Goal: Task Accomplishment & Management: Manage account settings

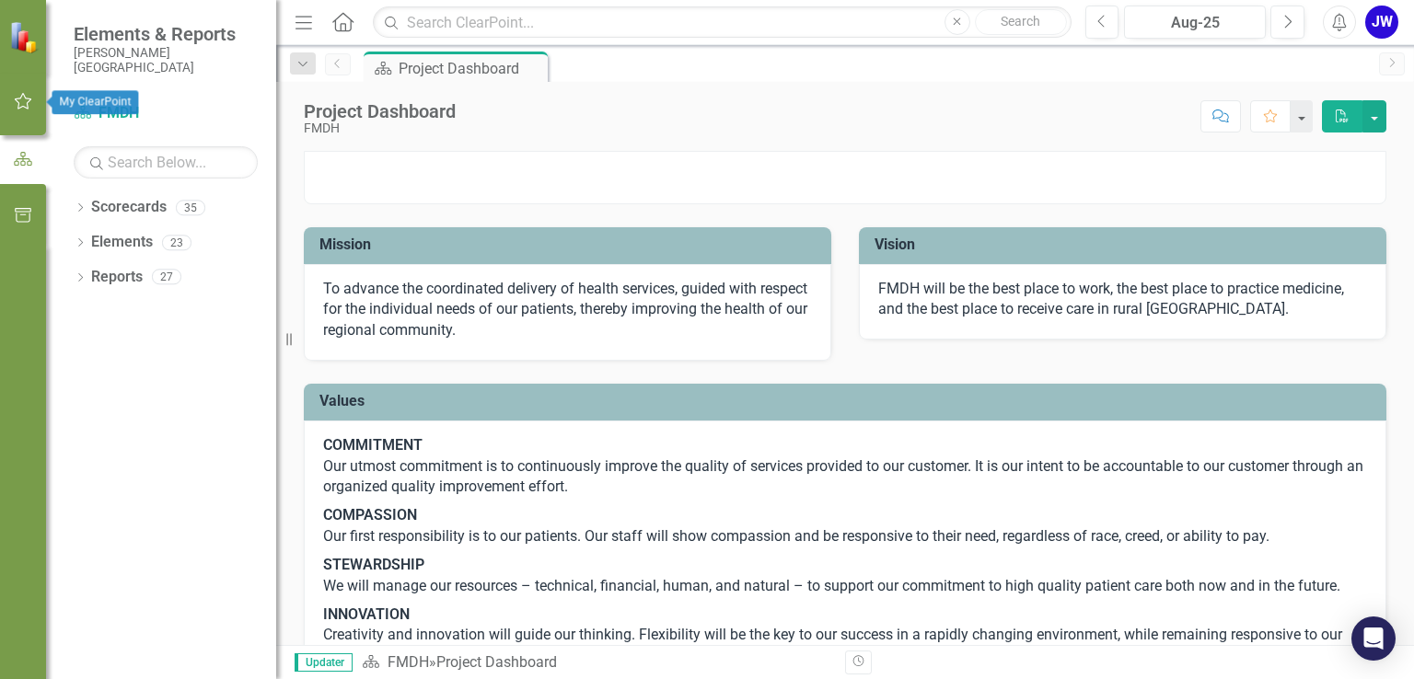
click at [34, 107] on button "button" at bounding box center [23, 102] width 41 height 39
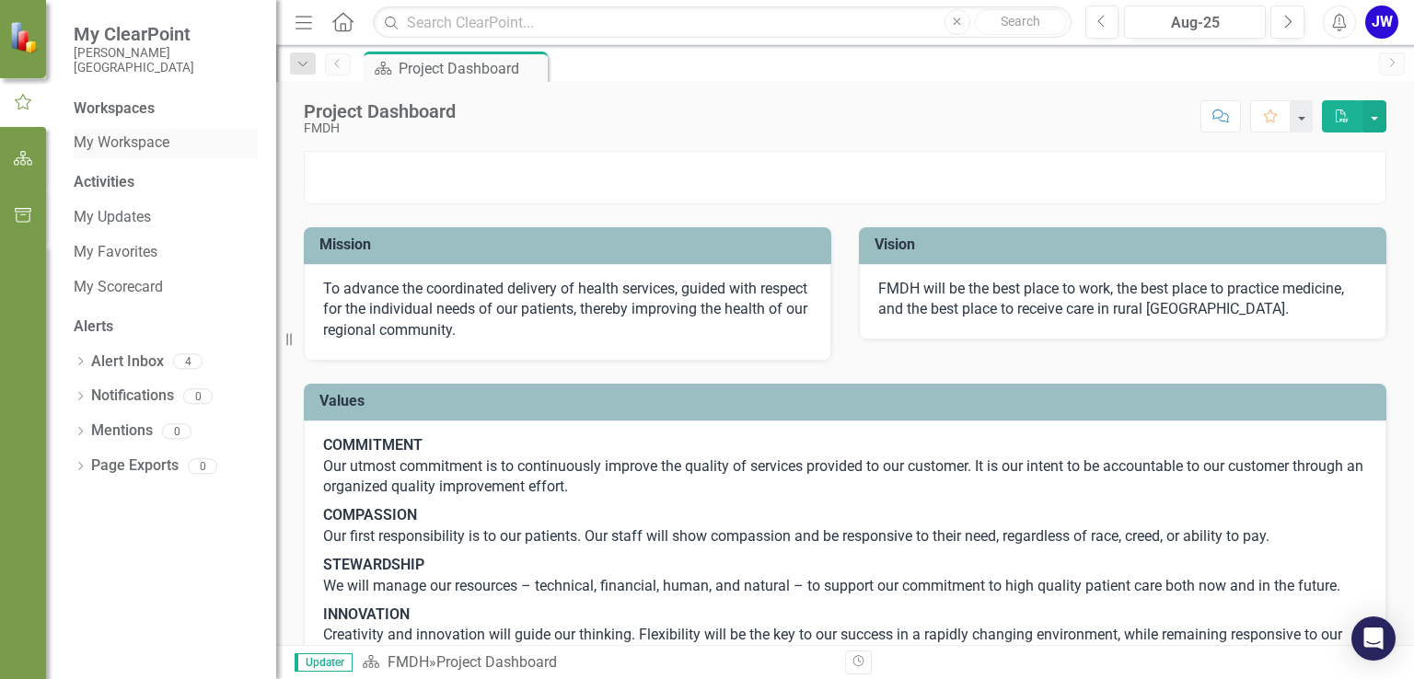
click at [125, 148] on link "My Workspace" at bounding box center [166, 143] width 184 height 21
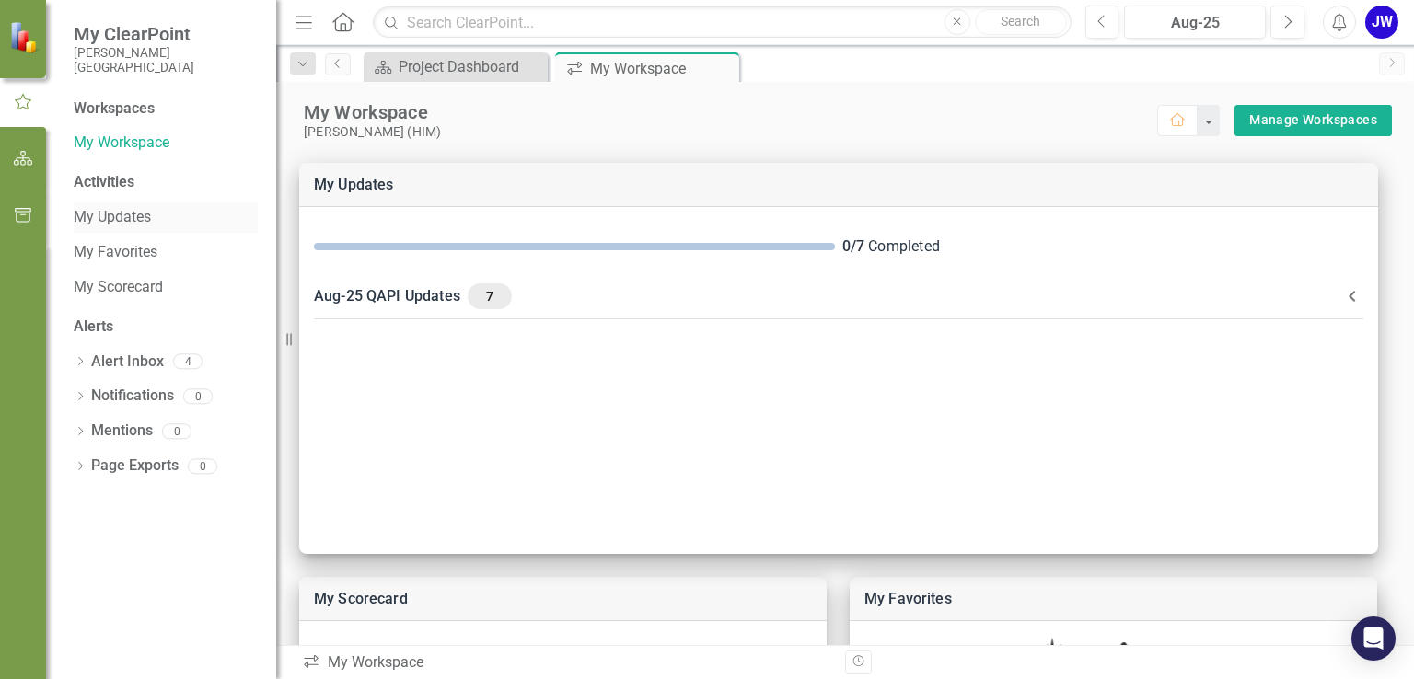
click at [130, 225] on link "My Updates" at bounding box center [166, 217] width 184 height 21
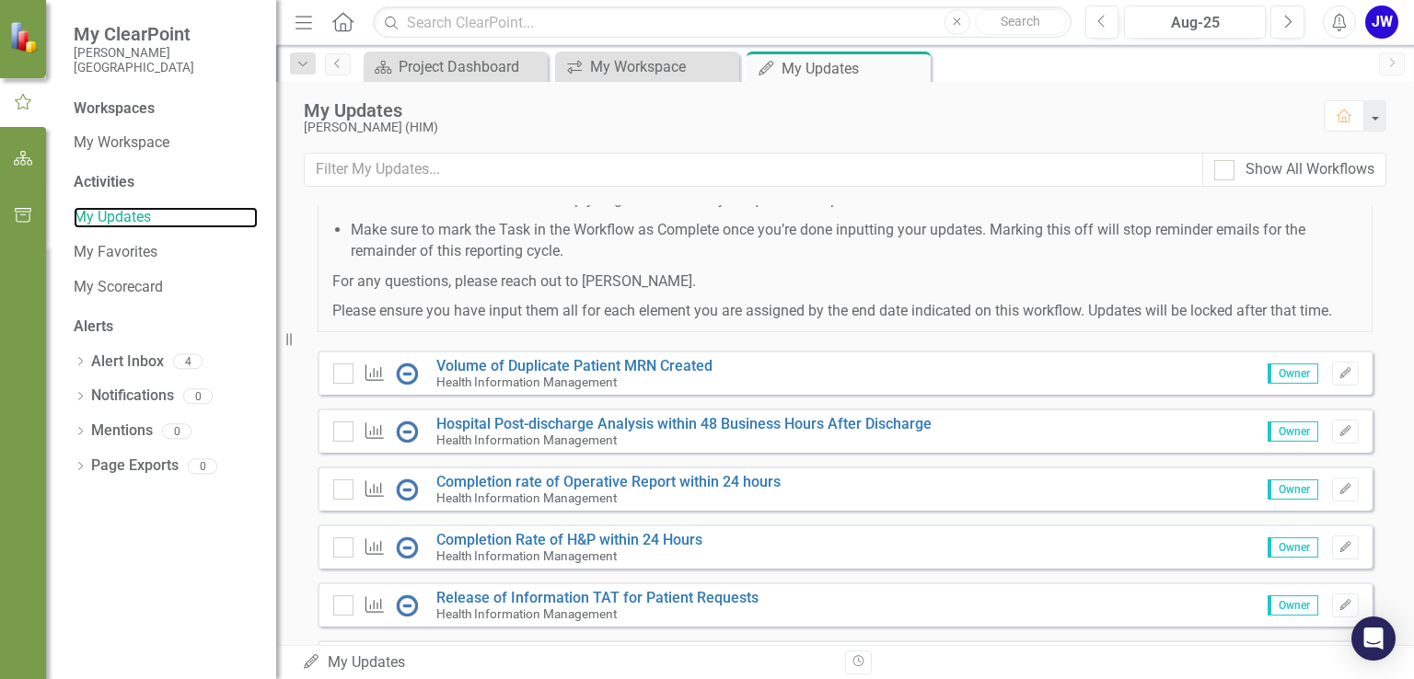
scroll to position [368, 0]
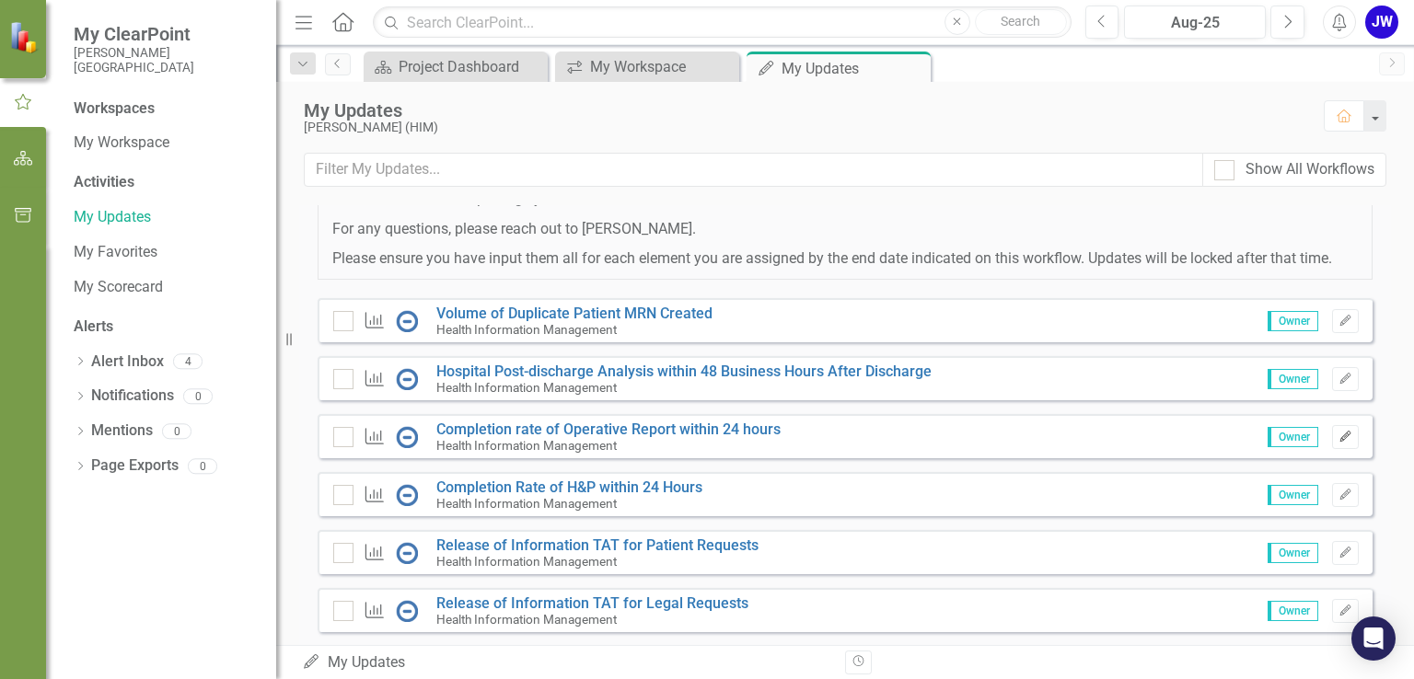
click at [1335, 449] on button "Edit" at bounding box center [1345, 437] width 27 height 24
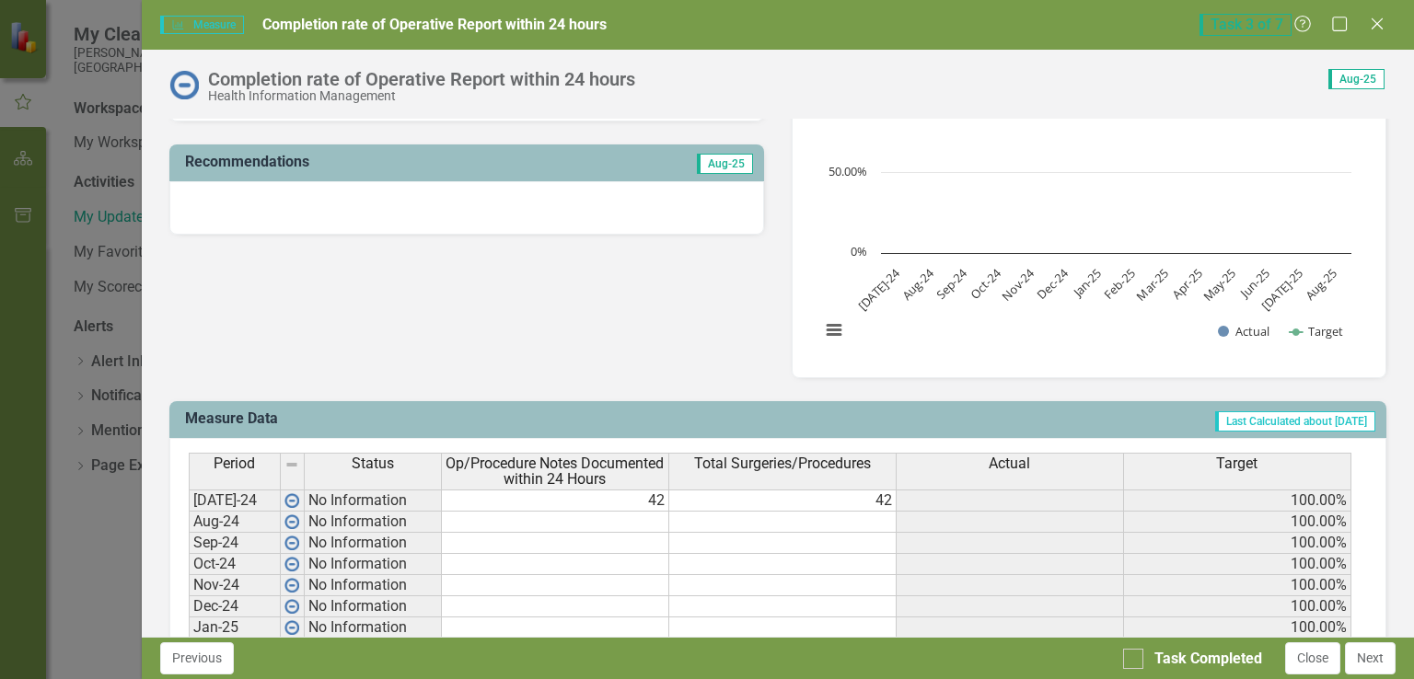
scroll to position [460, 0]
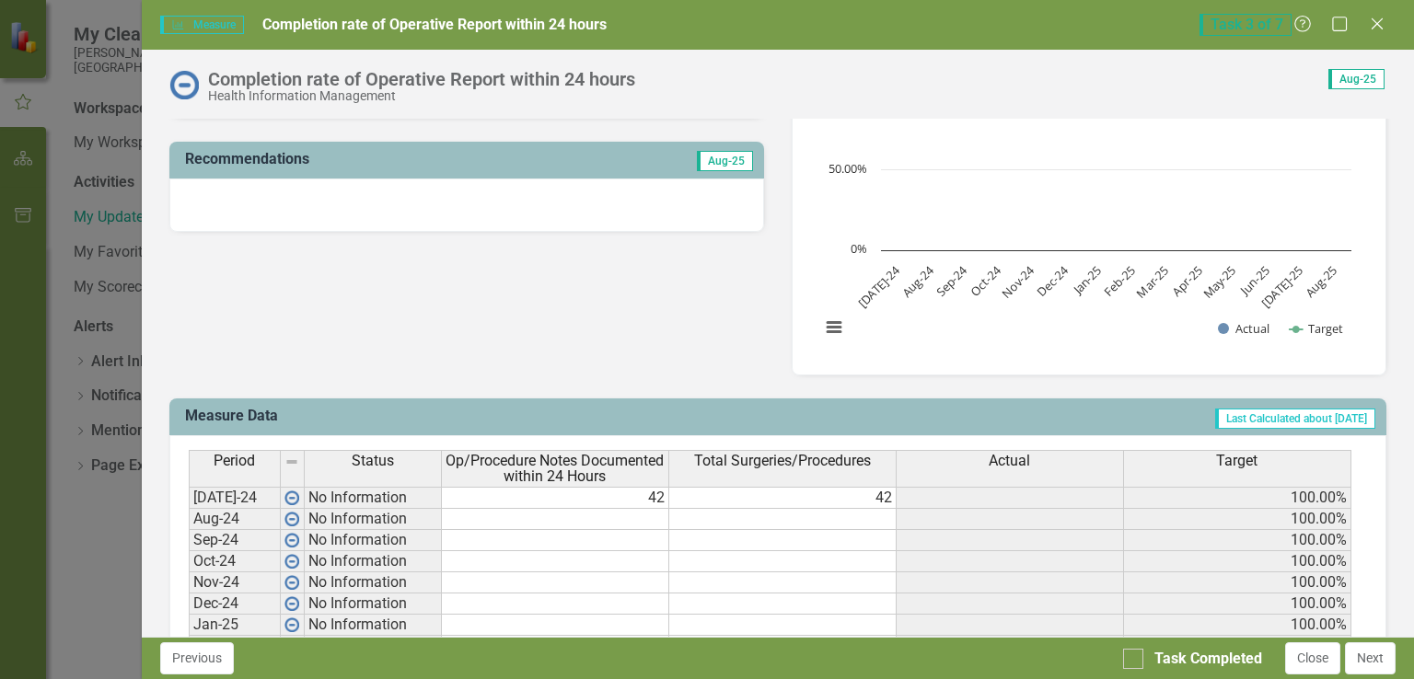
click at [652, 521] on td at bounding box center [555, 519] width 227 height 21
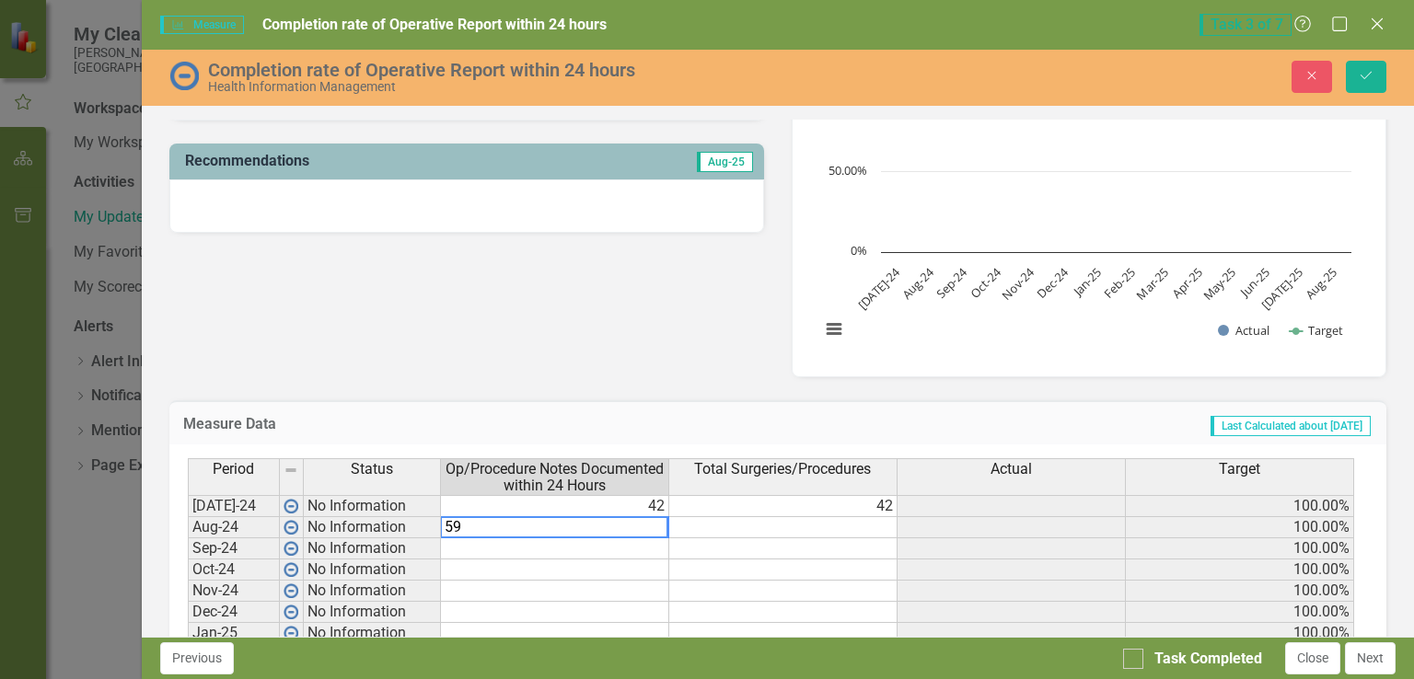
type textarea "59"
click at [756, 522] on td at bounding box center [783, 527] width 228 height 21
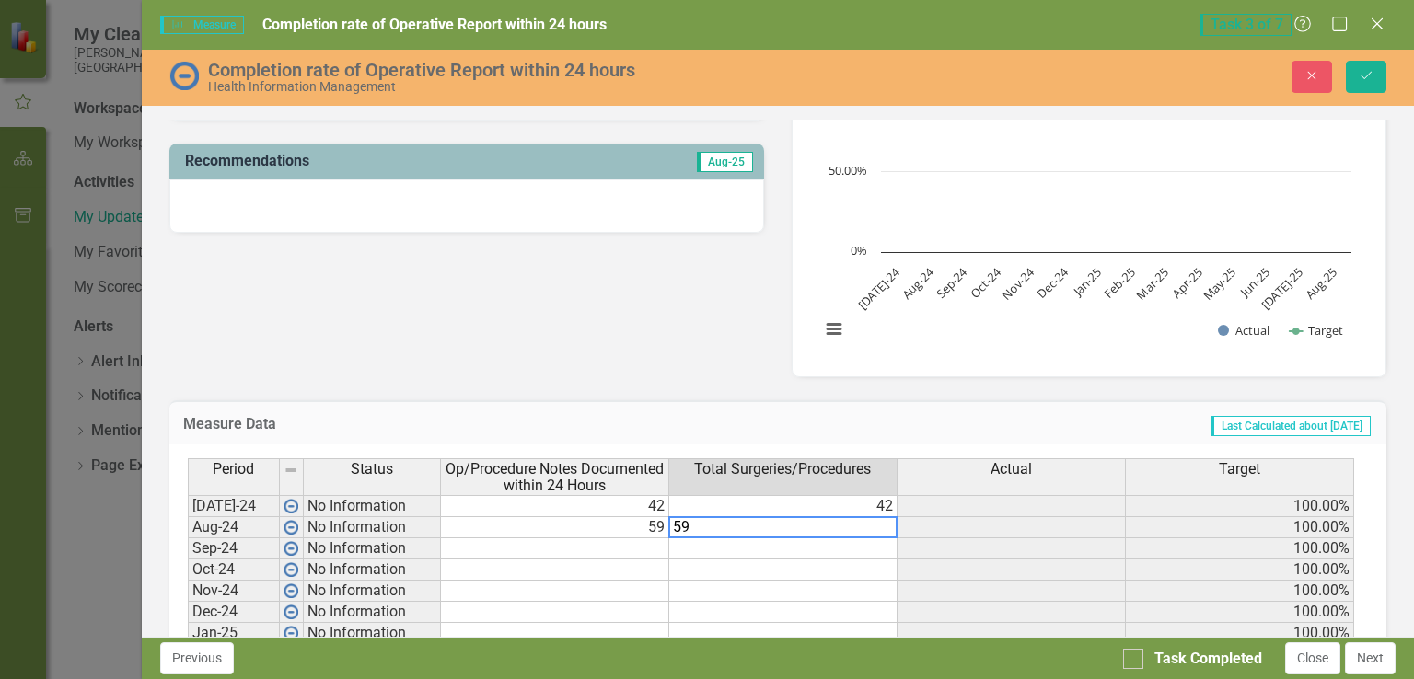
type textarea "59"
click at [961, 518] on td at bounding box center [1012, 527] width 228 height 21
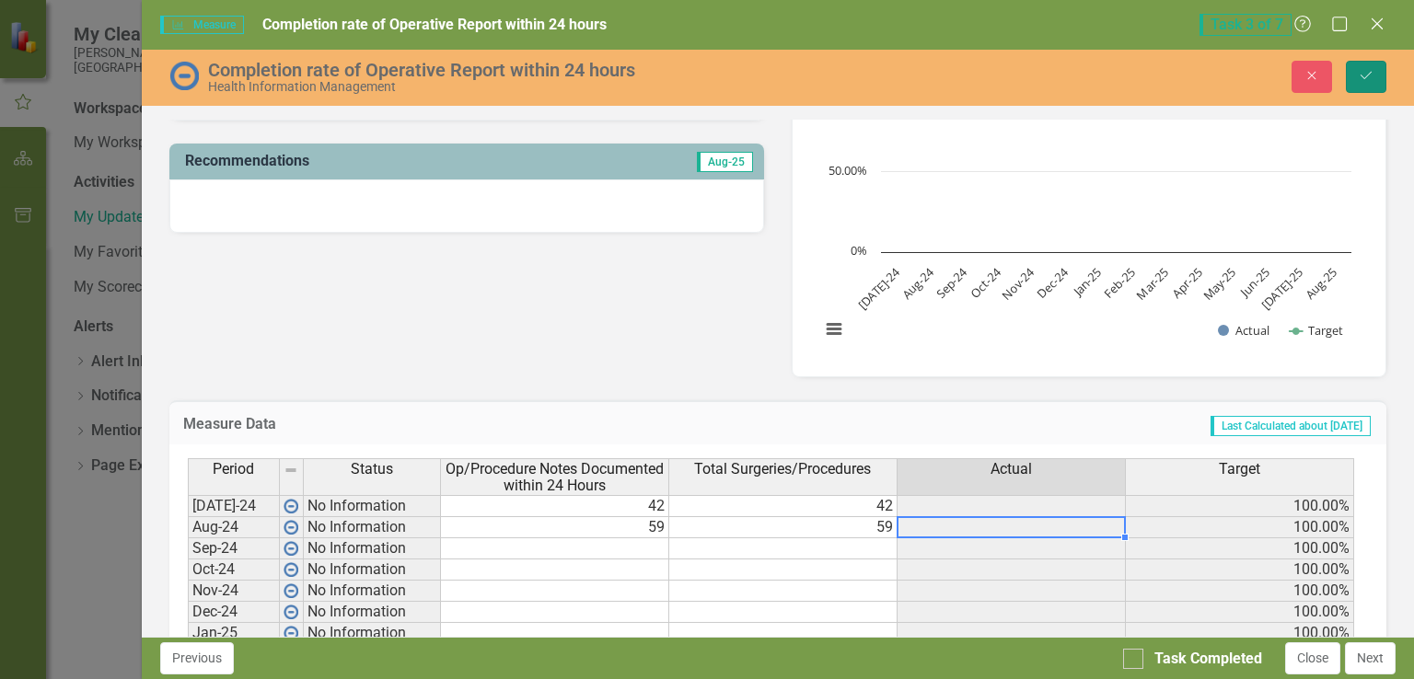
click at [1361, 74] on icon "Save" at bounding box center [1366, 75] width 17 height 13
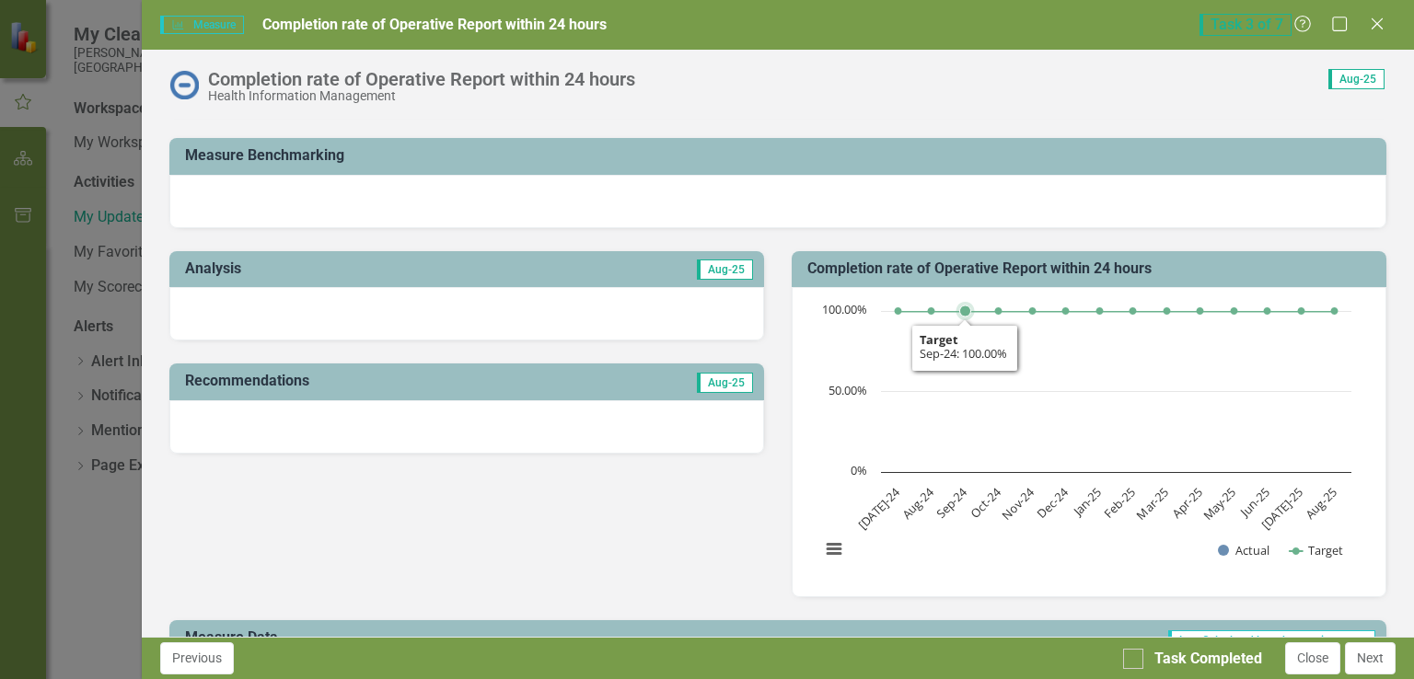
scroll to position [0, 0]
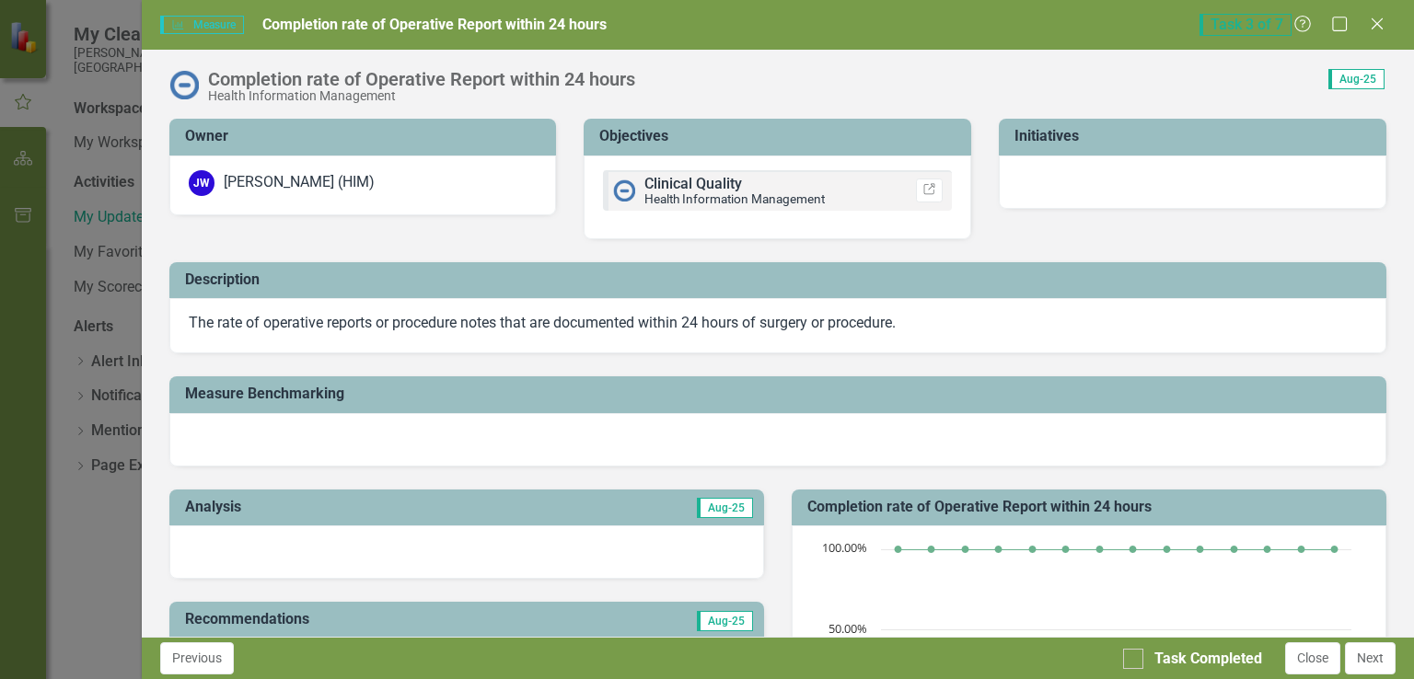
click at [356, 432] on div at bounding box center [777, 439] width 1217 height 53
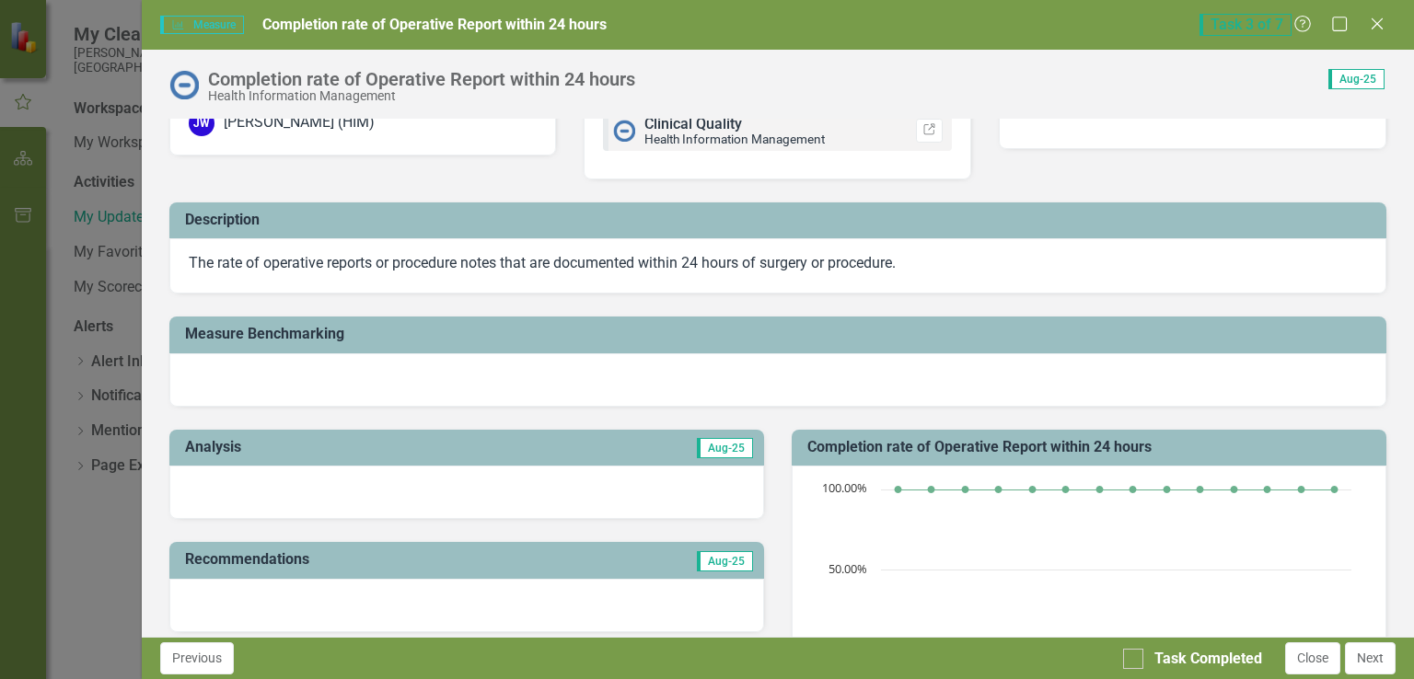
scroll to position [92, 0]
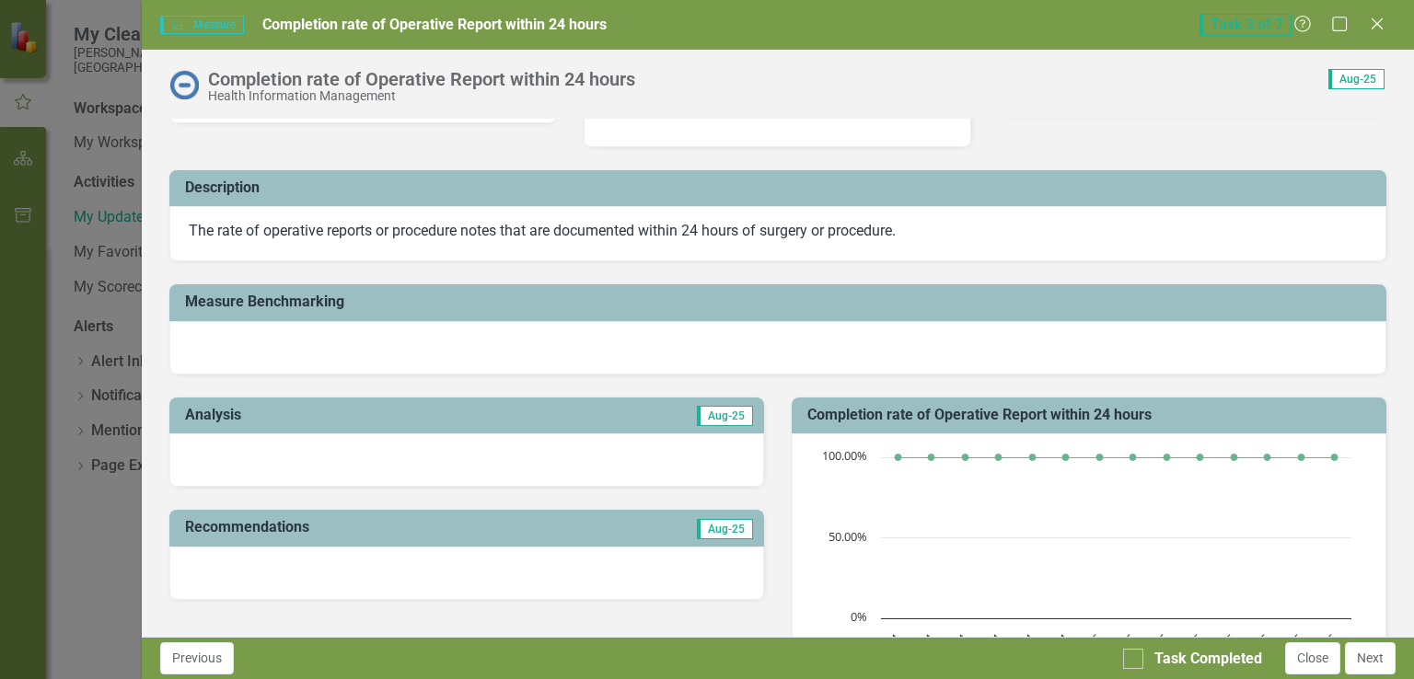
click at [408, 341] on div at bounding box center [777, 347] width 1217 height 53
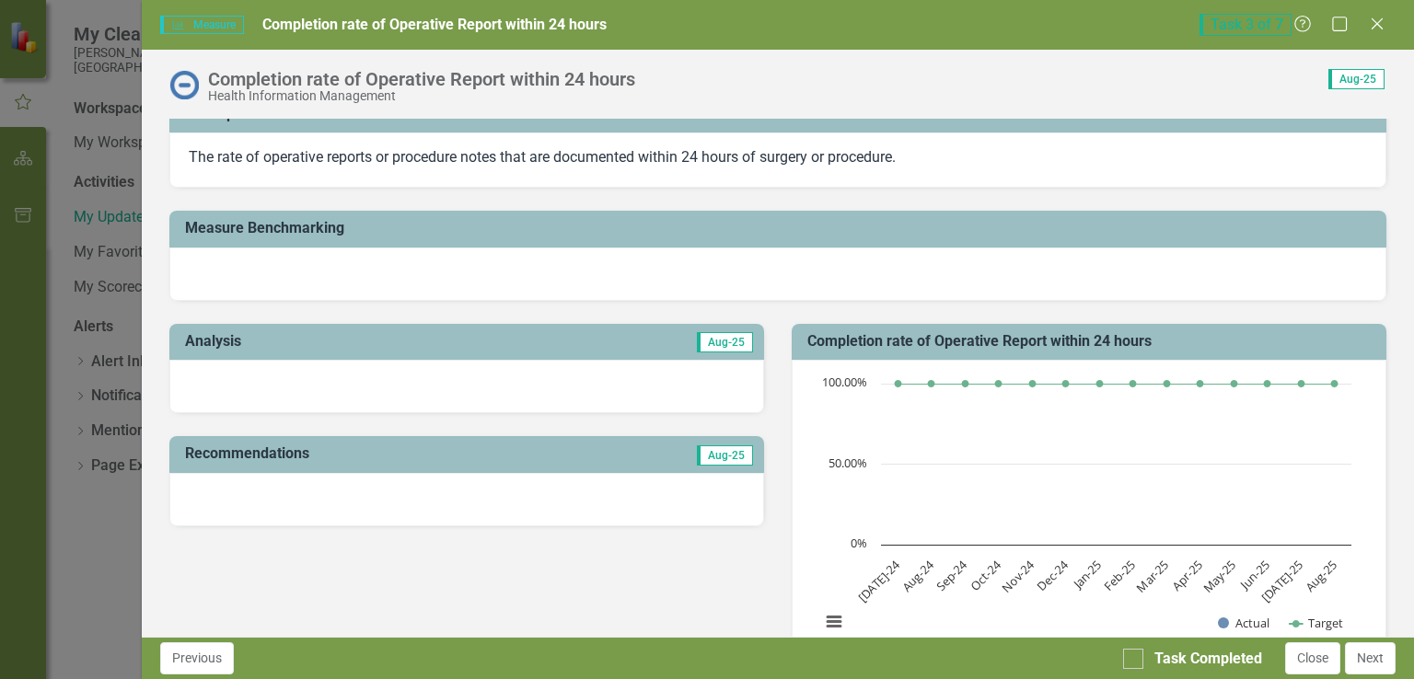
scroll to position [184, 0]
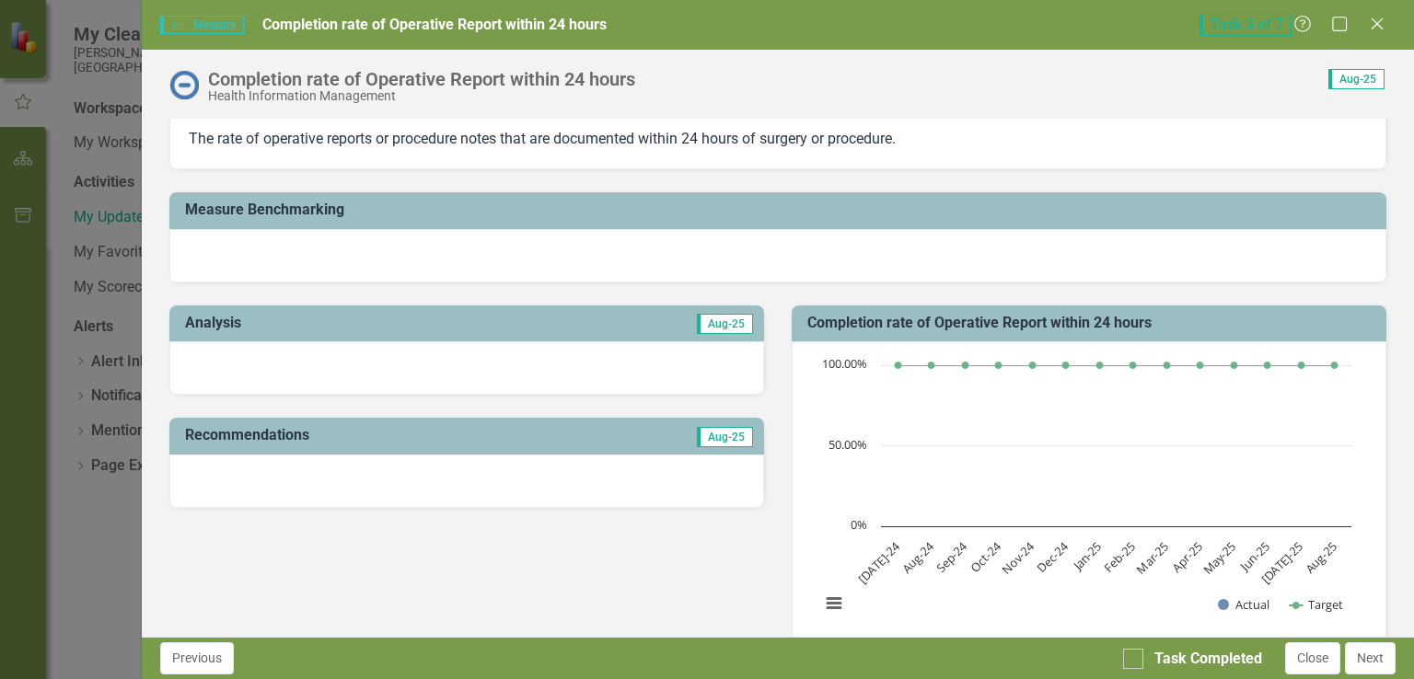
click at [450, 364] on div at bounding box center [466, 368] width 595 height 53
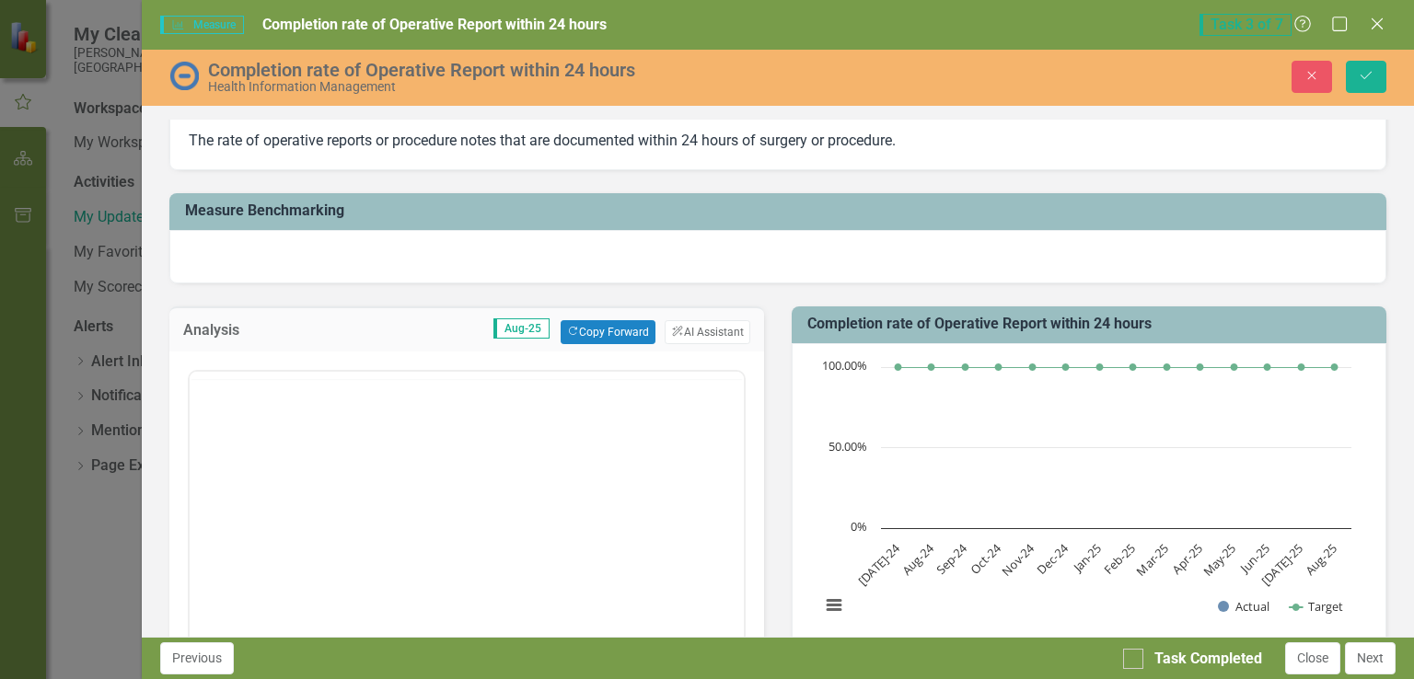
scroll to position [0, 0]
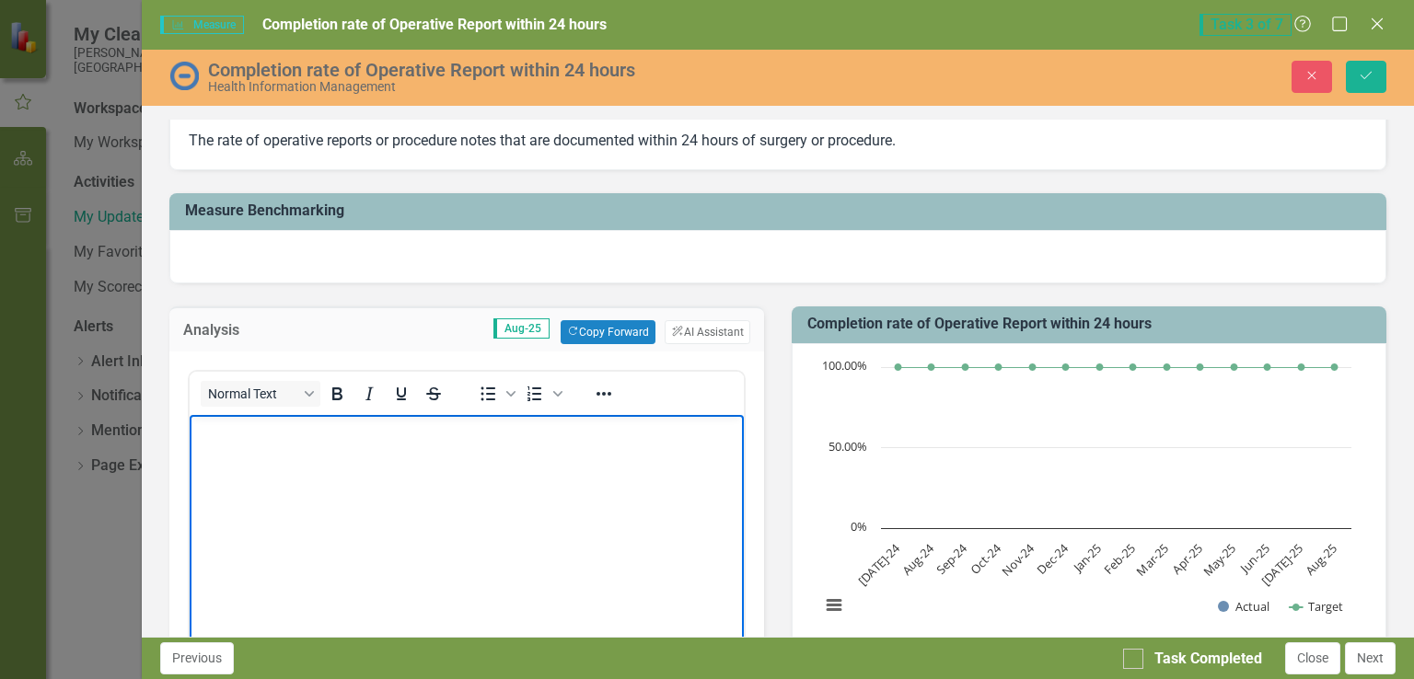
click at [375, 460] on body "Rich Text Area. Press ALT-0 for help." at bounding box center [466, 553] width 554 height 276
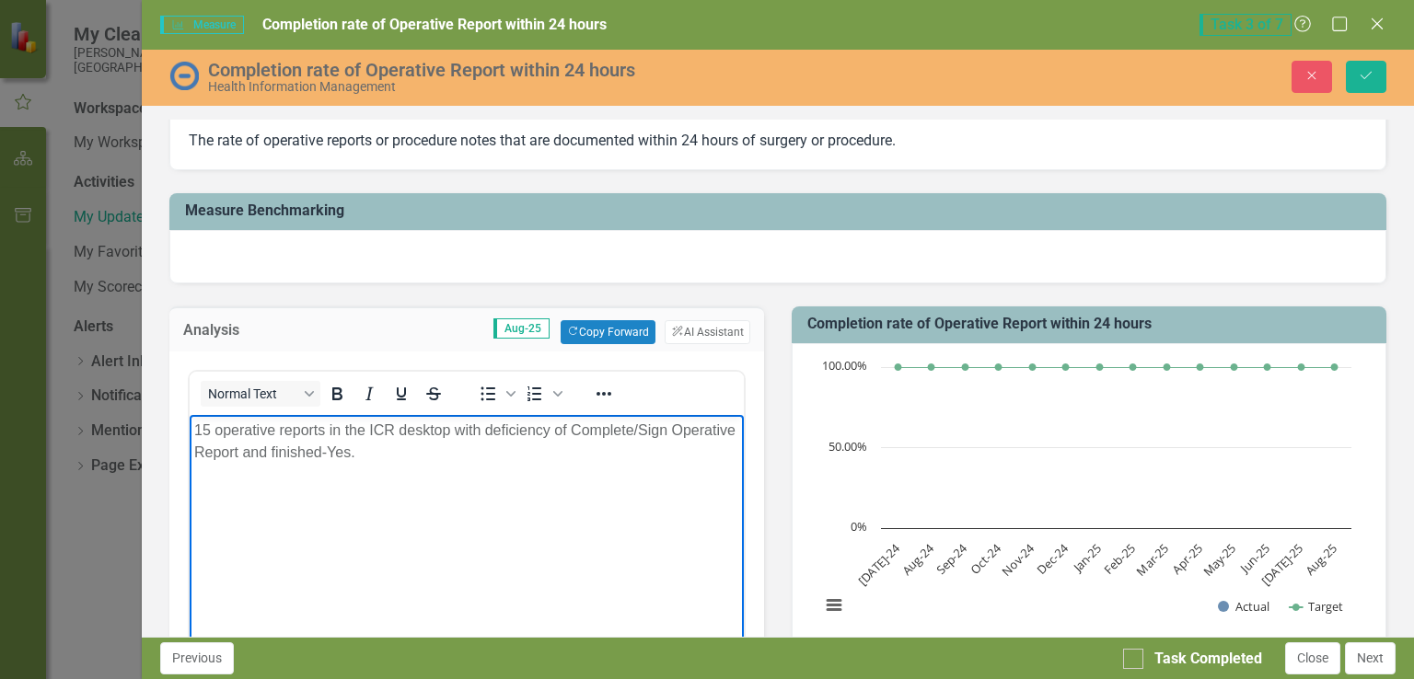
click at [196, 432] on p "15 operative reports in the ICR desktop with deficiency of Complete/Sign Operat…" at bounding box center [465, 442] width 545 height 44
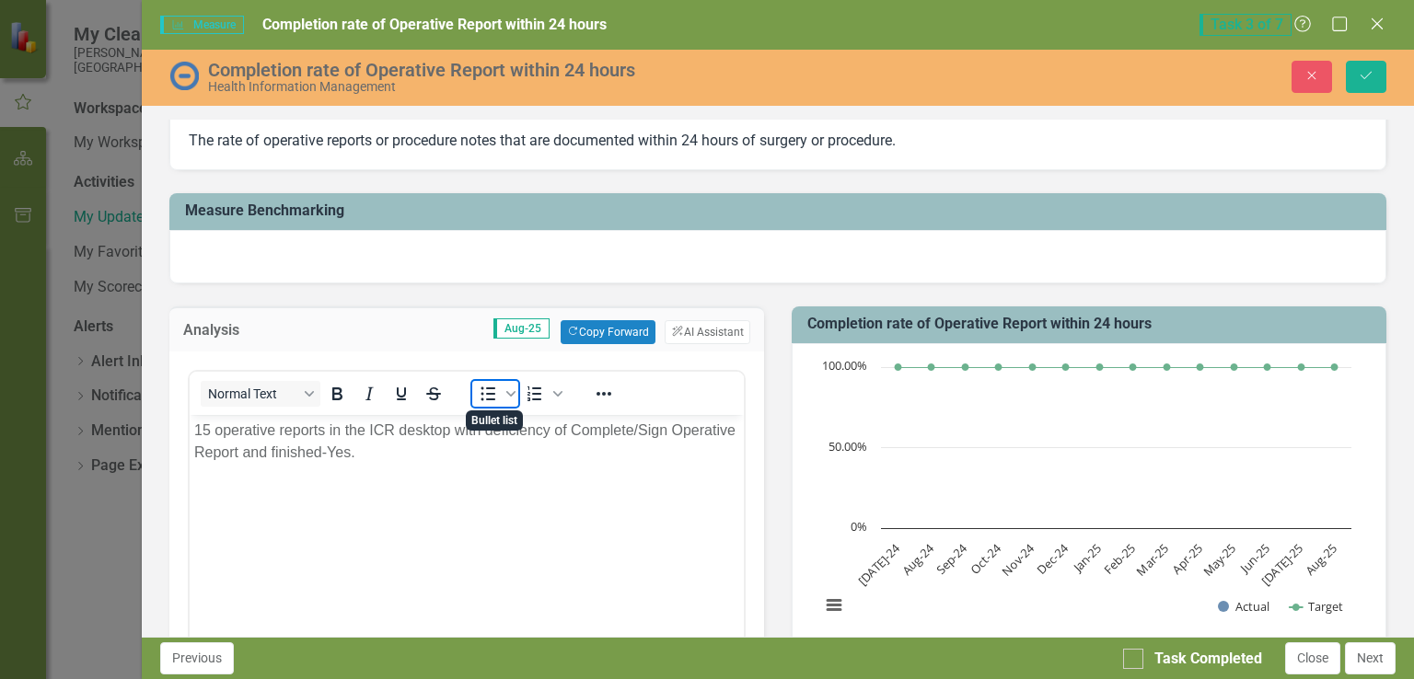
click at [486, 388] on icon "Bullet list" at bounding box center [488, 395] width 15 height 14
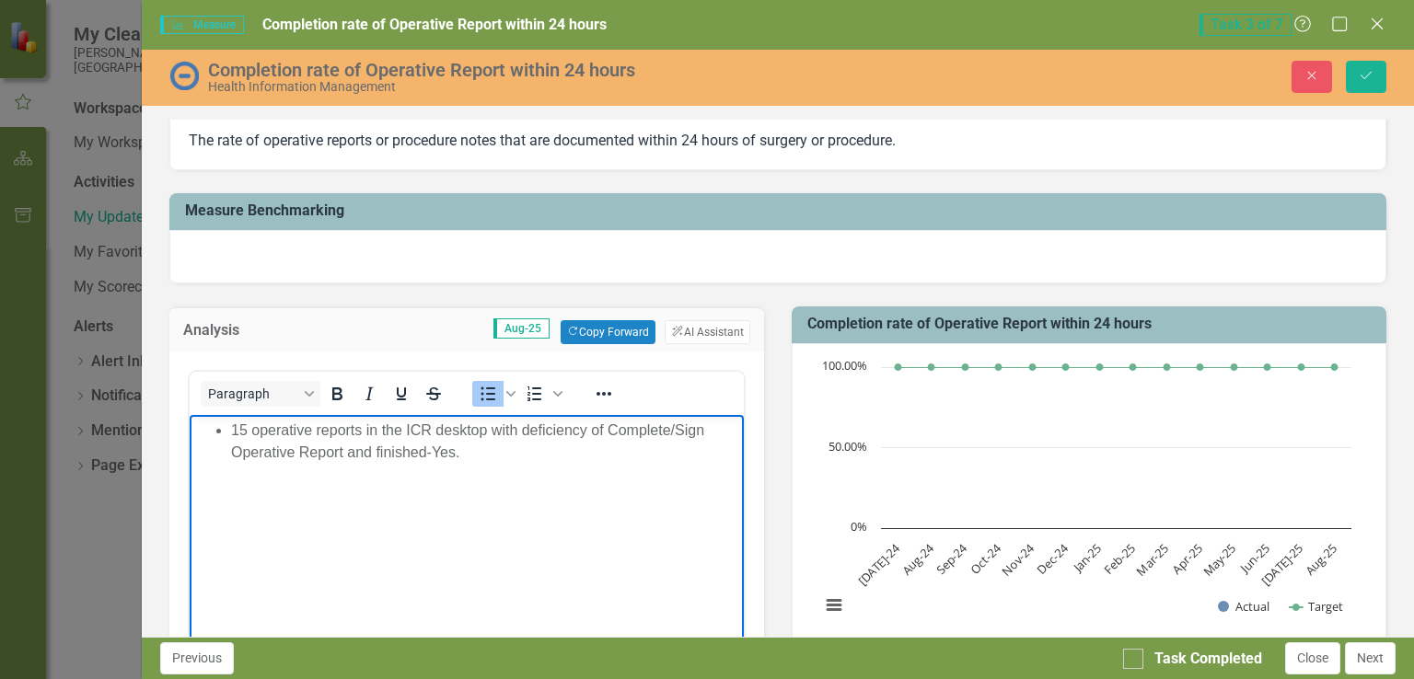
click at [478, 456] on li "15 operative reports in the ICR desktop with deficiency of Complete/Sign Operat…" at bounding box center [484, 442] width 508 height 44
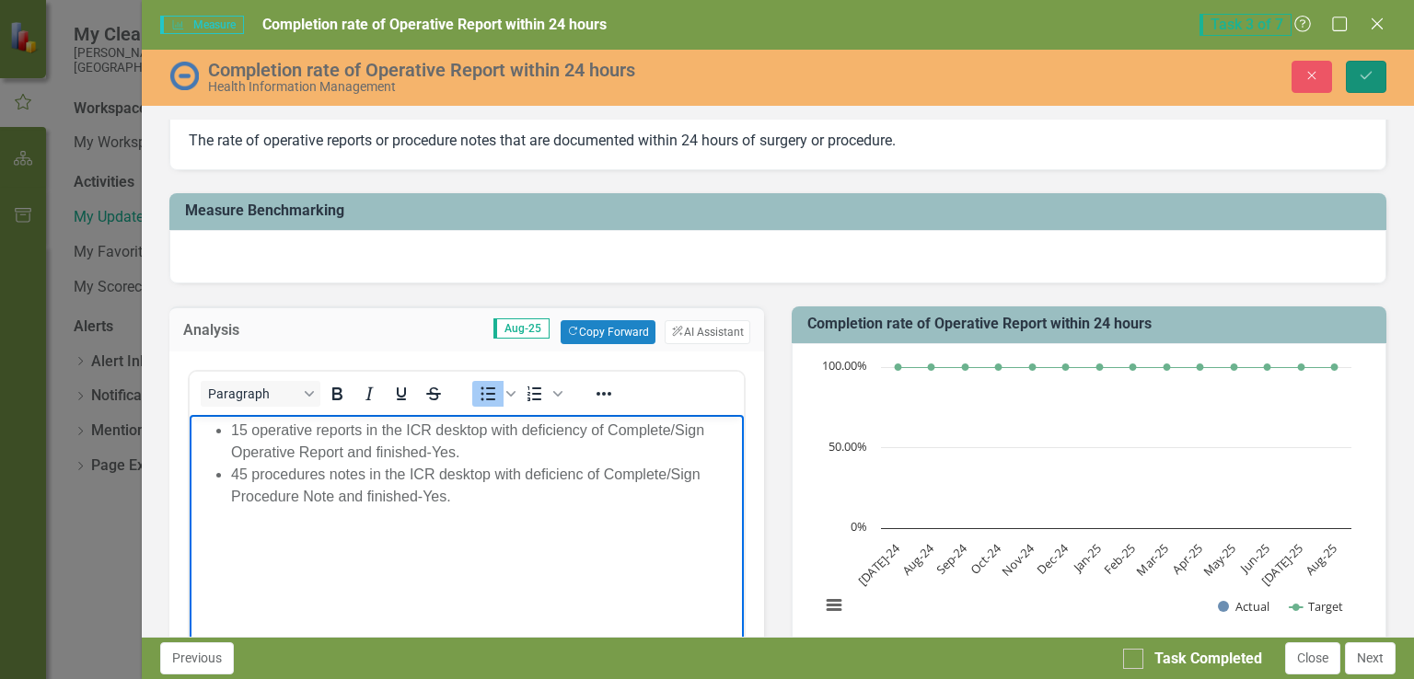
click at [1361, 66] on button "Save" at bounding box center [1366, 77] width 41 height 32
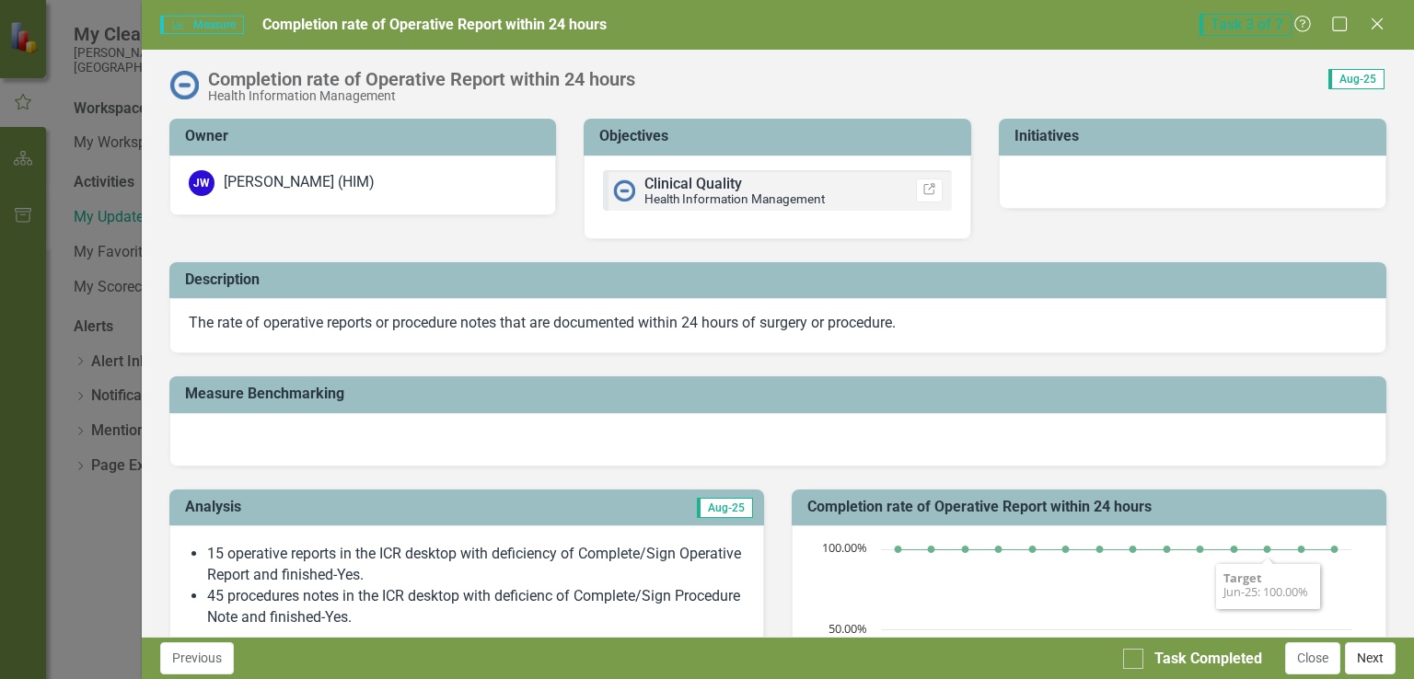
click at [1370, 668] on button "Next" at bounding box center [1370, 659] width 51 height 32
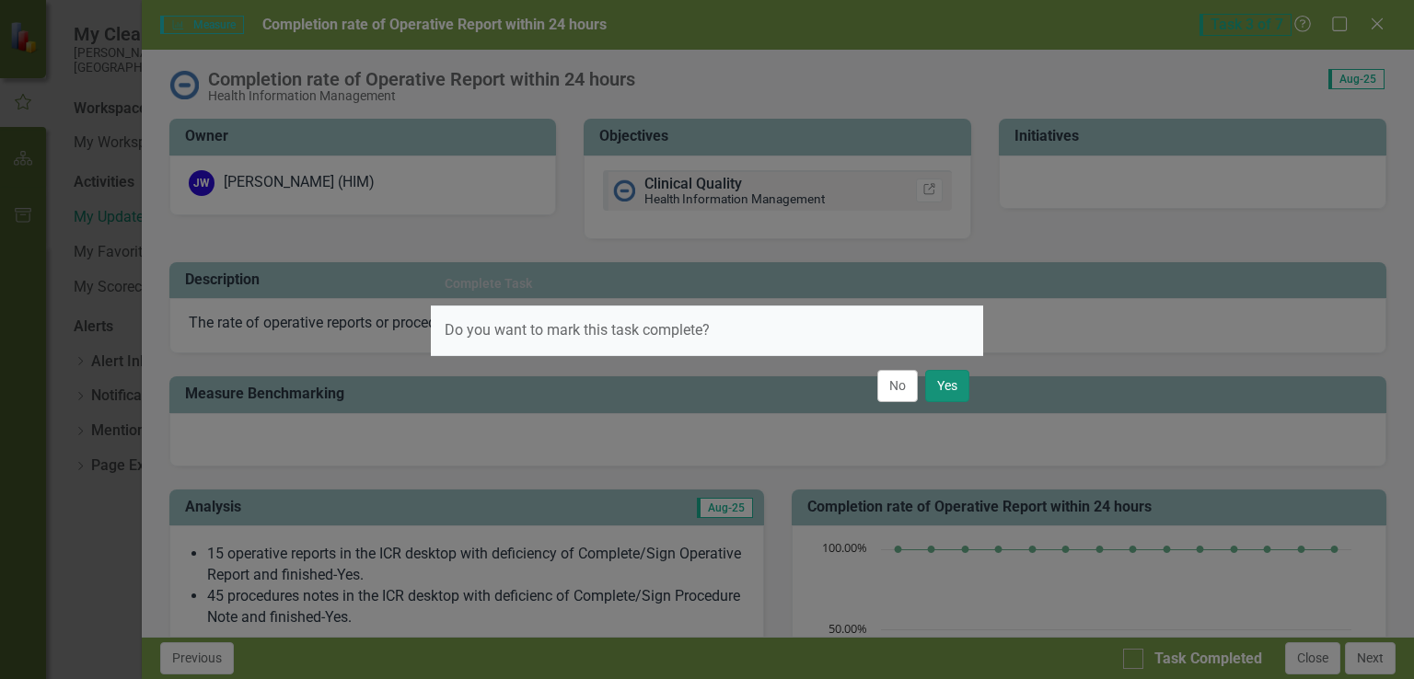
click at [958, 392] on button "Yes" at bounding box center [947, 386] width 44 height 32
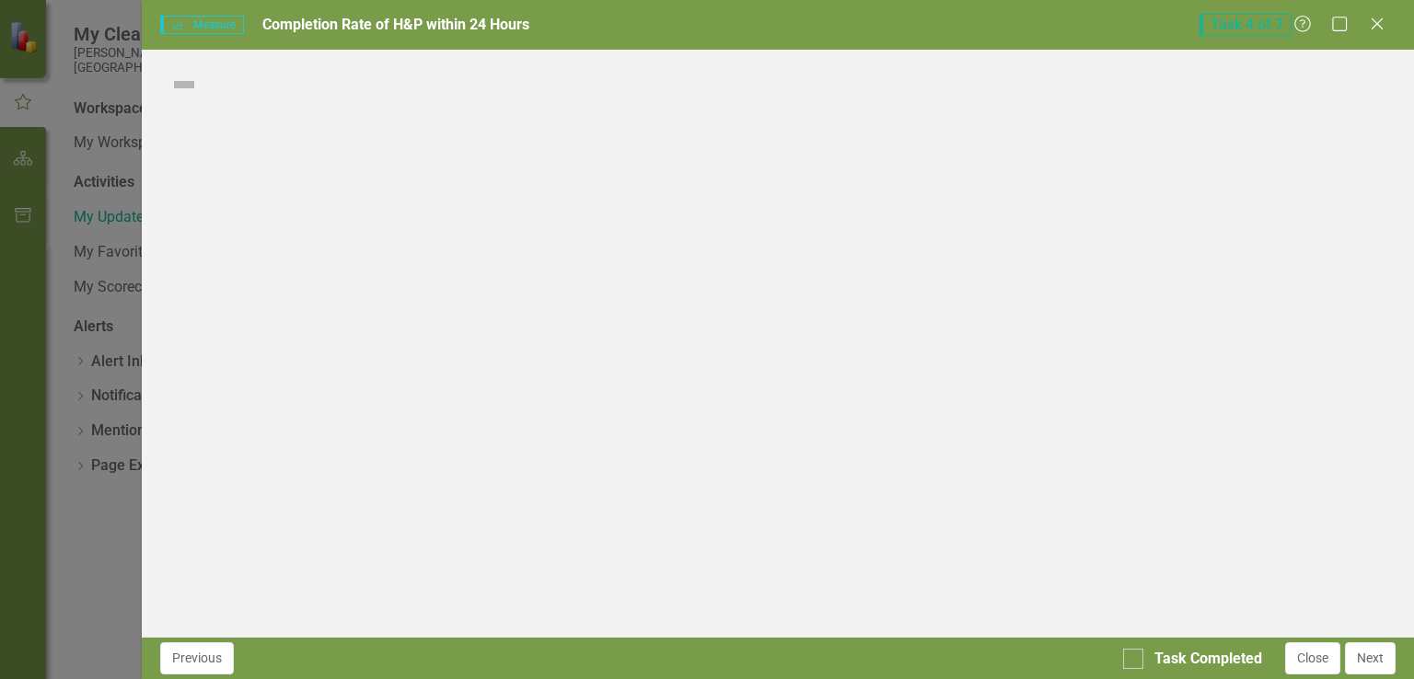
checkbox input "true"
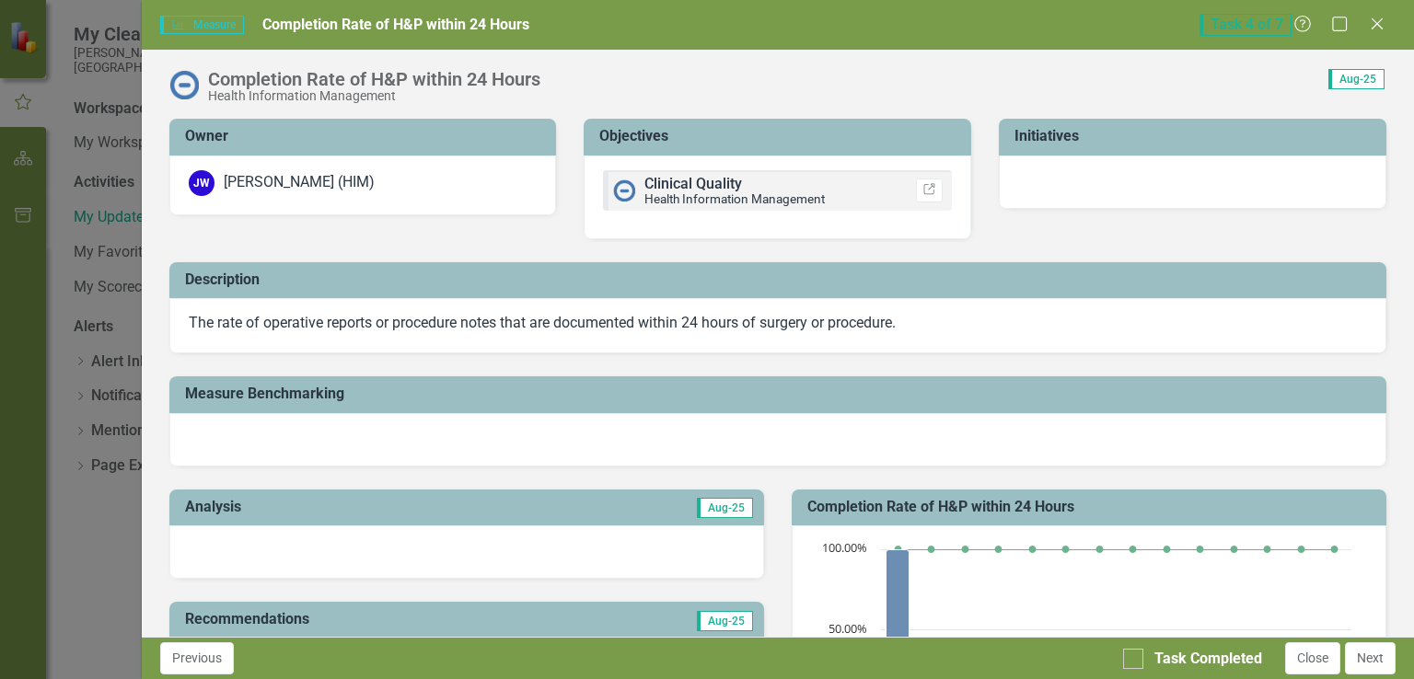
click at [507, 538] on div at bounding box center [466, 552] width 595 height 53
click at [506, 538] on div at bounding box center [466, 552] width 595 height 53
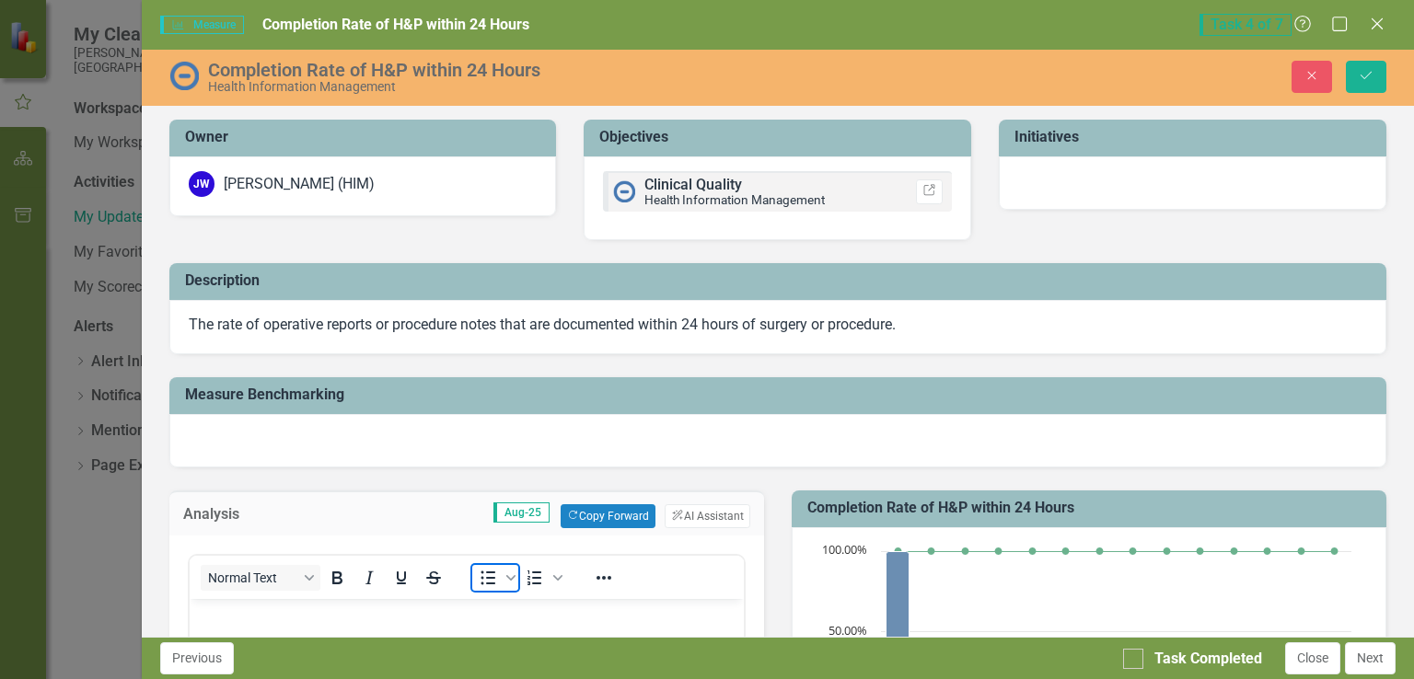
click at [491, 573] on icon "Bullet list" at bounding box center [488, 578] width 22 height 22
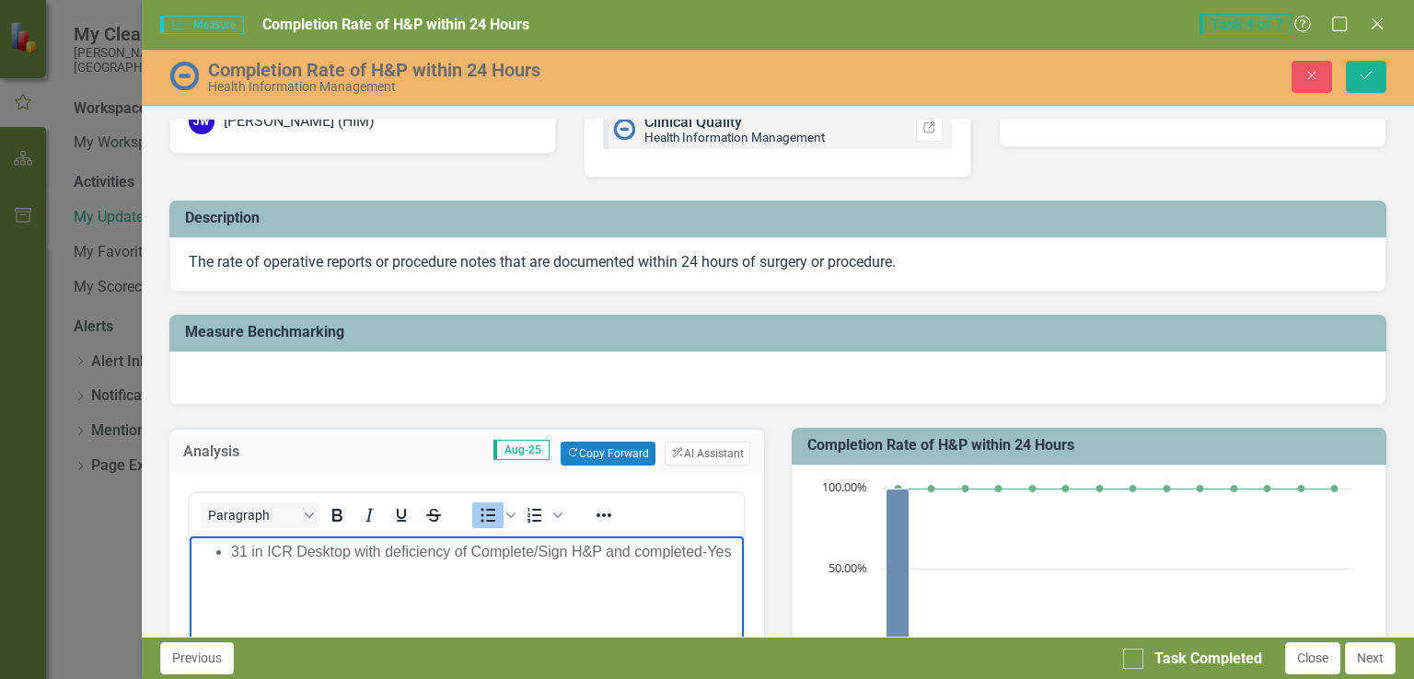
scroll to position [92, 0]
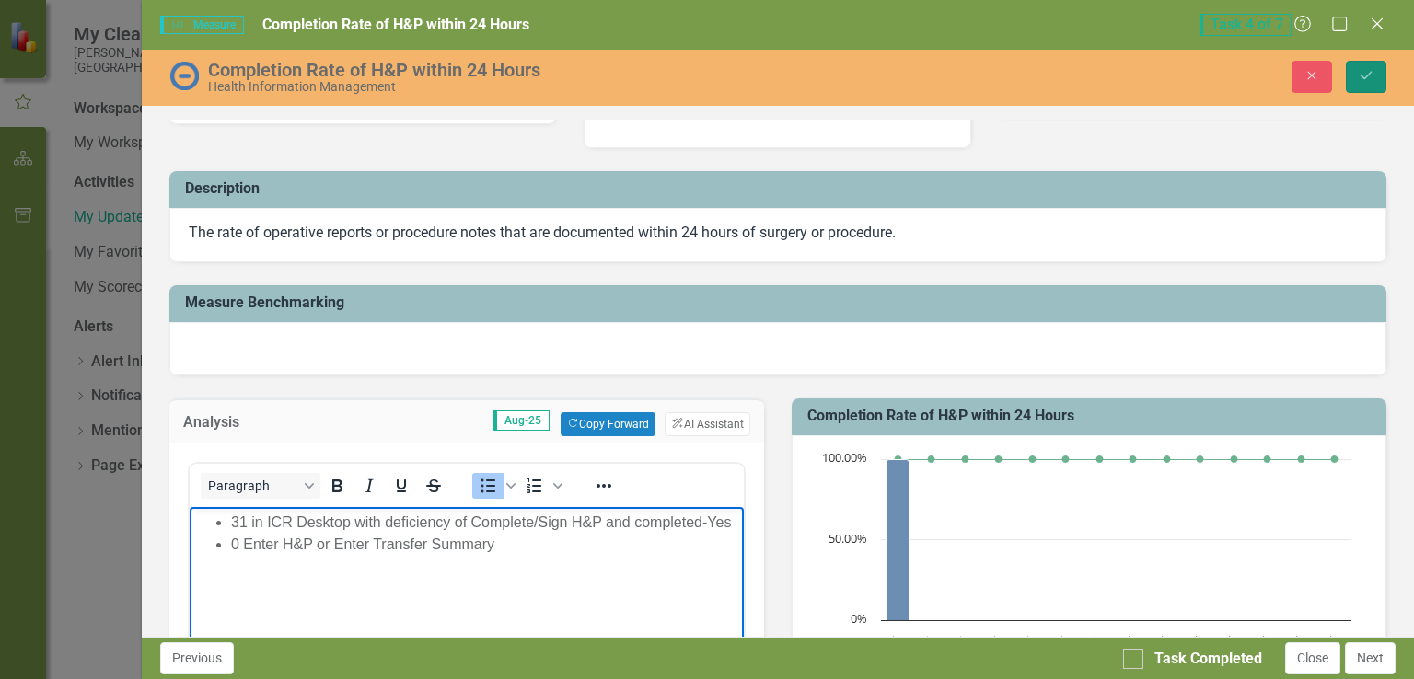
click at [1369, 73] on icon "Save" at bounding box center [1366, 75] width 17 height 13
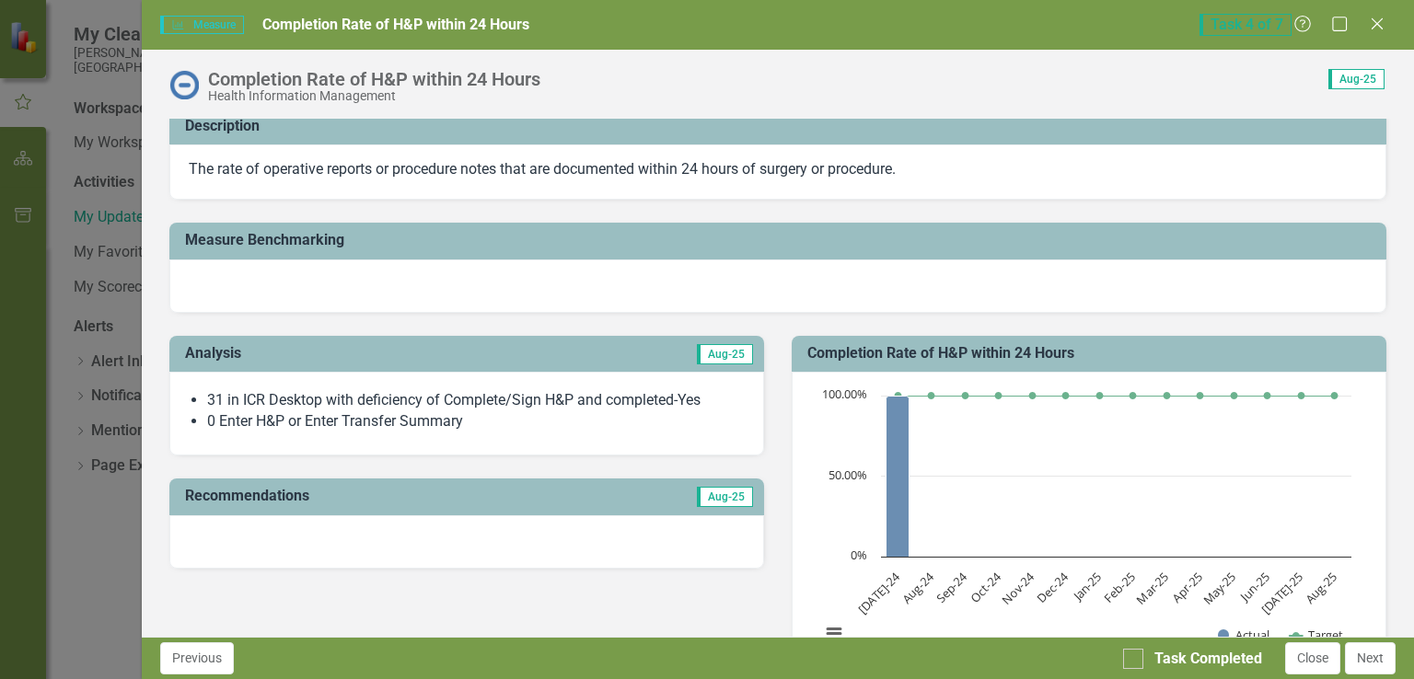
scroll to position [184, 0]
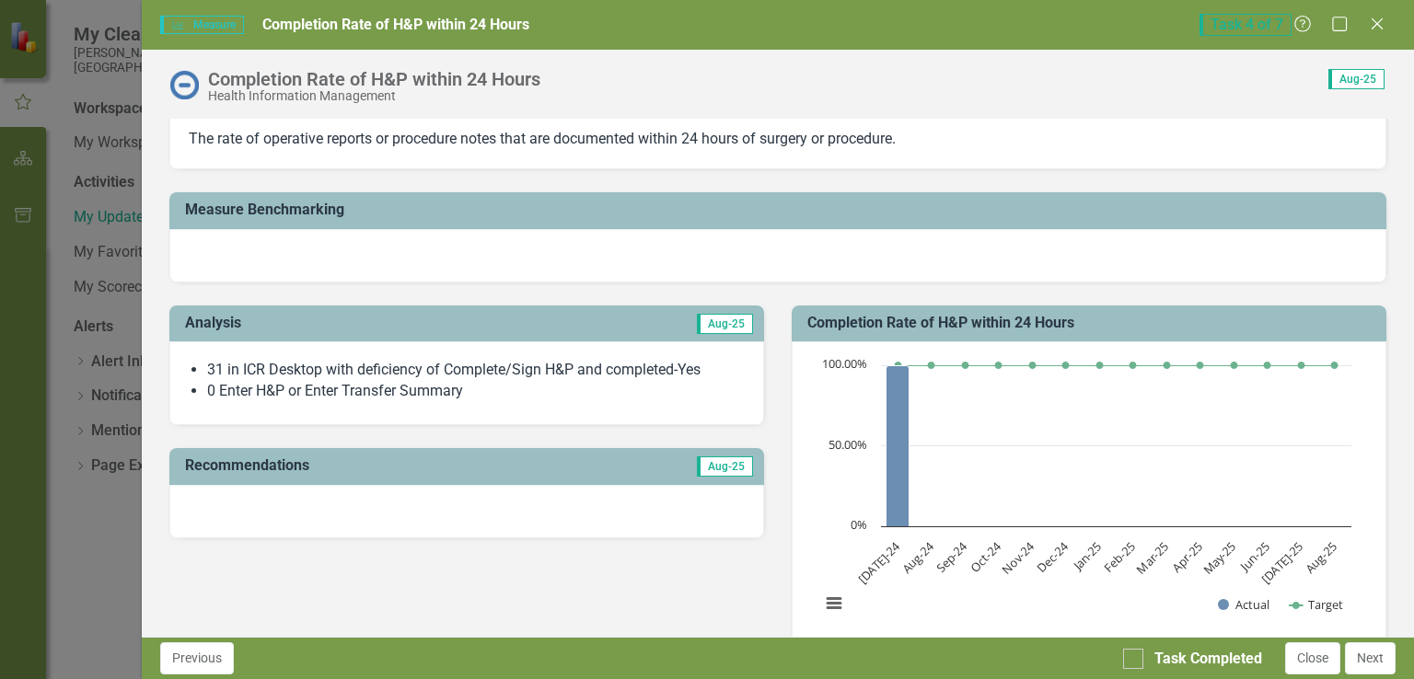
click at [590, 402] on span "31 in ICR Desktop with deficiency of Complete/Sign H&P and completed-Yes 0 Ente…" at bounding box center [467, 383] width 556 height 46
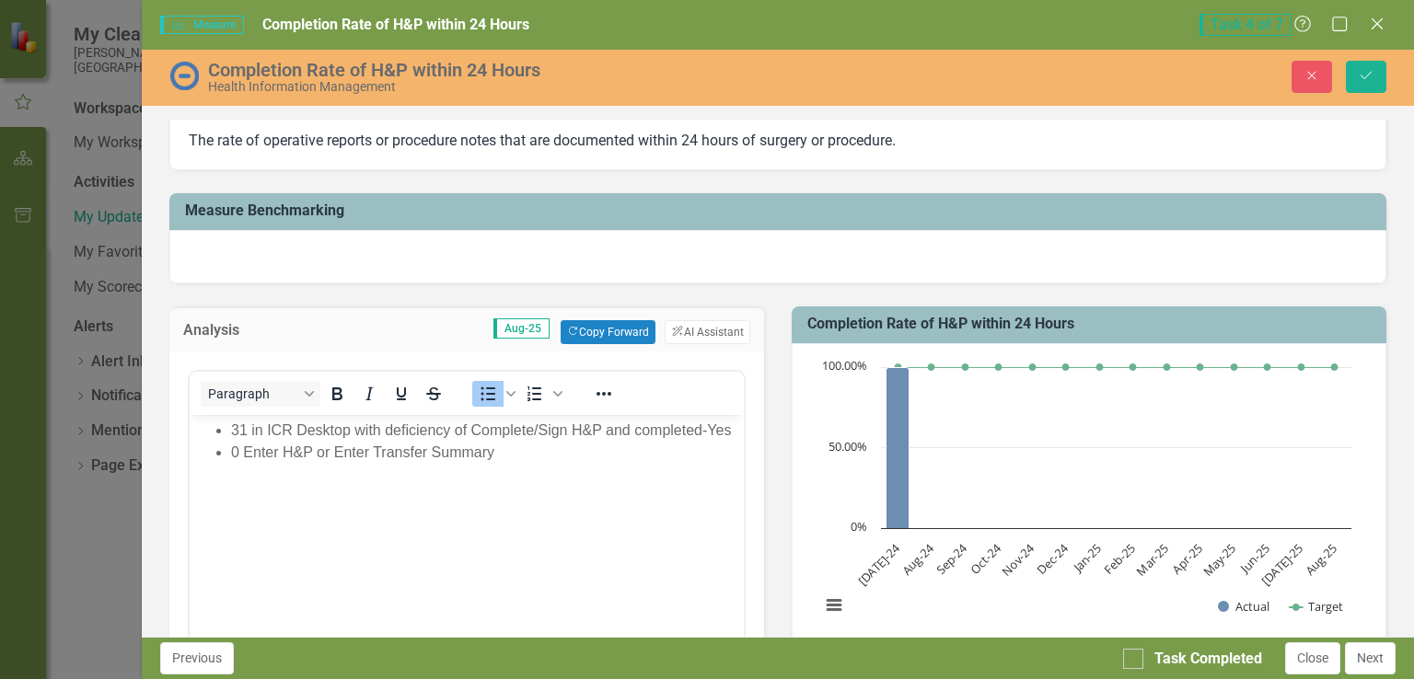
scroll to position [0, 0]
click at [583, 455] on li "0 Enter H&P or Enter Transfer Summary" at bounding box center [484, 453] width 508 height 22
click at [494, 388] on icon "Bullet list" at bounding box center [488, 394] width 22 height 22
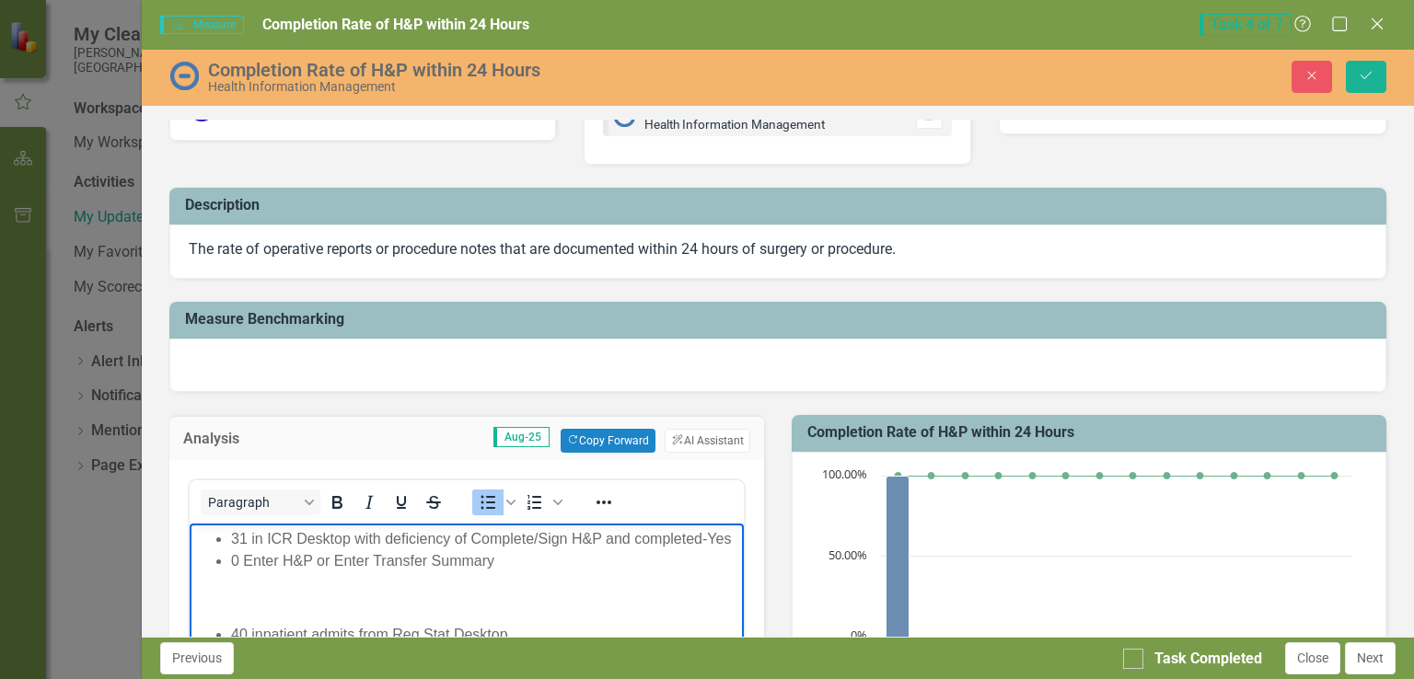
scroll to position [184, 0]
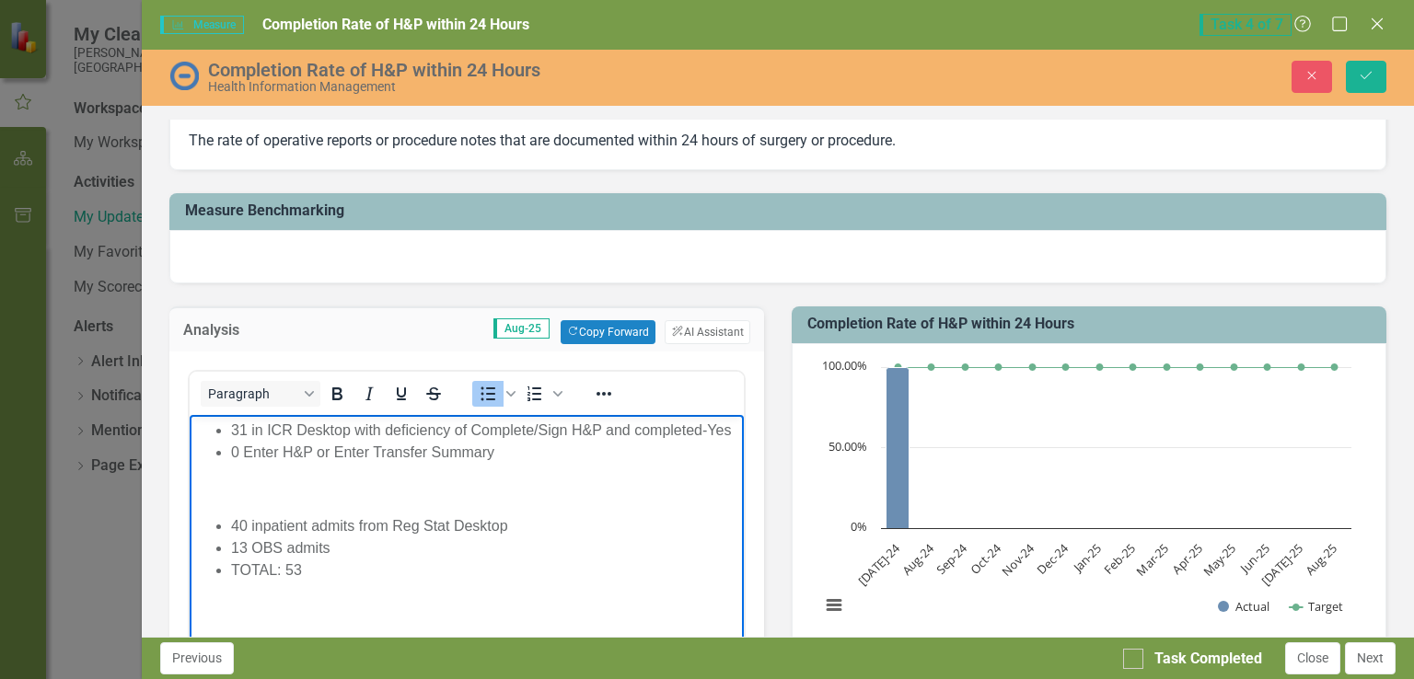
click at [520, 451] on li "0 Enter H&P or Enter Transfer Summary" at bounding box center [484, 453] width 508 height 22
click at [283, 485] on p "Rich Text Area. Press ALT-0 for help." at bounding box center [465, 490] width 545 height 22
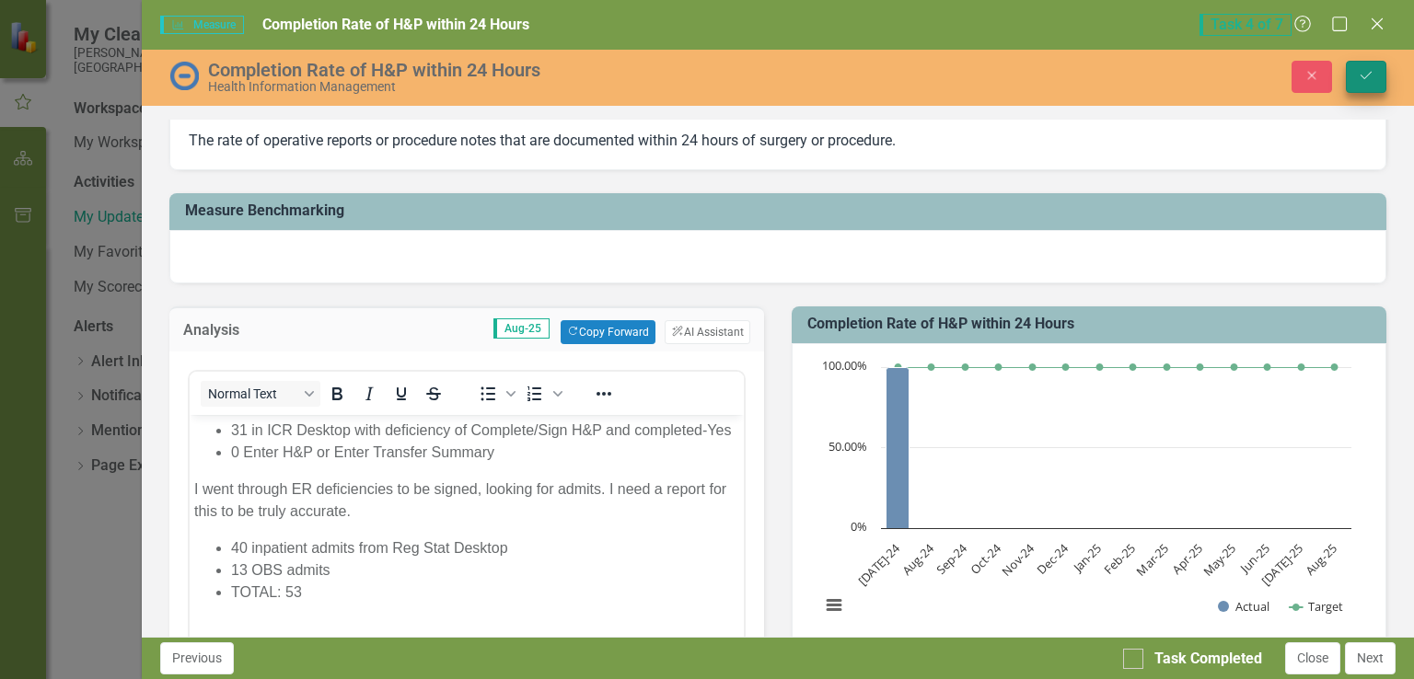
click at [1370, 81] on icon "Save" at bounding box center [1366, 75] width 17 height 13
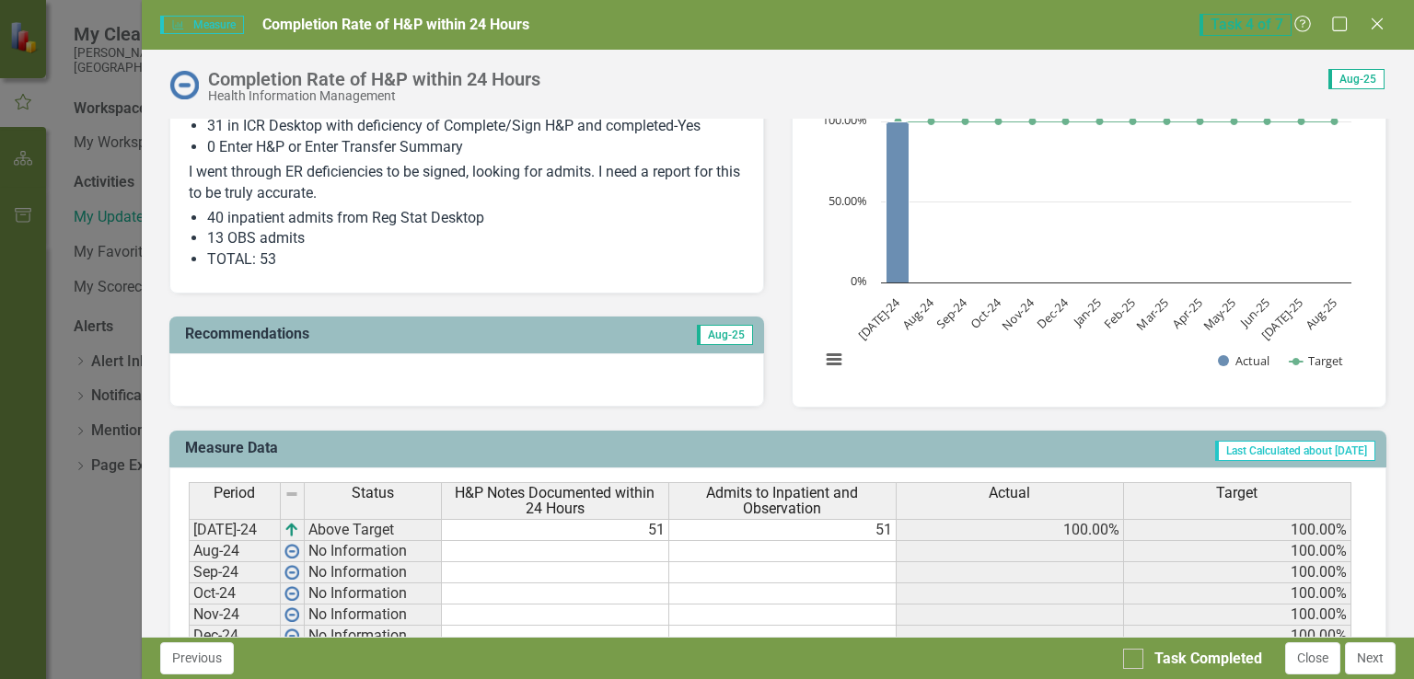
scroll to position [460, 0]
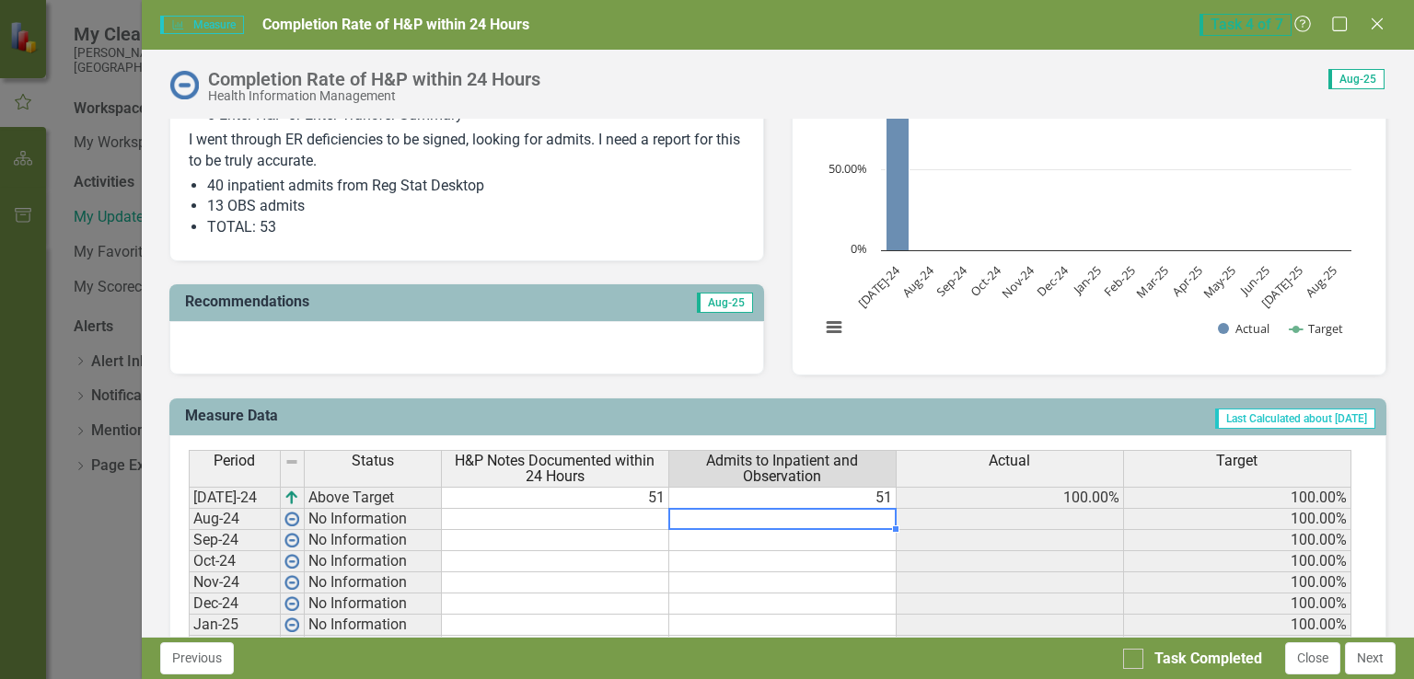
click at [817, 517] on td at bounding box center [782, 519] width 227 height 21
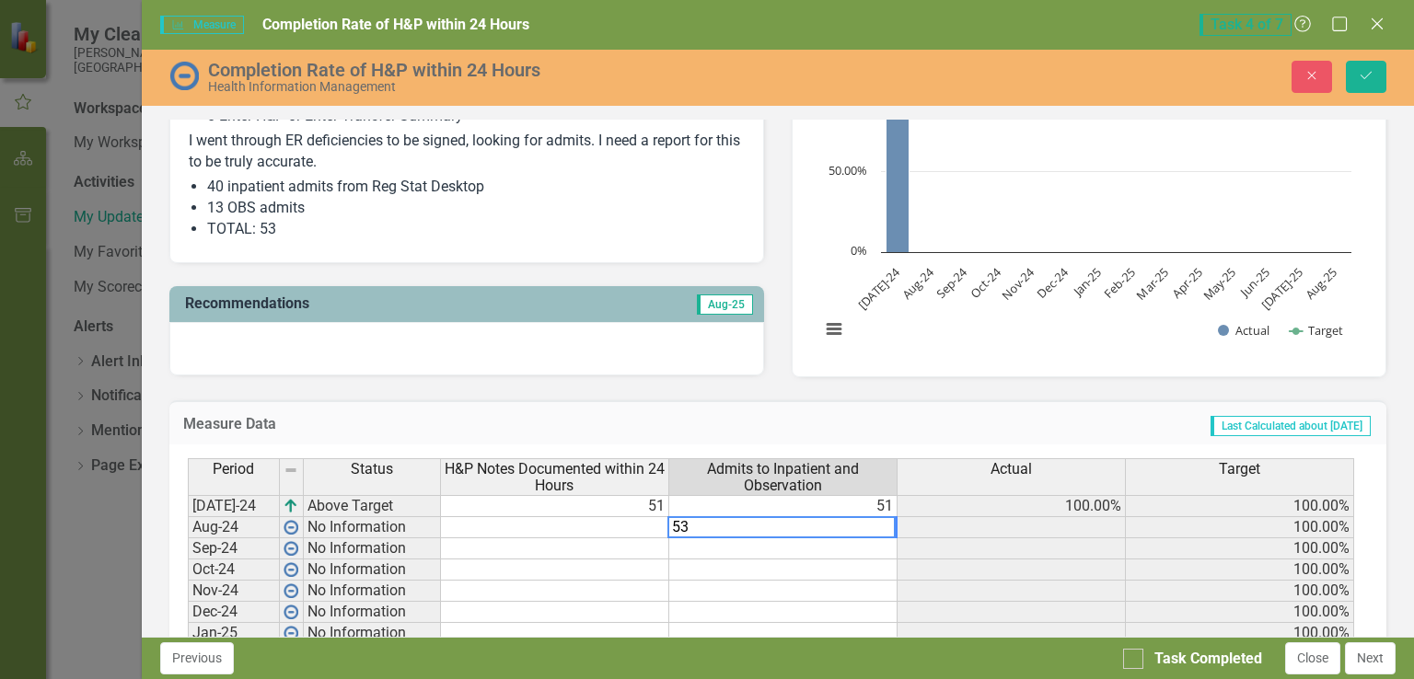
type textarea "53"
click at [603, 529] on td at bounding box center [555, 527] width 228 height 21
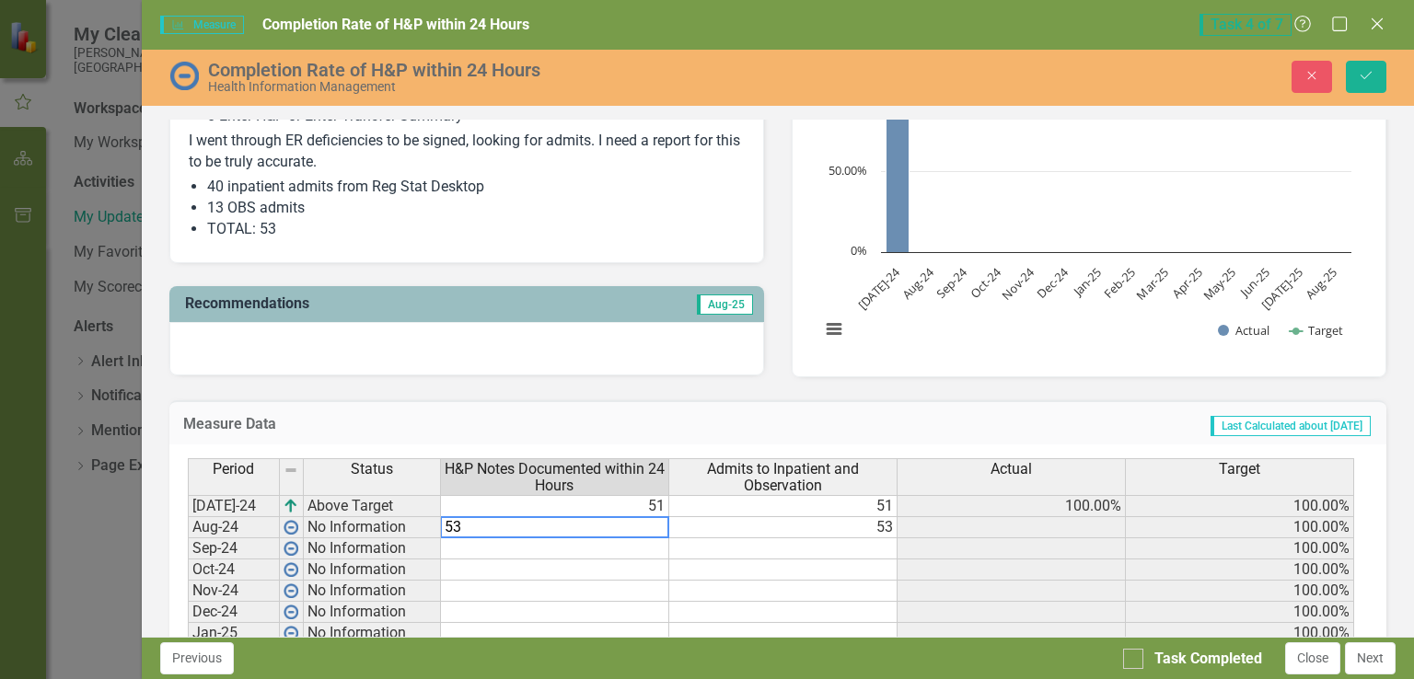
type textarea "53"
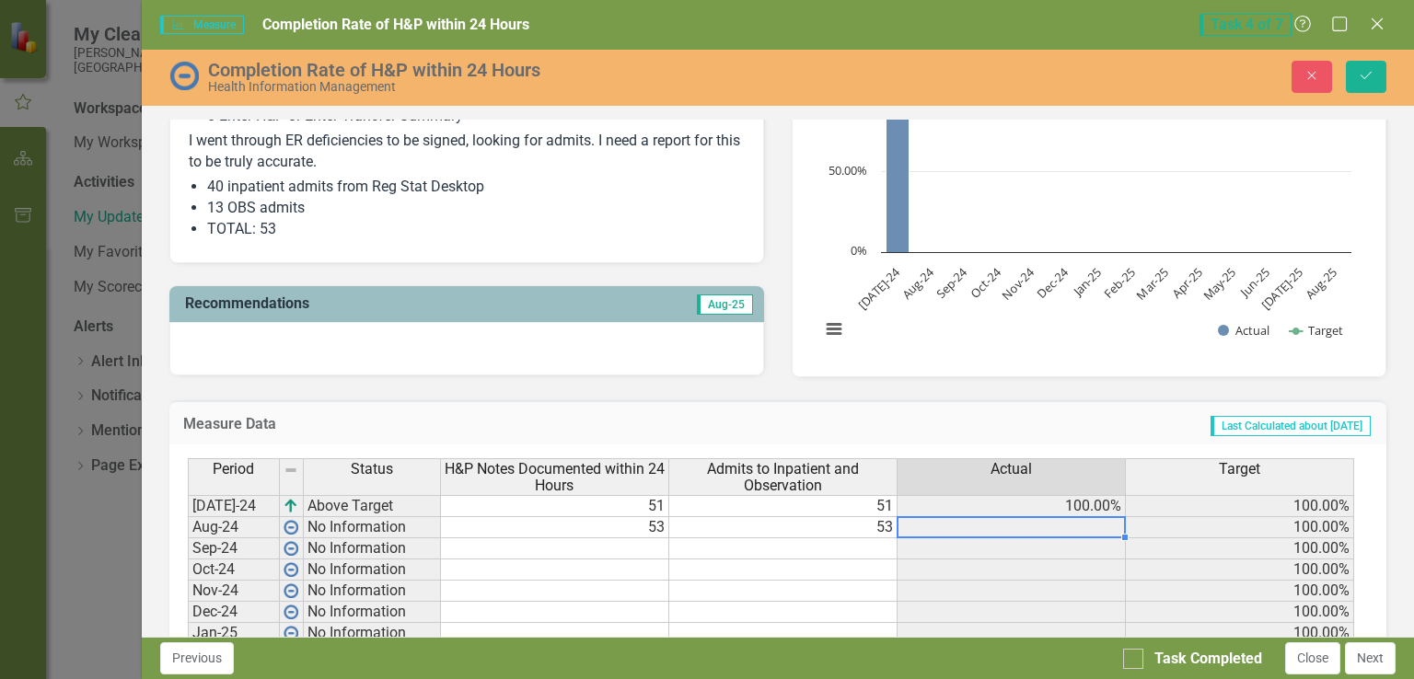
click at [1021, 528] on td at bounding box center [1012, 527] width 228 height 21
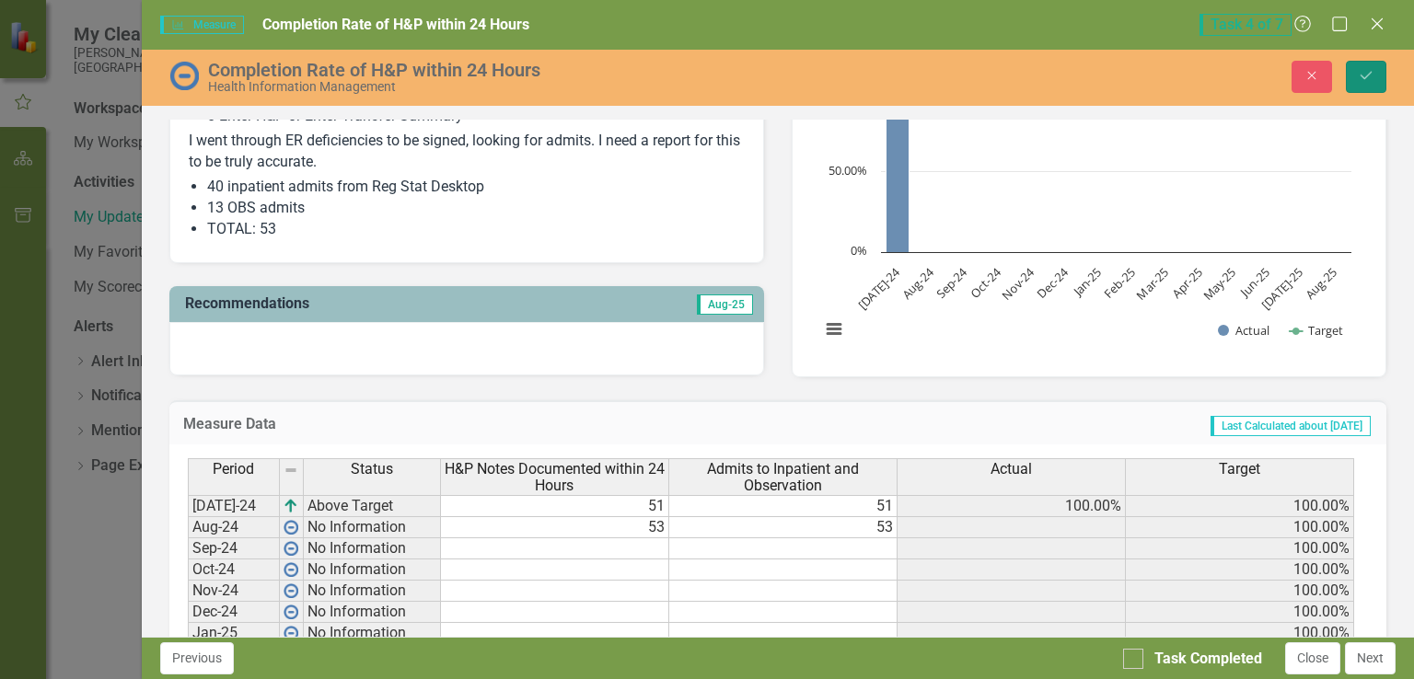
click at [1372, 69] on icon "Save" at bounding box center [1366, 75] width 17 height 13
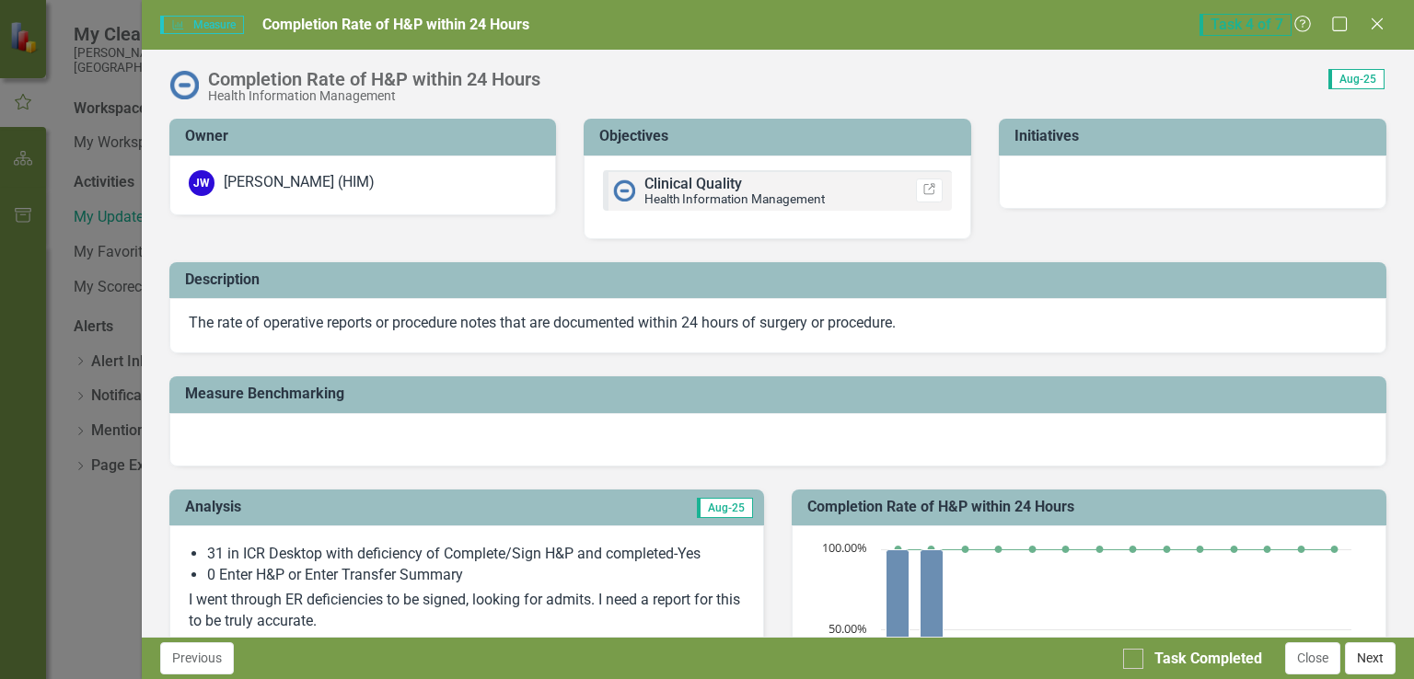
click at [1372, 656] on button "Next" at bounding box center [1370, 659] width 51 height 32
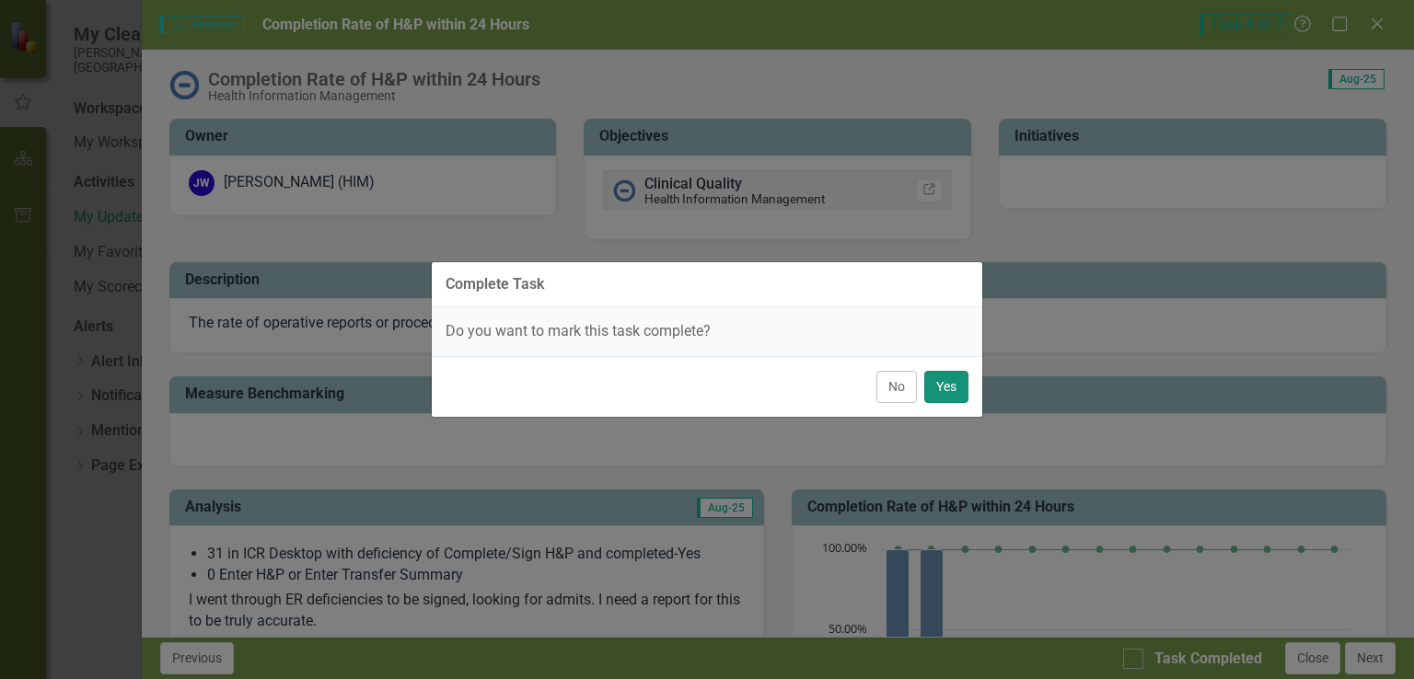
click at [945, 387] on button "Yes" at bounding box center [946, 387] width 44 height 32
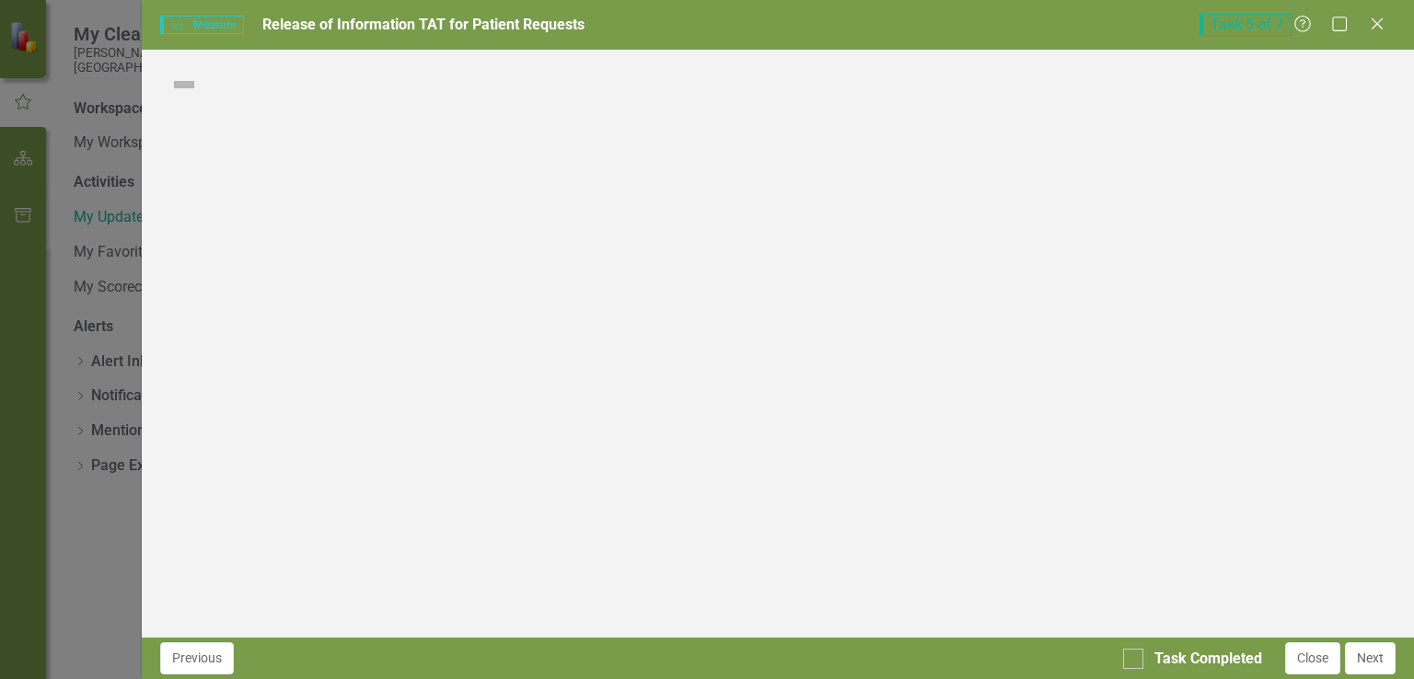
checkbox input "true"
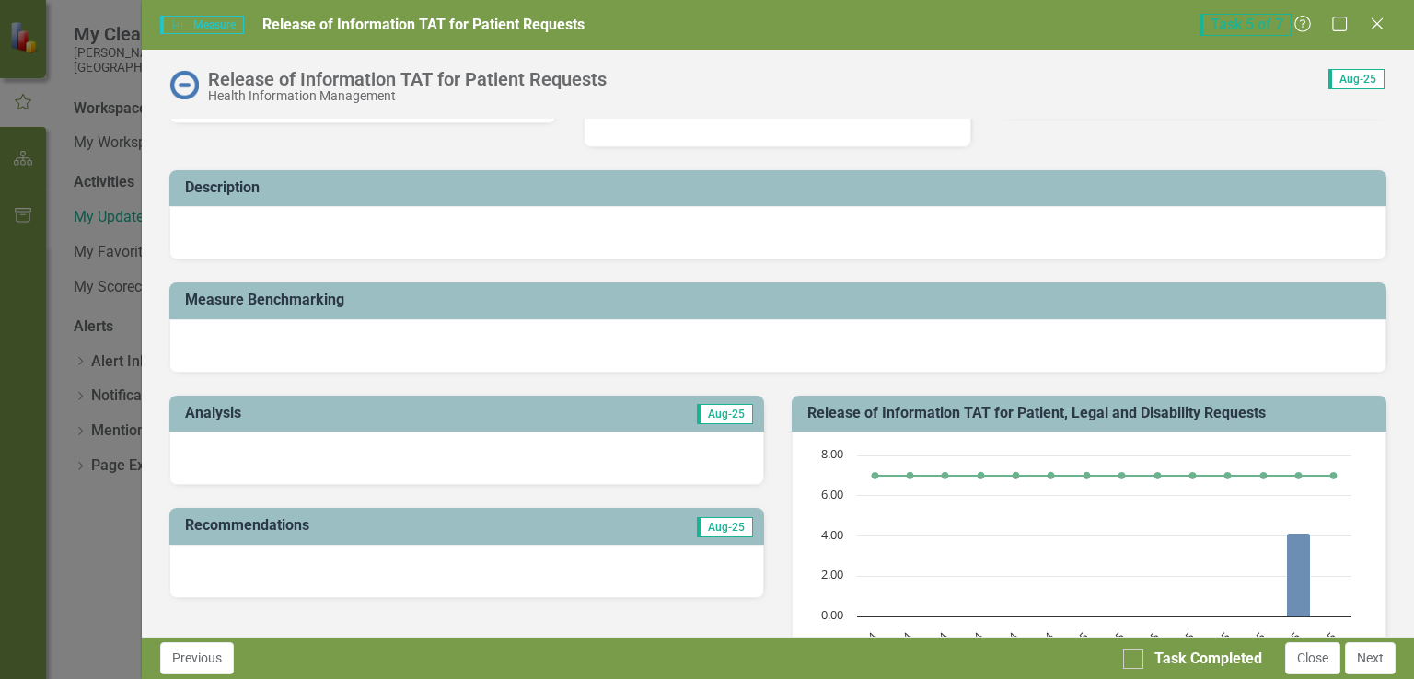
scroll to position [184, 0]
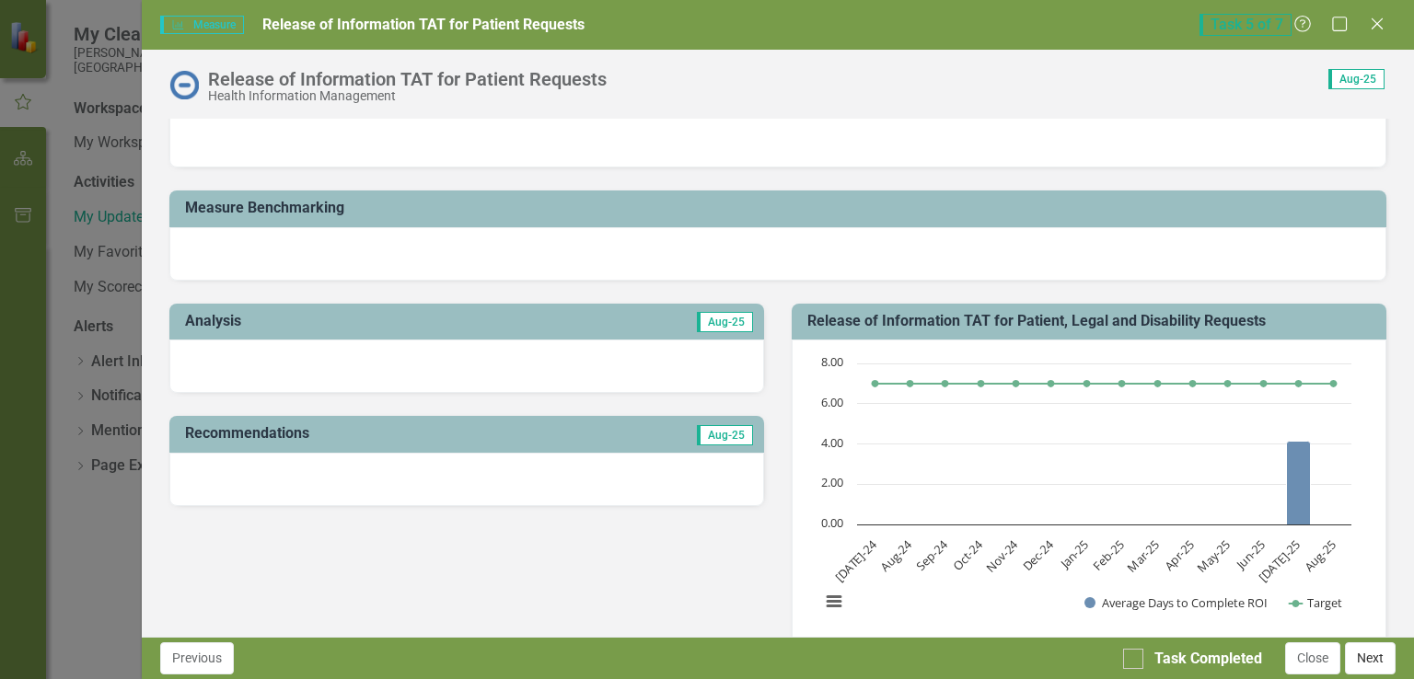
click at [1381, 664] on button "Next" at bounding box center [1370, 659] width 51 height 32
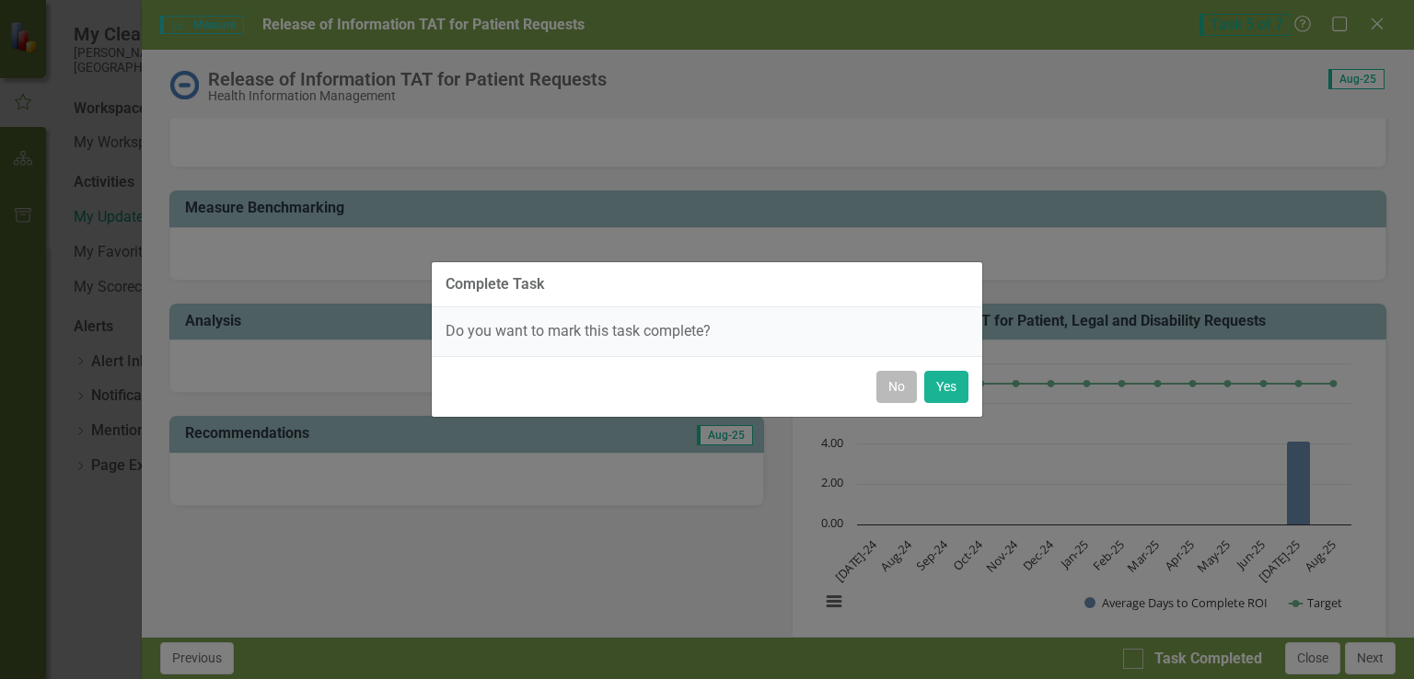
click at [900, 389] on button "No" at bounding box center [896, 387] width 41 height 32
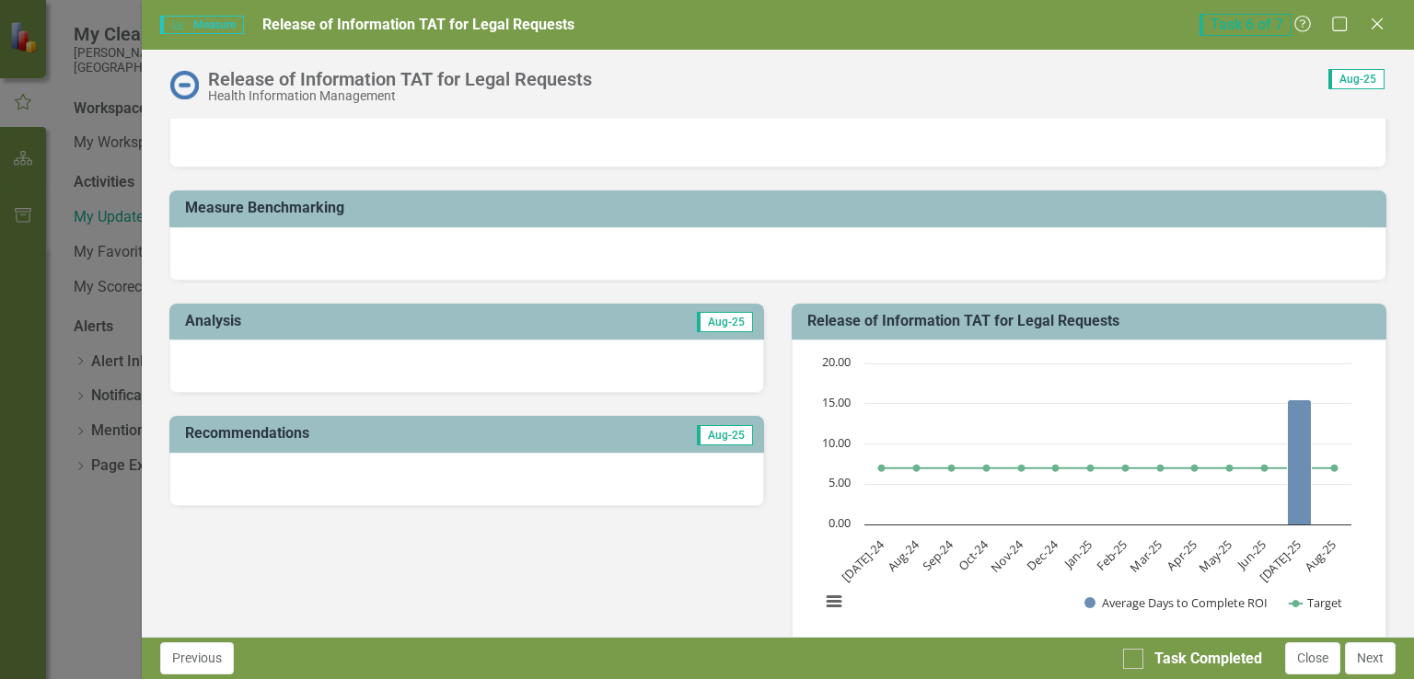
scroll to position [460, 0]
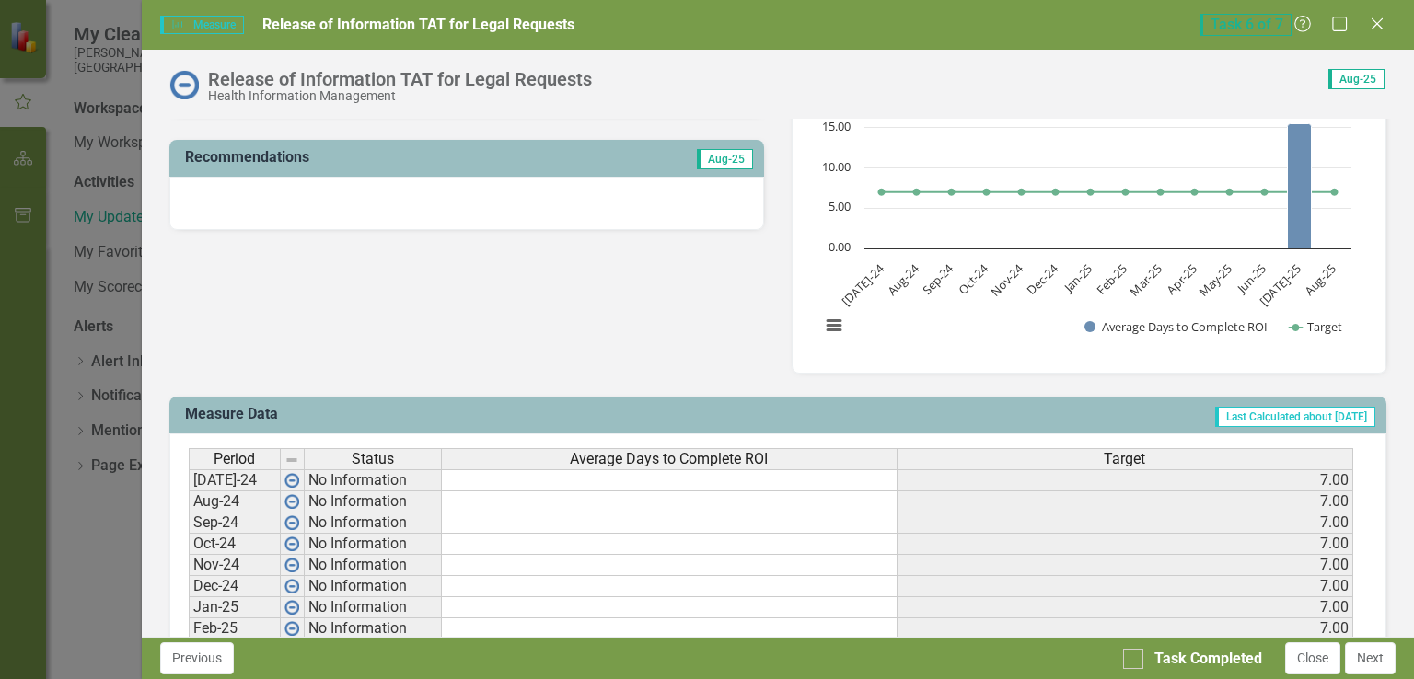
click at [631, 503] on td at bounding box center [670, 502] width 456 height 21
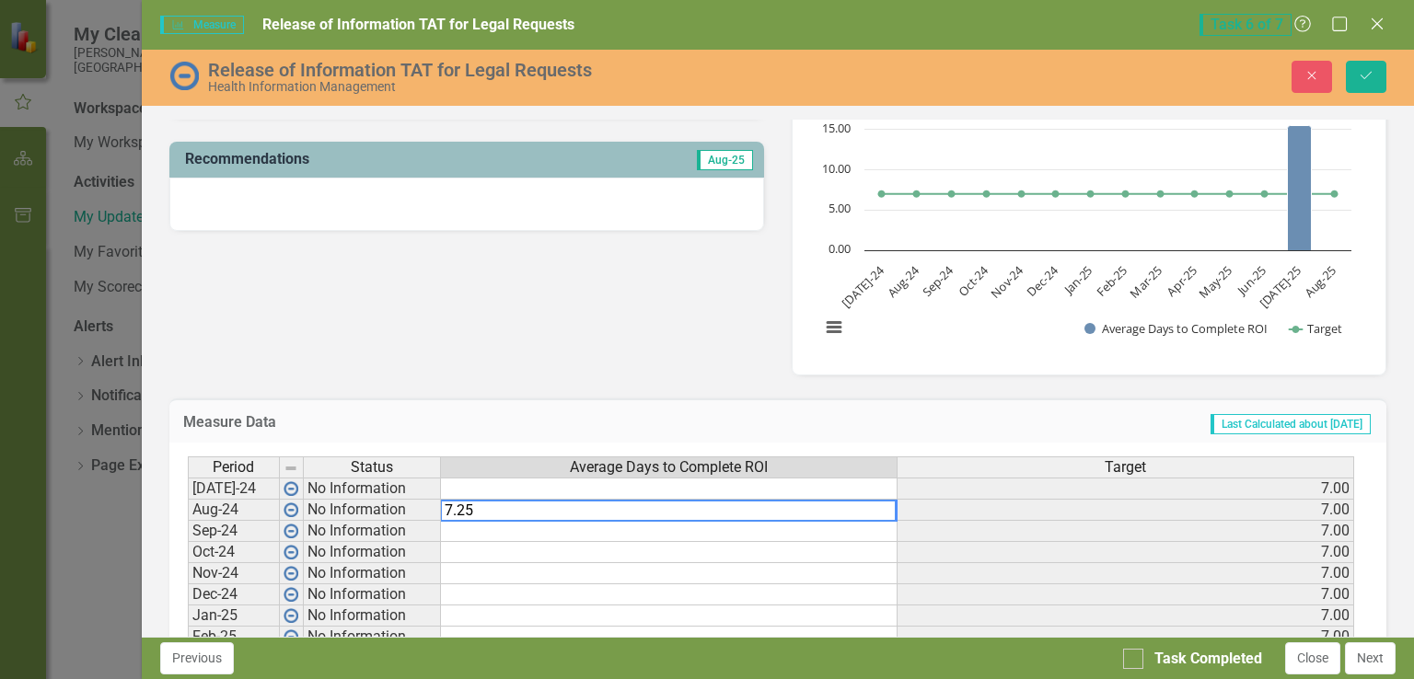
type textarea "7.25"
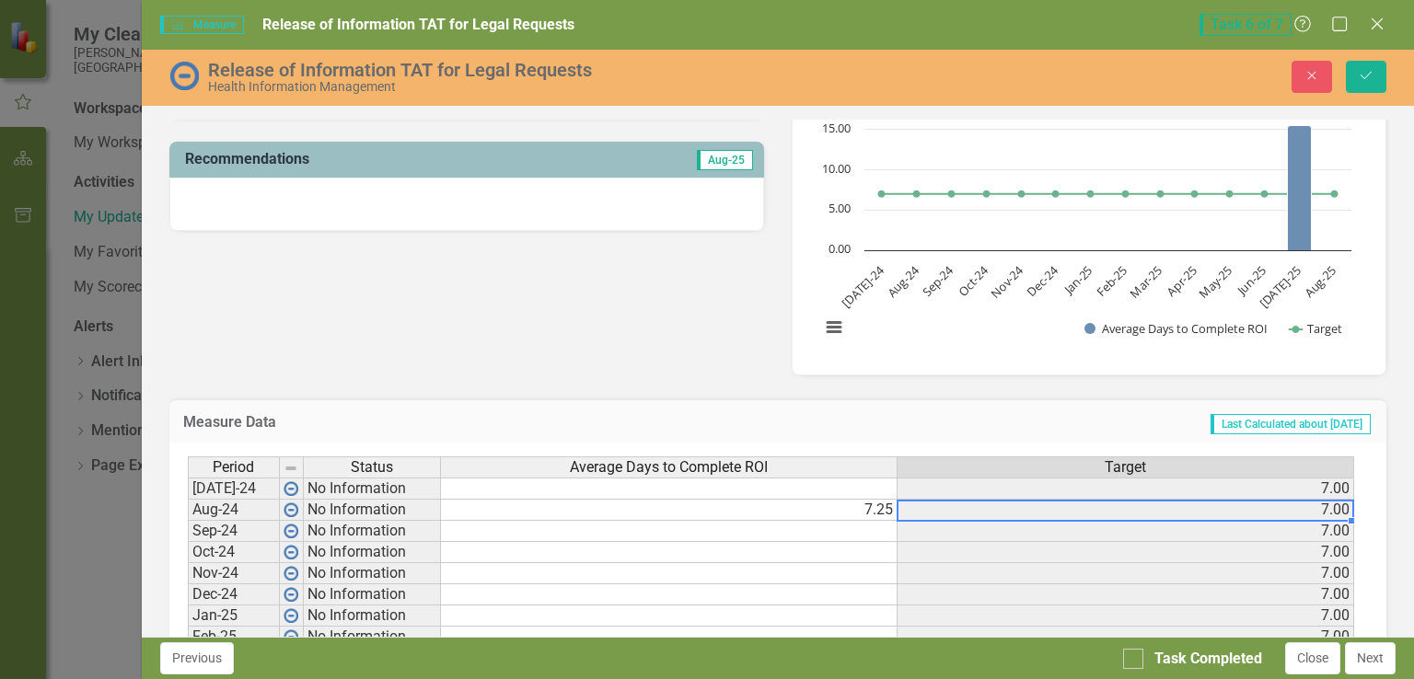
click at [969, 513] on td "7.00" at bounding box center [1126, 510] width 457 height 21
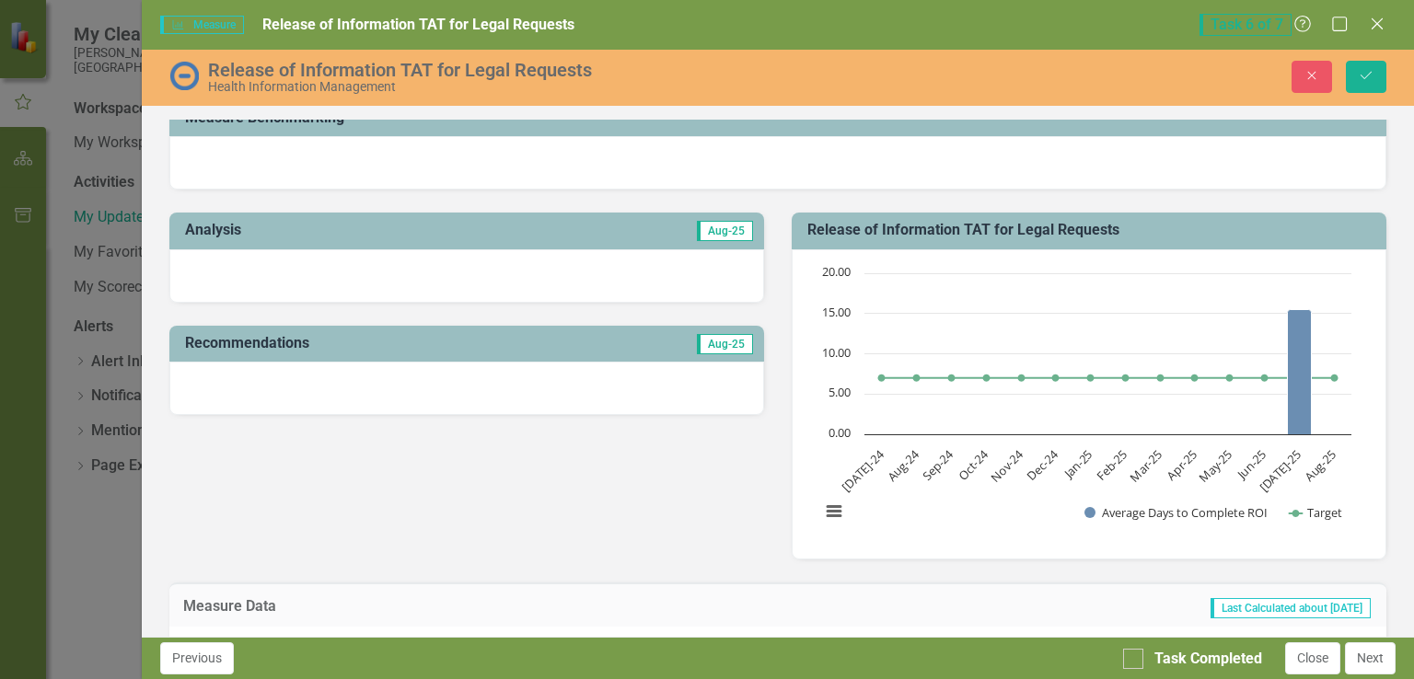
scroll to position [276, 0]
click at [550, 274] on div at bounding box center [466, 276] width 595 height 53
click at [609, 285] on div at bounding box center [466, 276] width 595 height 53
click at [561, 286] on div at bounding box center [466, 276] width 595 height 53
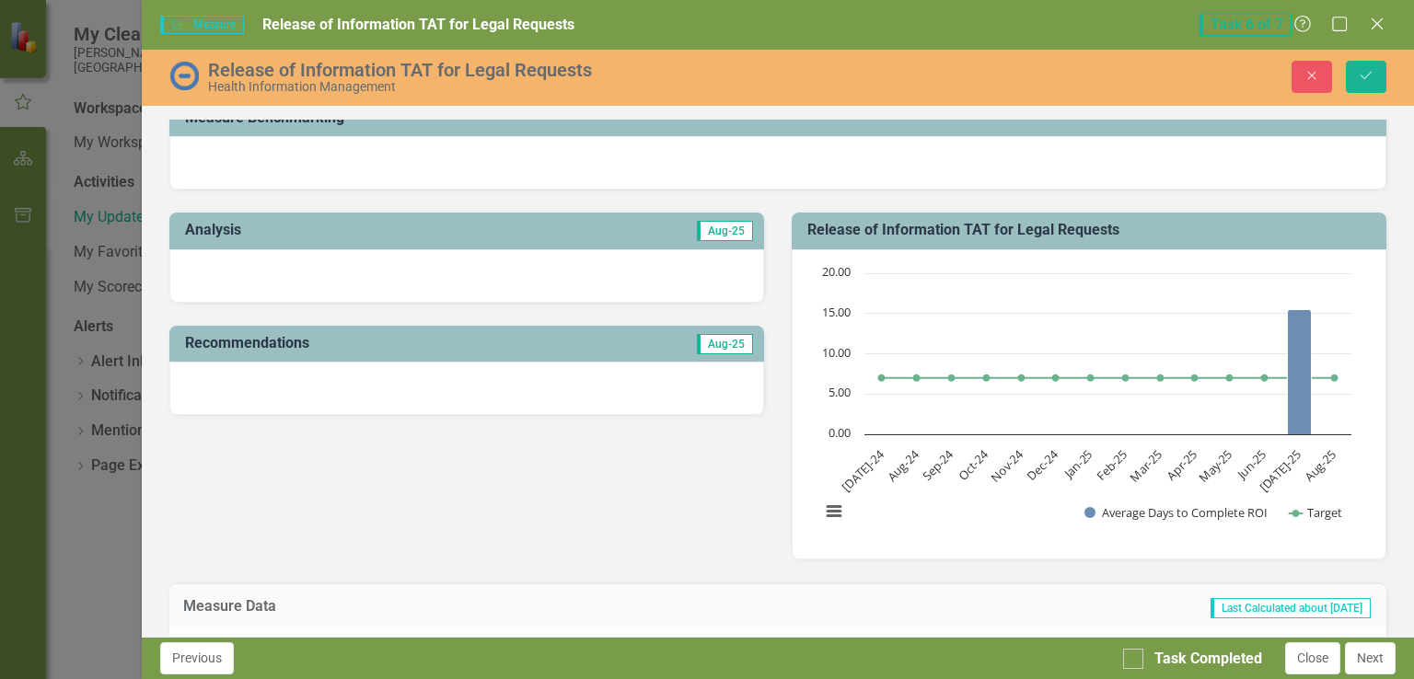
click at [561, 286] on div at bounding box center [466, 276] width 595 height 53
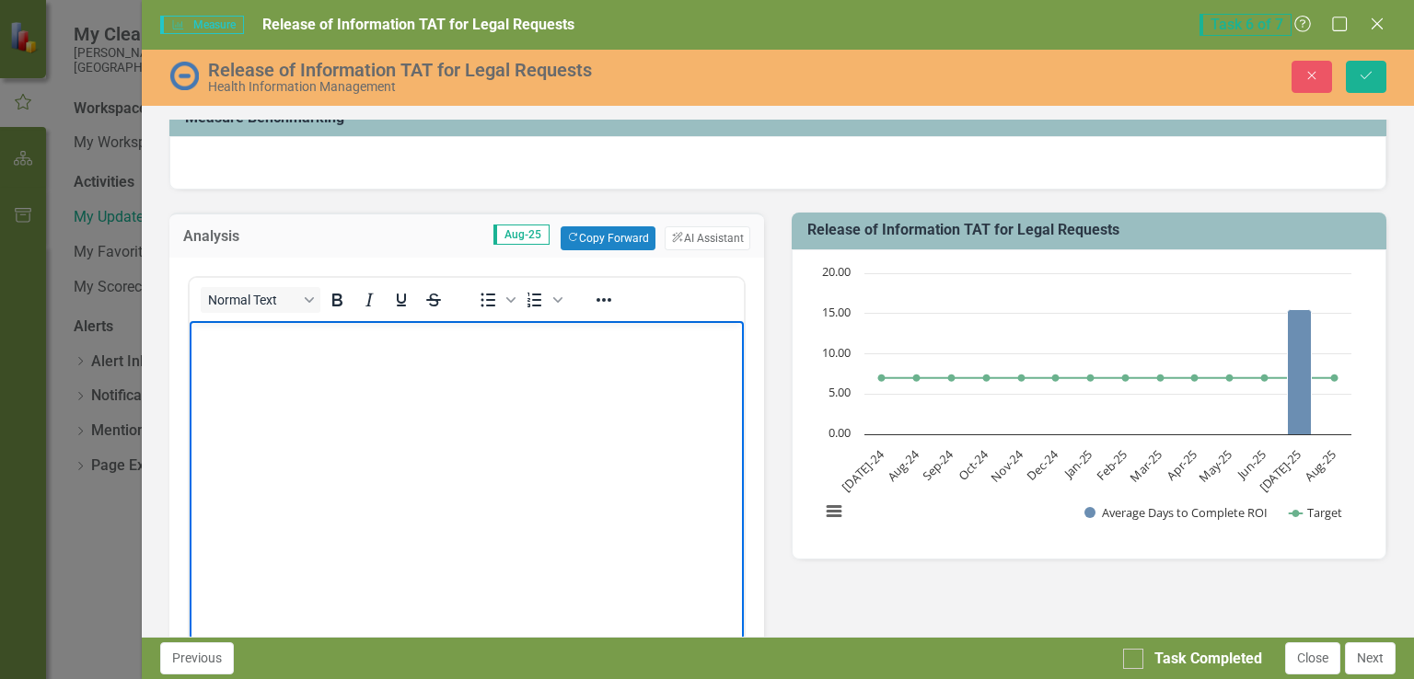
click at [347, 435] on body "Rich Text Area. Press ALT-0 for help." at bounding box center [466, 459] width 554 height 276
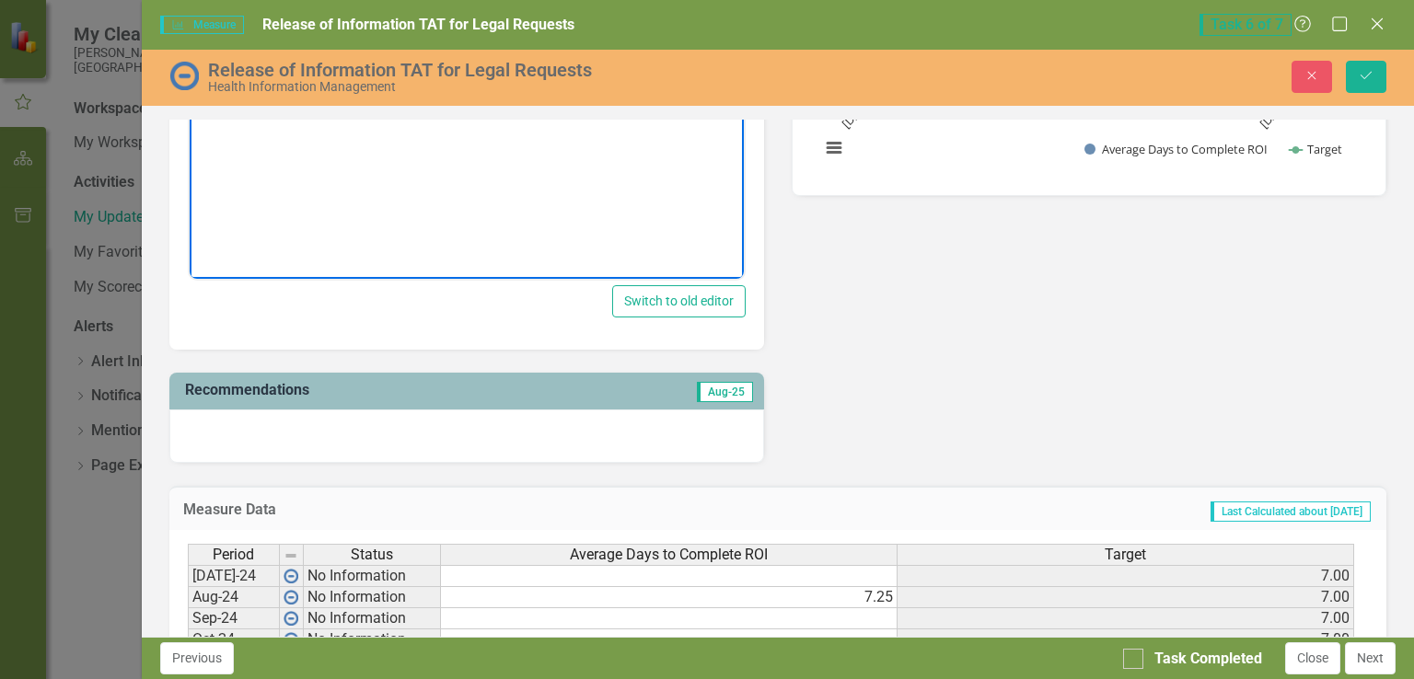
scroll to position [644, 0]
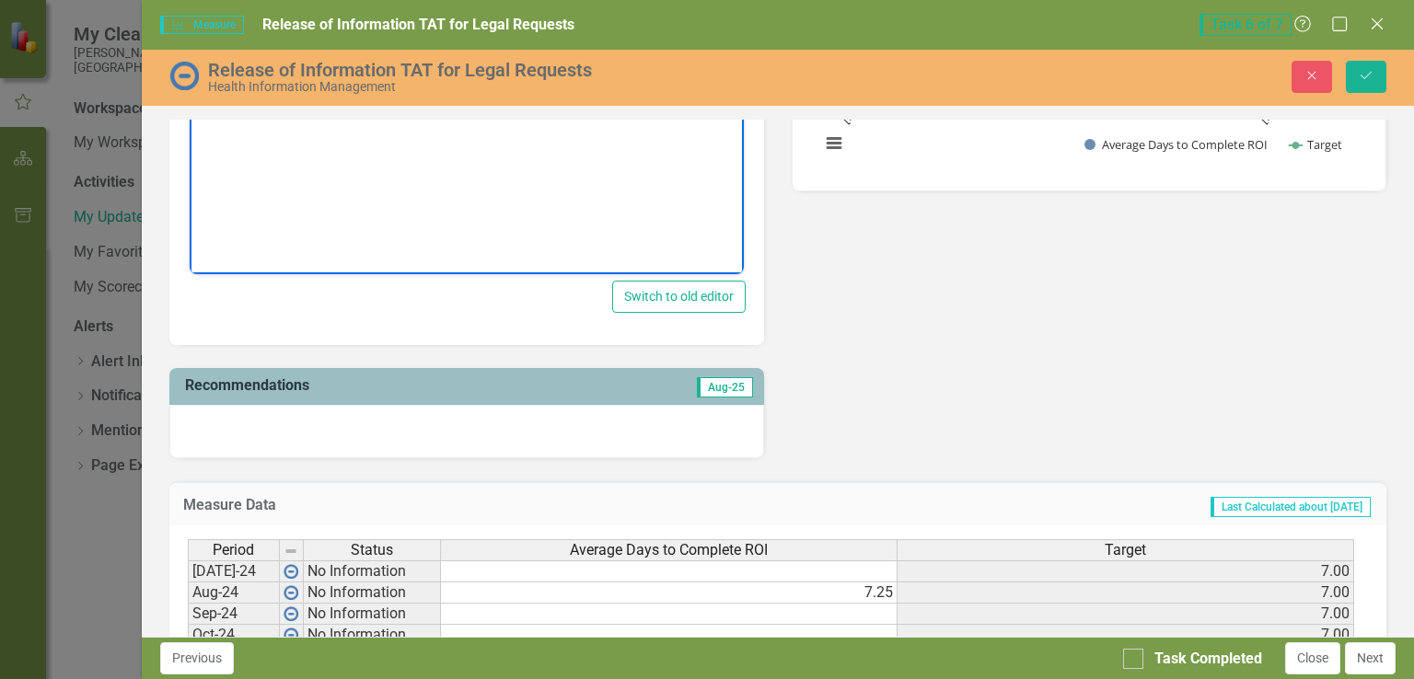
click at [843, 565] on td at bounding box center [669, 572] width 457 height 22
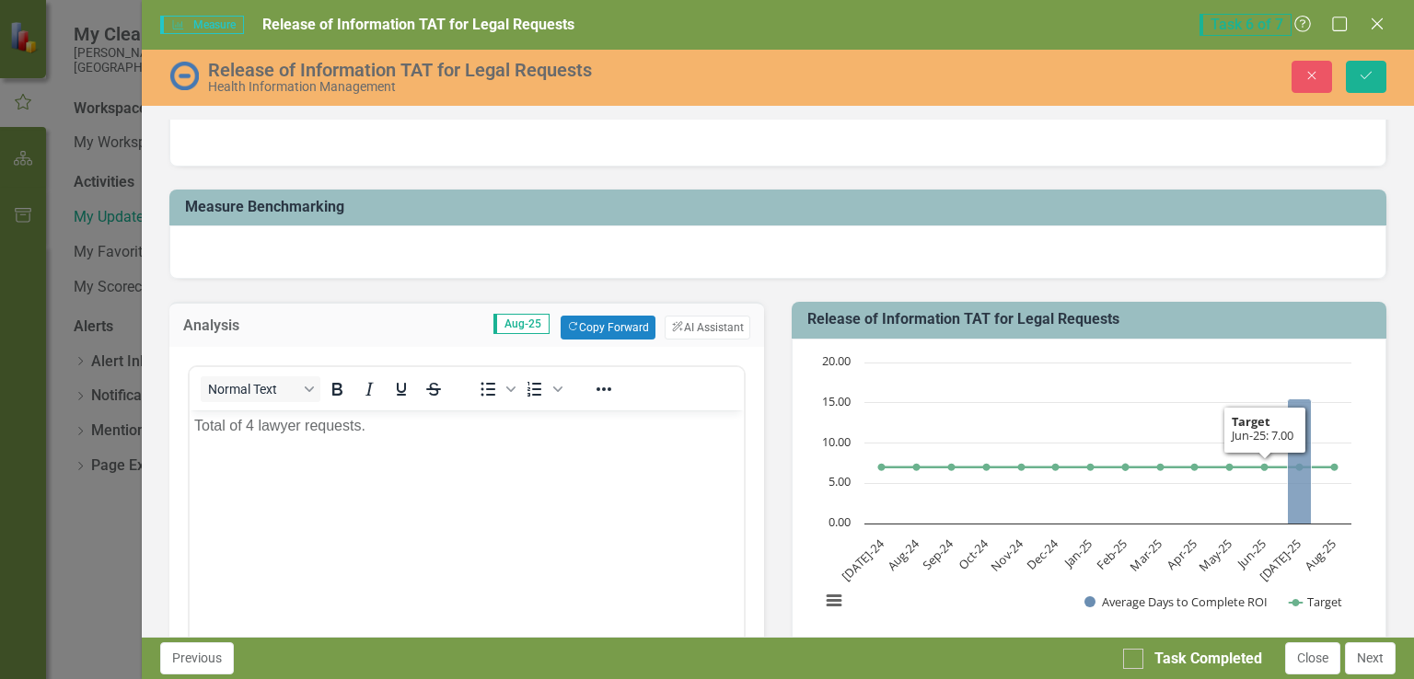
scroll to position [184, 0]
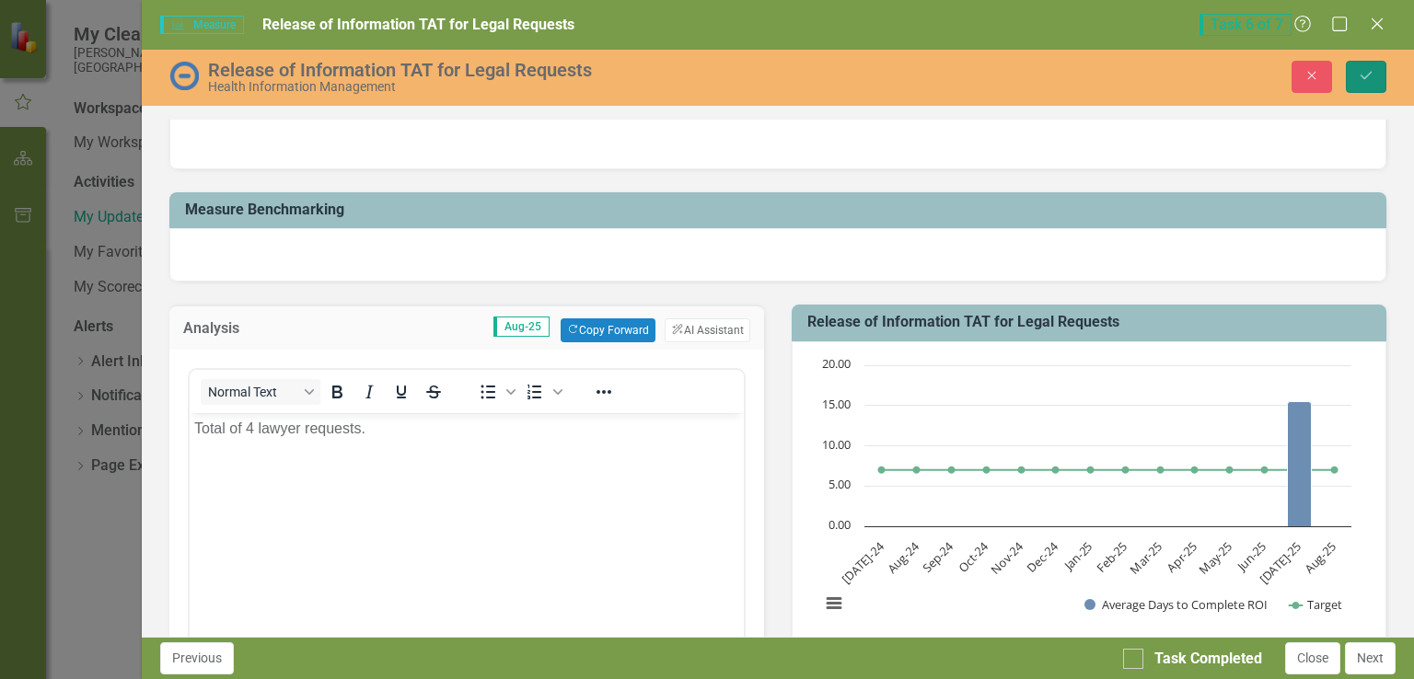
click at [1370, 84] on button "Save" at bounding box center [1366, 77] width 41 height 32
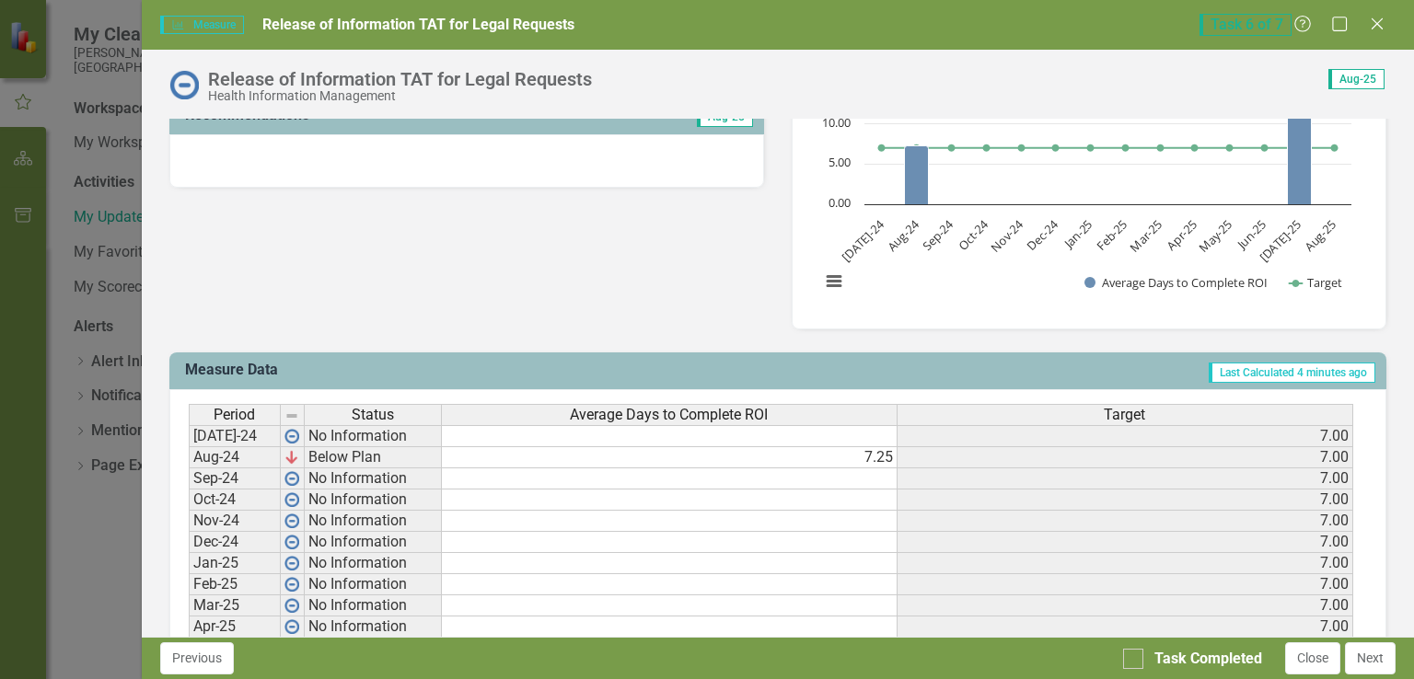
scroll to position [552, 0]
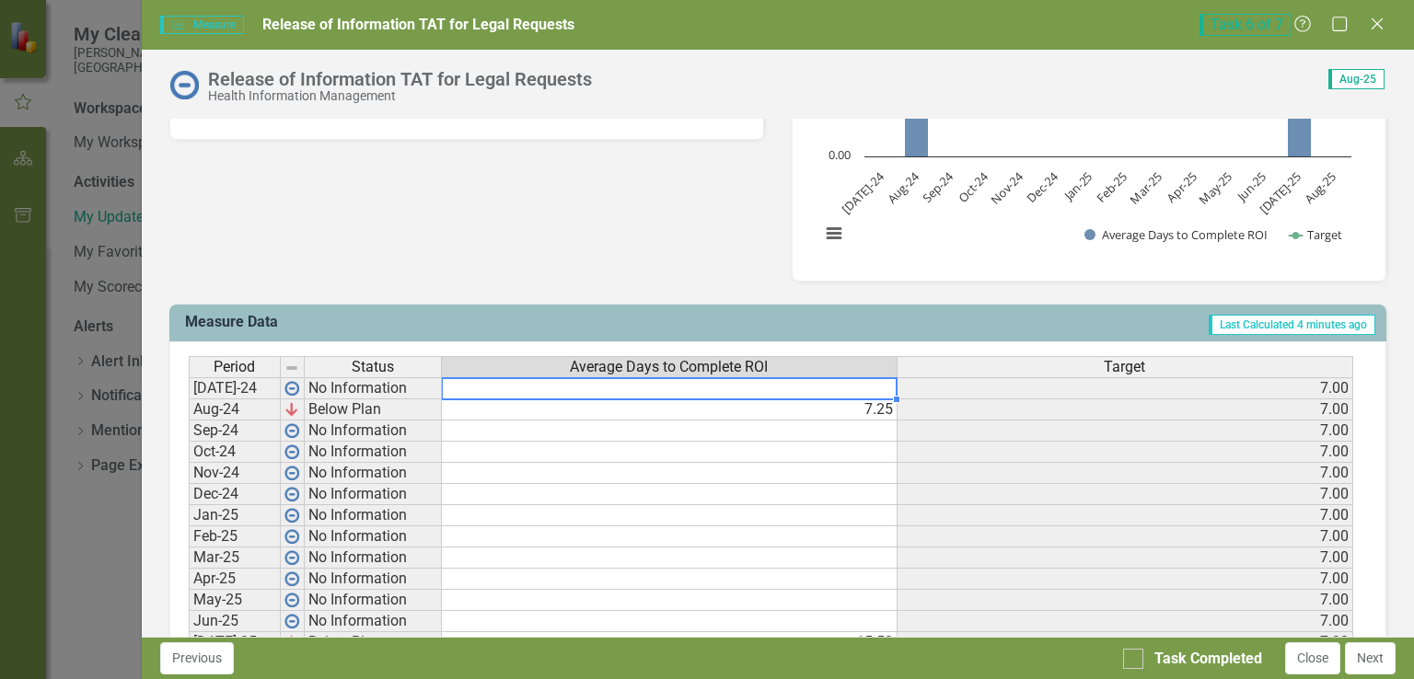
click at [826, 388] on td at bounding box center [670, 388] width 456 height 22
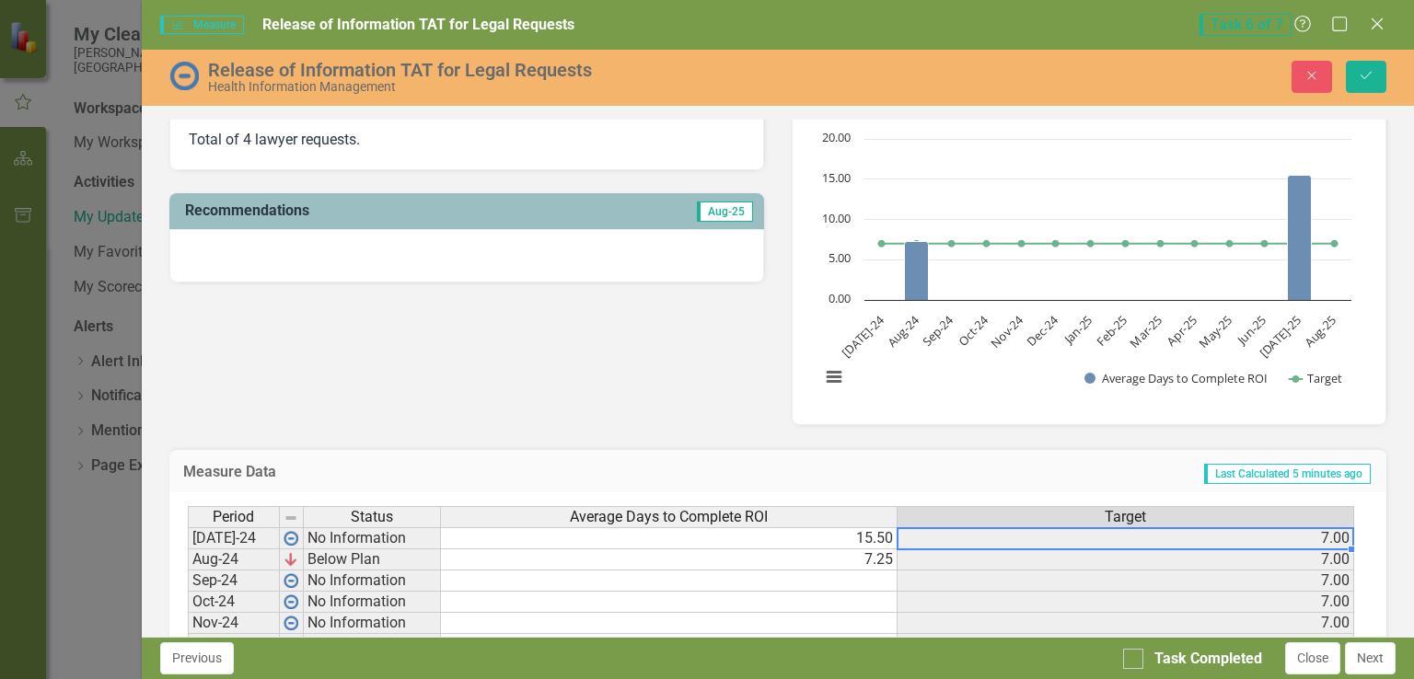
scroll to position [368, 0]
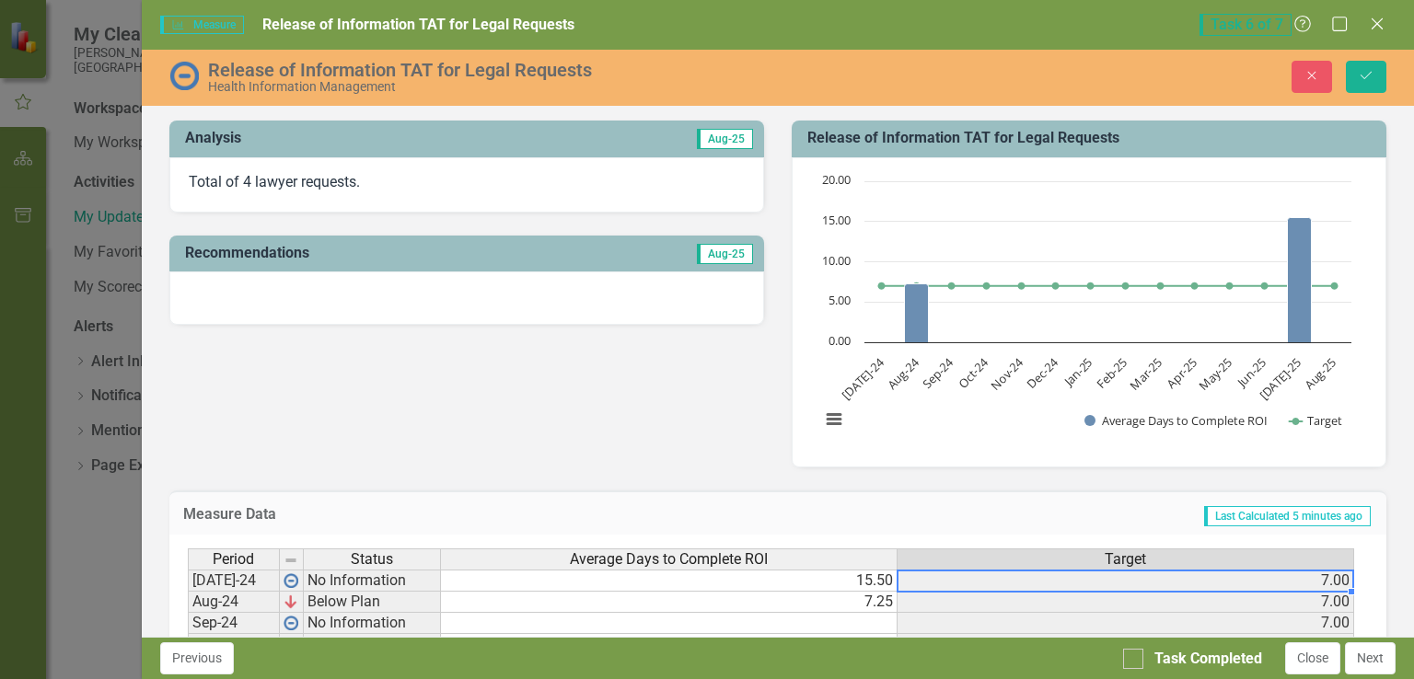
type textarea "15.5"
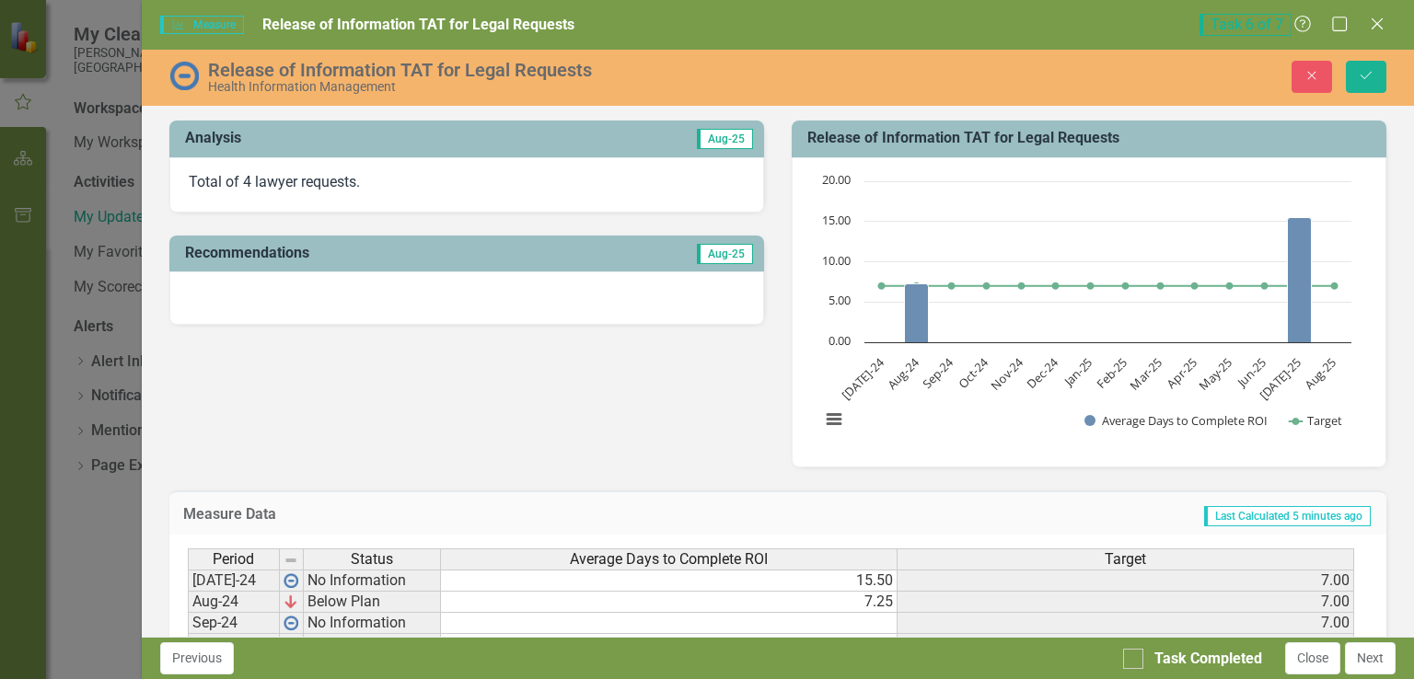
click at [615, 181] on p "Total of 4 lawyer requests." at bounding box center [467, 182] width 556 height 21
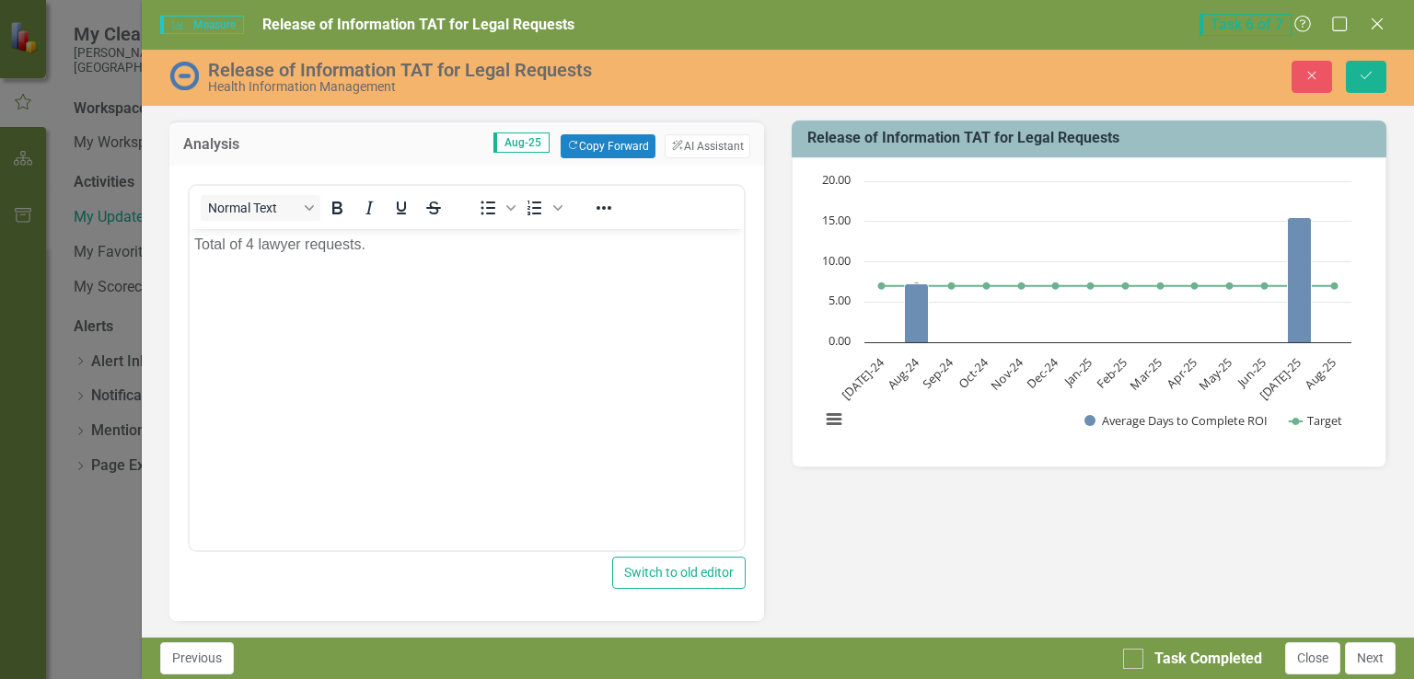
scroll to position [0, 0]
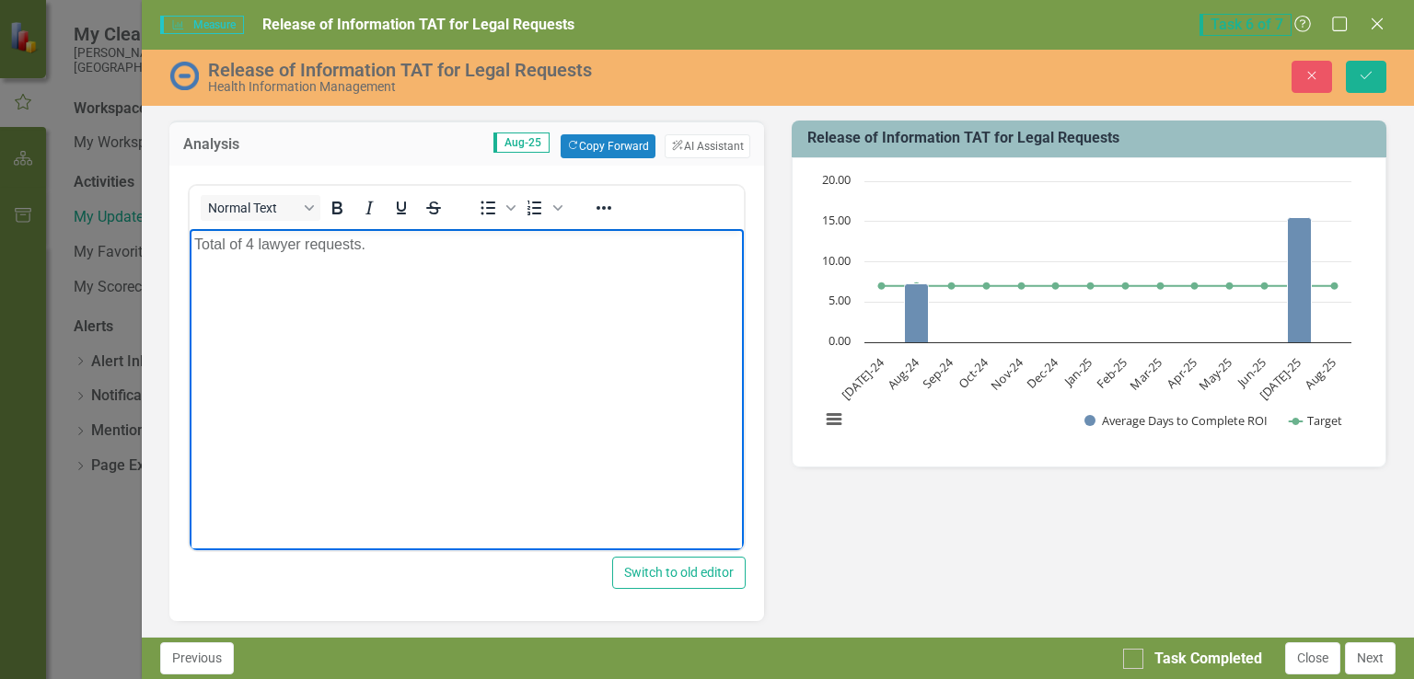
click at [410, 250] on p "Total of 4 lawyer requests." at bounding box center [465, 245] width 545 height 22
click at [1375, 75] on button "Save" at bounding box center [1366, 77] width 41 height 32
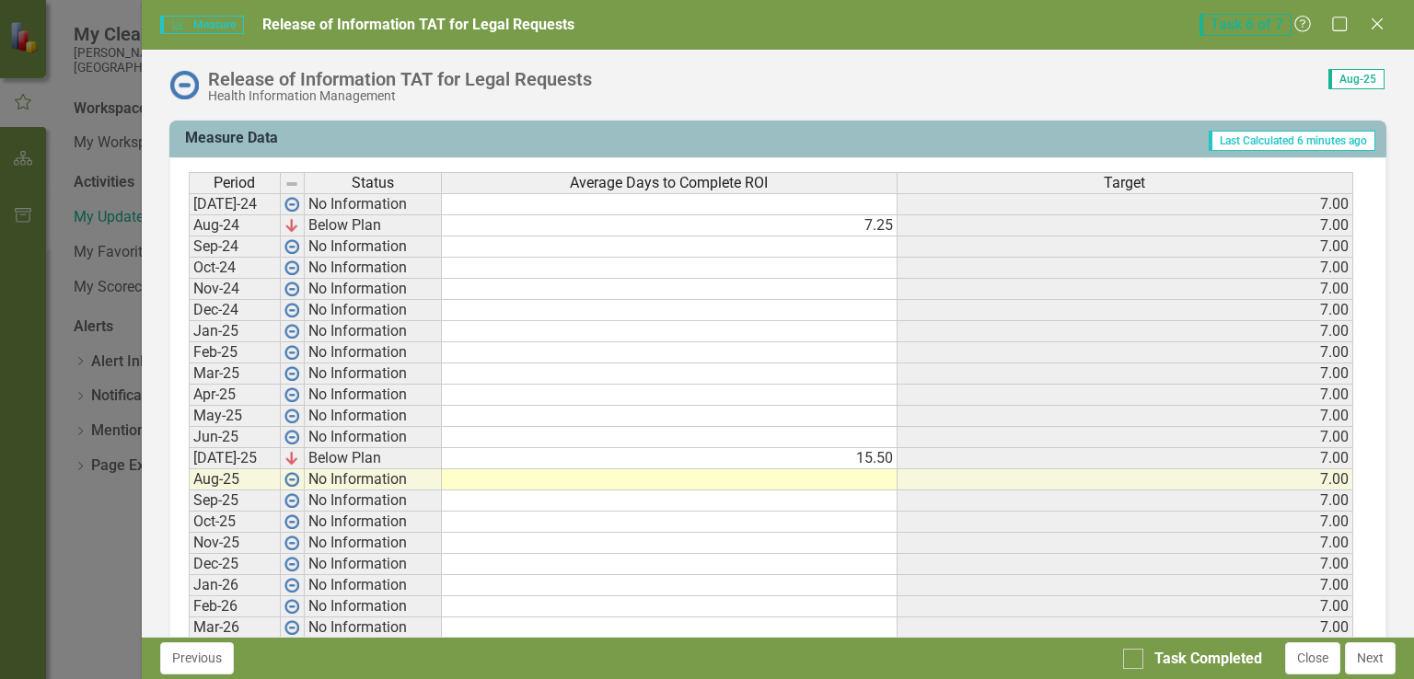
scroll to position [644, 0]
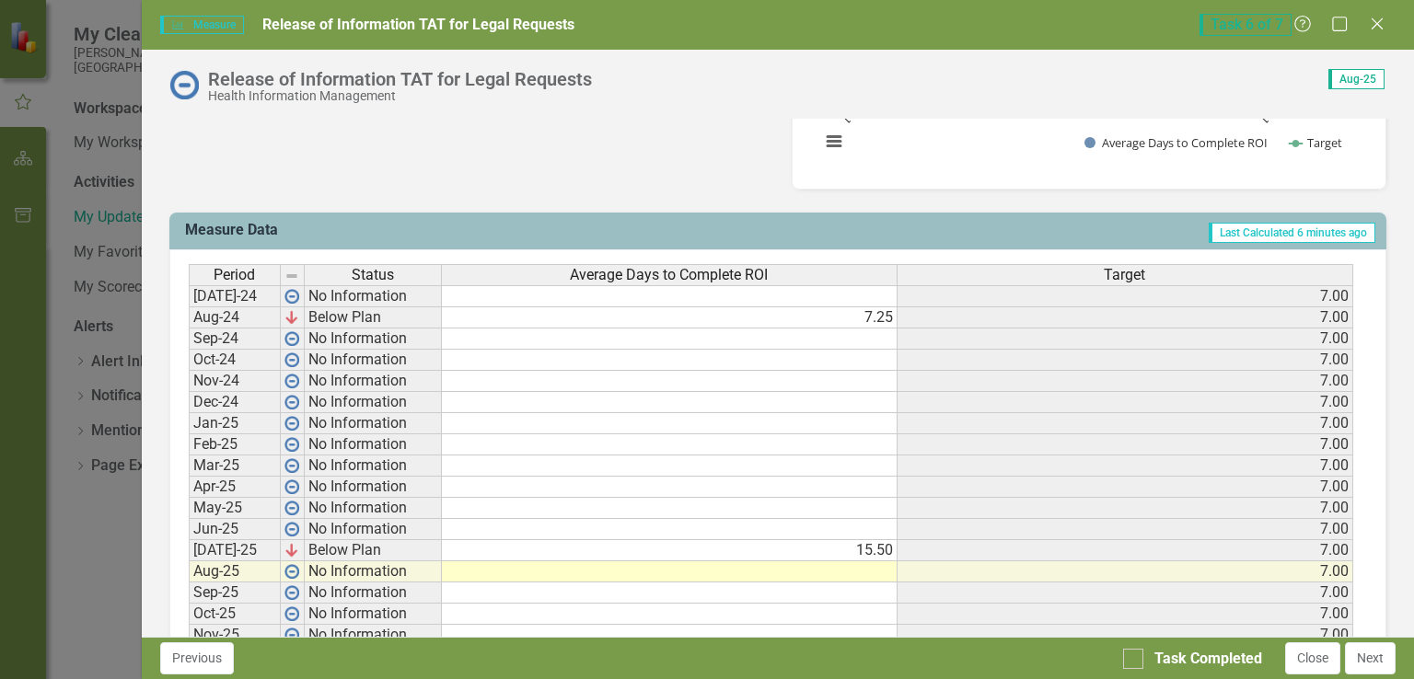
click at [876, 315] on td "7.25" at bounding box center [670, 318] width 456 height 21
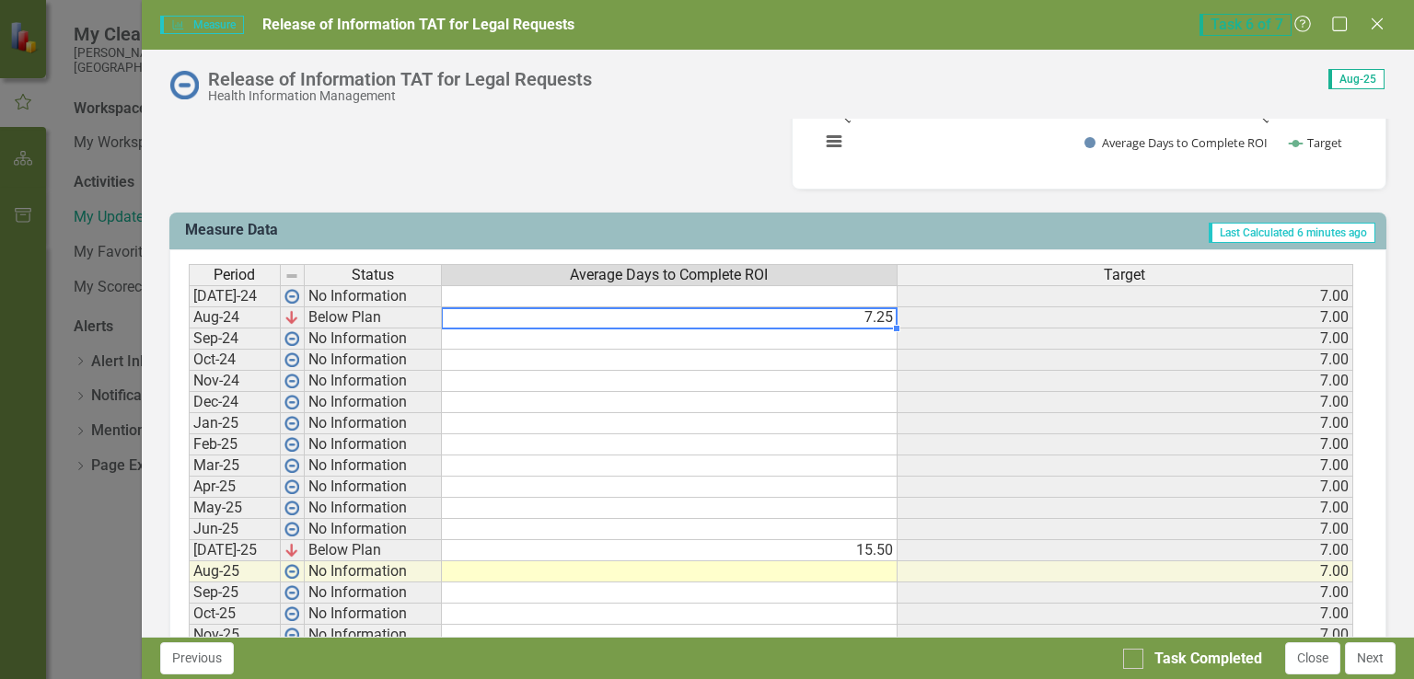
click at [852, 320] on td "7.25" at bounding box center [670, 318] width 456 height 21
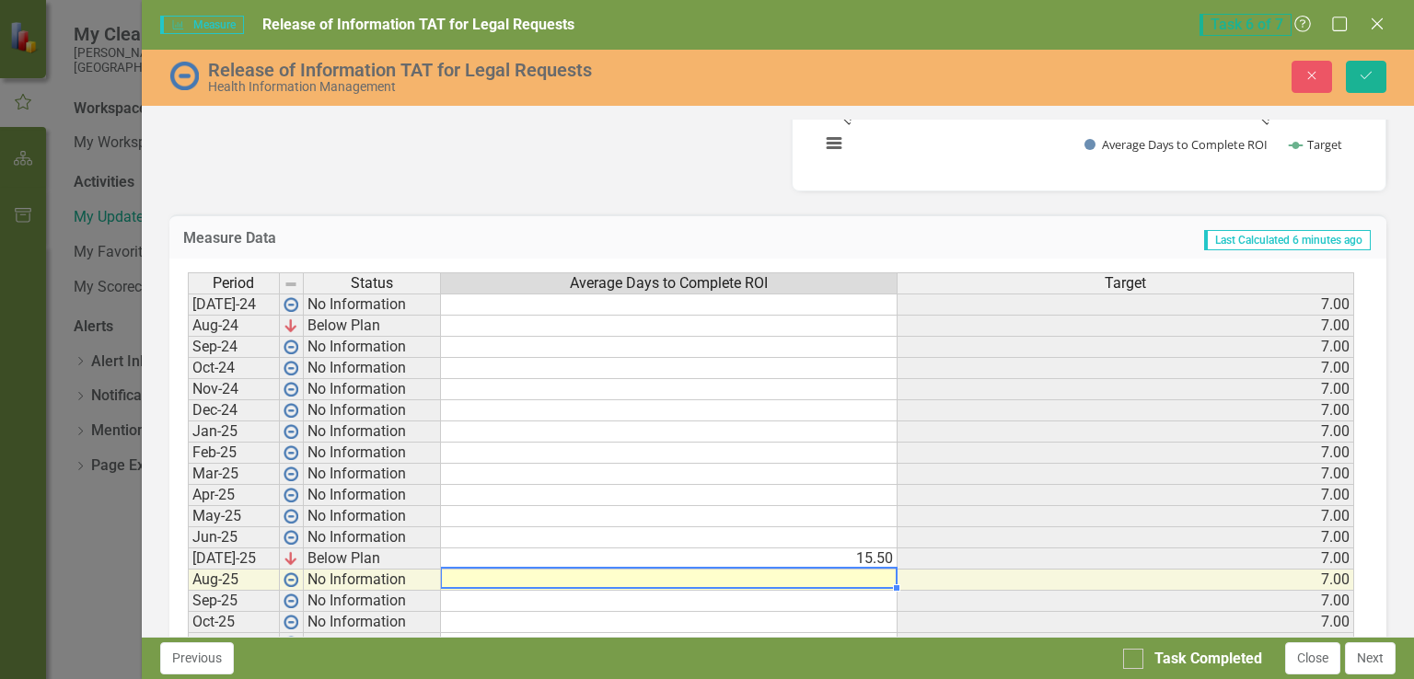
click at [841, 577] on td at bounding box center [669, 580] width 457 height 21
type textarea "7.25"
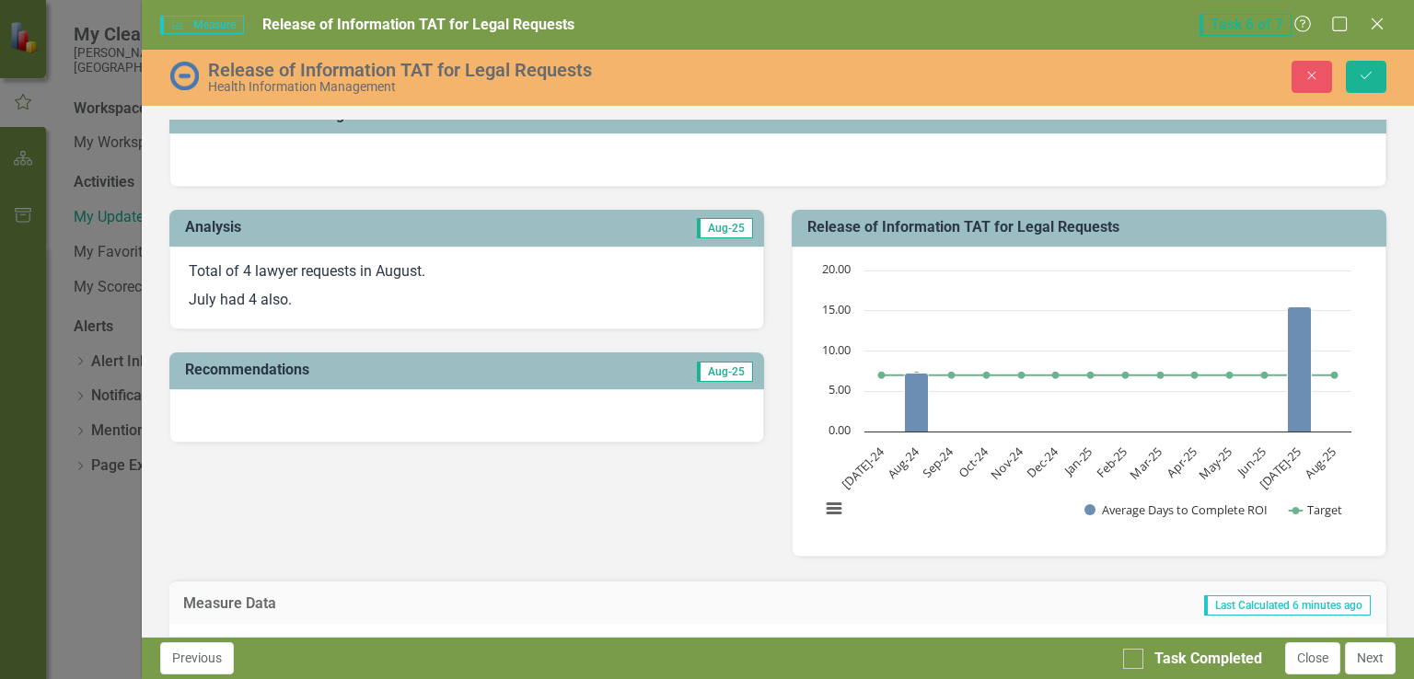
scroll to position [276, 0]
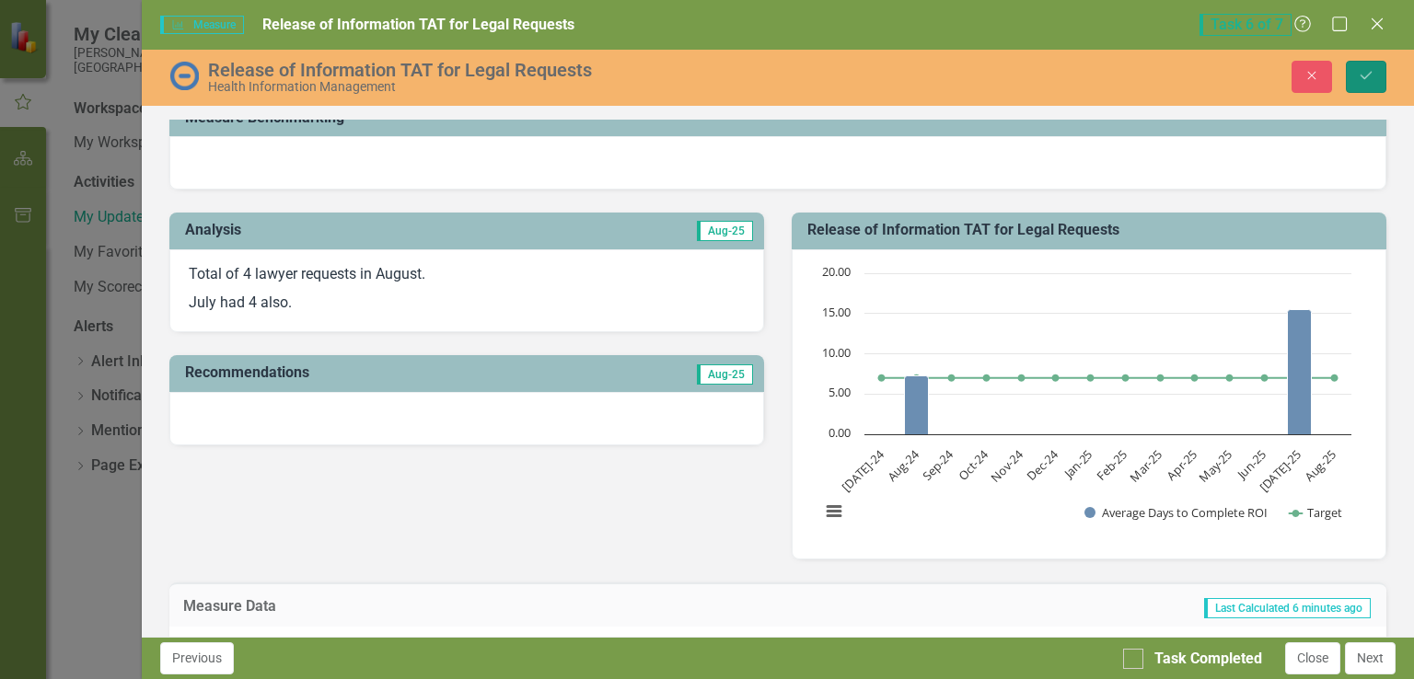
click at [1364, 87] on button "Save" at bounding box center [1366, 77] width 41 height 32
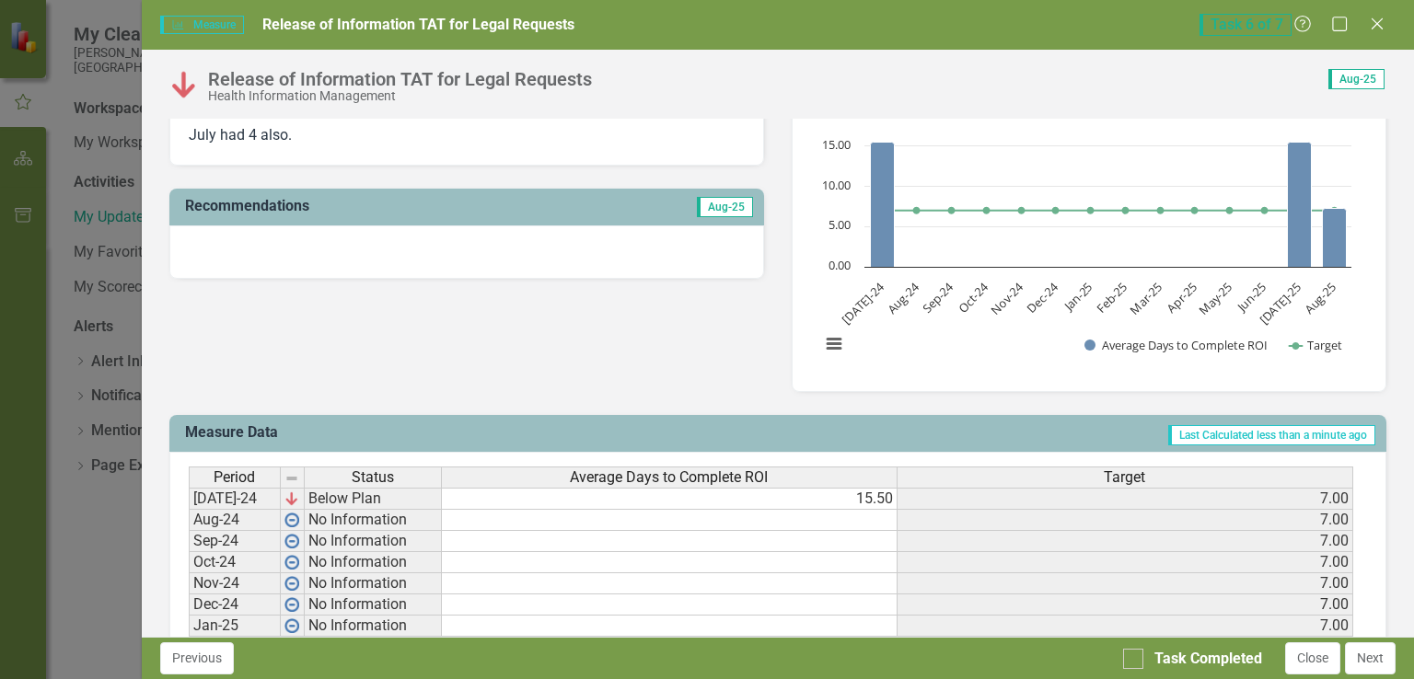
scroll to position [460, 0]
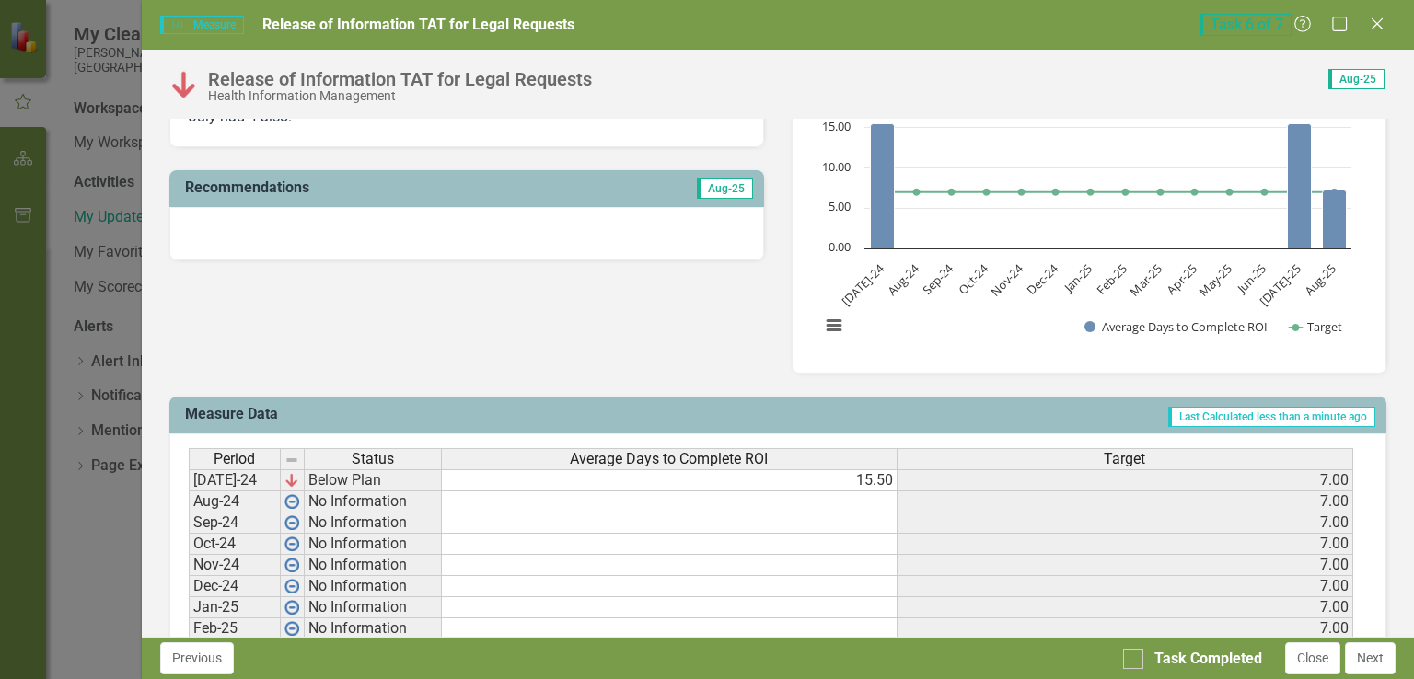
click at [870, 481] on td "15.50" at bounding box center [670, 481] width 456 height 22
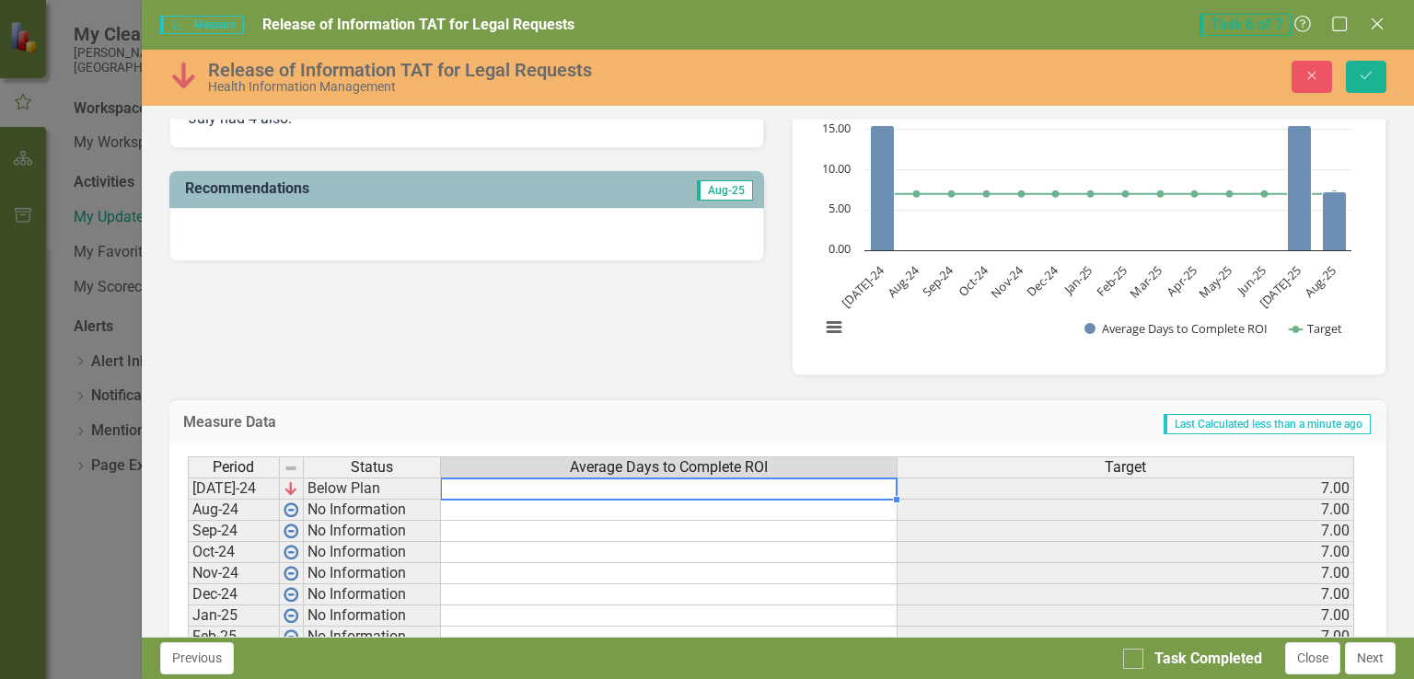
click at [870, 481] on td at bounding box center [669, 489] width 457 height 22
click at [1371, 77] on icon "Save" at bounding box center [1366, 75] width 17 height 13
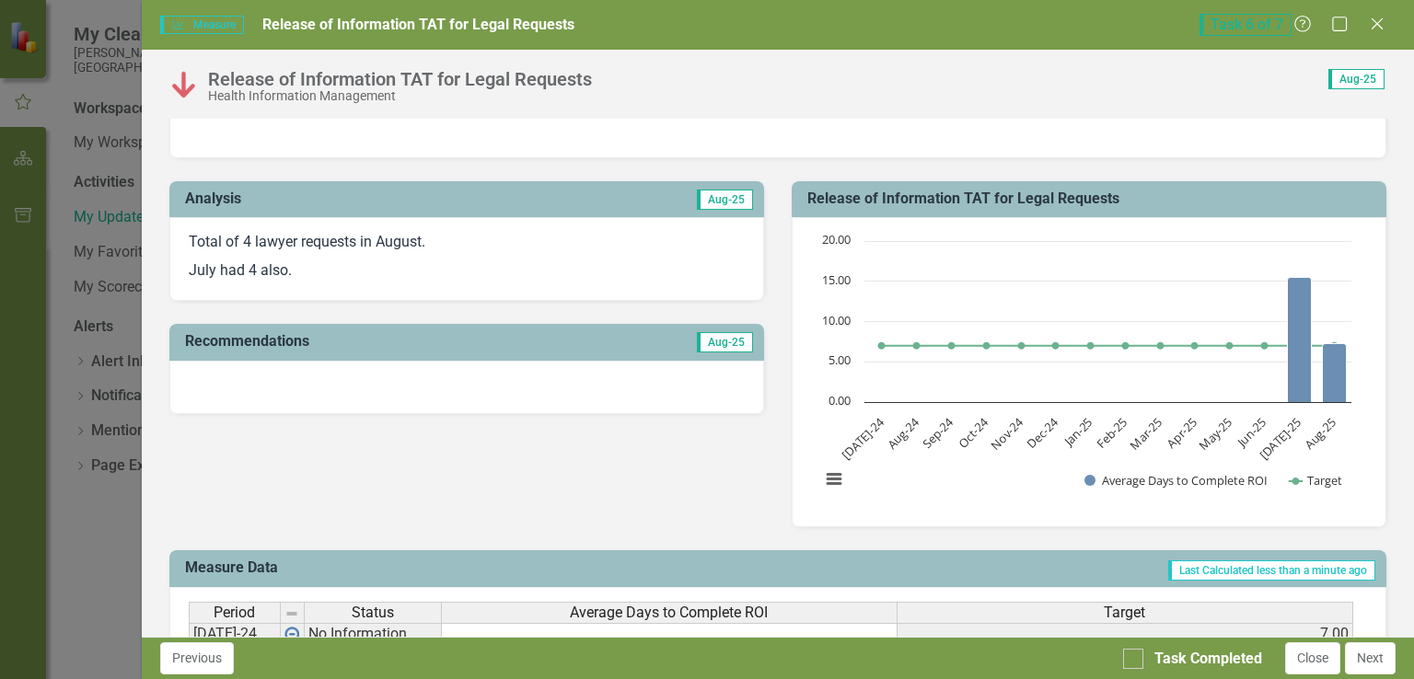
scroll to position [276, 0]
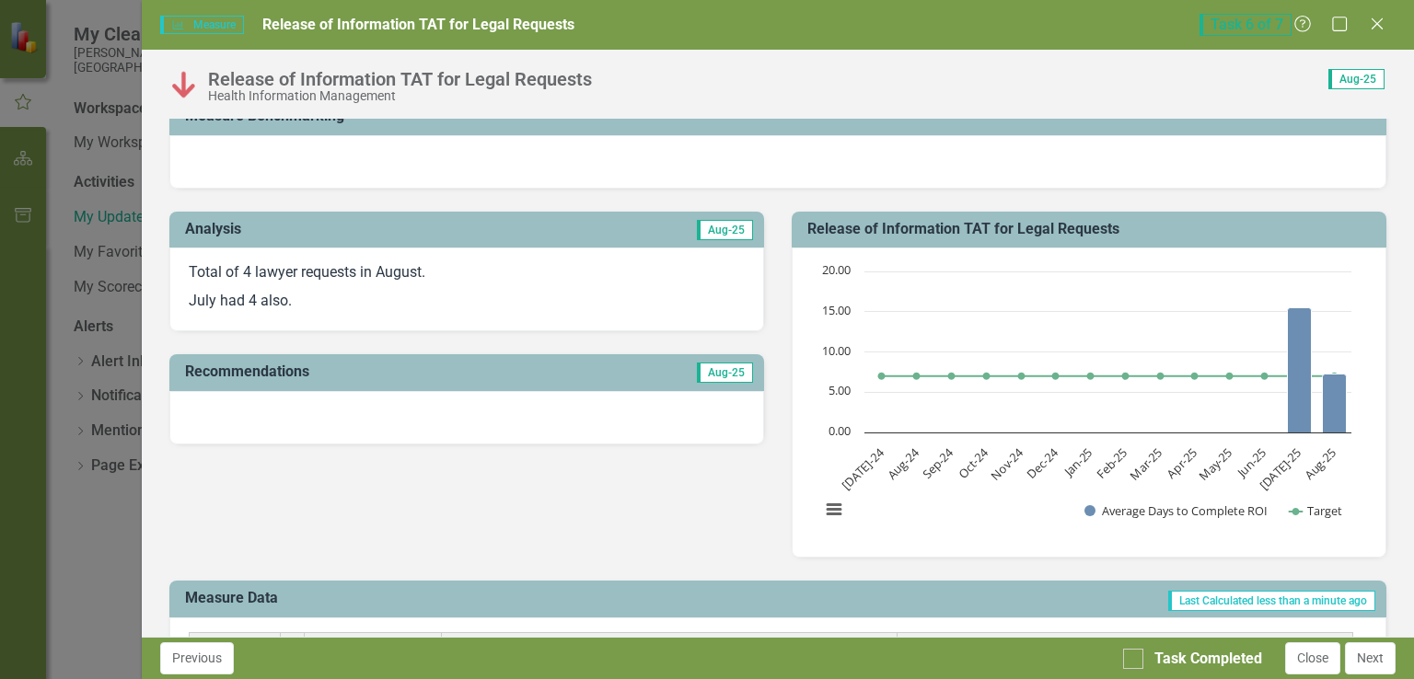
click at [658, 407] on div at bounding box center [466, 417] width 595 height 53
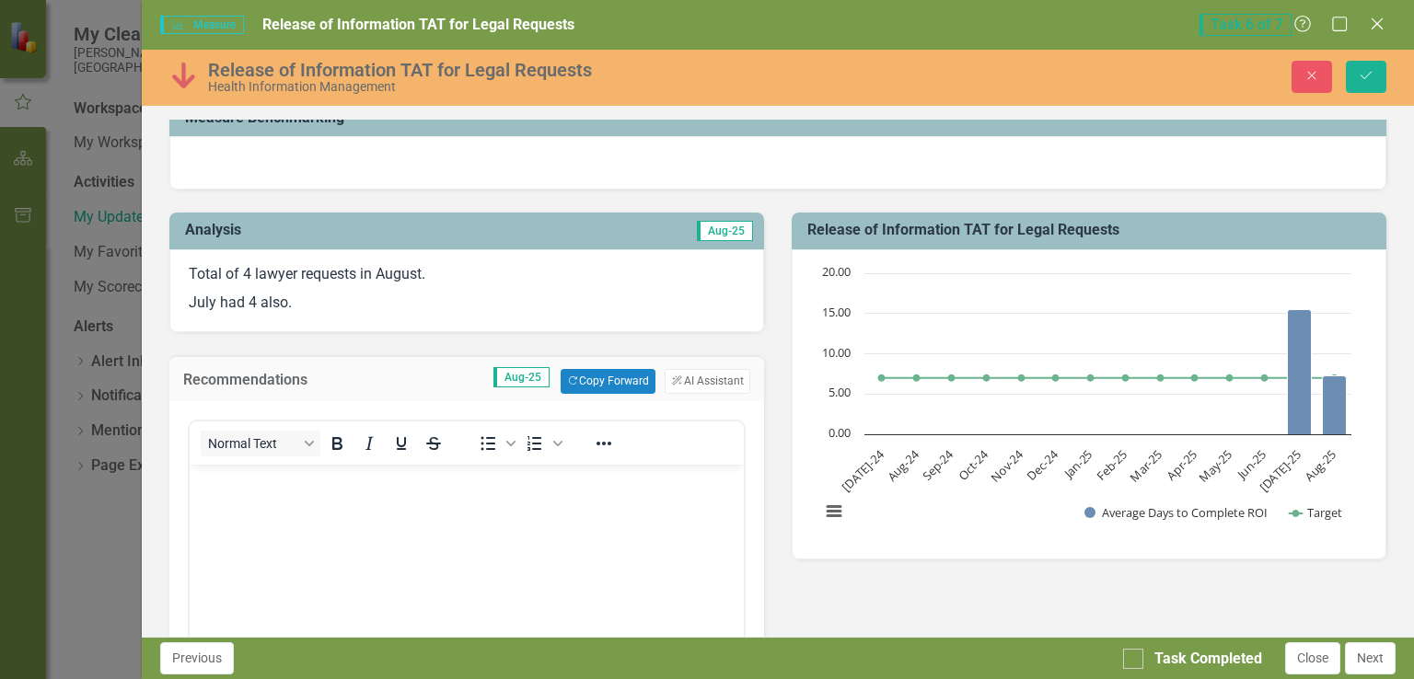
scroll to position [0, 0]
click at [517, 527] on body "Rich Text Area. Press ALT-0 for help." at bounding box center [466, 602] width 554 height 276
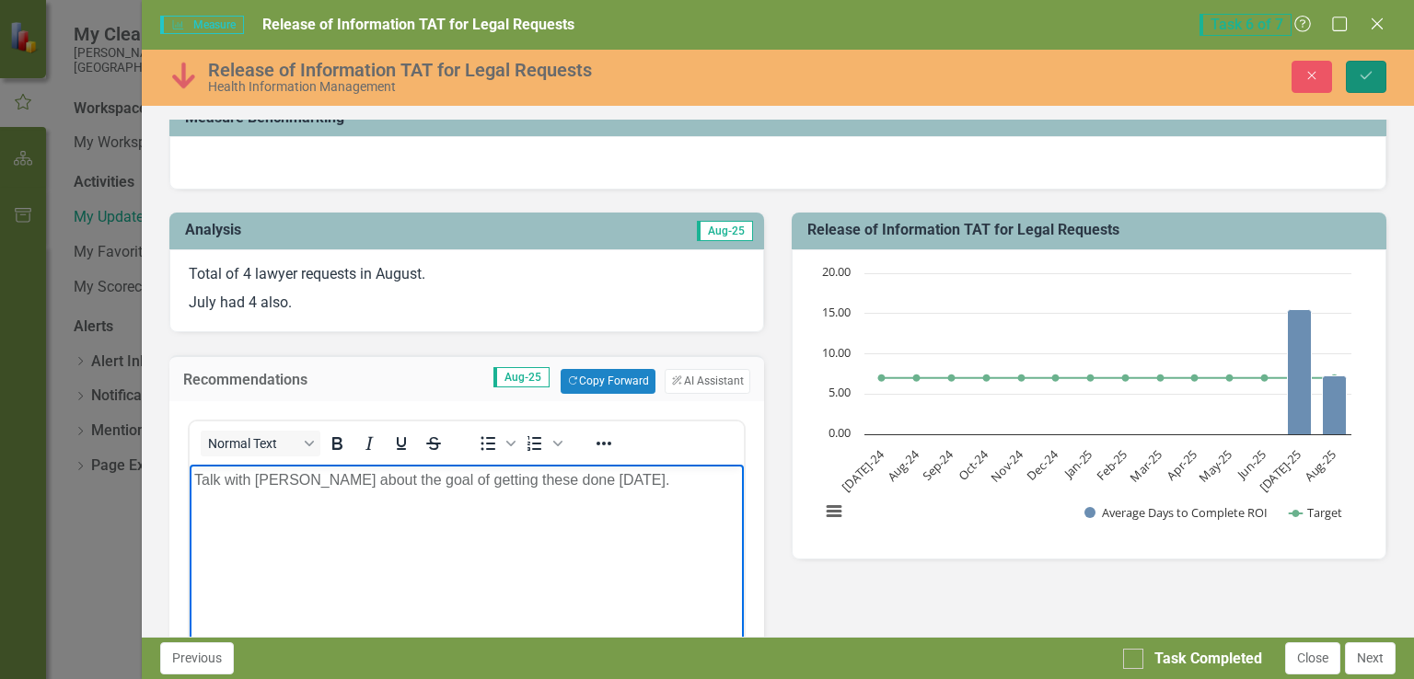
click at [1362, 75] on icon "submit" at bounding box center [1366, 75] width 11 height 7
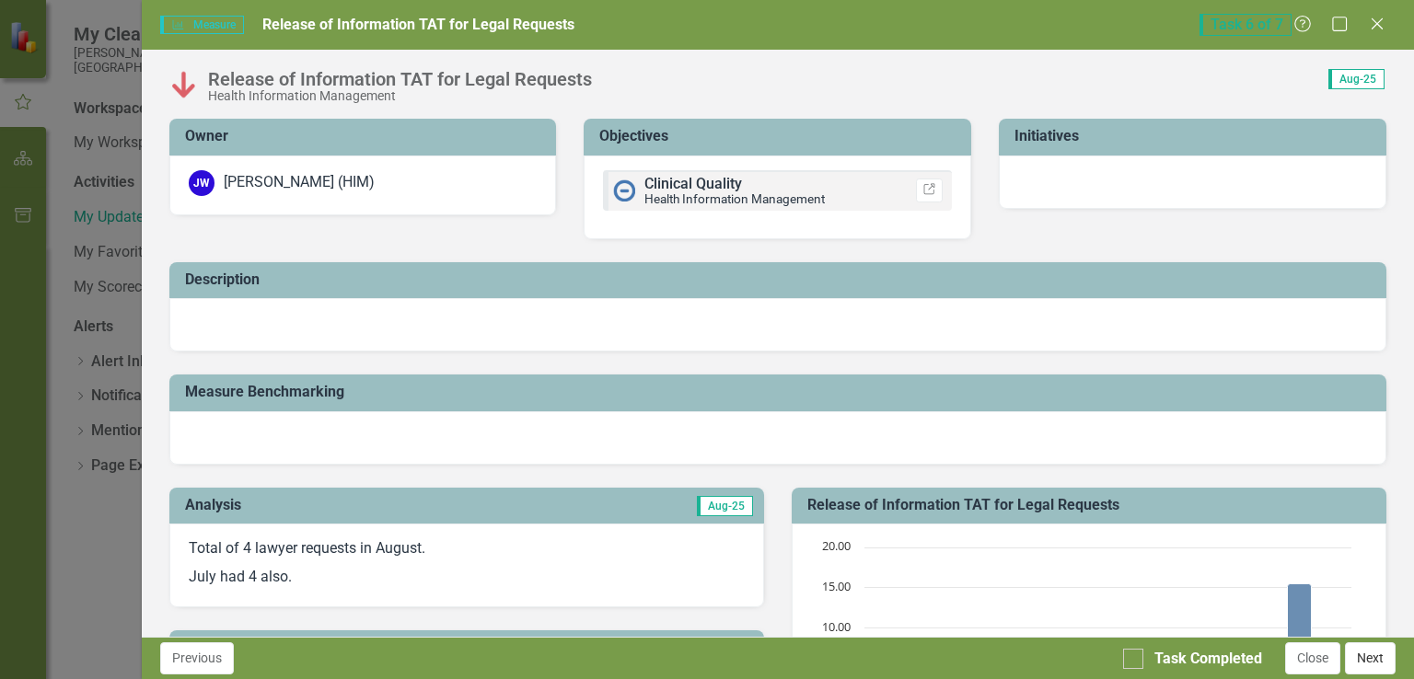
click at [1373, 654] on button "Next" at bounding box center [1370, 659] width 51 height 32
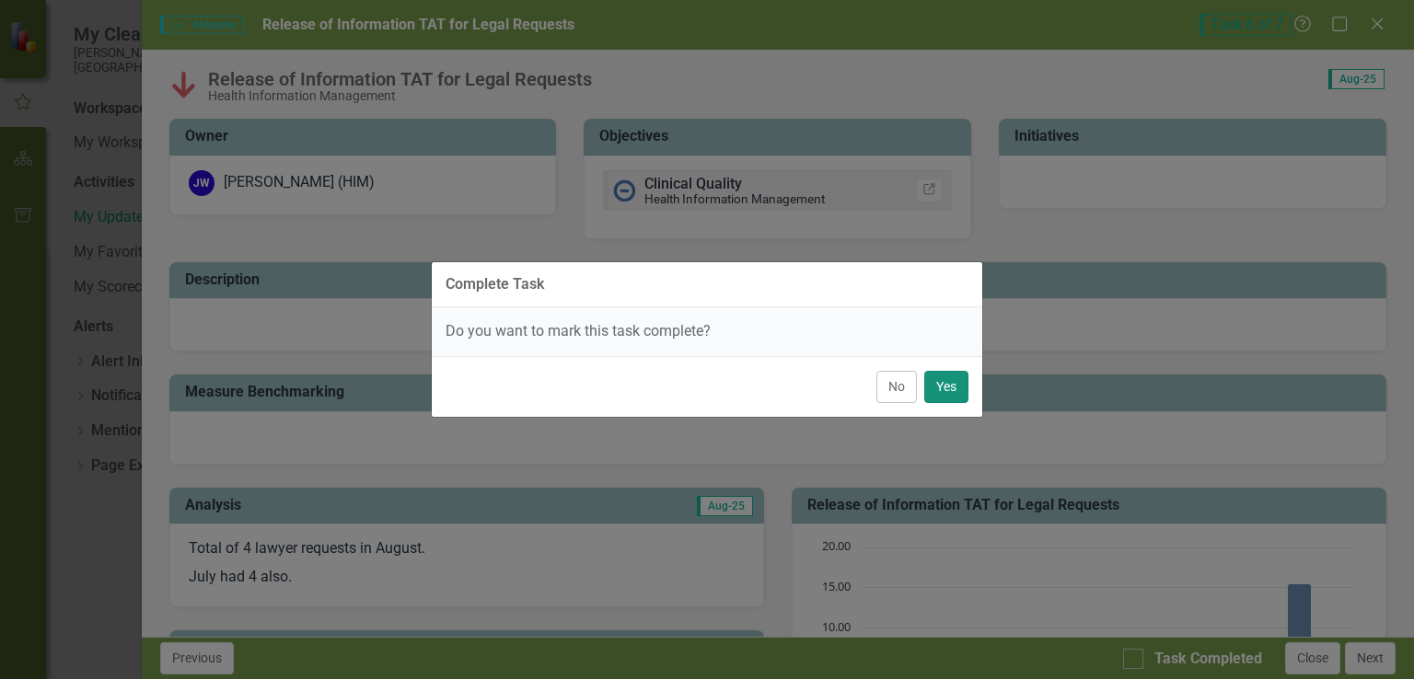
click at [942, 382] on button "Yes" at bounding box center [946, 387] width 44 height 32
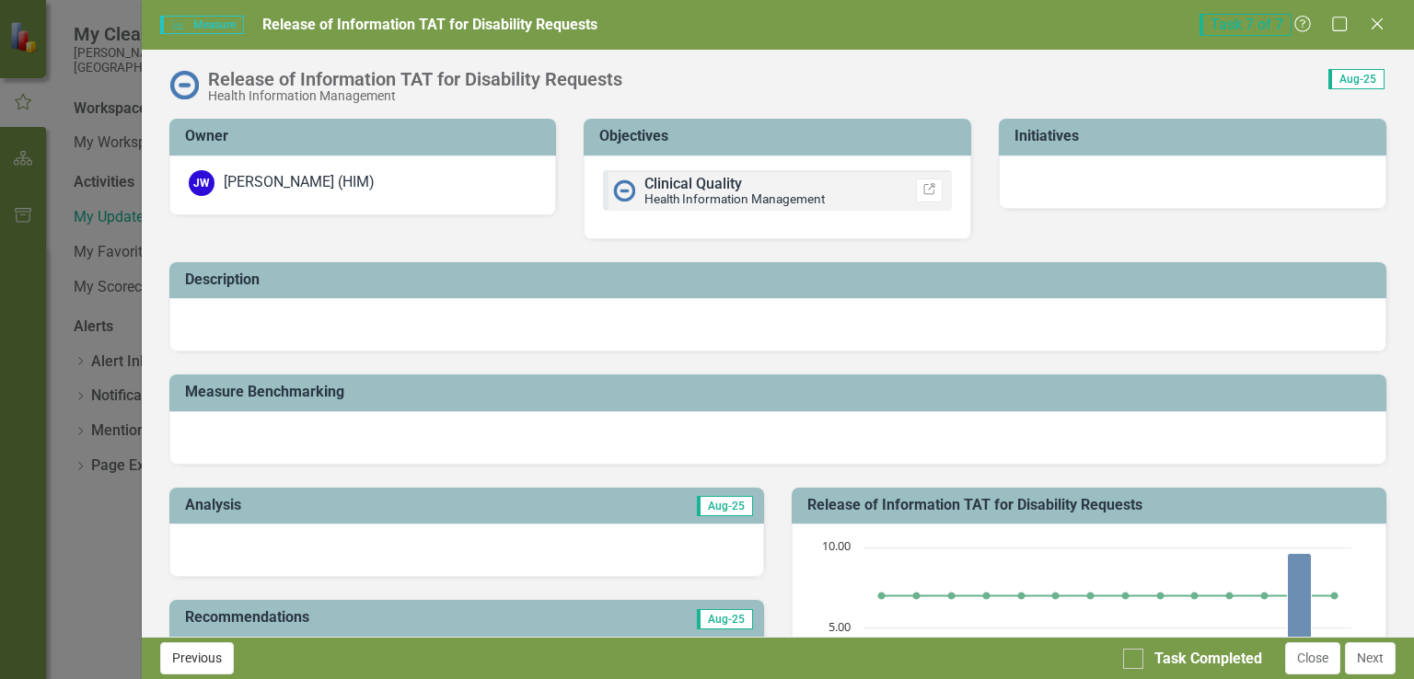
click at [186, 656] on button "Previous" at bounding box center [197, 659] width 74 height 32
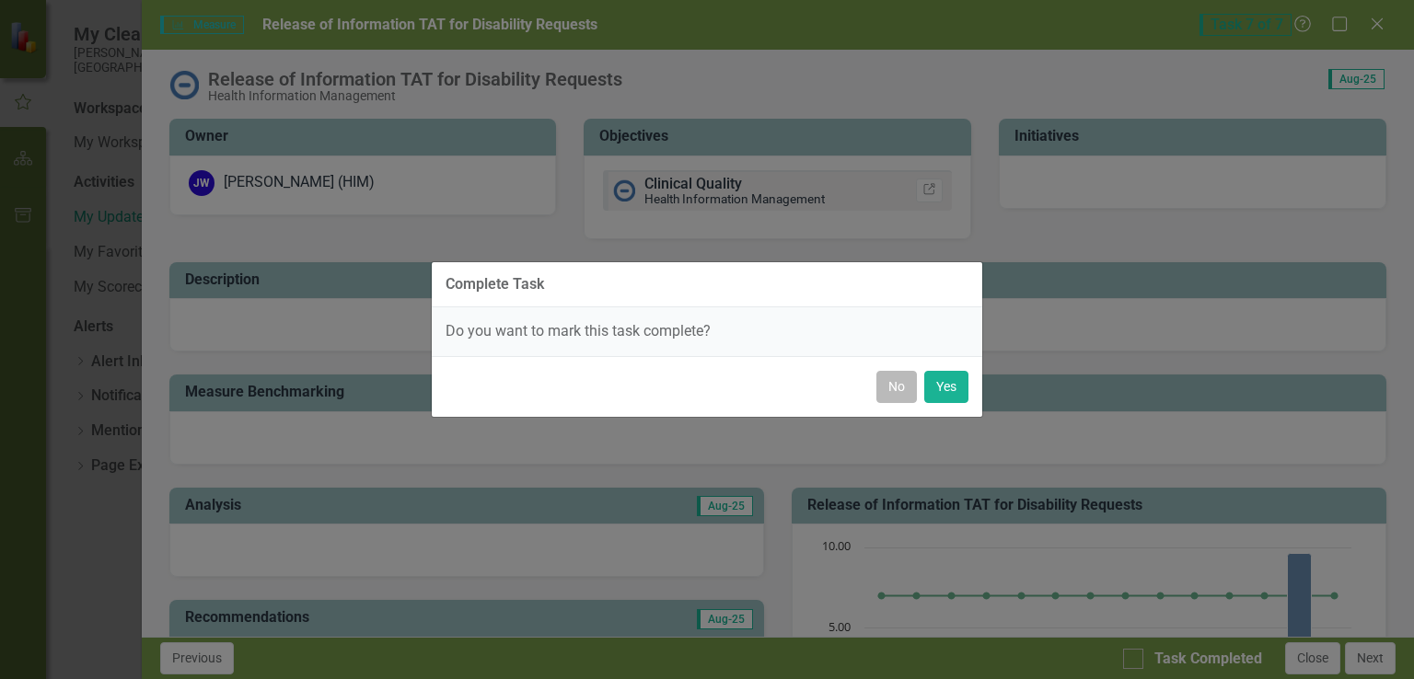
click at [901, 374] on button "No" at bounding box center [896, 387] width 41 height 32
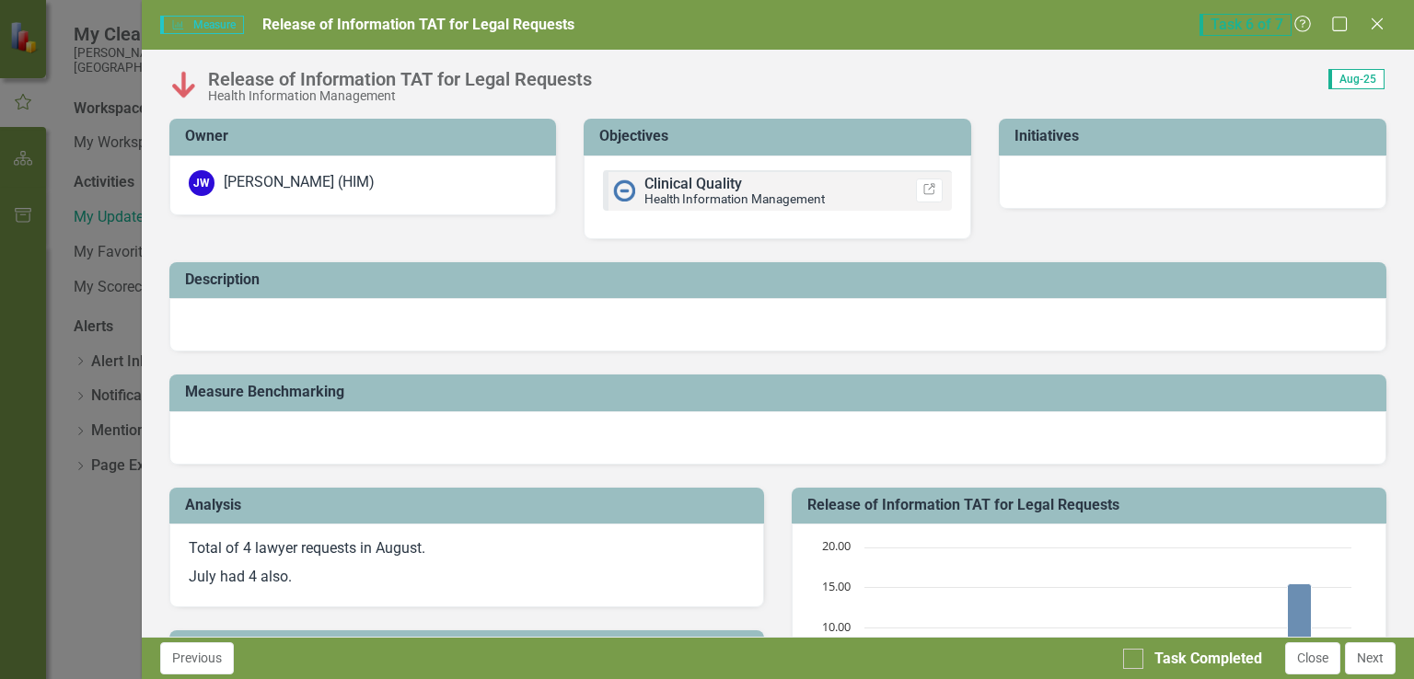
checkbox input "true"
click at [186, 654] on button "Previous" at bounding box center [197, 659] width 74 height 32
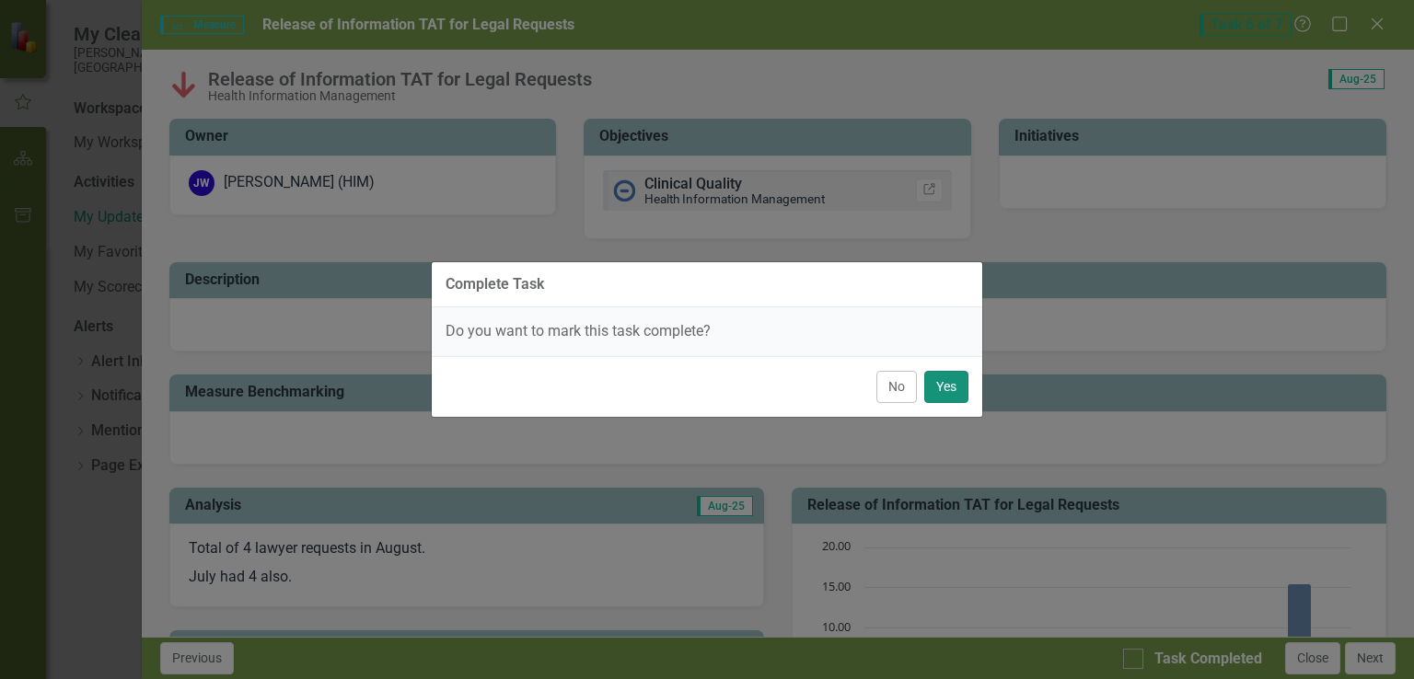
click at [962, 396] on button "Yes" at bounding box center [946, 387] width 44 height 32
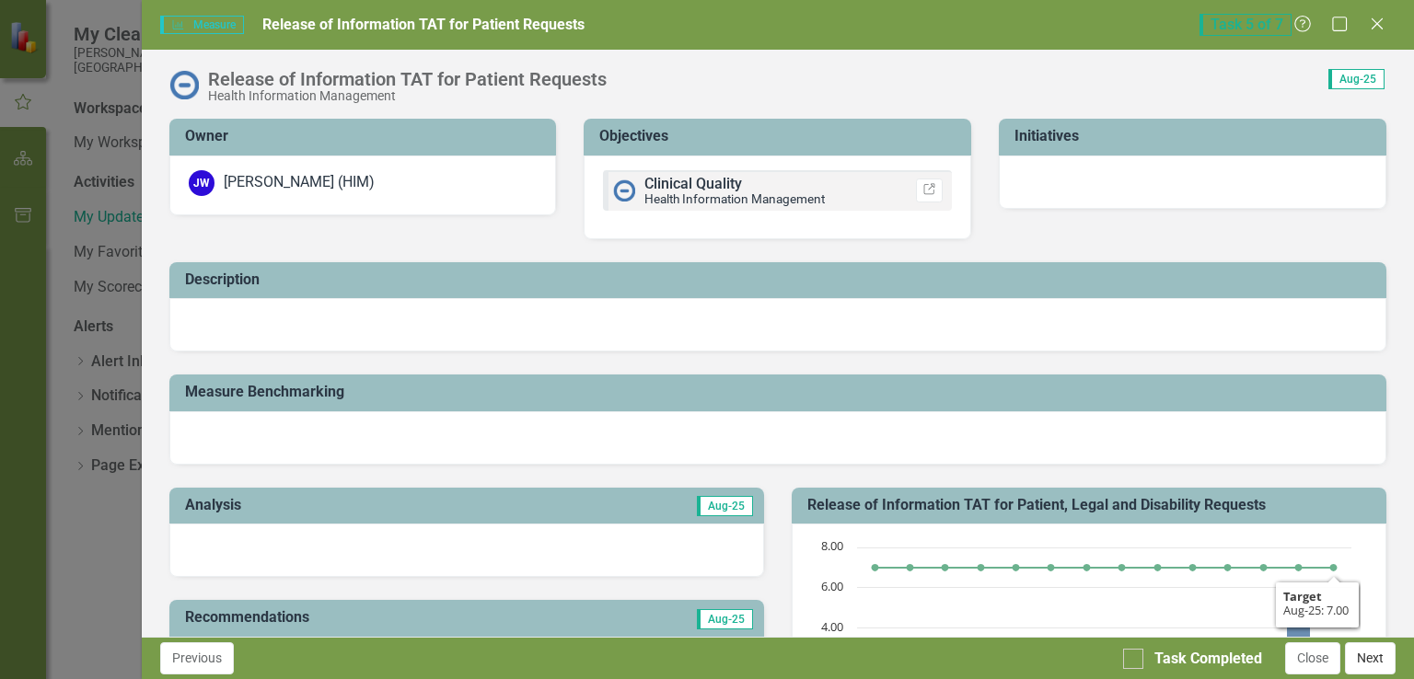
click at [1378, 661] on button "Next" at bounding box center [1370, 659] width 51 height 32
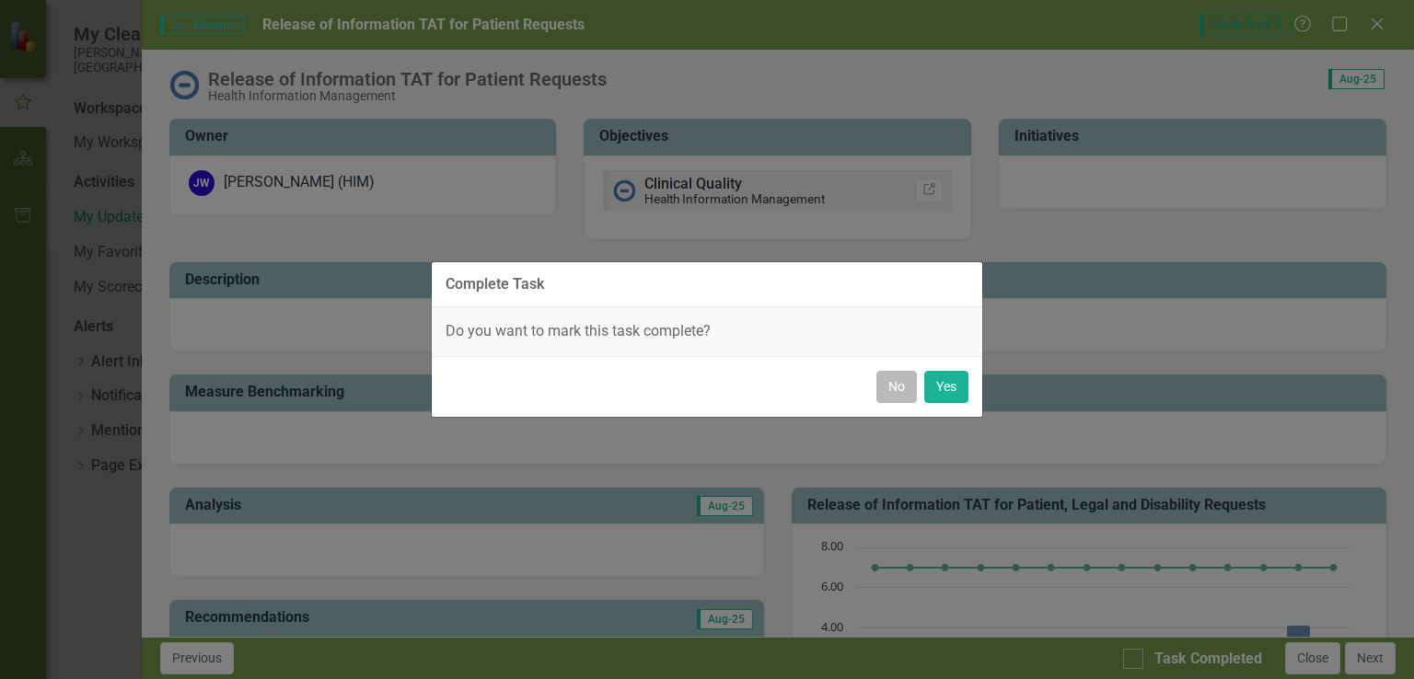
click at [901, 385] on button "No" at bounding box center [896, 387] width 41 height 32
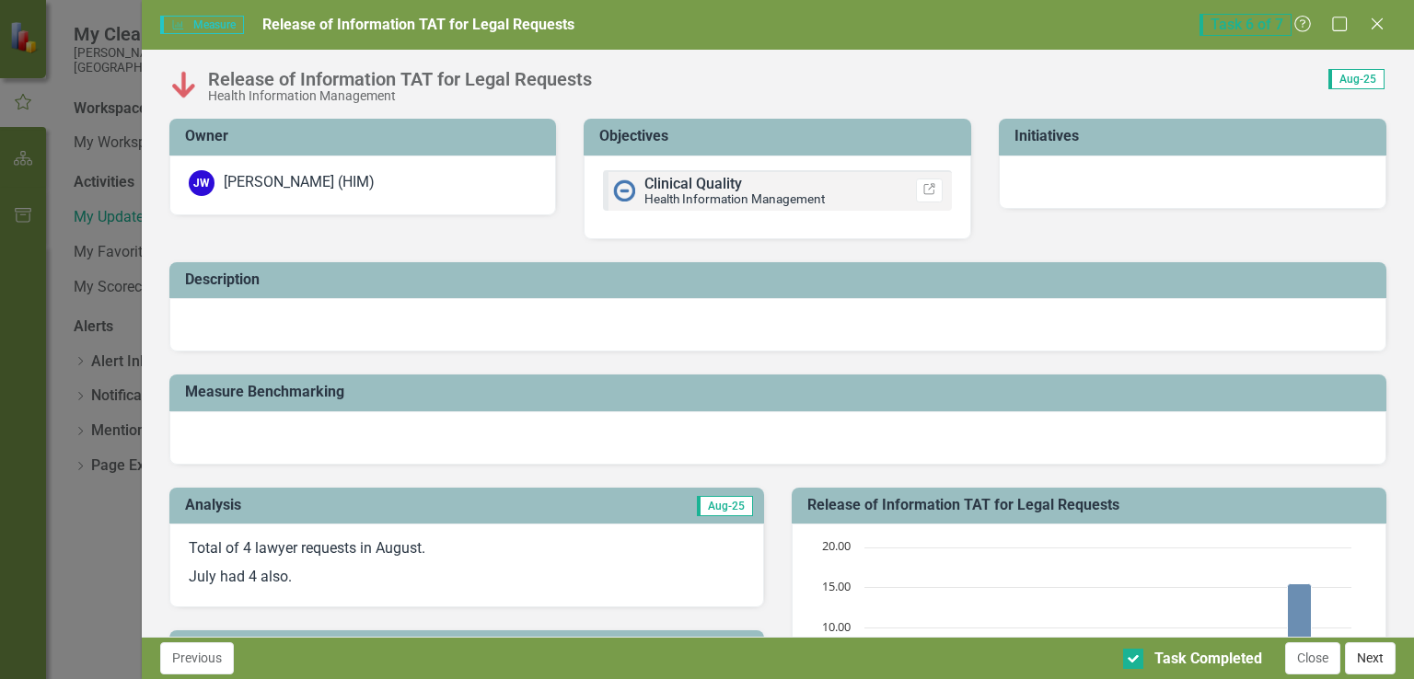
click at [1378, 658] on button "Next" at bounding box center [1370, 659] width 51 height 32
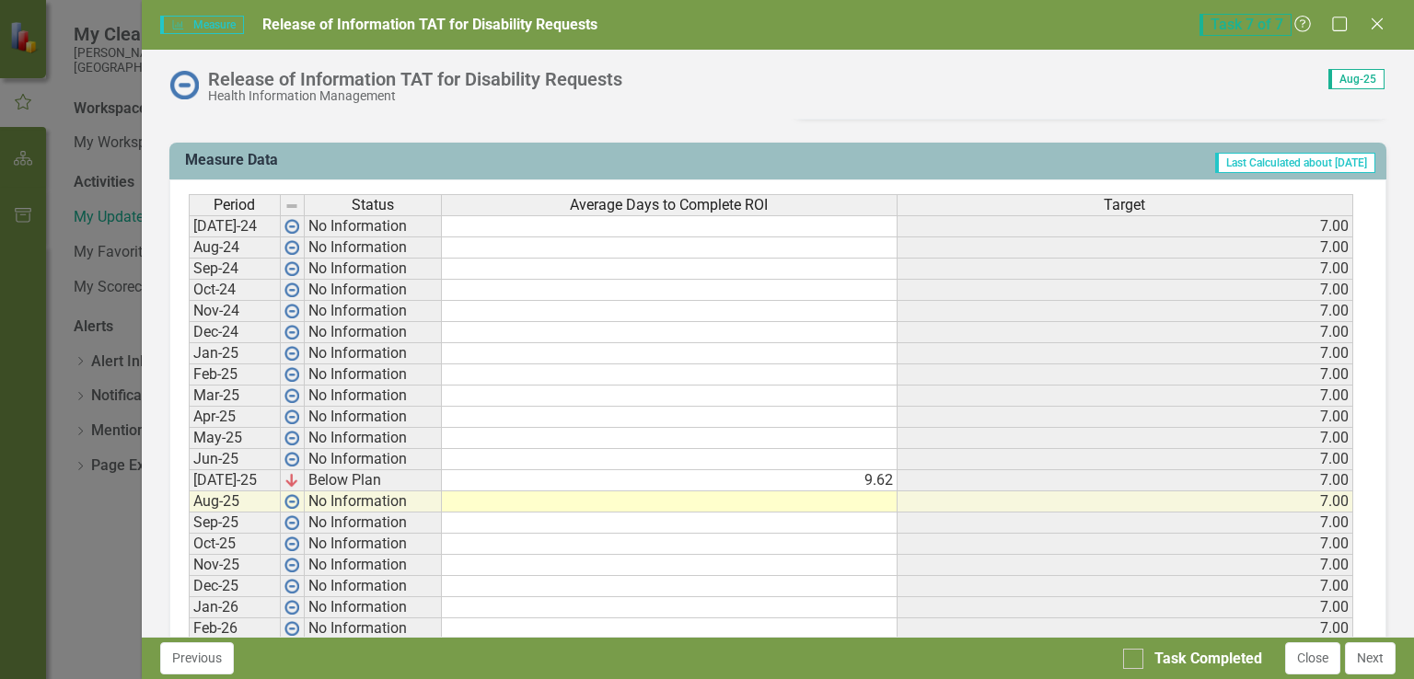
scroll to position [737, 0]
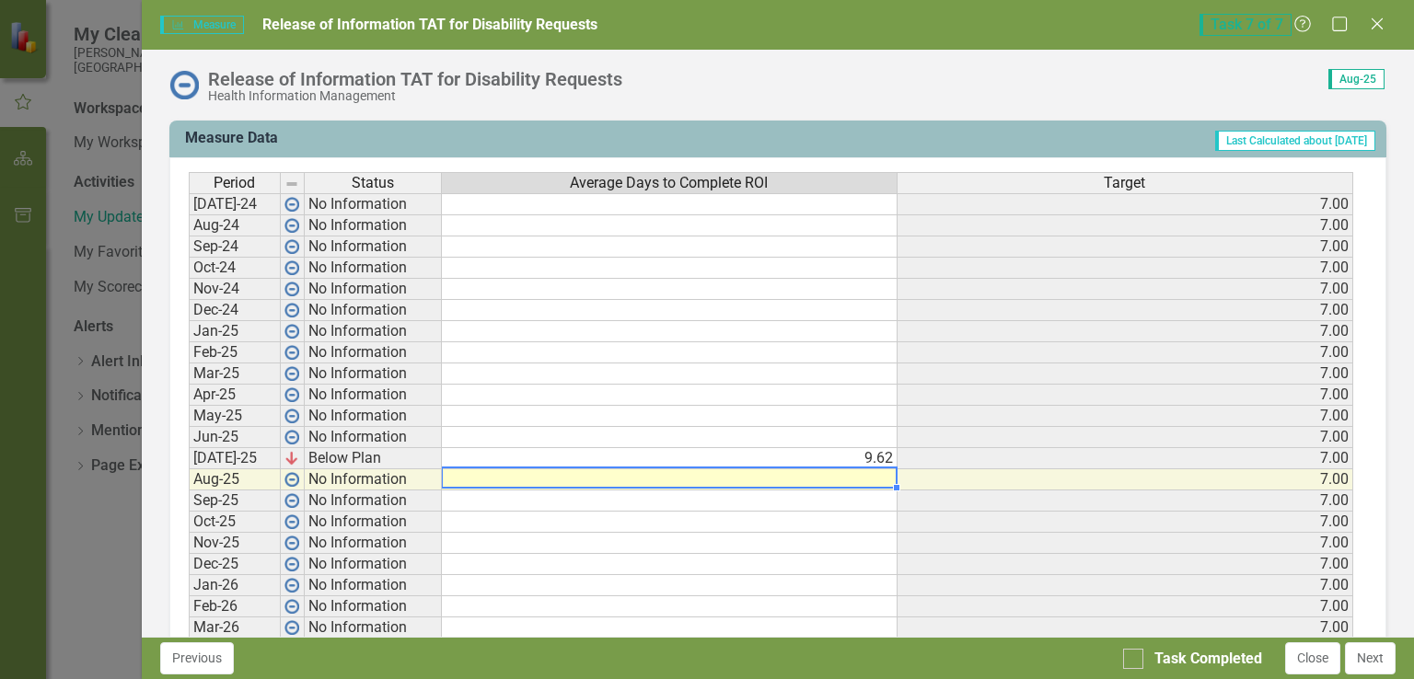
click at [864, 482] on td at bounding box center [670, 480] width 456 height 21
click at [867, 474] on td at bounding box center [670, 480] width 456 height 21
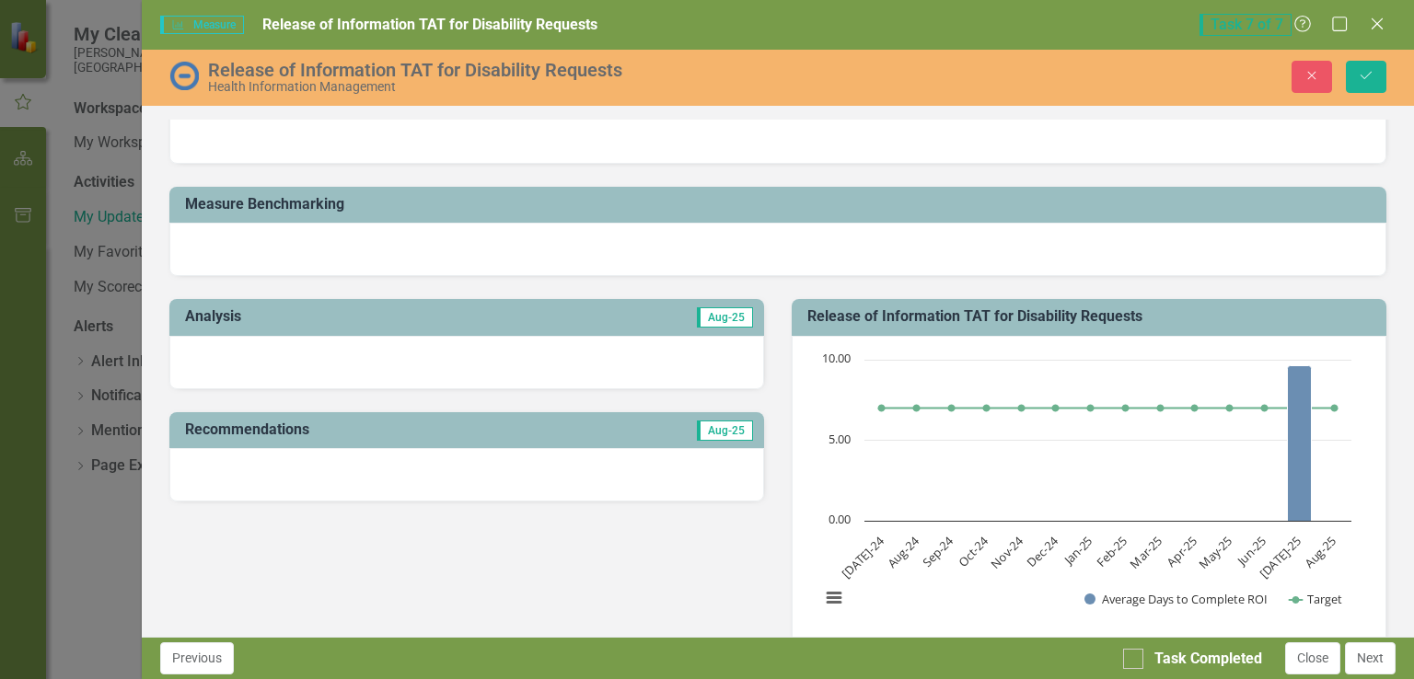
scroll to position [184, 0]
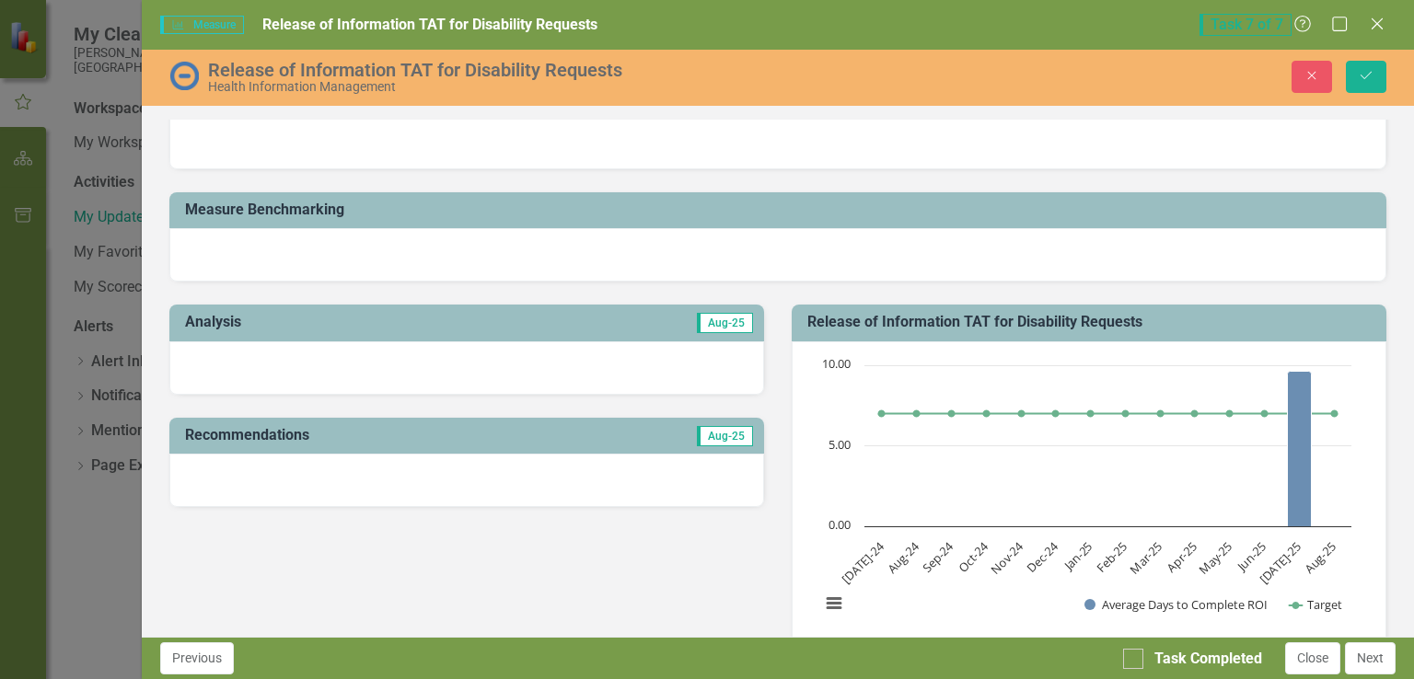
type textarea "9.0"
click at [520, 347] on div at bounding box center [466, 368] width 595 height 53
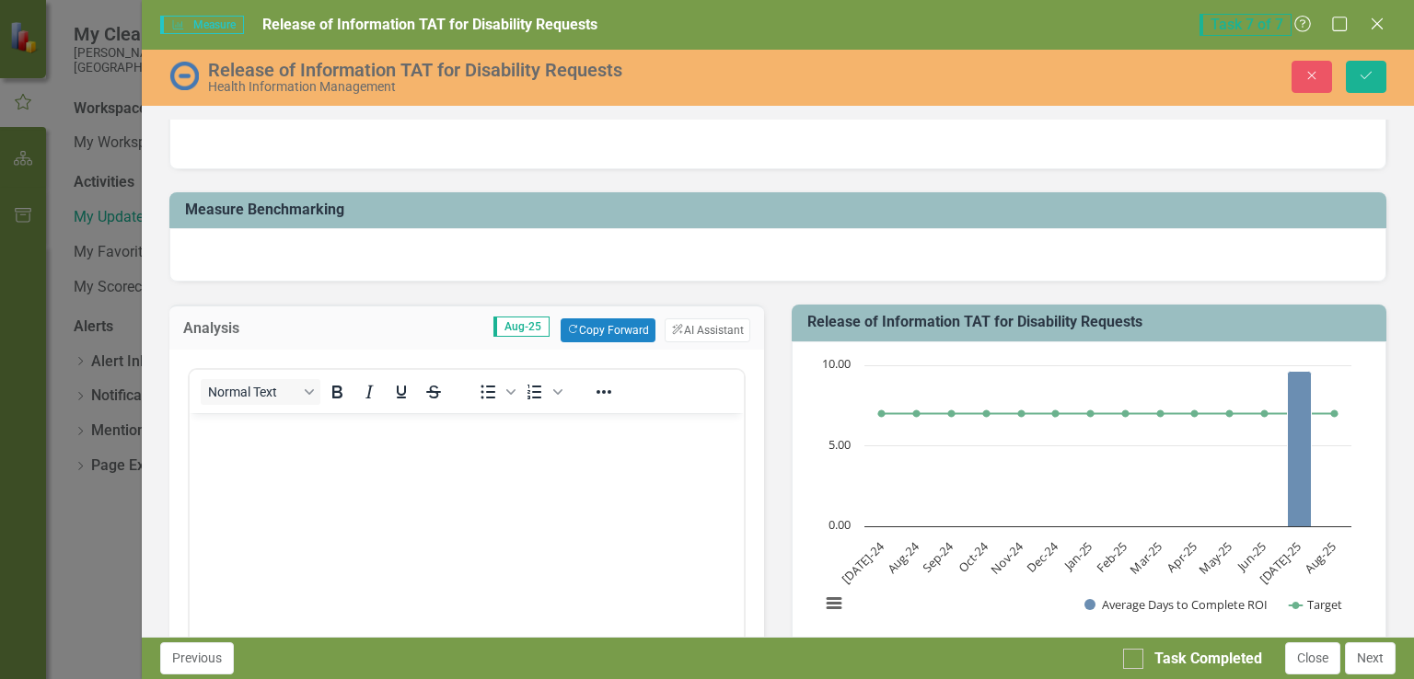
scroll to position [0, 0]
click at [631, 516] on body "Rich Text Area. Press ALT-0 for help." at bounding box center [466, 551] width 554 height 276
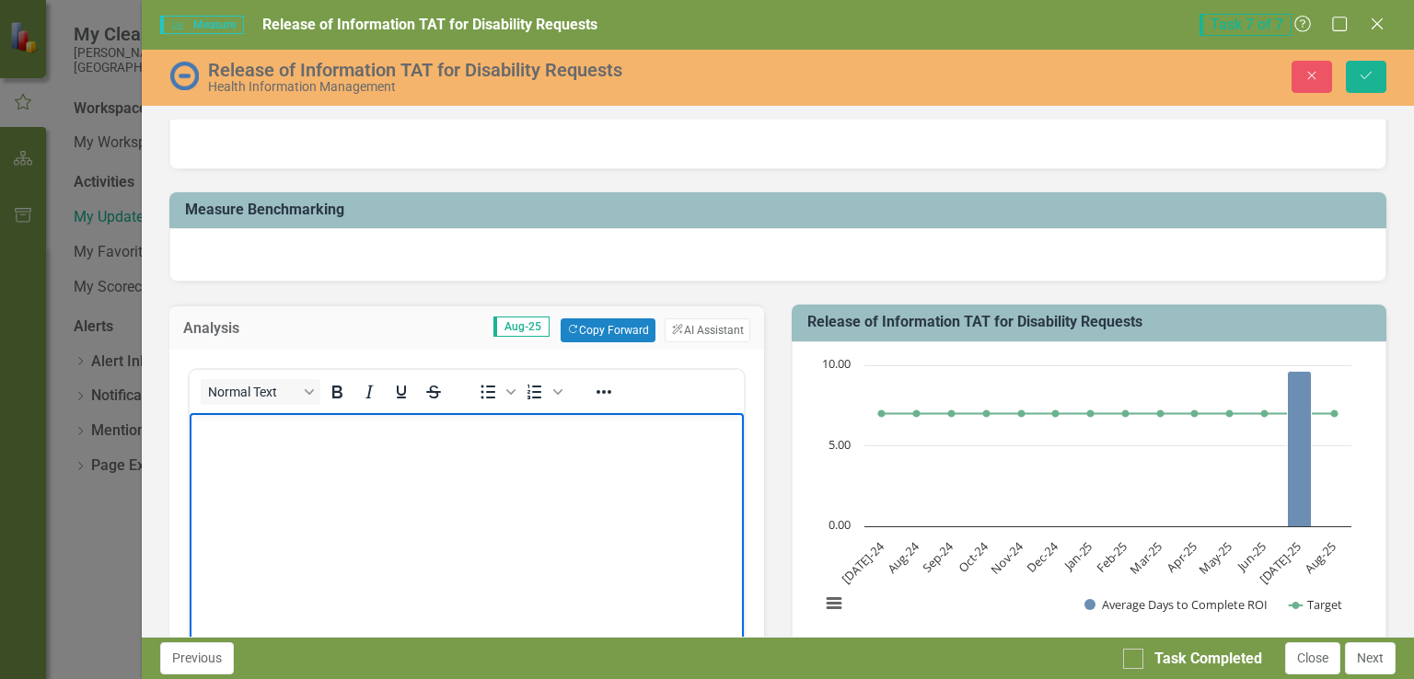
click at [602, 563] on body "Rich Text Area. Press ALT-0 for help." at bounding box center [466, 551] width 554 height 276
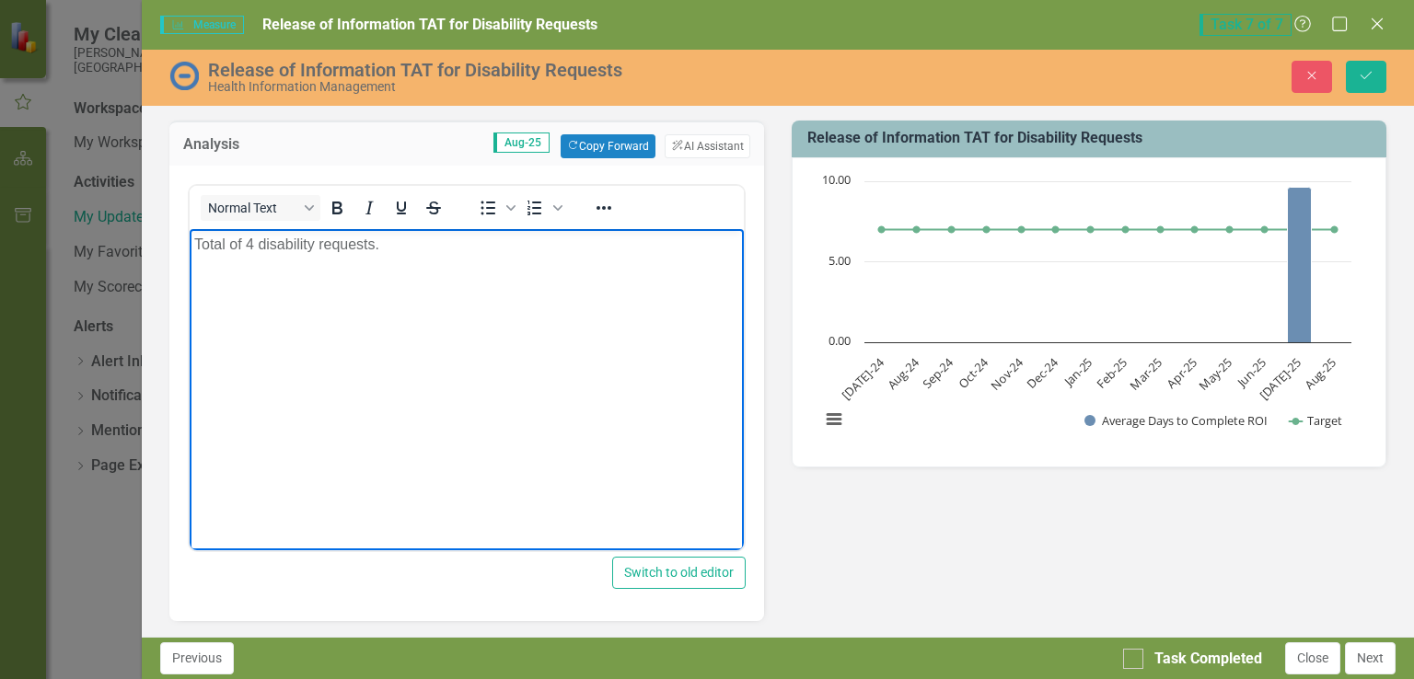
scroll to position [460, 0]
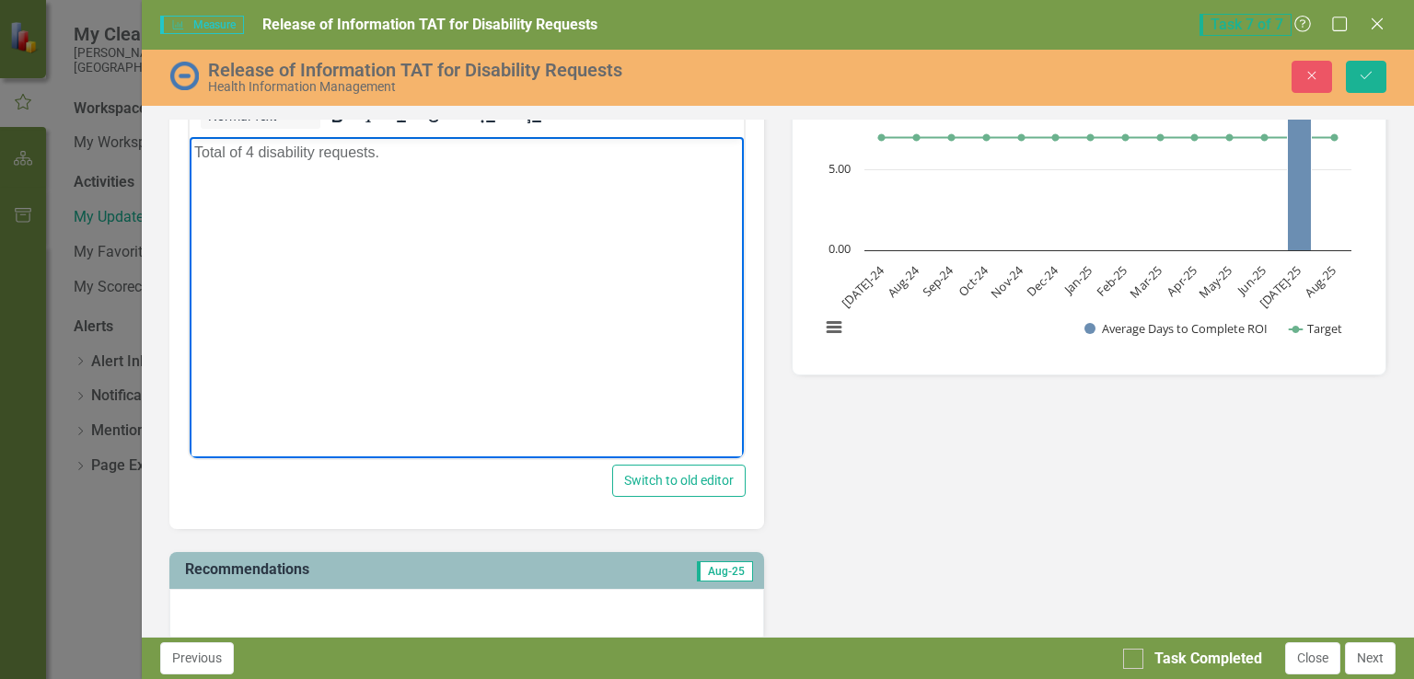
click at [510, 602] on div at bounding box center [466, 615] width 595 height 53
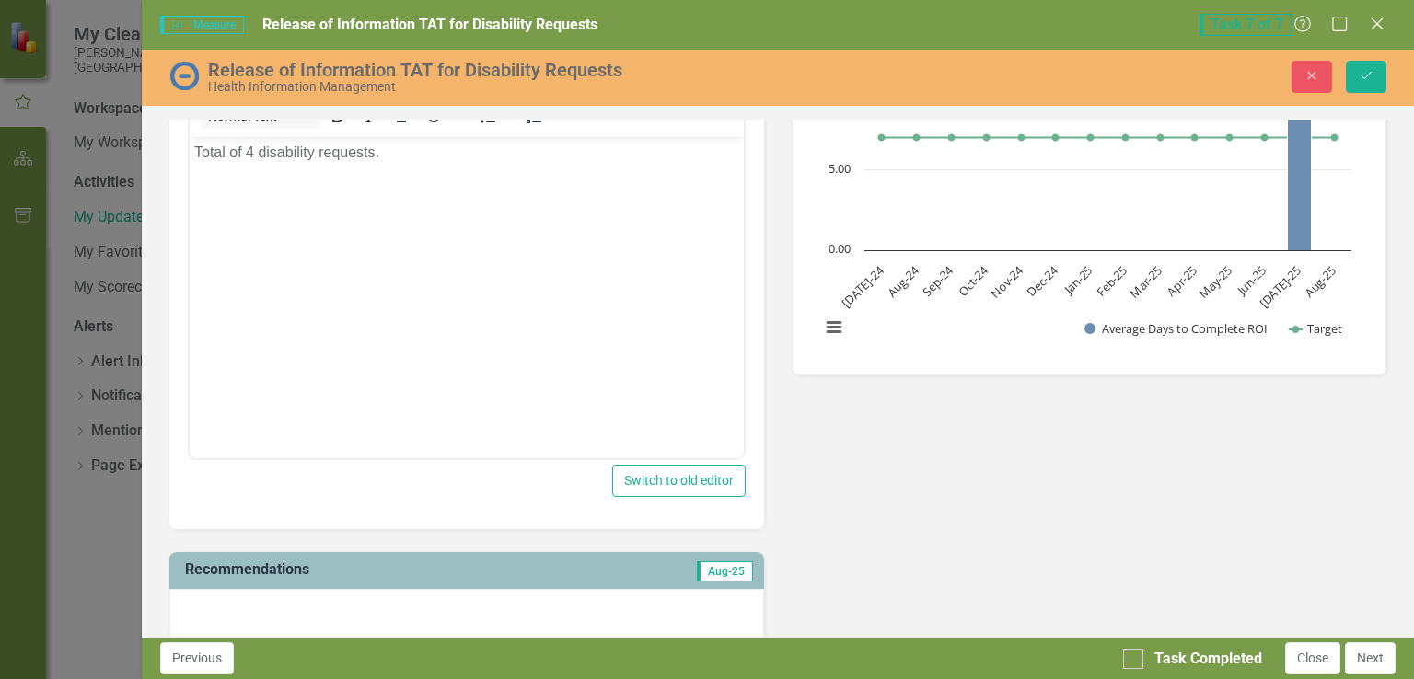
click at [510, 602] on div at bounding box center [466, 615] width 595 height 53
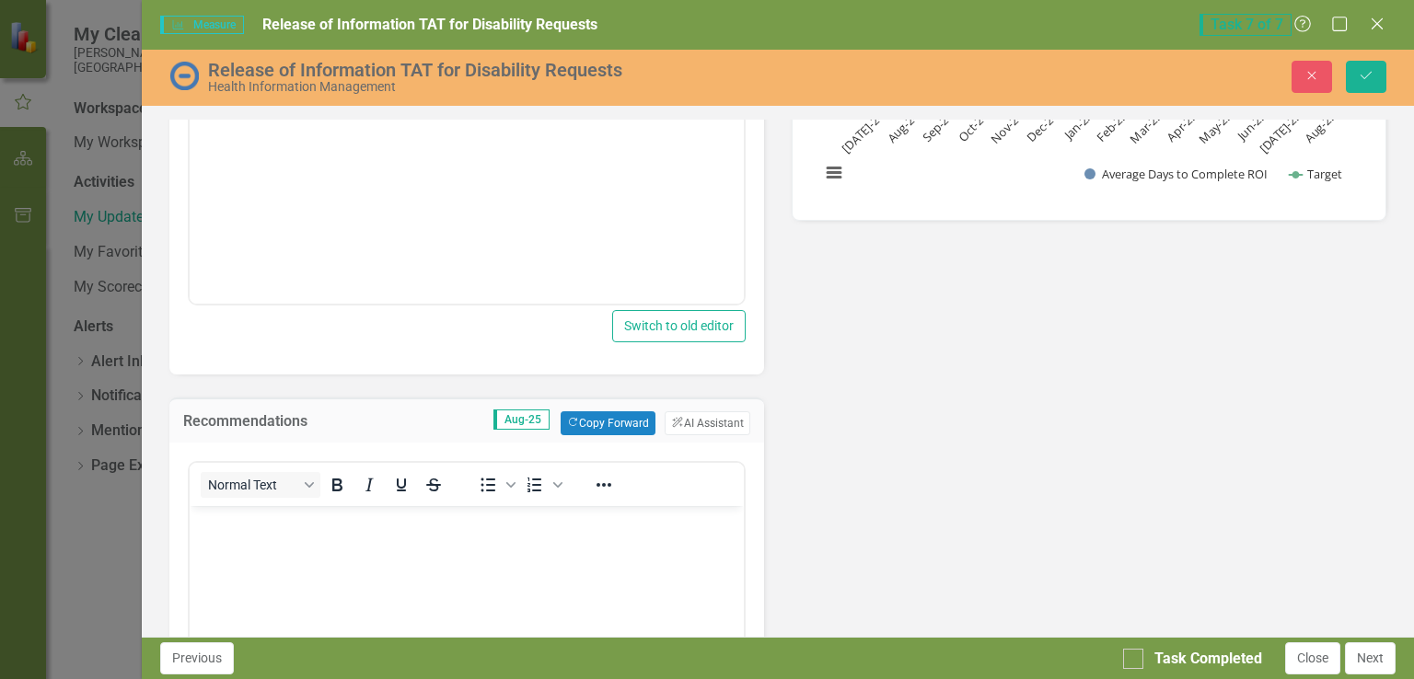
scroll to position [644, 0]
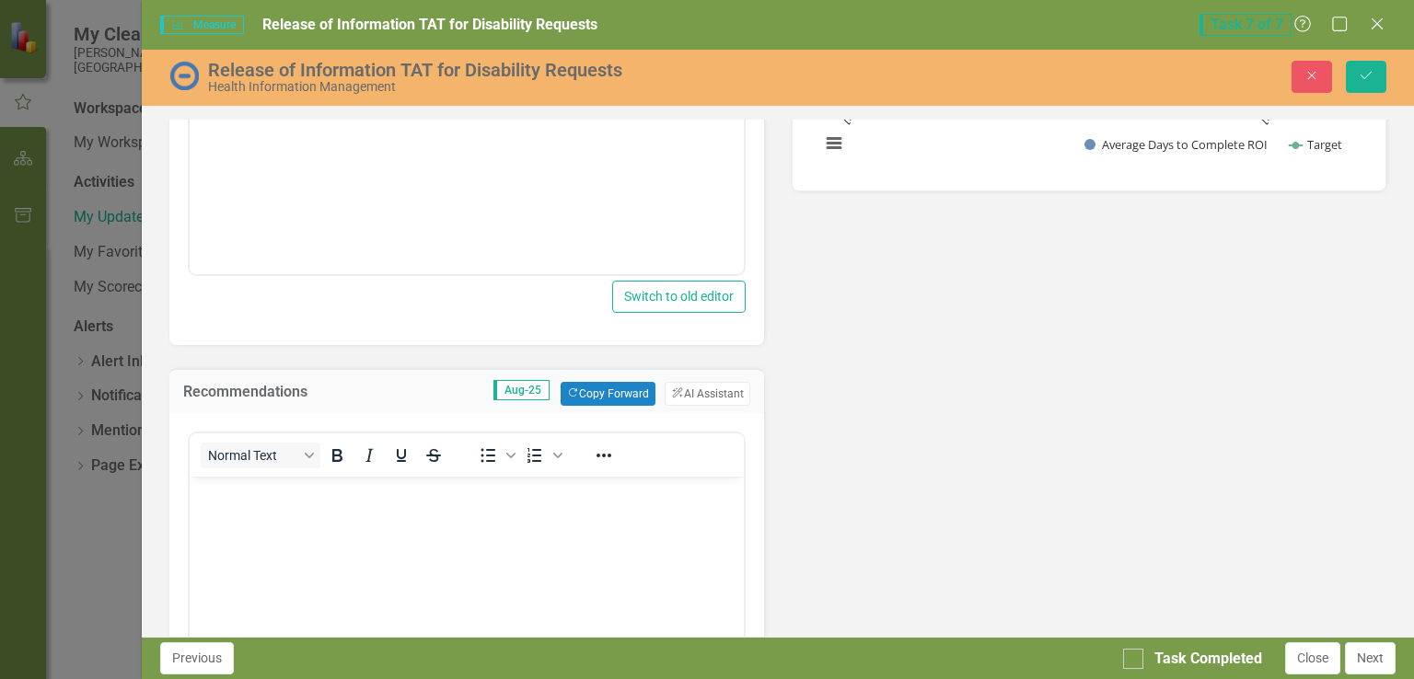
click at [474, 551] on body "Rich Text Area. Press ALT-0 for help." at bounding box center [466, 615] width 554 height 276
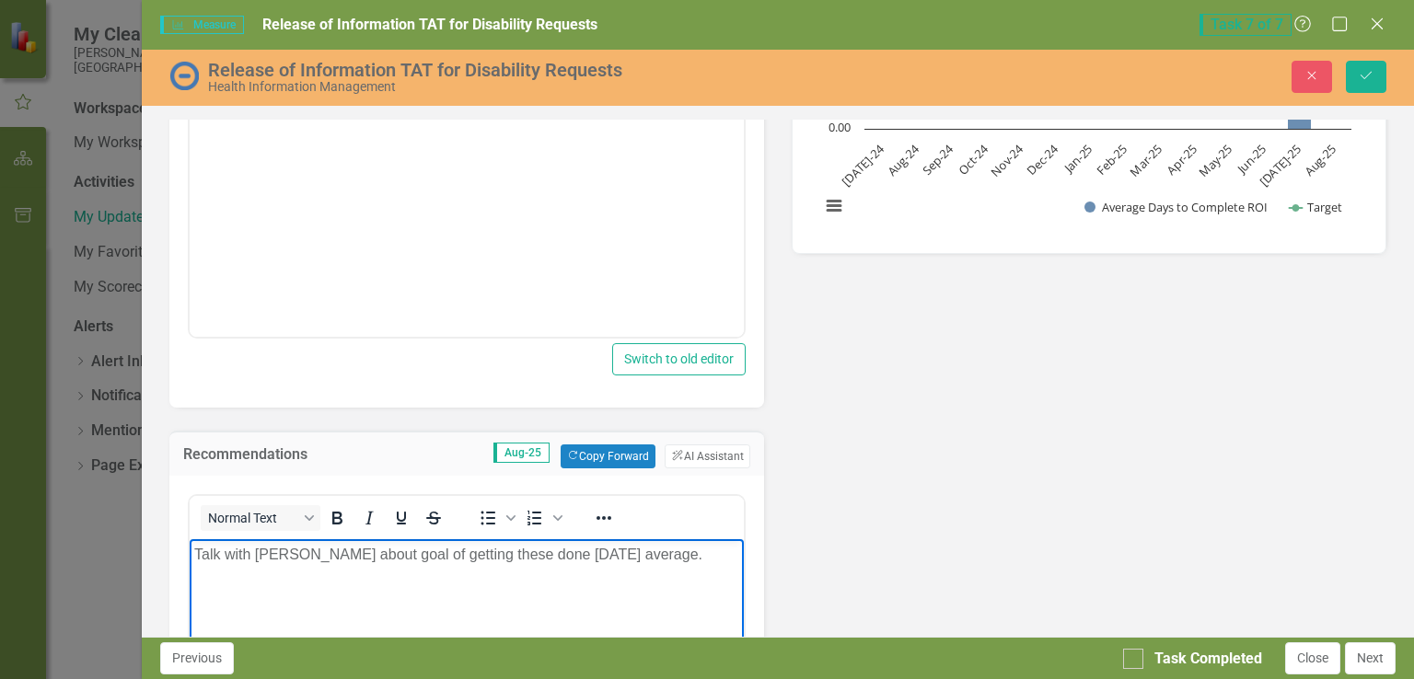
scroll to position [552, 0]
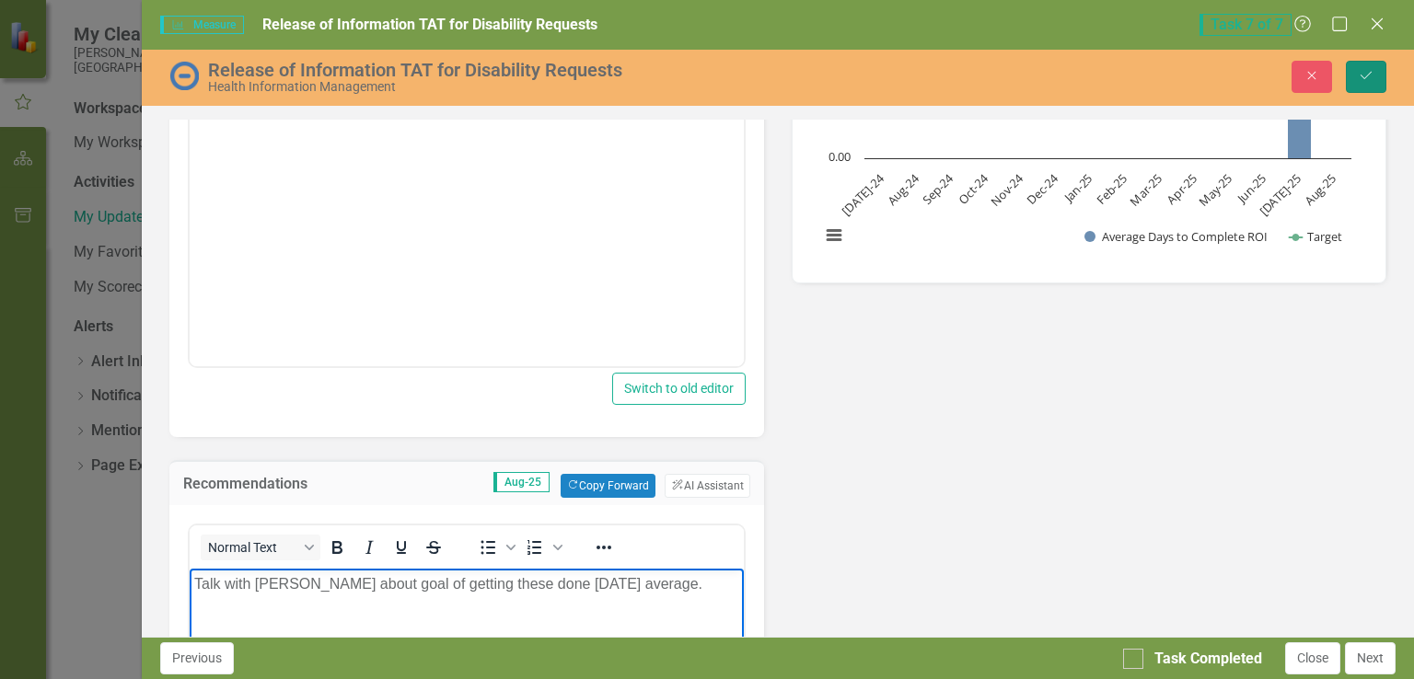
click at [1365, 78] on icon "submit" at bounding box center [1366, 75] width 11 height 7
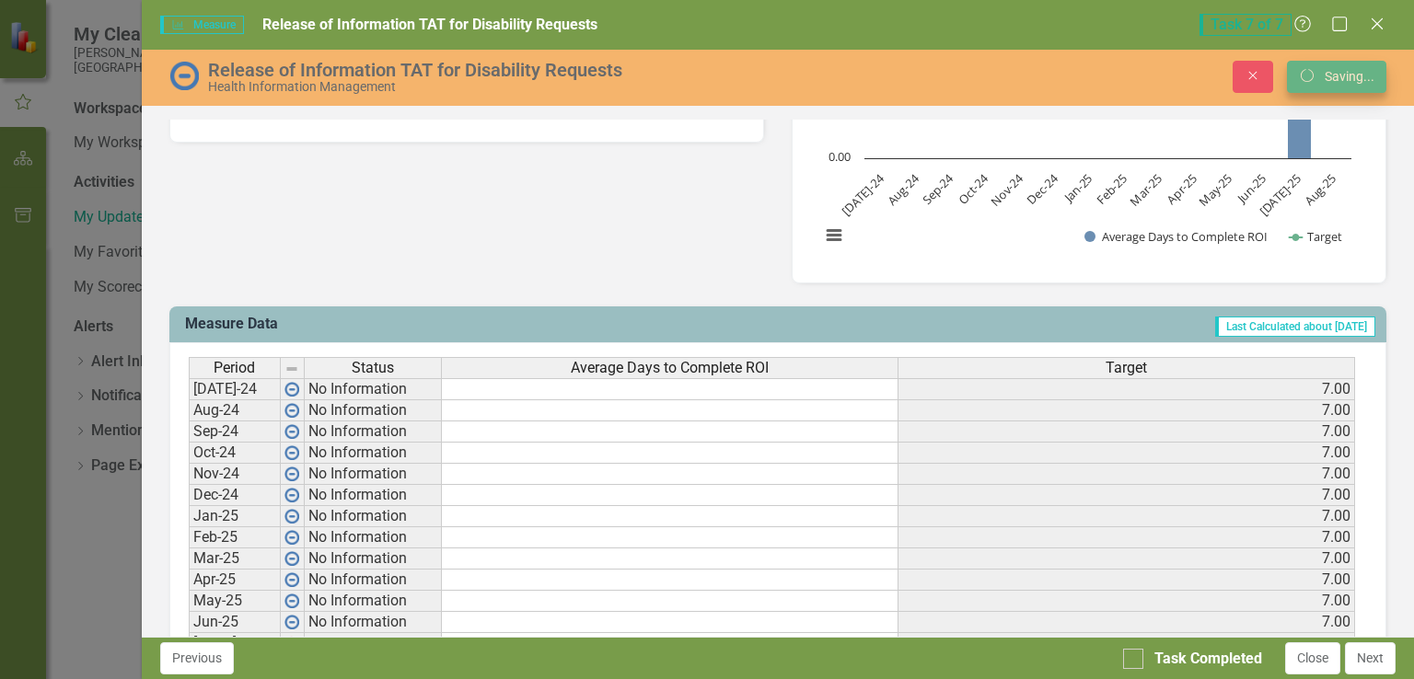
scroll to position [544, 0]
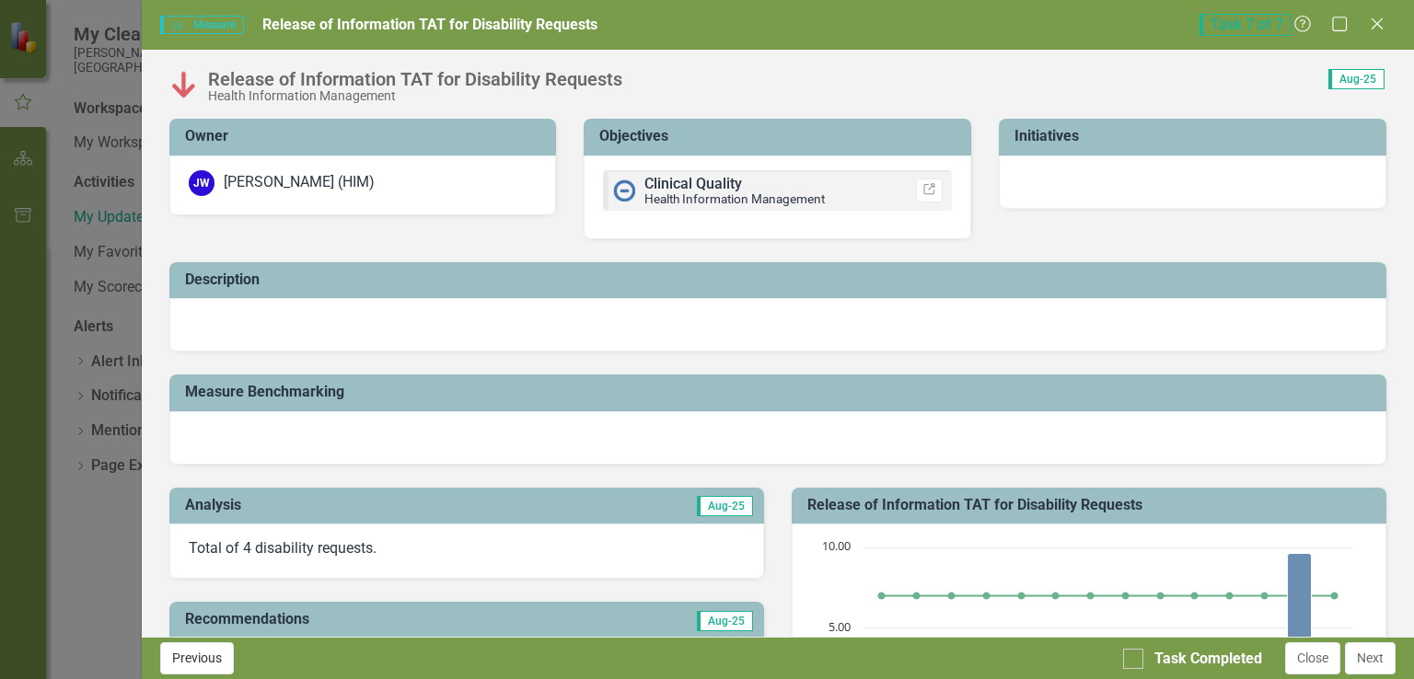
click at [187, 657] on button "Previous" at bounding box center [197, 659] width 74 height 32
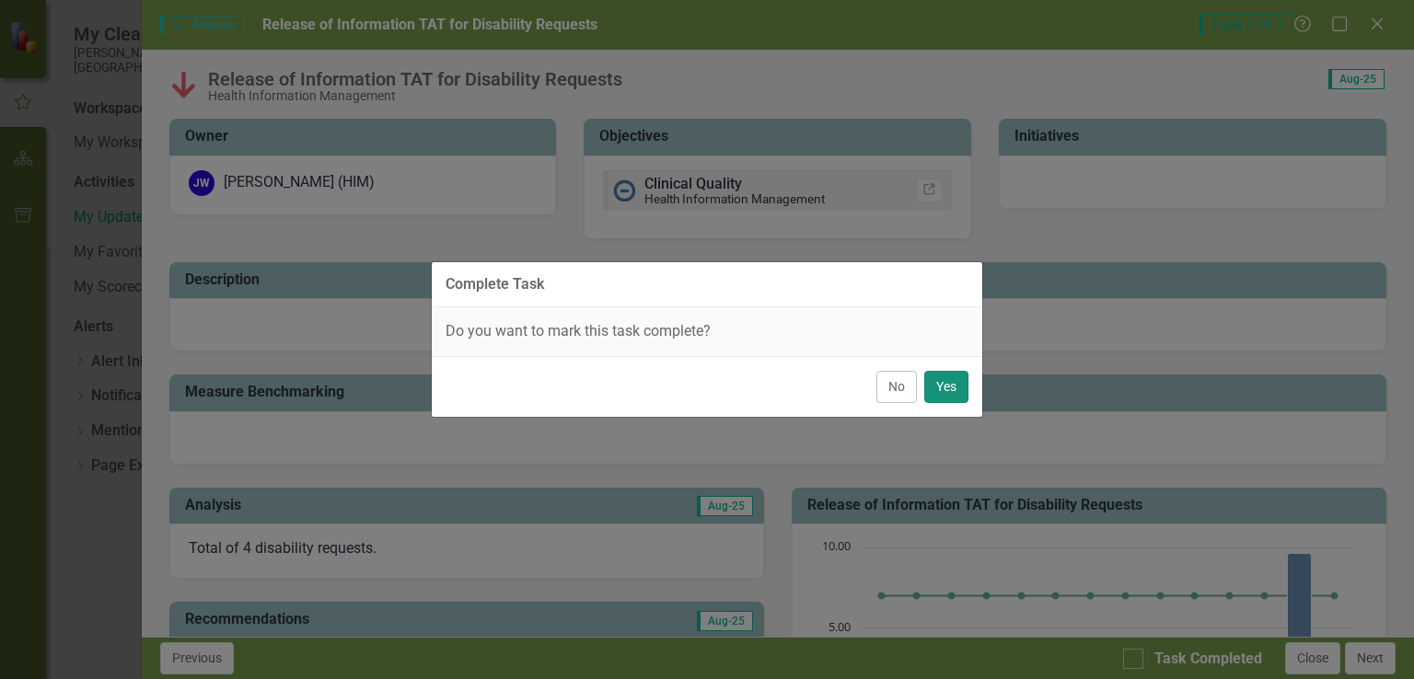
click at [947, 391] on button "Yes" at bounding box center [946, 387] width 44 height 32
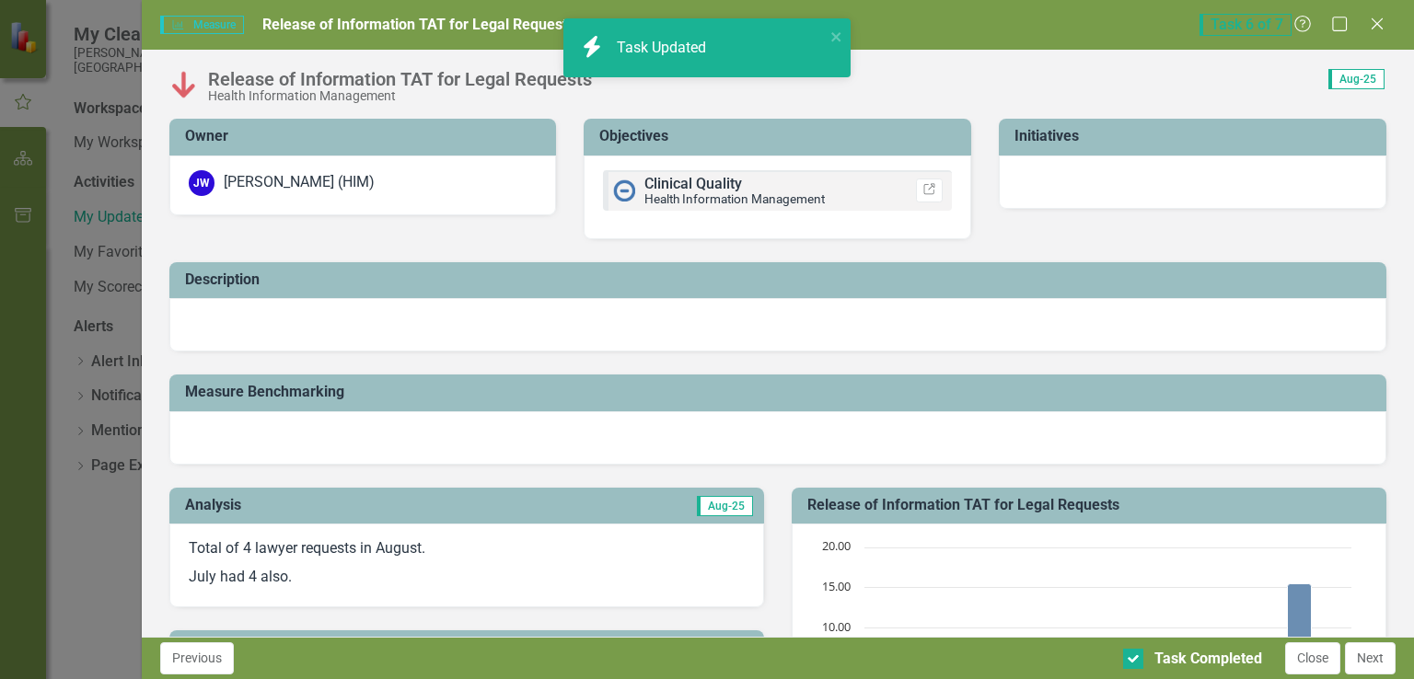
checkbox input "true"
click at [171, 669] on button "Previous" at bounding box center [197, 659] width 74 height 32
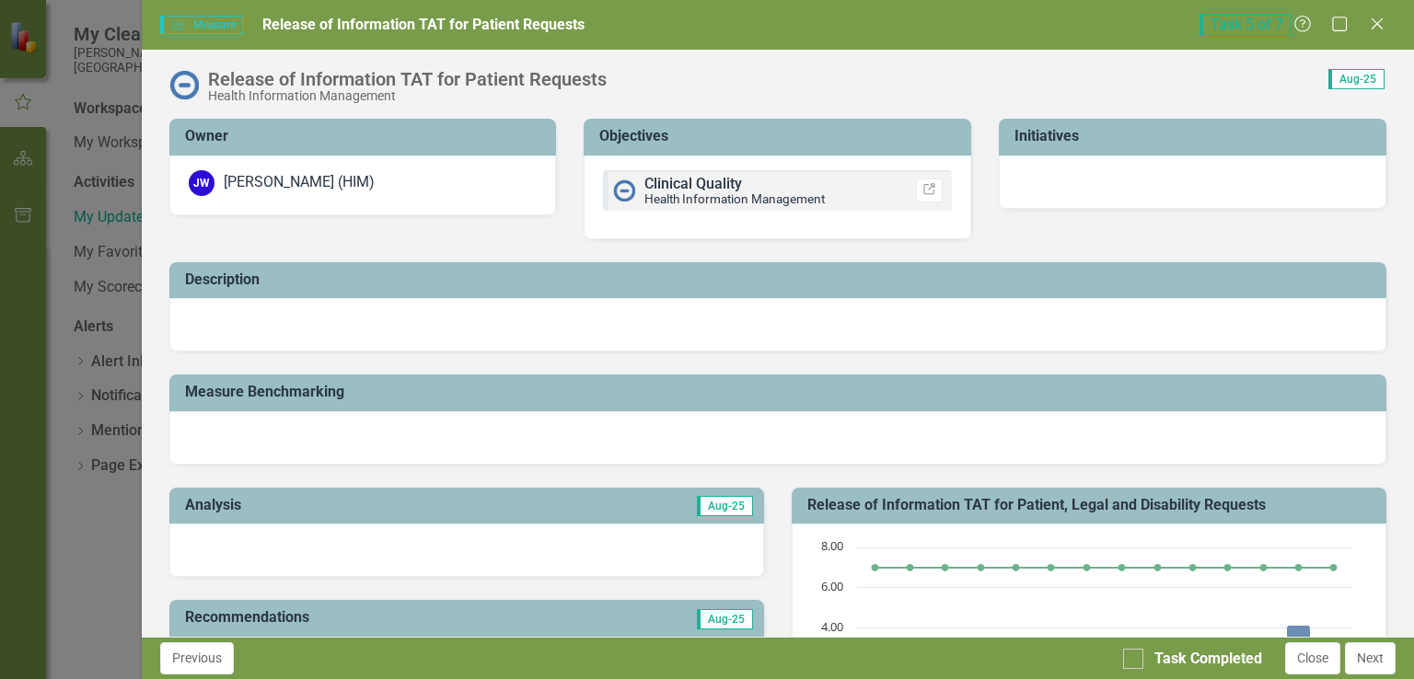
scroll to position [92, 0]
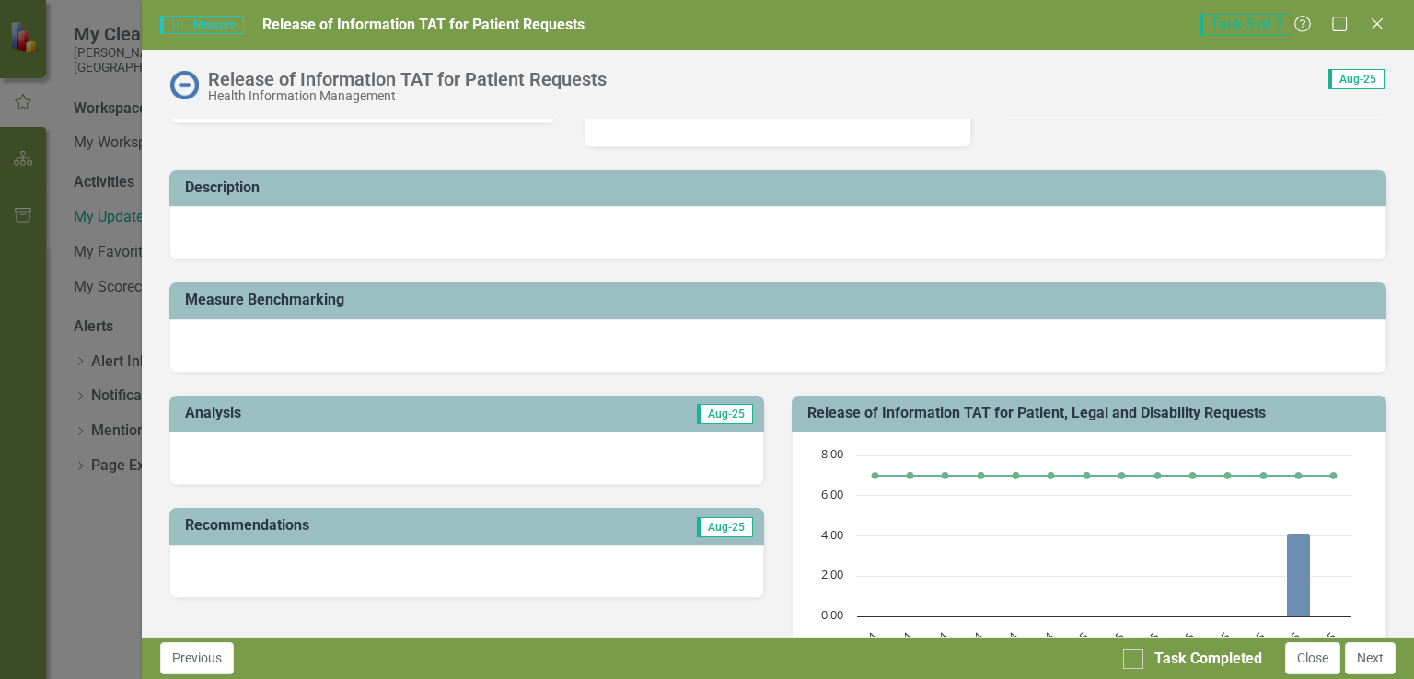
click at [473, 428] on td "Aug-25" at bounding box center [610, 416] width 290 height 30
click at [472, 428] on td "Aug-25" at bounding box center [610, 416] width 290 height 30
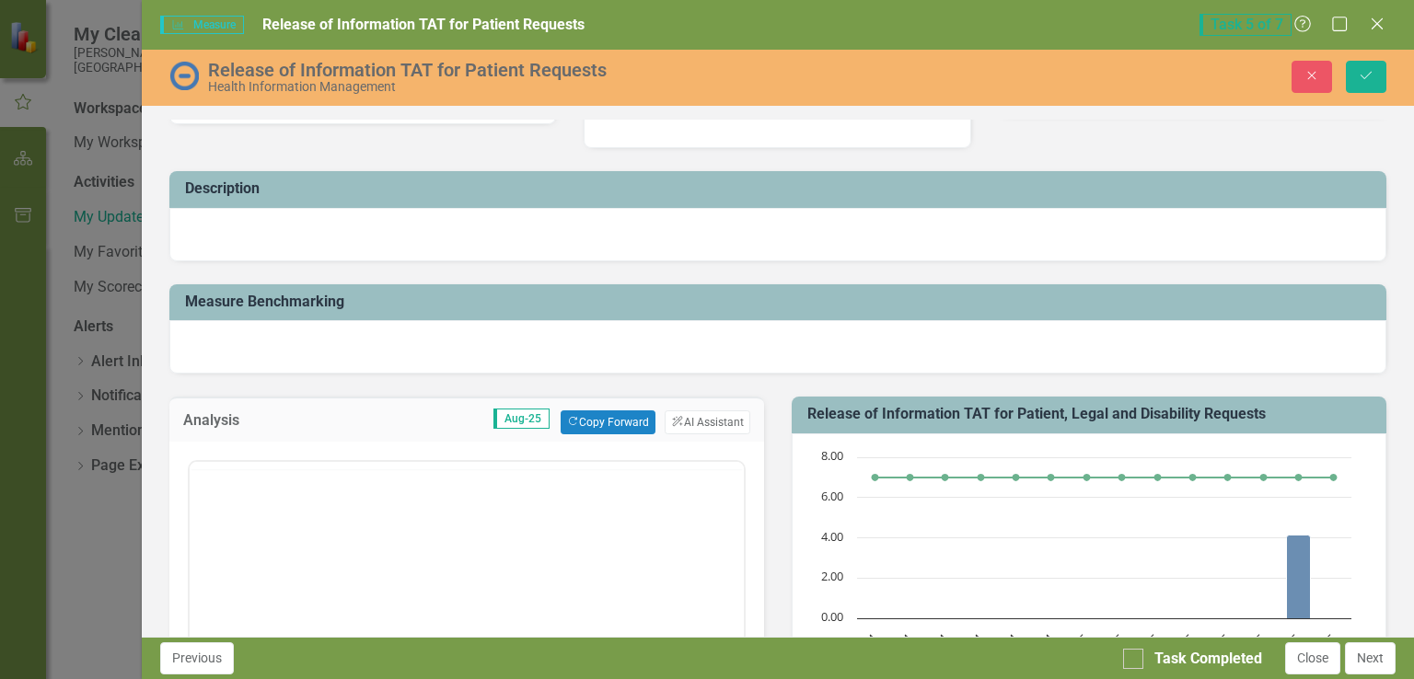
scroll to position [0, 0]
click at [564, 551] on body "Rich Text Area. Press ALT-0 for help." at bounding box center [466, 643] width 554 height 276
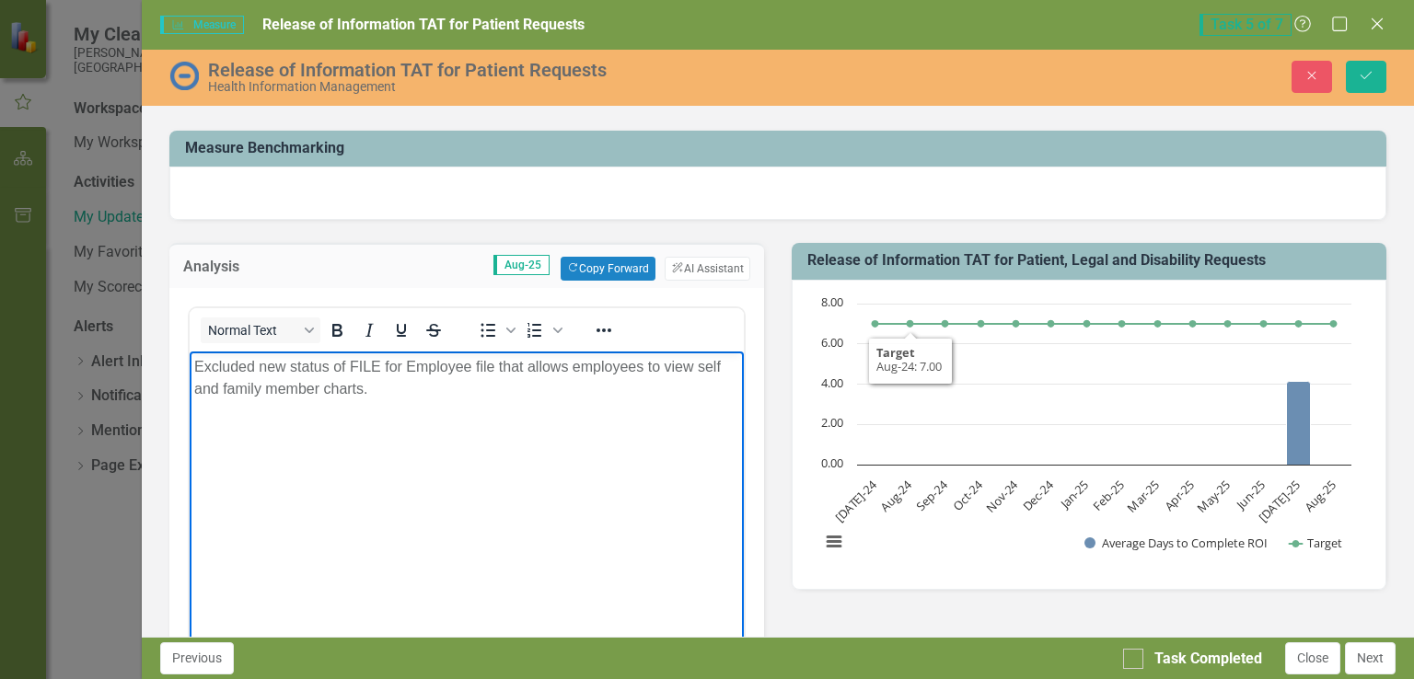
scroll to position [276, 0]
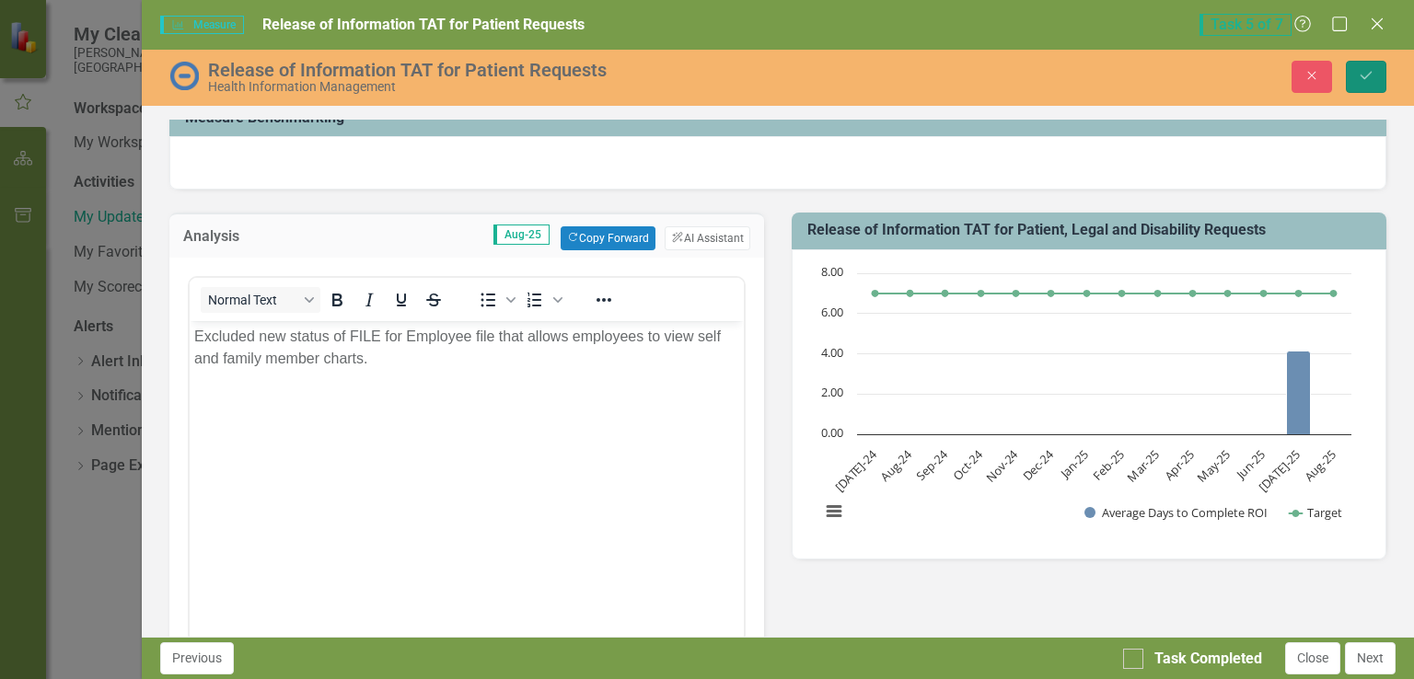
click at [1357, 79] on button "Save" at bounding box center [1366, 77] width 41 height 32
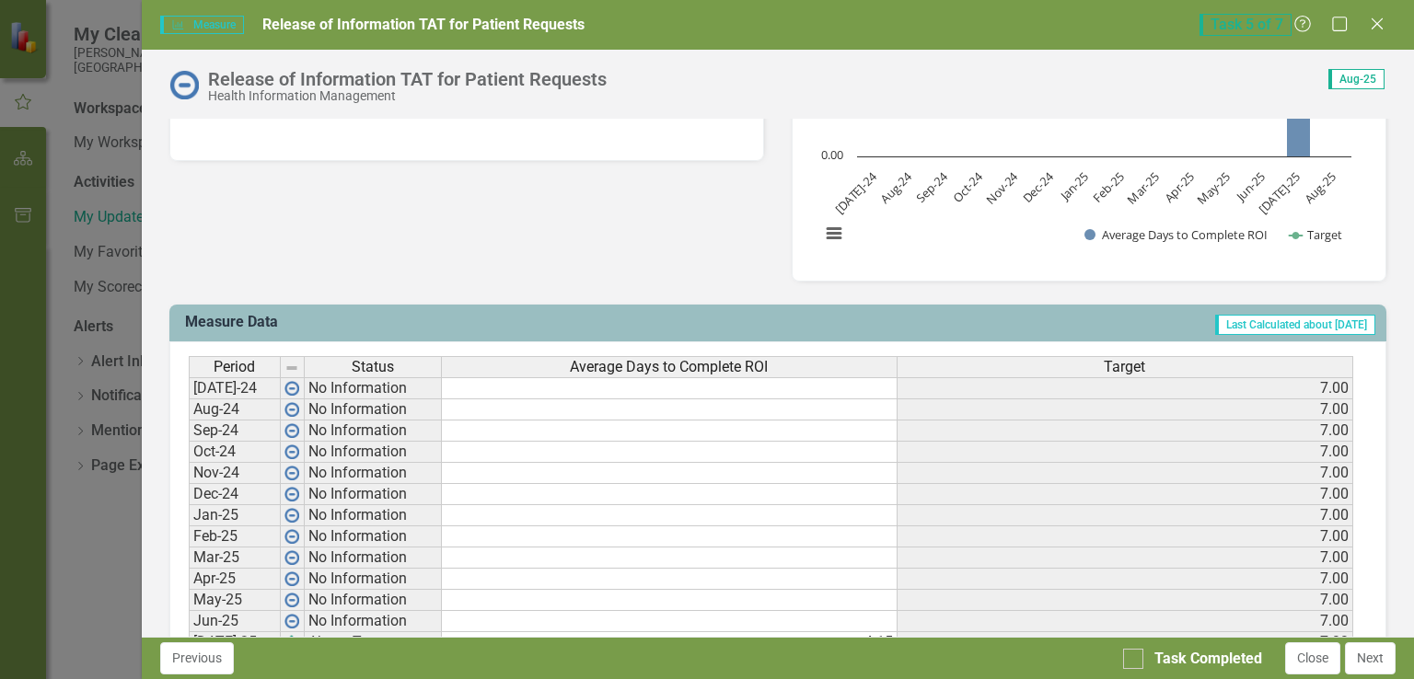
scroll to position [644, 0]
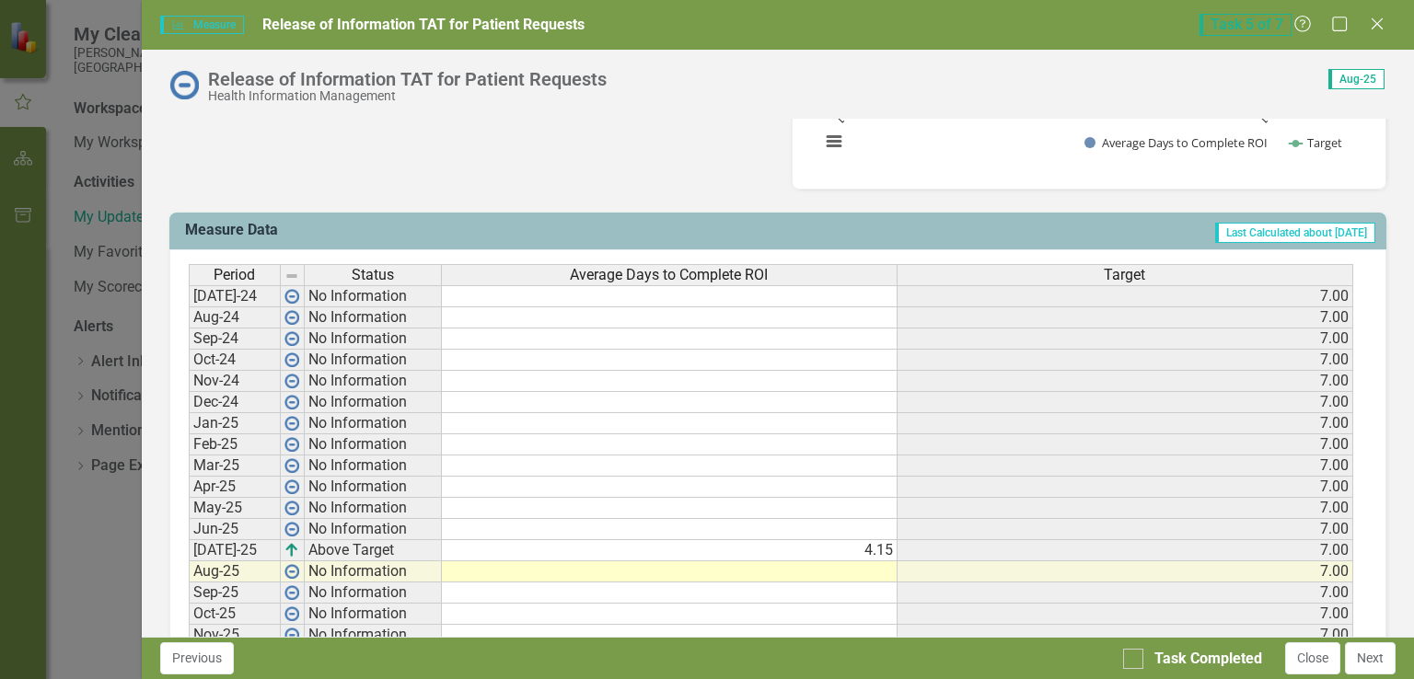
click at [731, 569] on td at bounding box center [670, 572] width 456 height 21
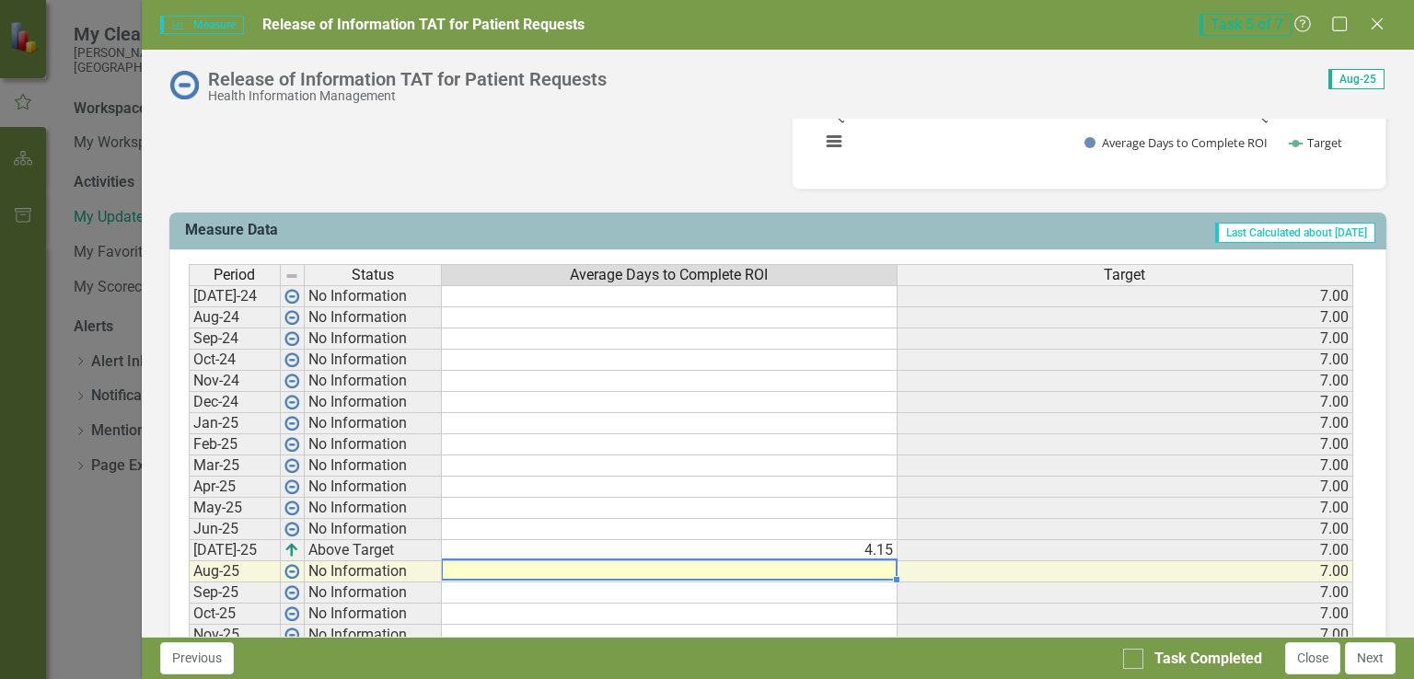
click at [852, 573] on td at bounding box center [670, 572] width 456 height 21
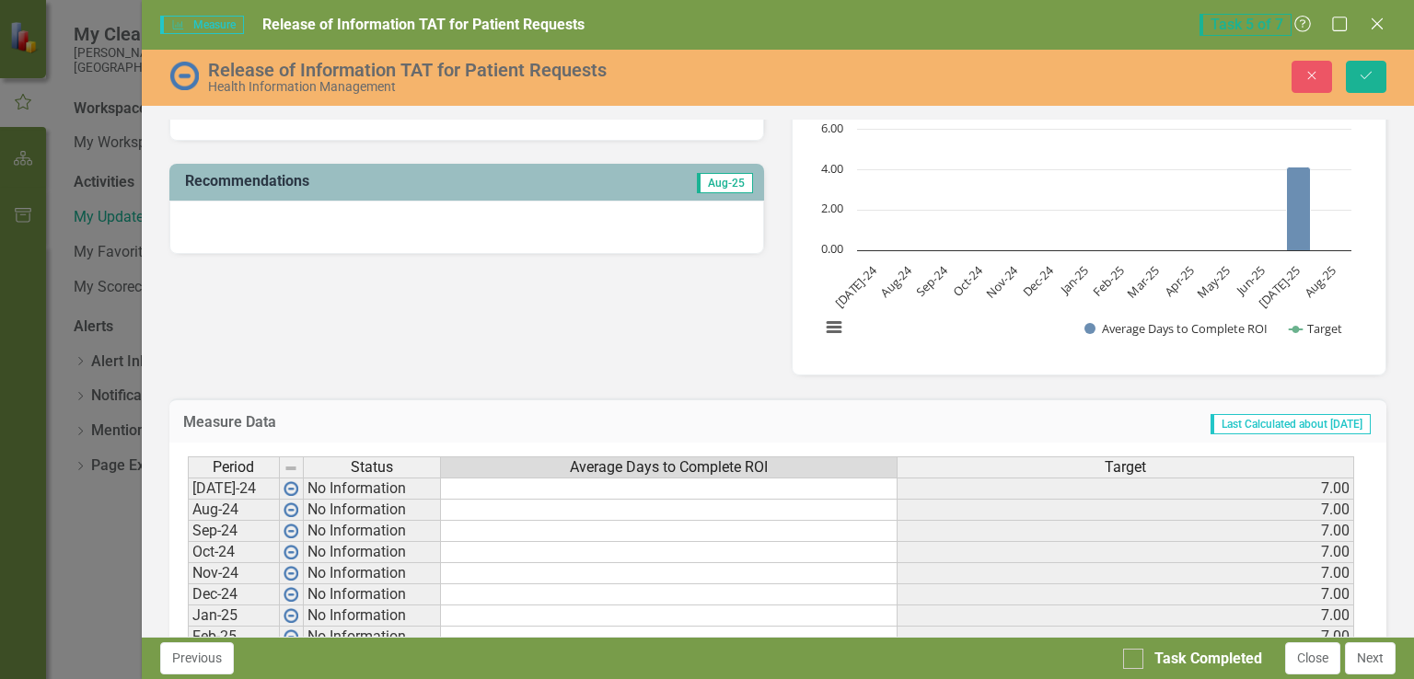
scroll to position [368, 0]
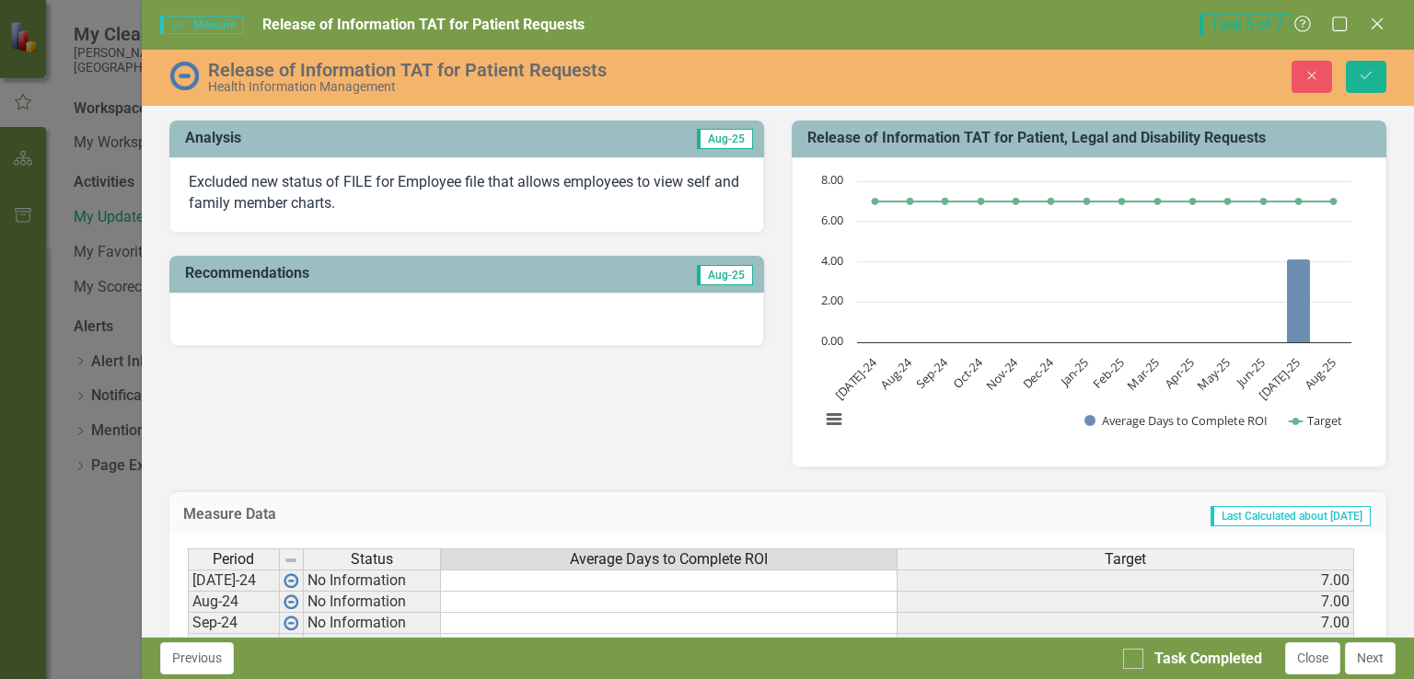
type textarea "1.65"
click at [485, 202] on p "Excluded new status of FILE for Employee file that allows employees to view sel…" at bounding box center [467, 193] width 556 height 42
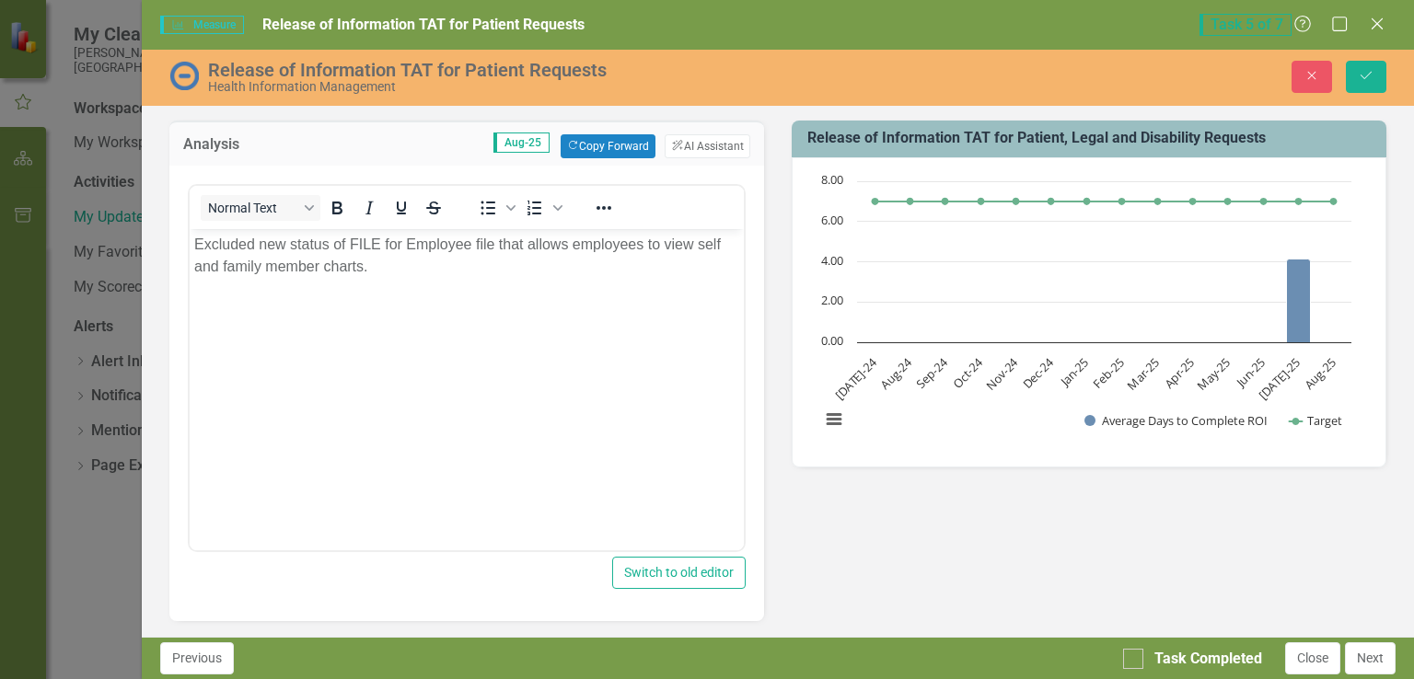
scroll to position [0, 0]
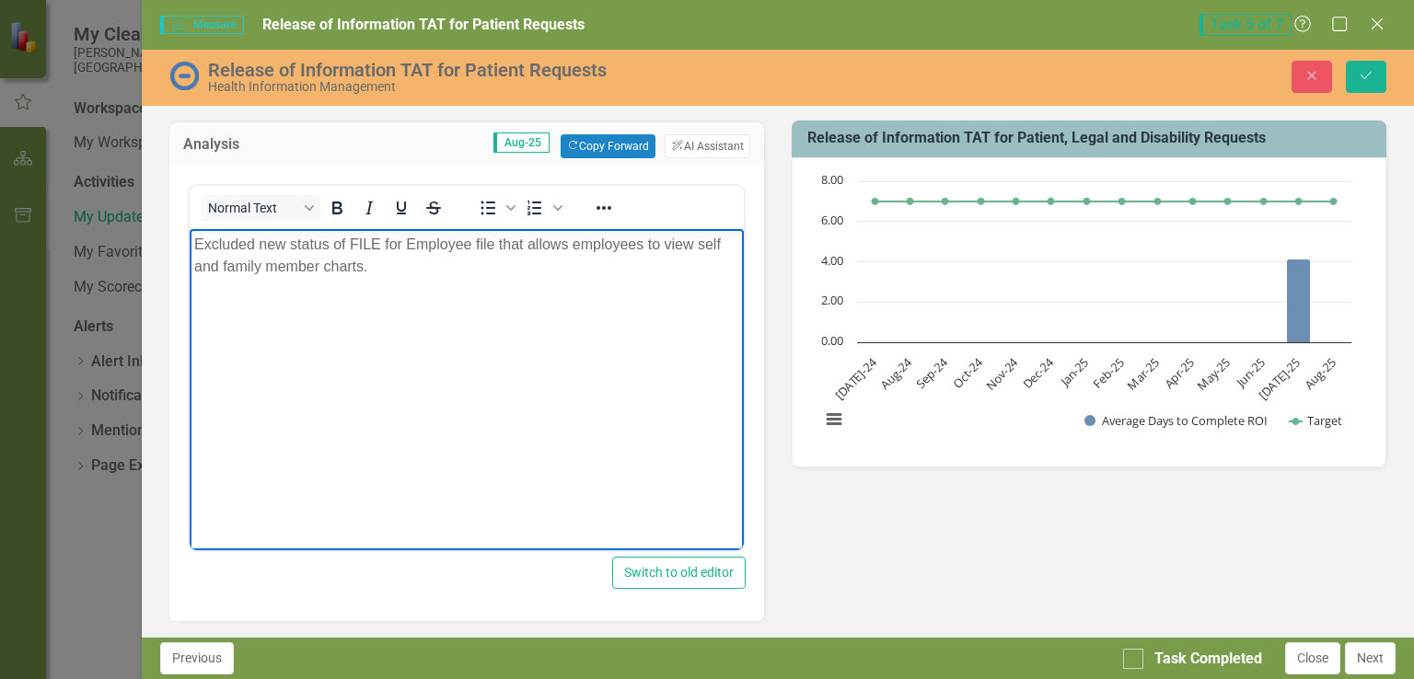
click at [193, 245] on p "Excluded new status of FILE for Employee file that allows employees to view sel…" at bounding box center [465, 256] width 545 height 44
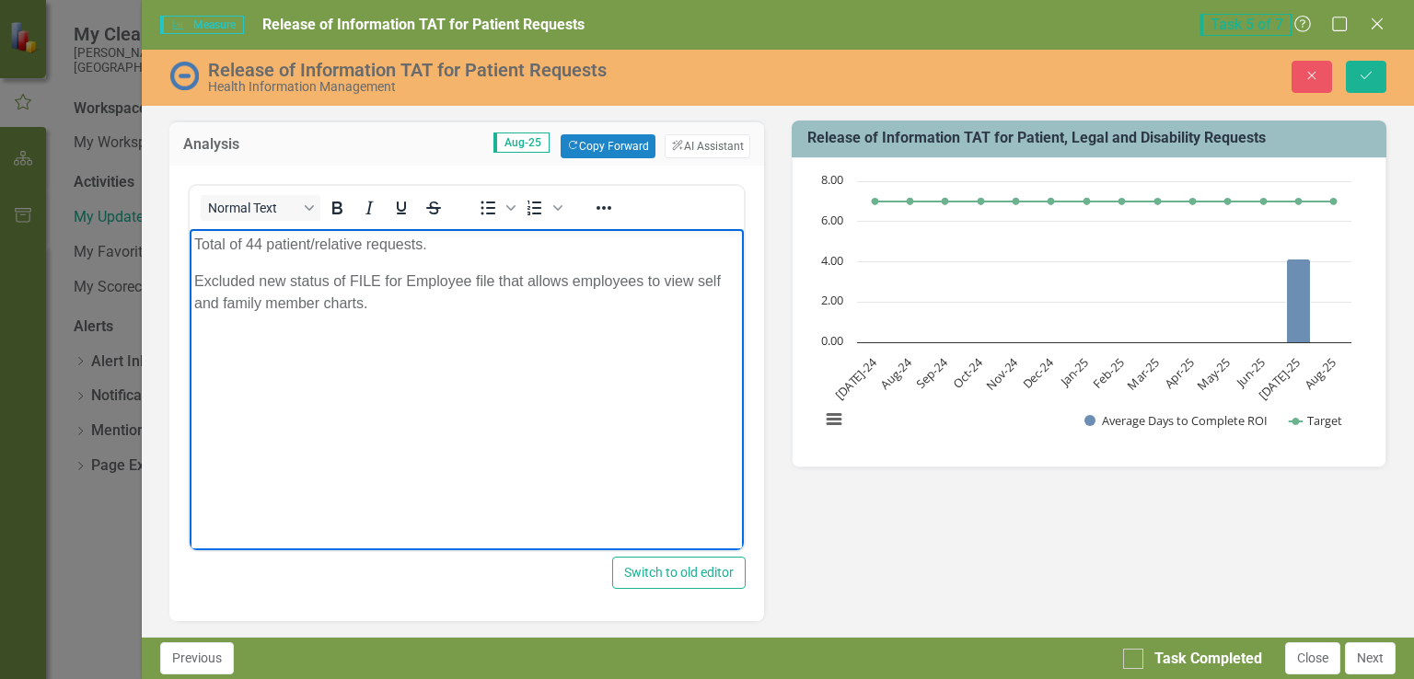
click at [395, 307] on p "Excluded new status of FILE for Employee file that allows employees to view sel…" at bounding box center [465, 293] width 545 height 44
click at [1373, 70] on icon "Save" at bounding box center [1366, 75] width 17 height 13
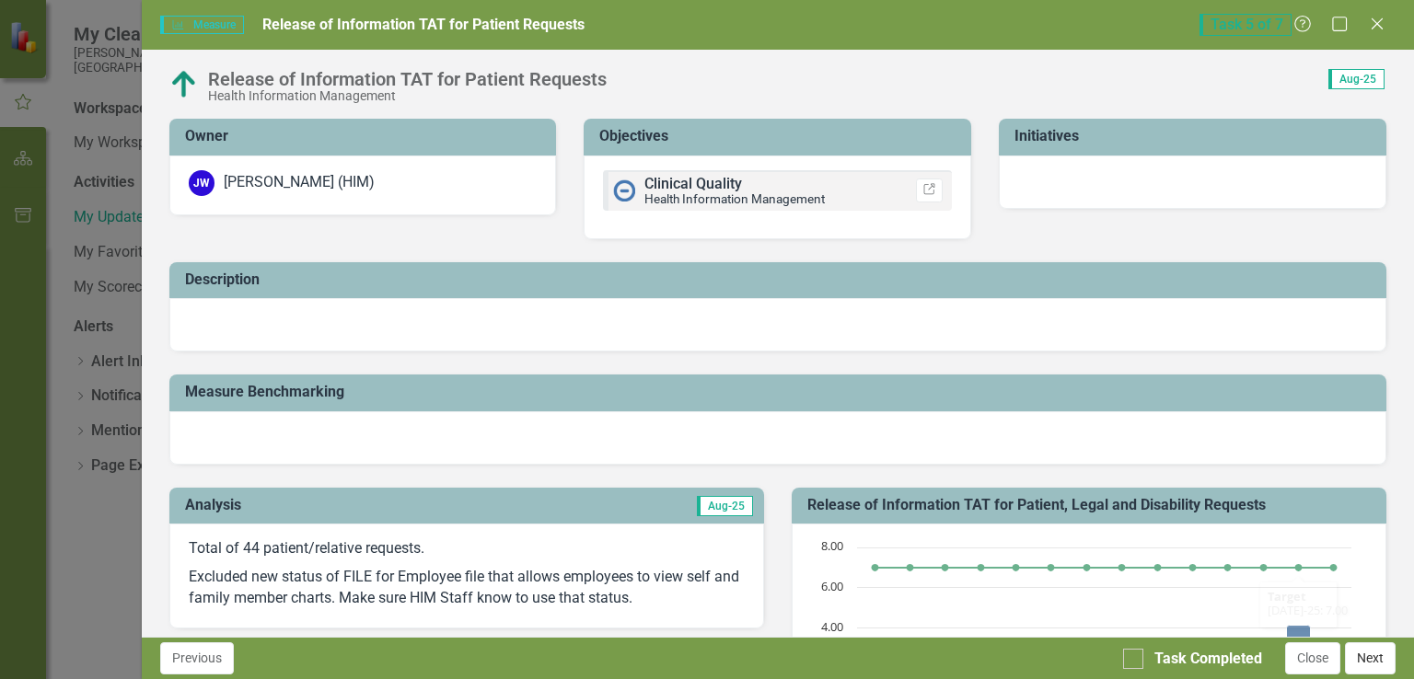
click at [1372, 661] on button "Next" at bounding box center [1370, 659] width 51 height 32
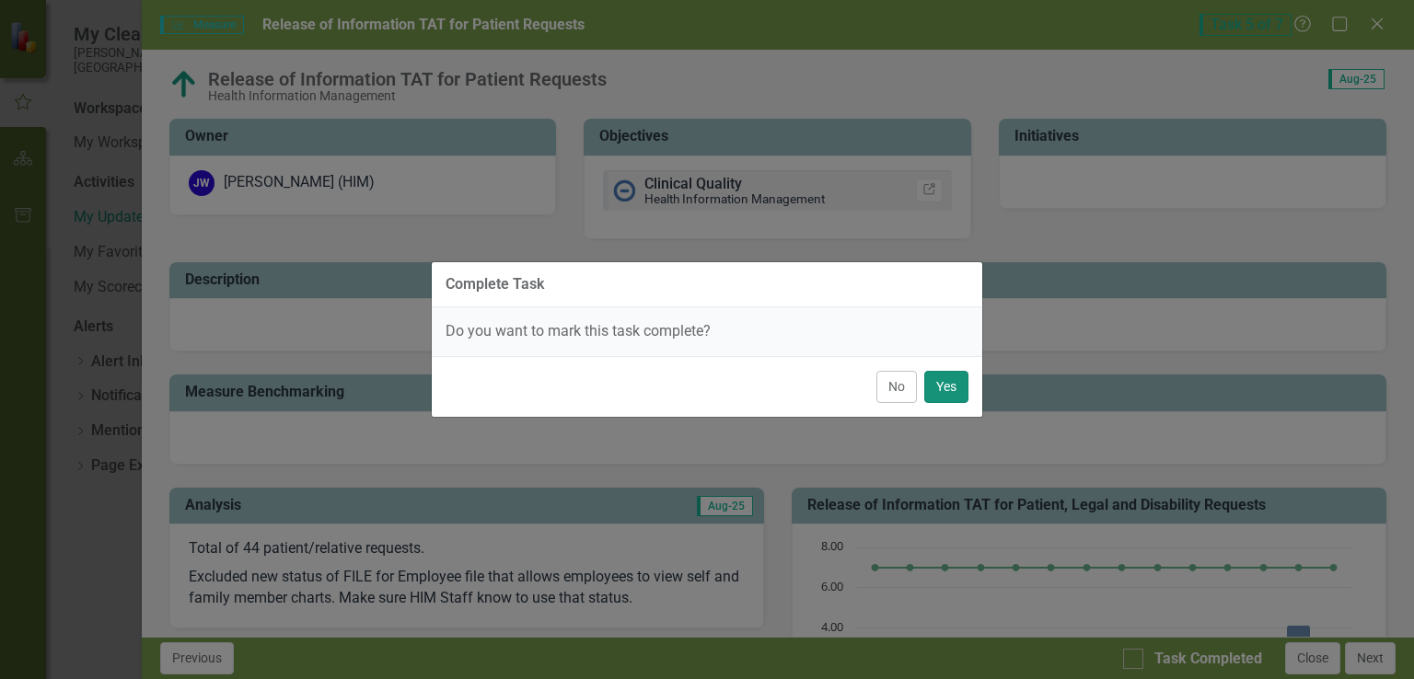
click at [949, 381] on button "Yes" at bounding box center [946, 387] width 44 height 32
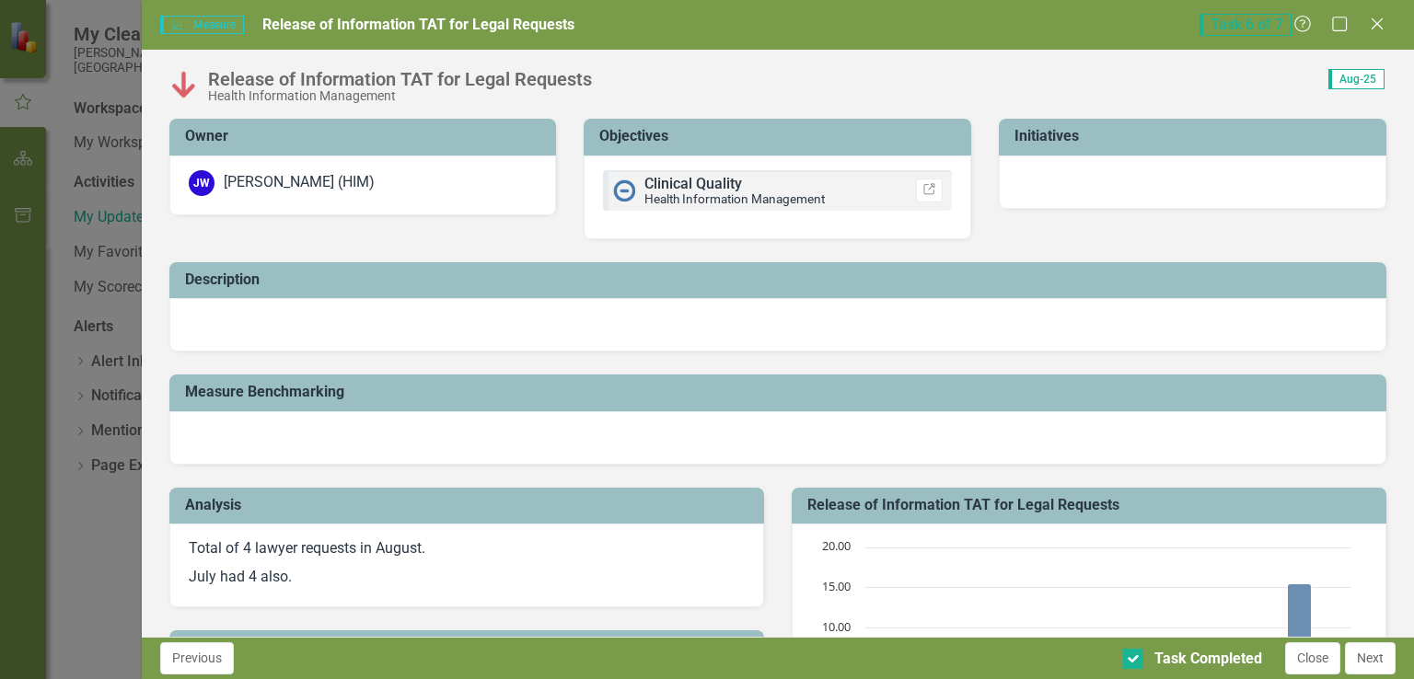
checkbox input "true"
click at [1371, 663] on button "Next" at bounding box center [1370, 659] width 51 height 32
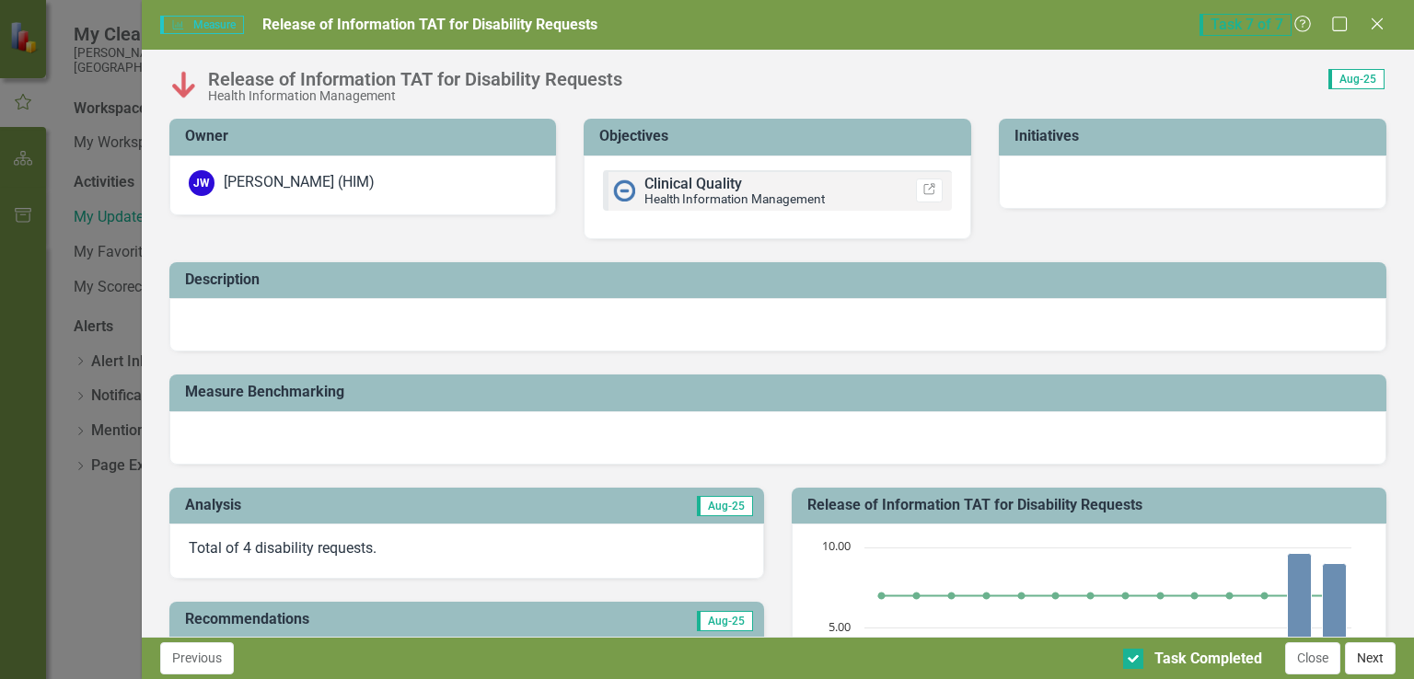
click at [1371, 654] on button "Next" at bounding box center [1370, 659] width 51 height 32
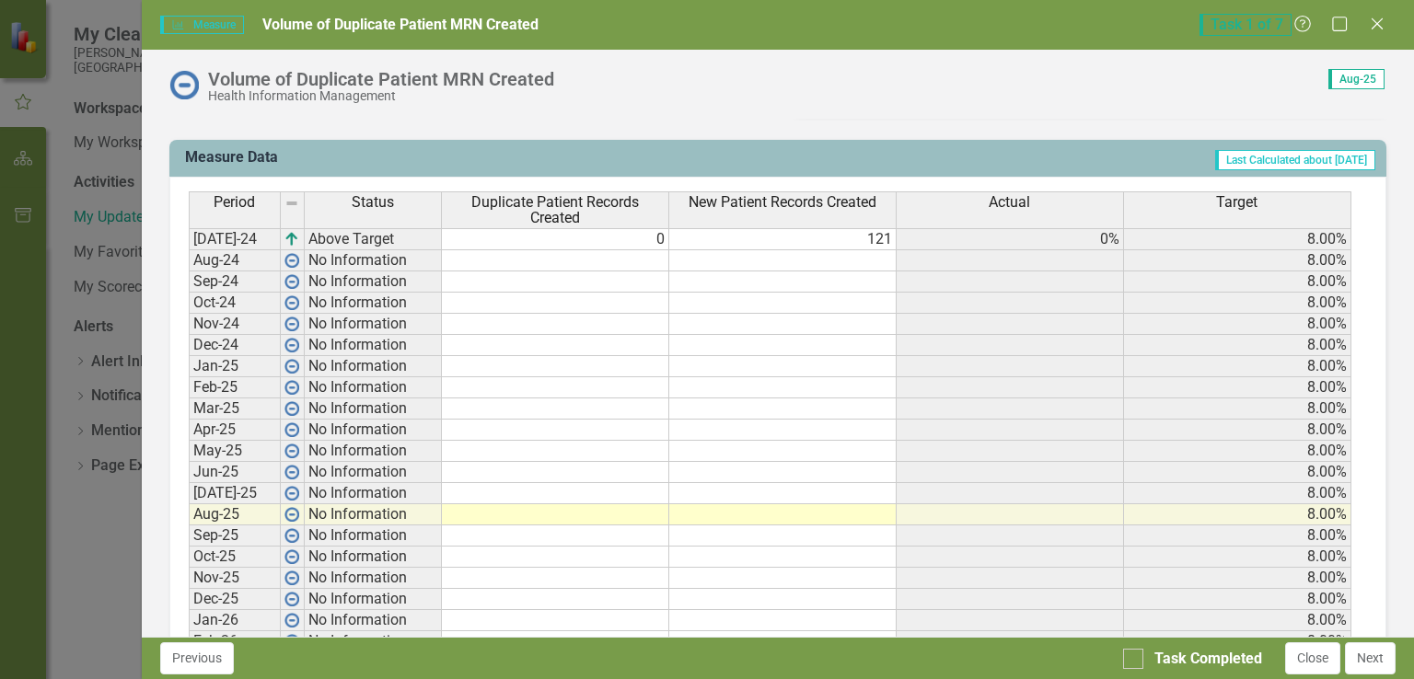
scroll to position [737, 0]
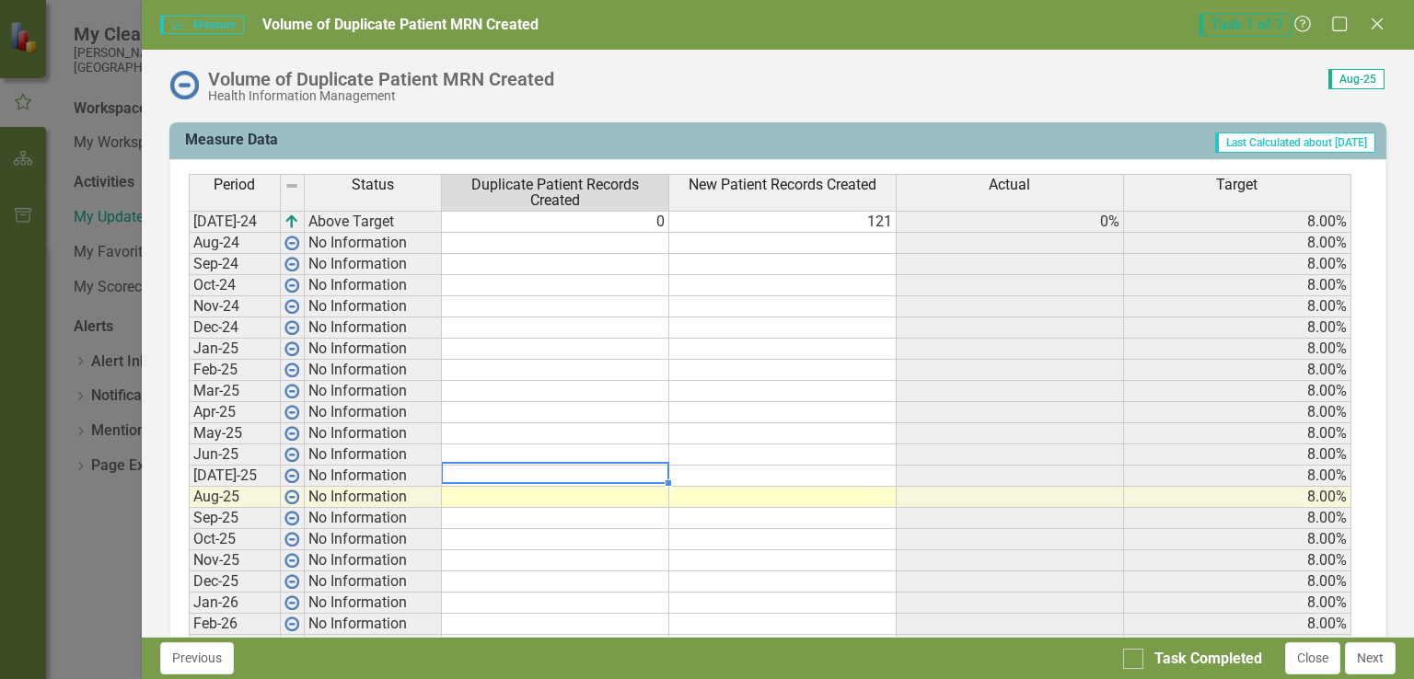
click at [607, 473] on td at bounding box center [555, 476] width 227 height 21
type textarea "0"
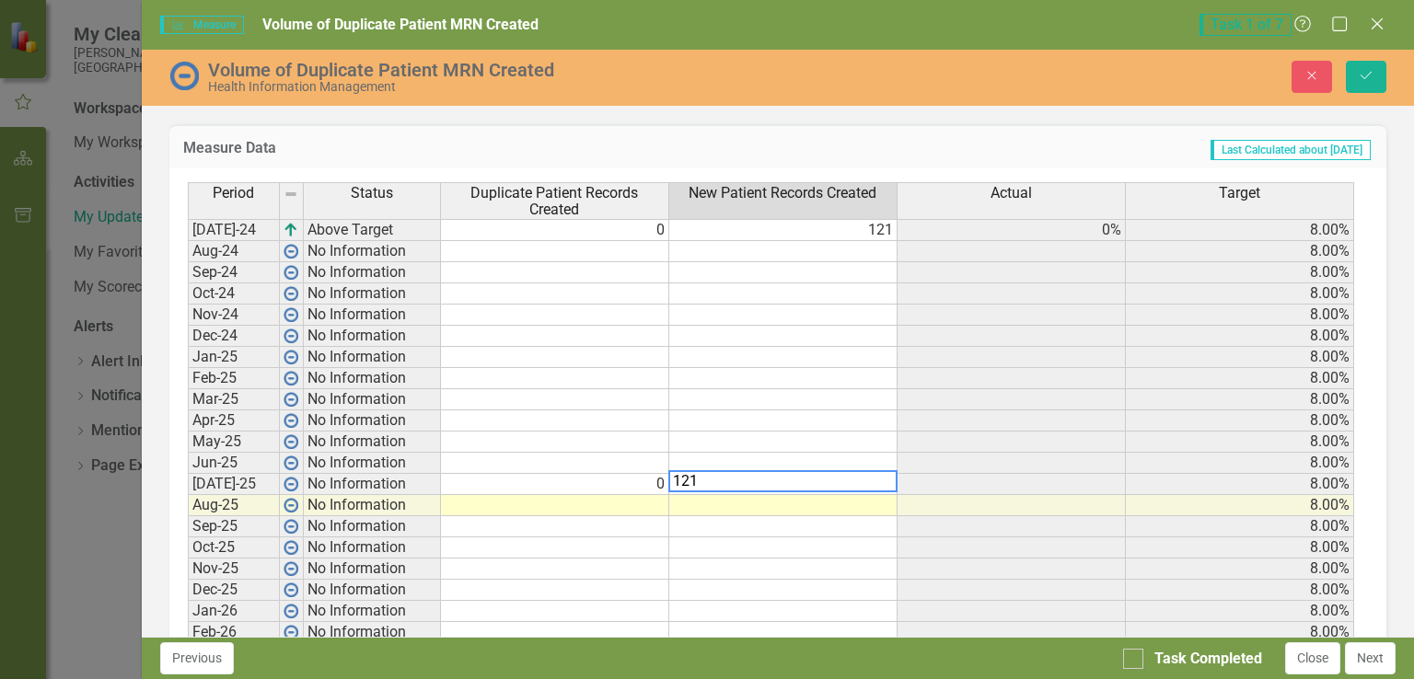
type textarea "0"
click at [642, 220] on td "0" at bounding box center [555, 230] width 228 height 22
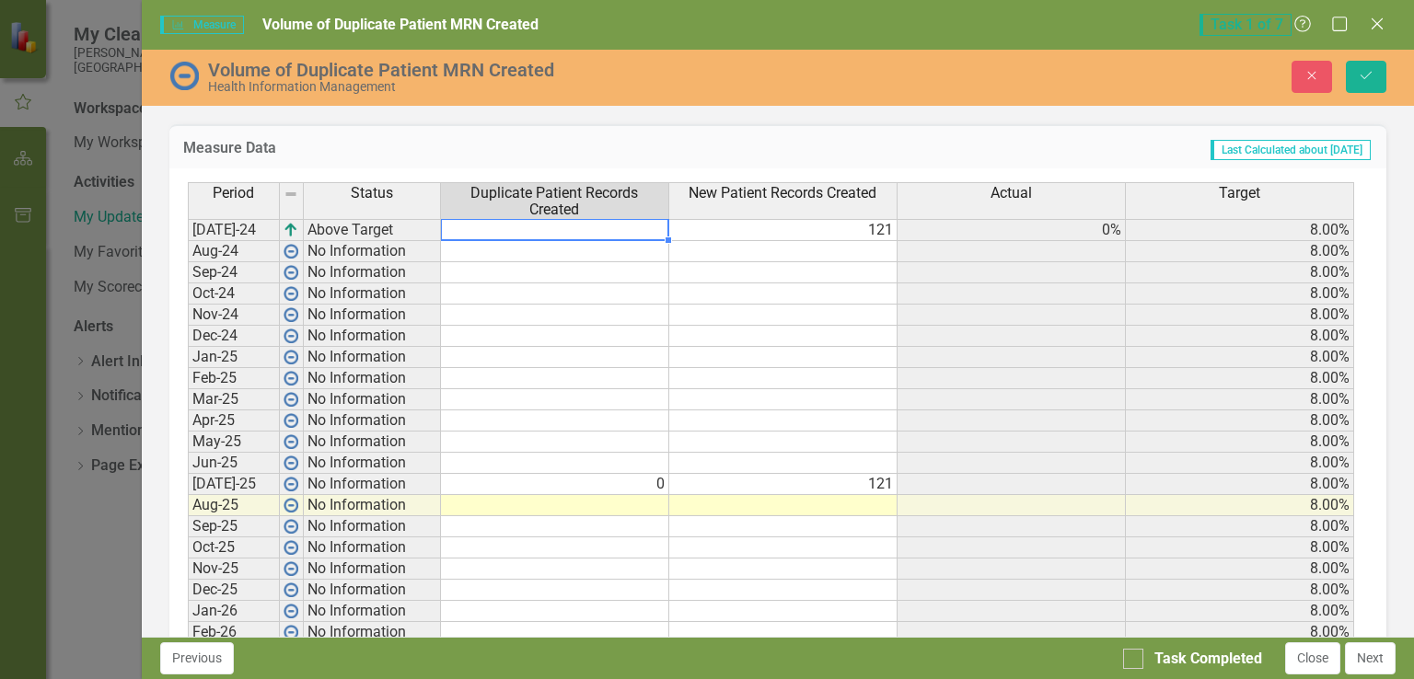
click at [858, 225] on td "121" at bounding box center [783, 230] width 228 height 22
click at [656, 505] on td at bounding box center [555, 505] width 228 height 21
click at [653, 503] on td at bounding box center [555, 505] width 228 height 21
type textarea "0"
click at [749, 500] on td at bounding box center [783, 505] width 228 height 21
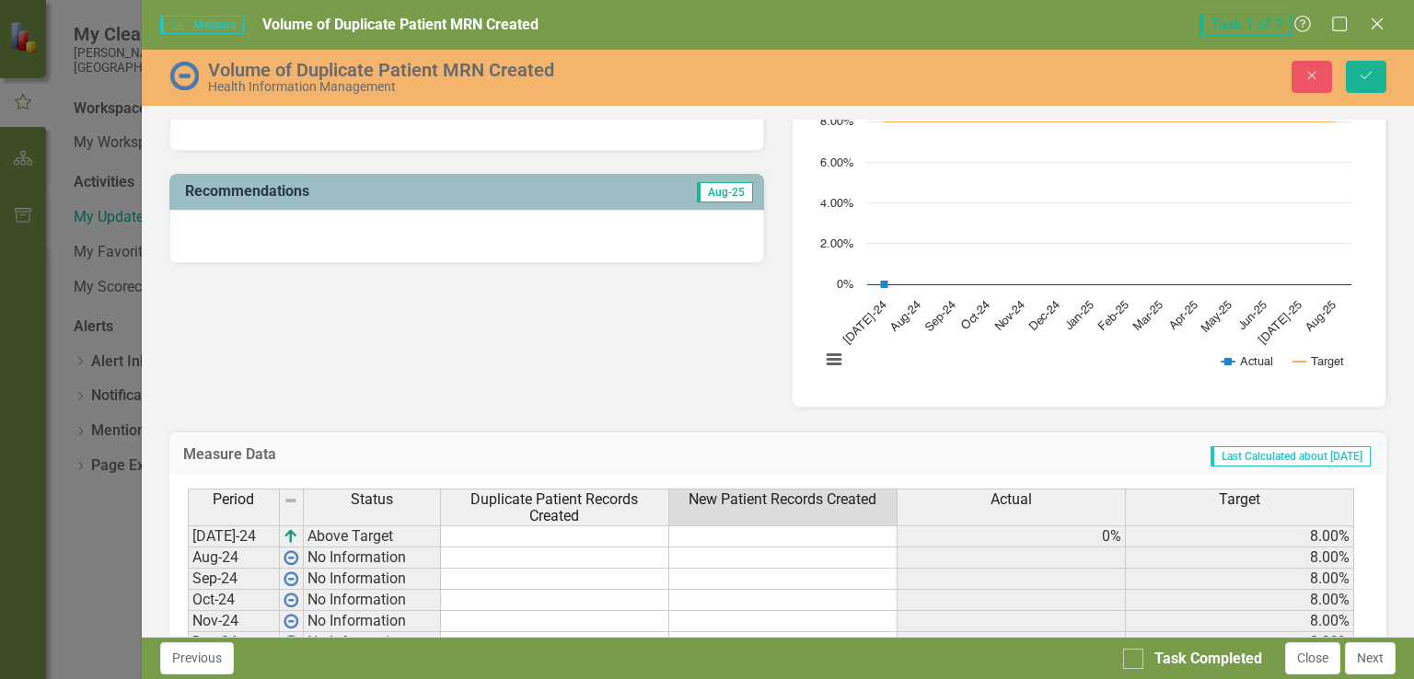
scroll to position [460, 0]
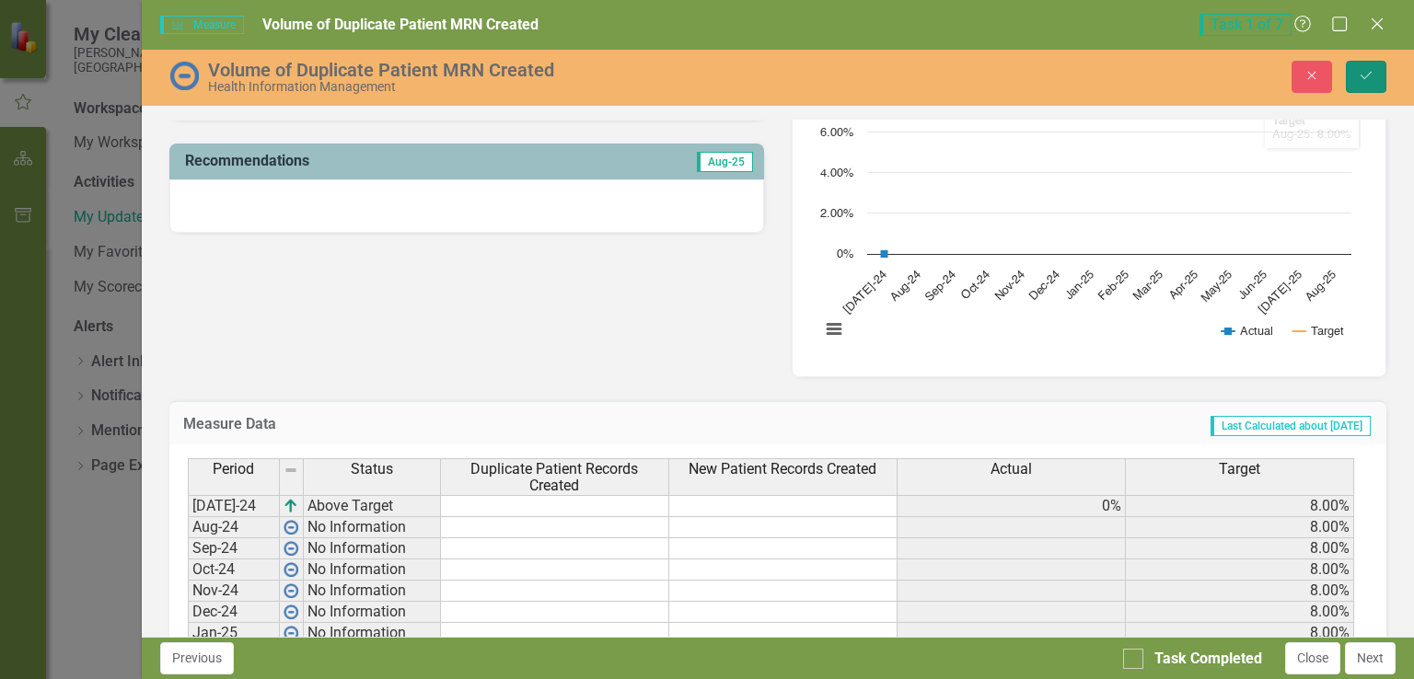
click at [1356, 77] on button "Save" at bounding box center [1366, 77] width 41 height 32
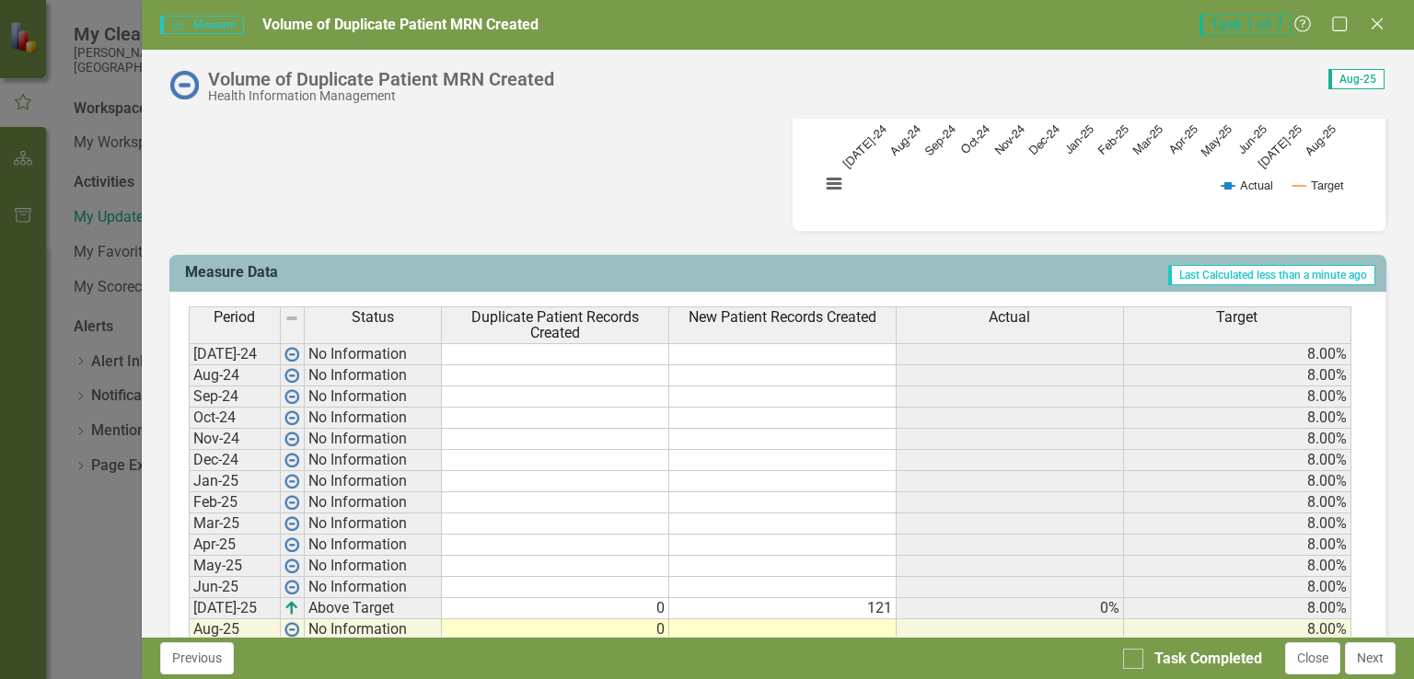
scroll to position [644, 0]
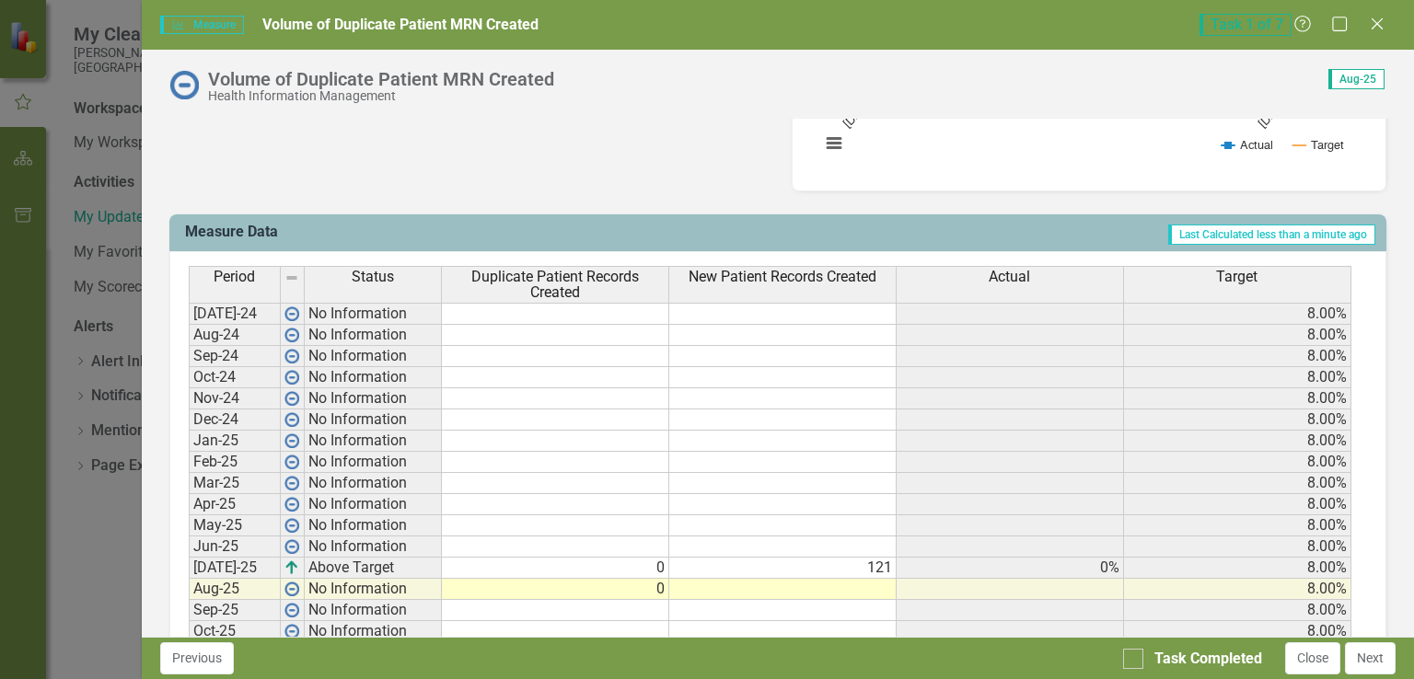
click at [581, 558] on td "0" at bounding box center [555, 568] width 227 height 21
click at [203, 570] on td "[DATE]-25" at bounding box center [235, 568] width 92 height 21
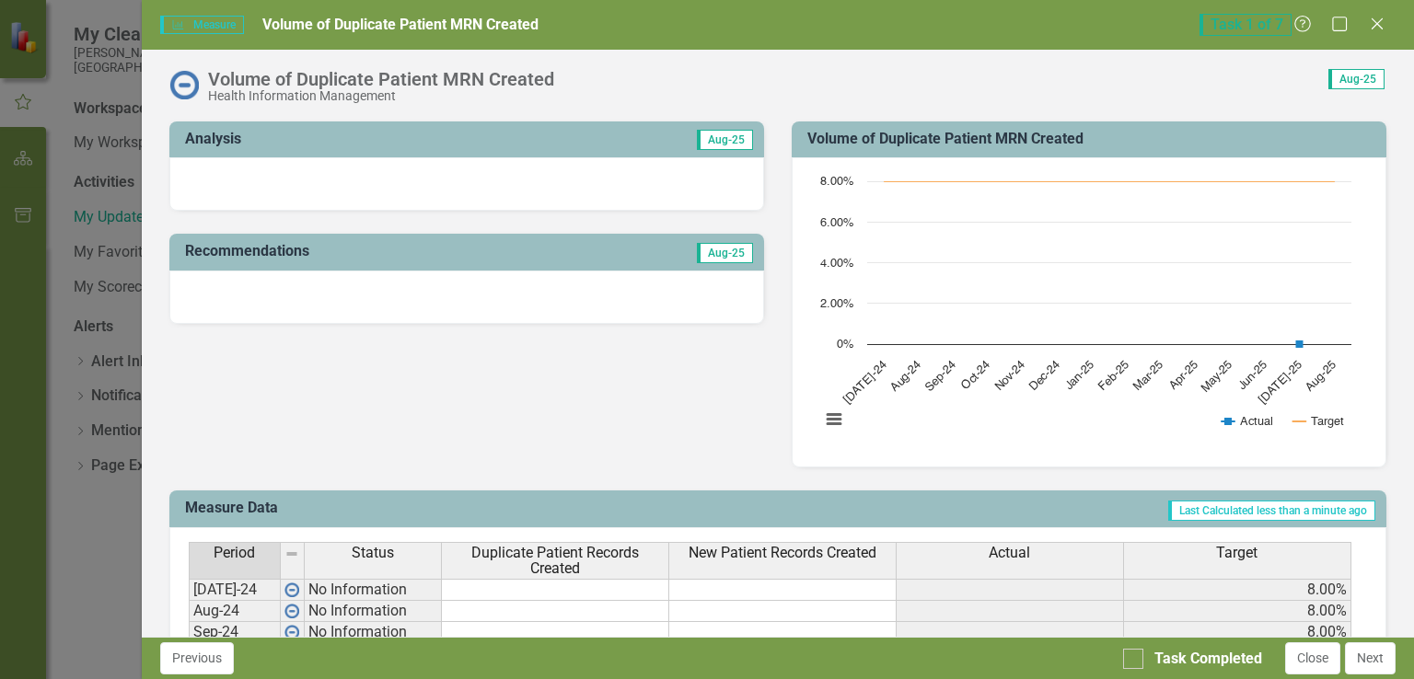
scroll to position [92, 0]
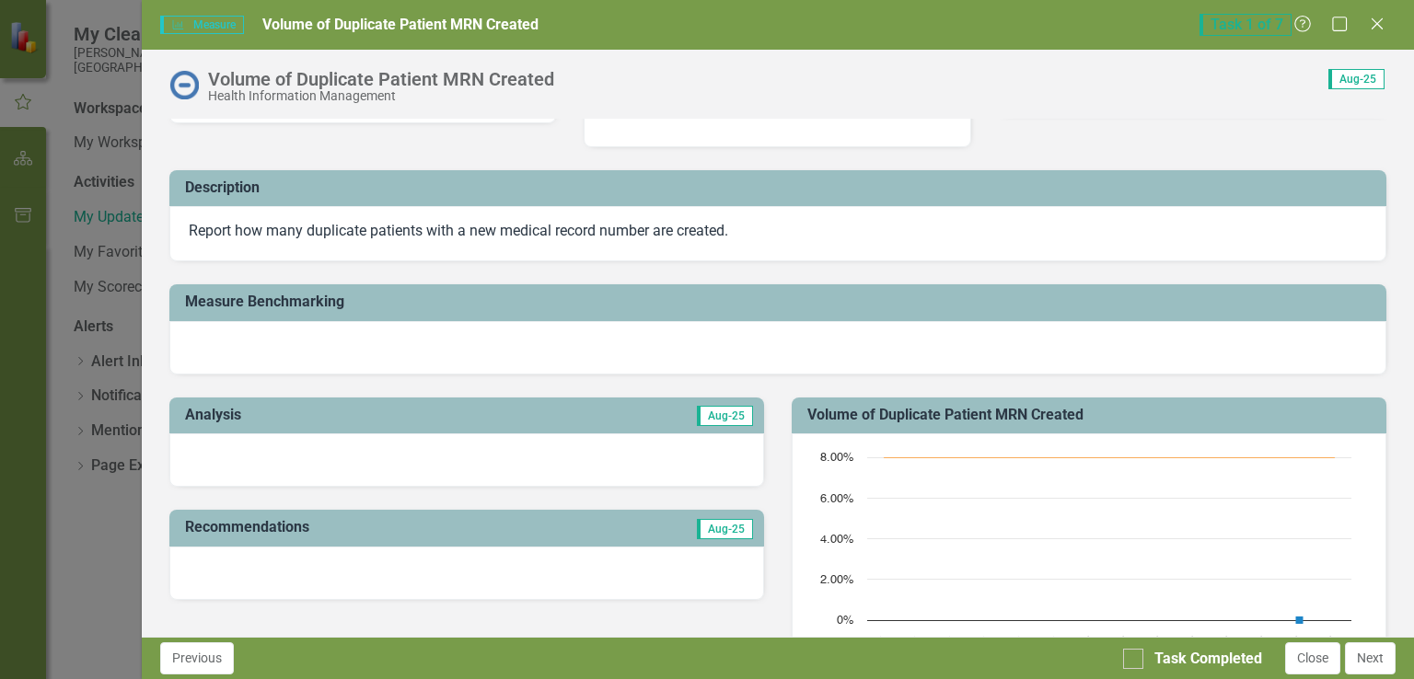
click at [722, 418] on span "Aug-25" at bounding box center [725, 416] width 56 height 20
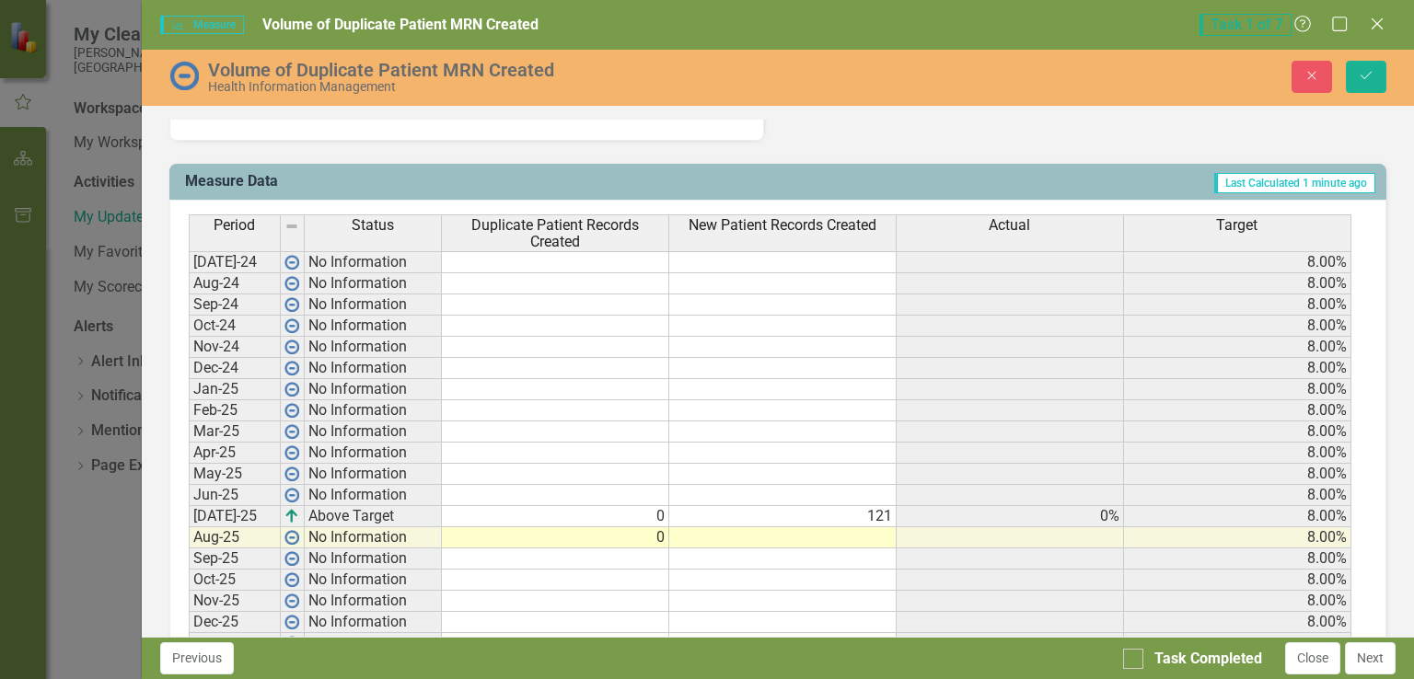
scroll to position [921, 0]
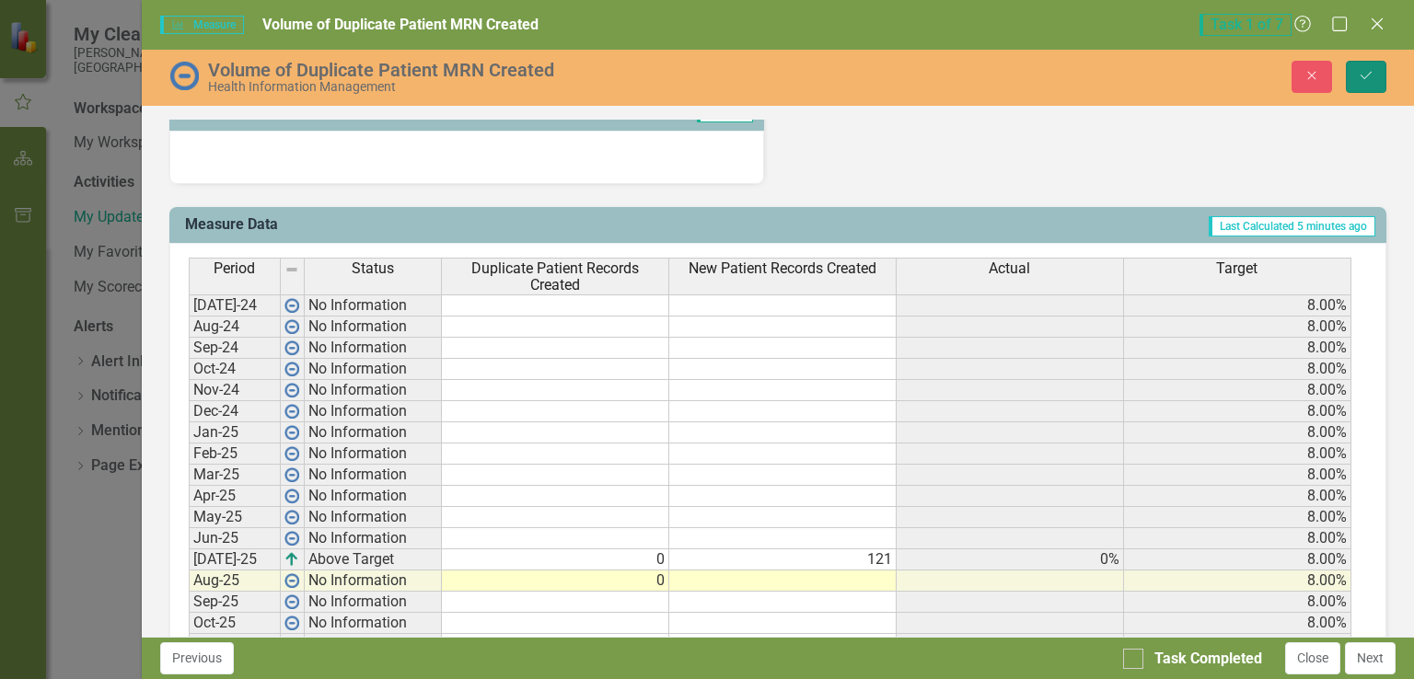
click at [1367, 69] on icon "Save" at bounding box center [1366, 75] width 17 height 13
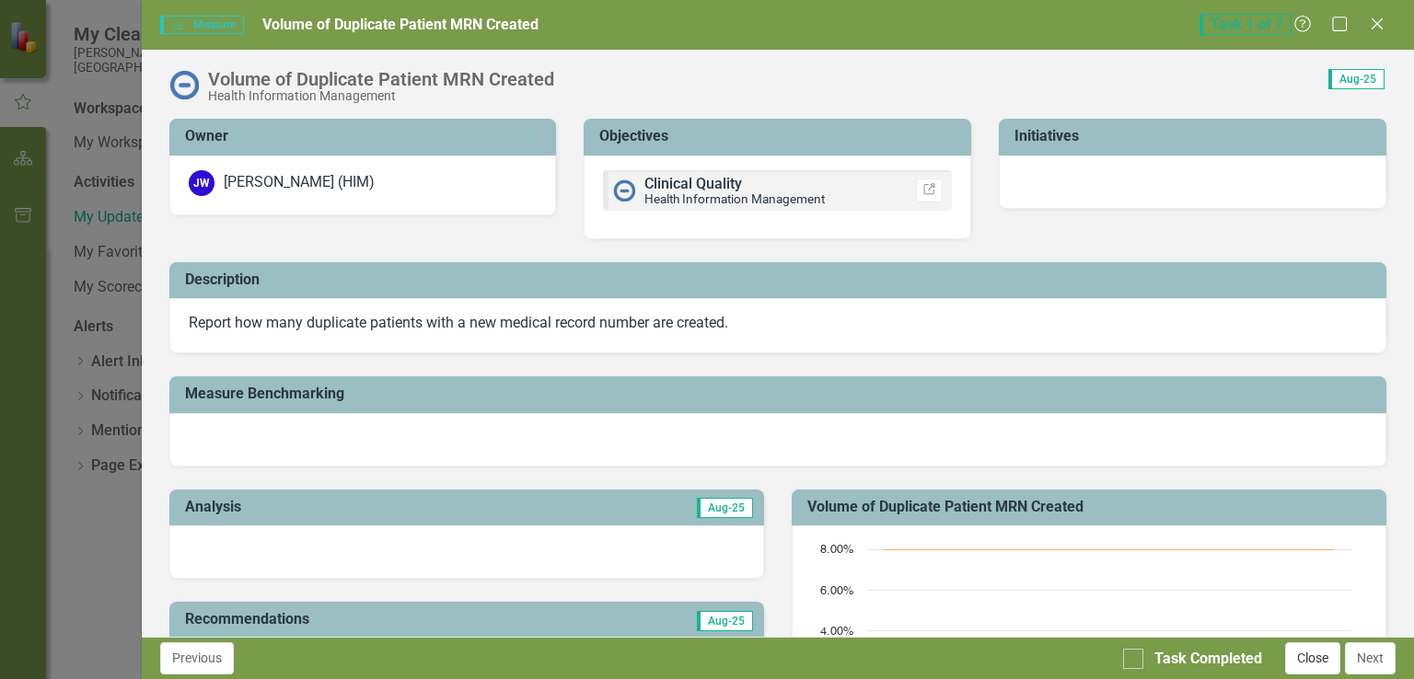
click at [1324, 665] on button "Close" at bounding box center [1312, 659] width 55 height 32
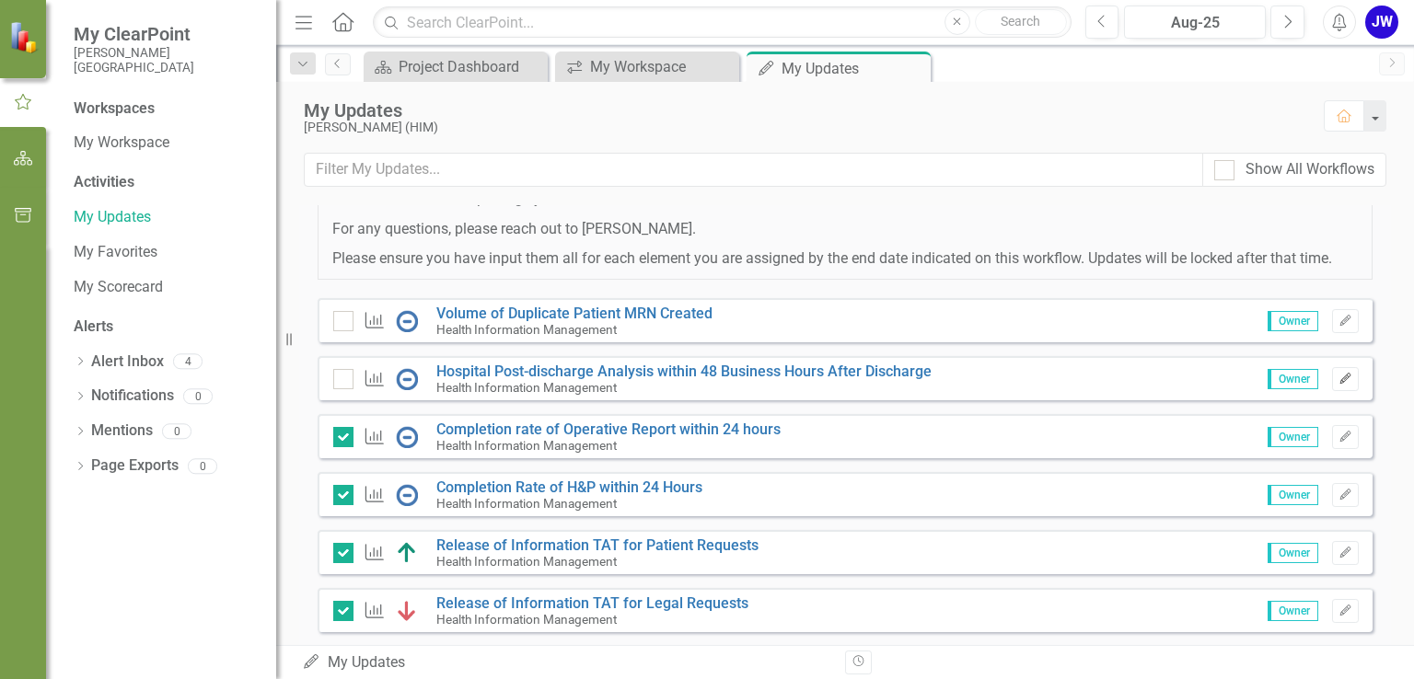
click at [1339, 385] on icon "Edit" at bounding box center [1346, 379] width 14 height 11
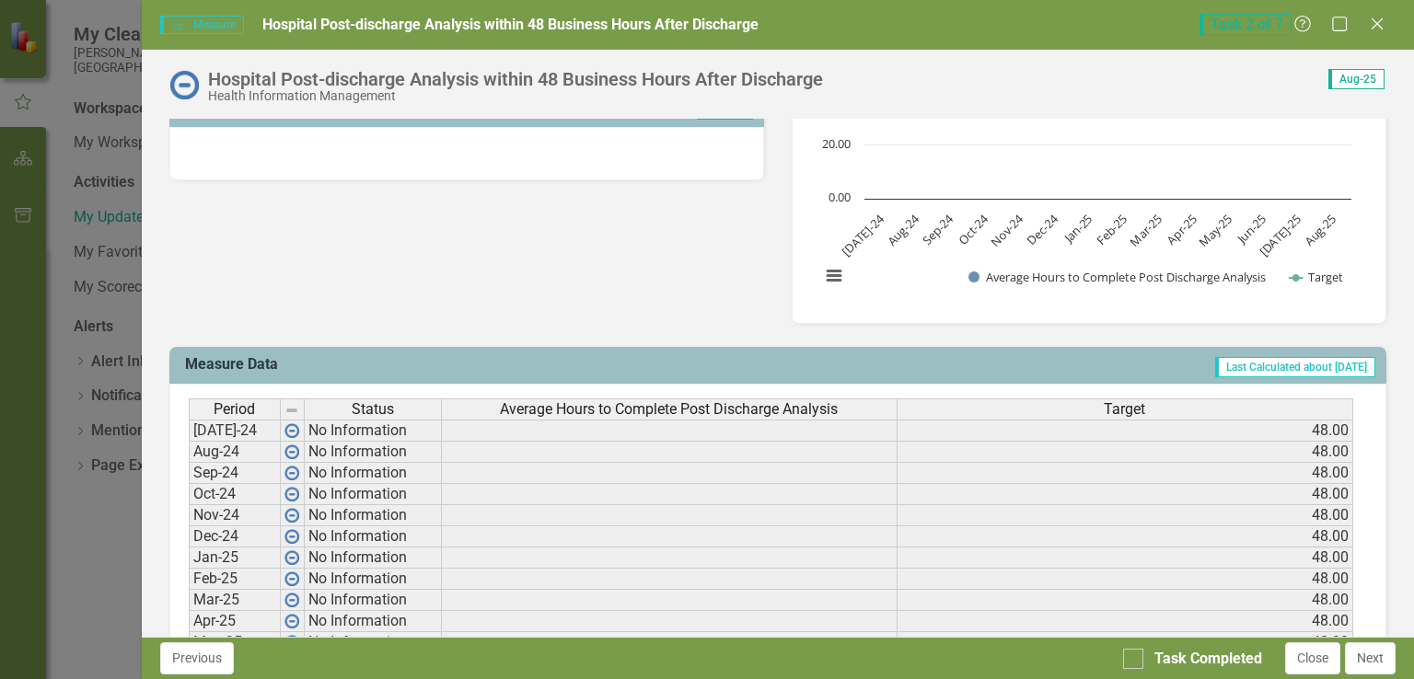
scroll to position [552, 0]
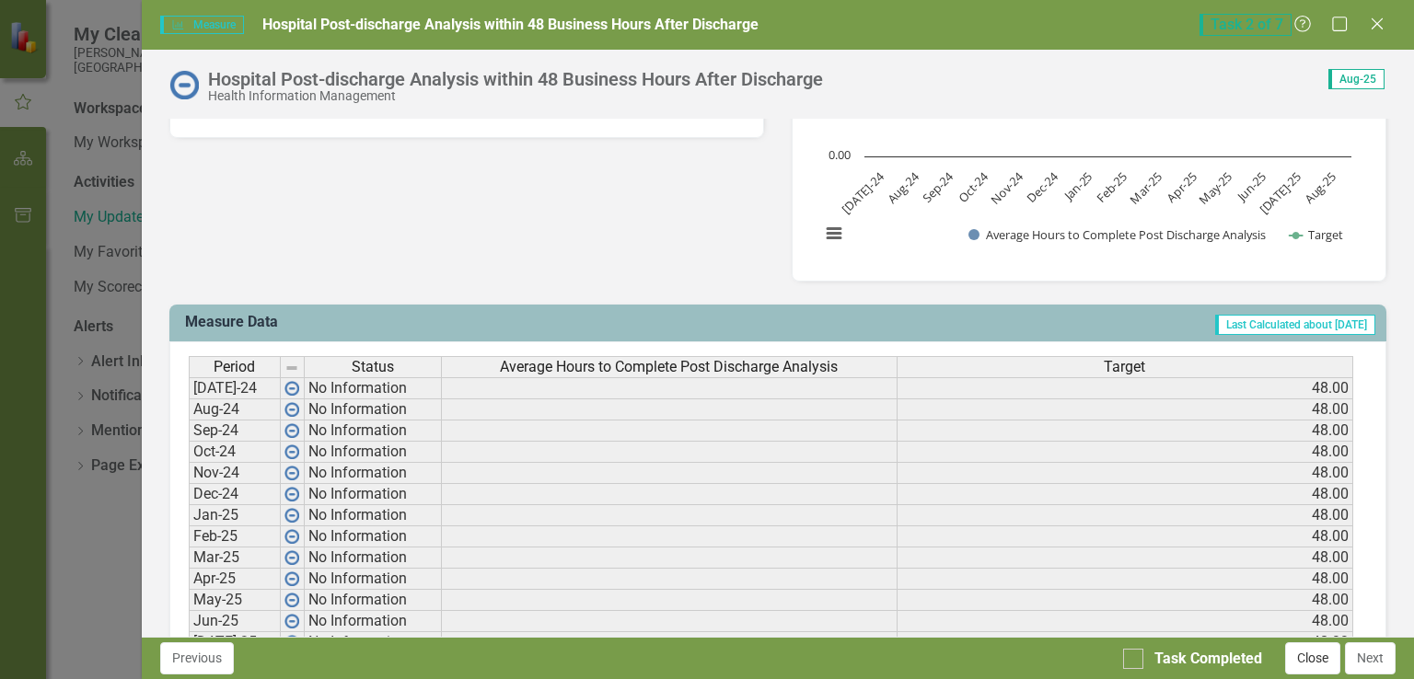
click at [1309, 666] on button "Close" at bounding box center [1312, 659] width 55 height 32
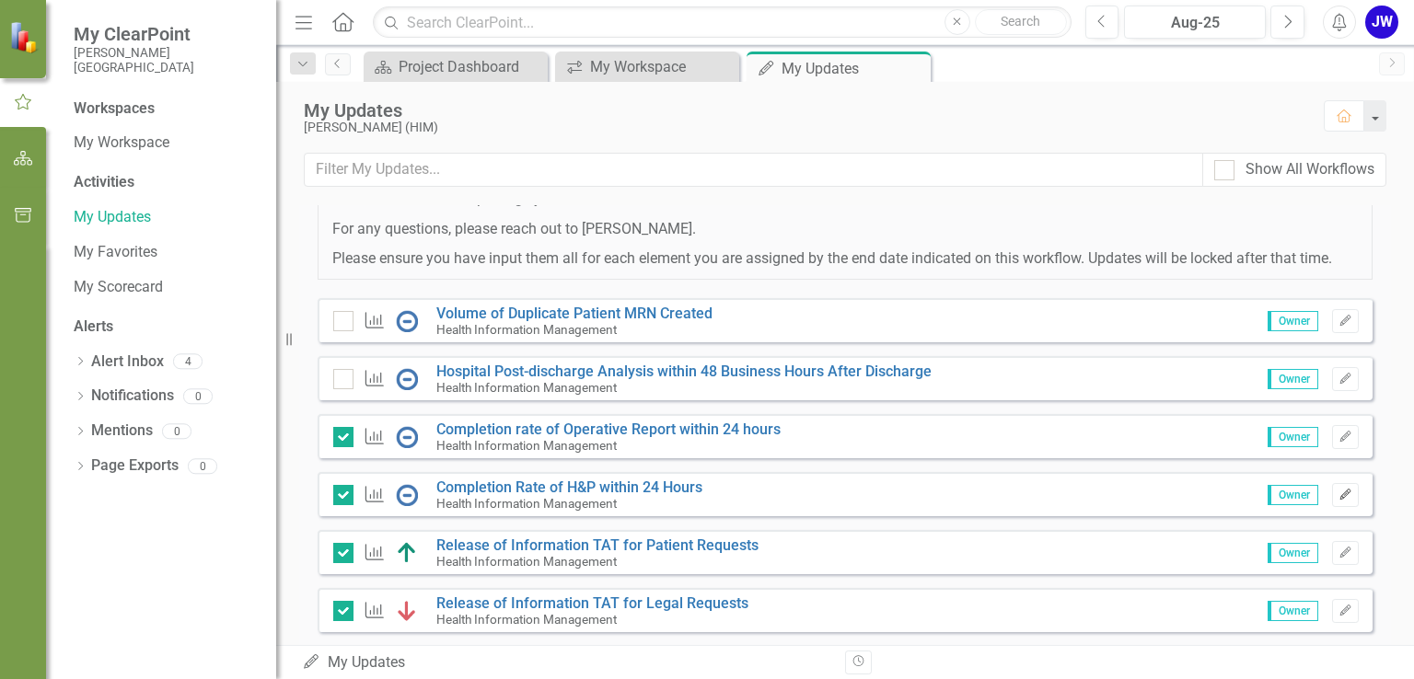
click at [1340, 500] on icon "button" at bounding box center [1345, 494] width 11 height 11
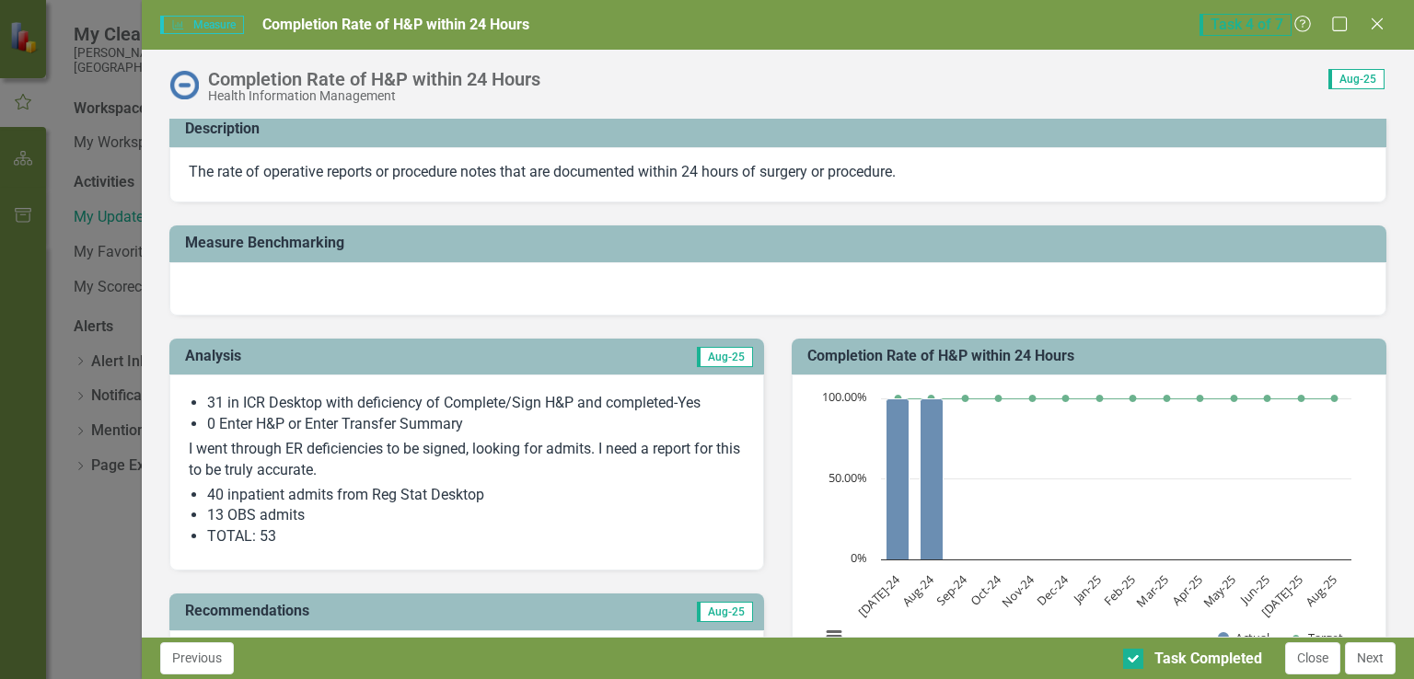
scroll to position [184, 0]
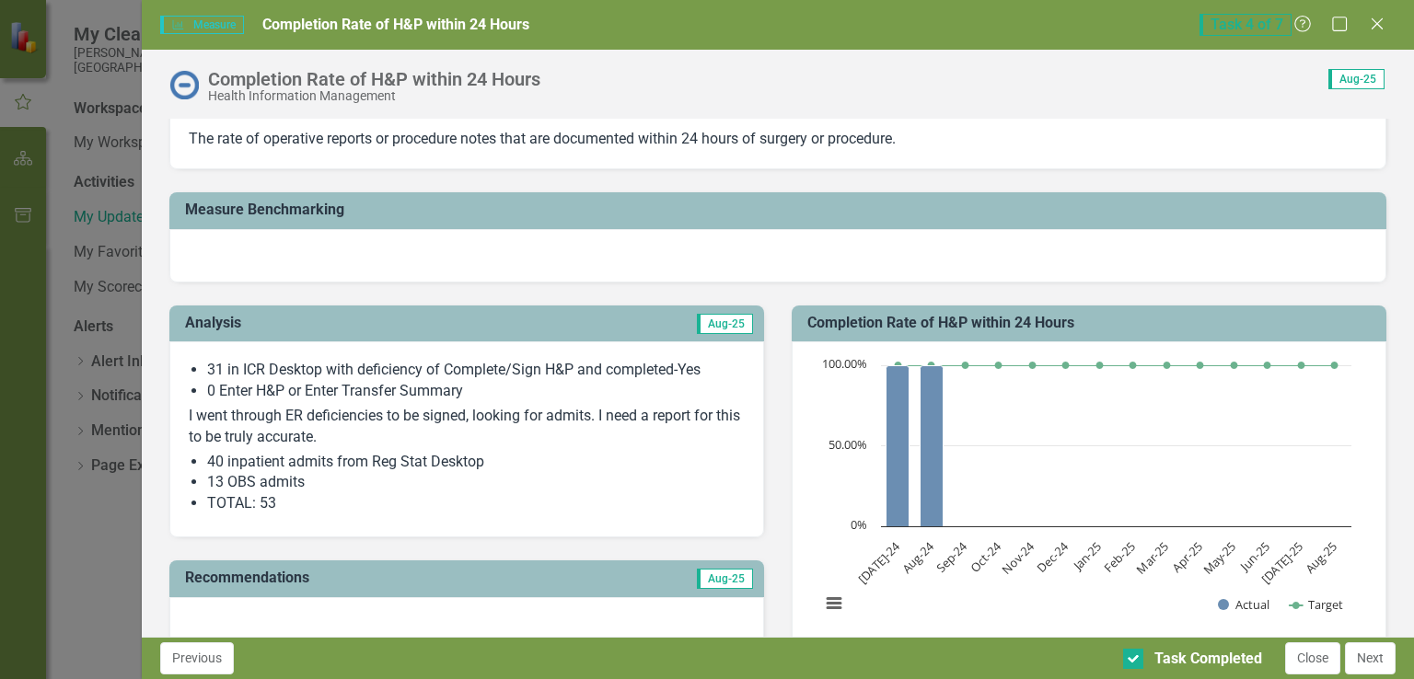
click at [214, 465] on li "40 inpatient admits from Reg Stat Desktop" at bounding box center [476, 462] width 538 height 21
click at [1310, 657] on button "Close" at bounding box center [1312, 659] width 55 height 32
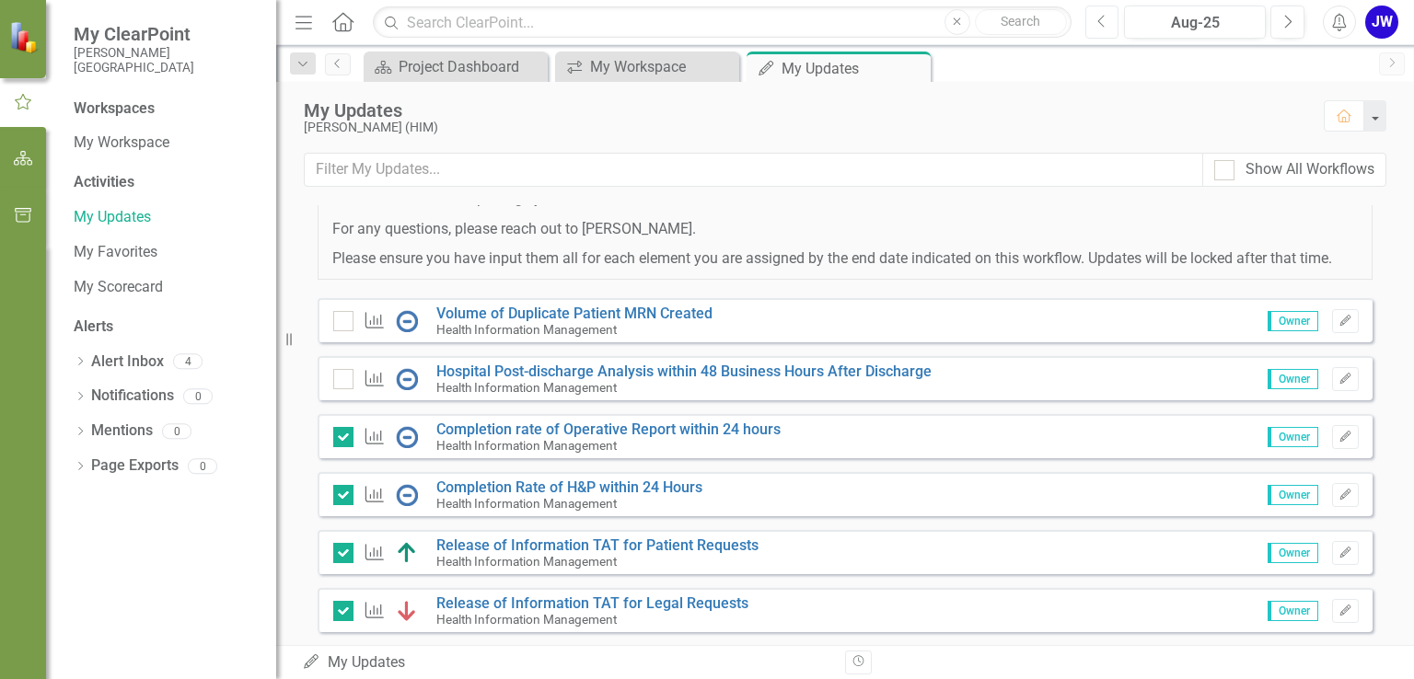
click at [1096, 19] on button "Previous" at bounding box center [1102, 22] width 34 height 33
click at [1339, 327] on icon "Edit" at bounding box center [1346, 321] width 14 height 11
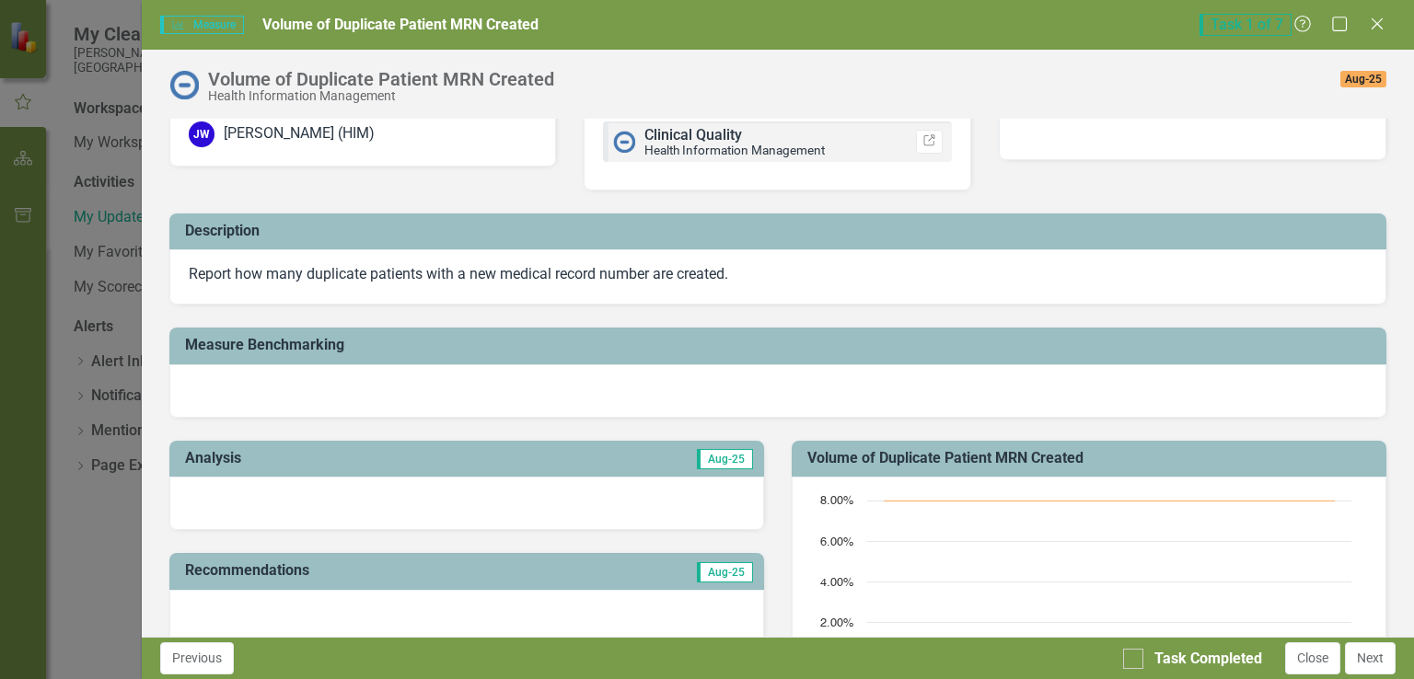
scroll to position [92, 0]
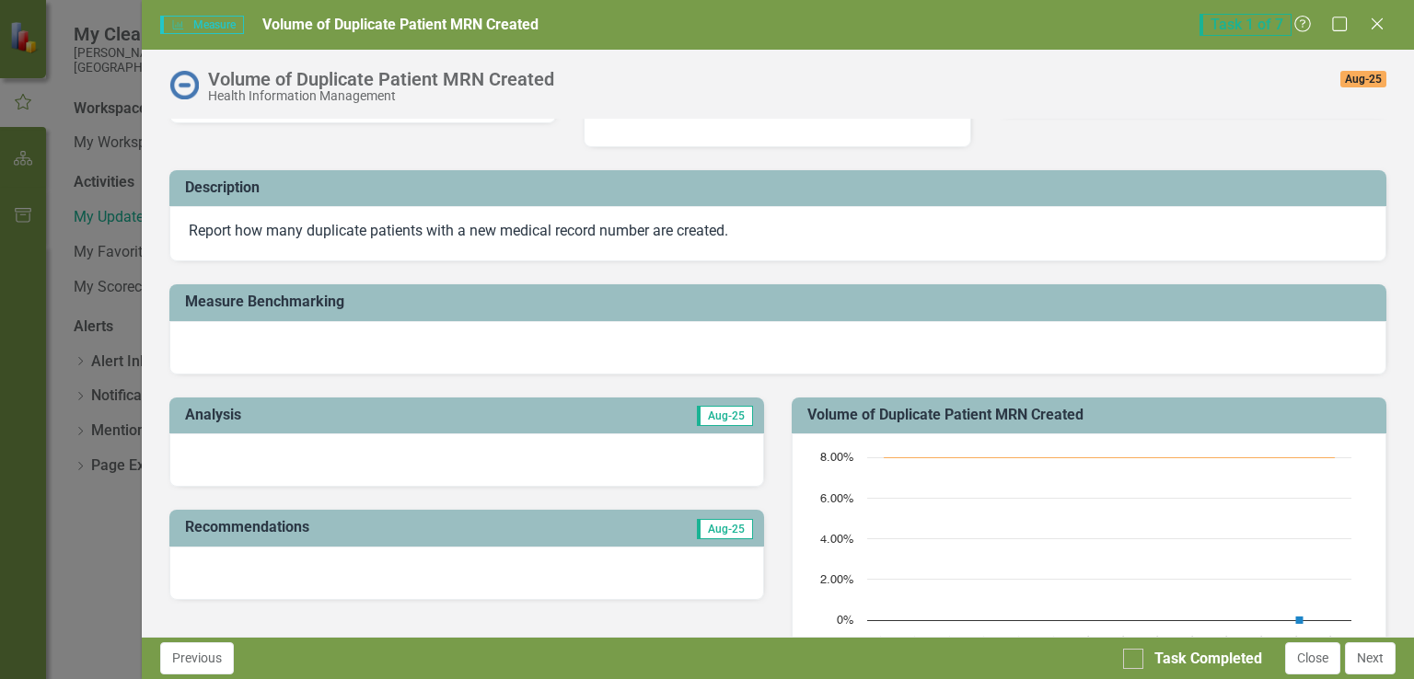
click at [561, 456] on div at bounding box center [466, 460] width 595 height 53
click at [1372, 21] on icon "Close" at bounding box center [1376, 23] width 23 height 17
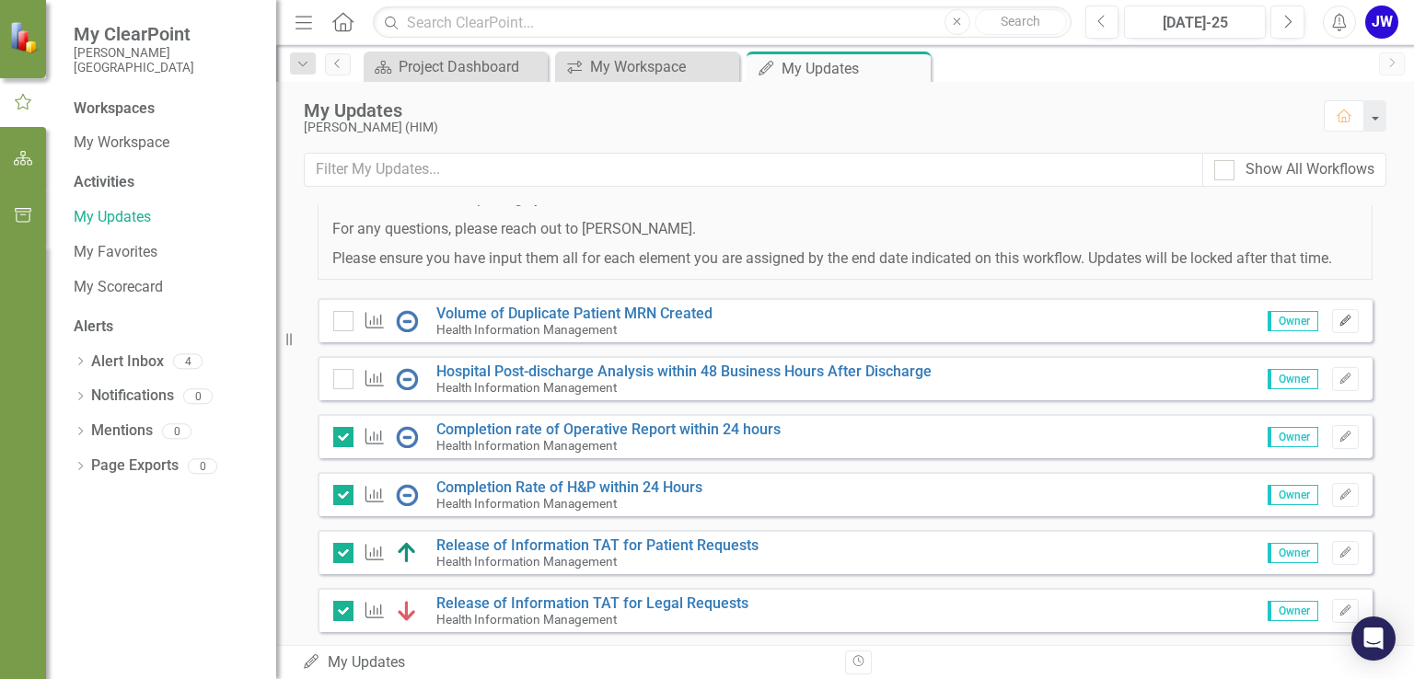
click at [1340, 326] on icon "button" at bounding box center [1345, 320] width 11 height 11
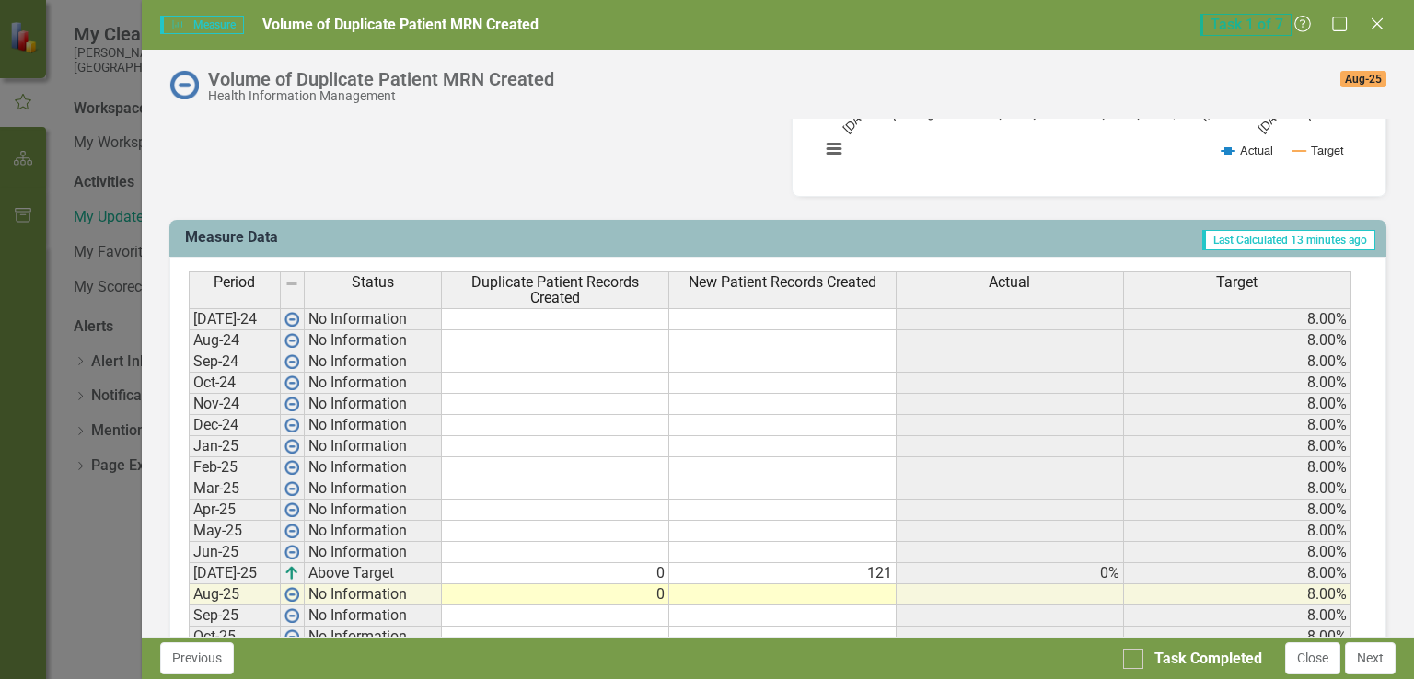
scroll to position [644, 0]
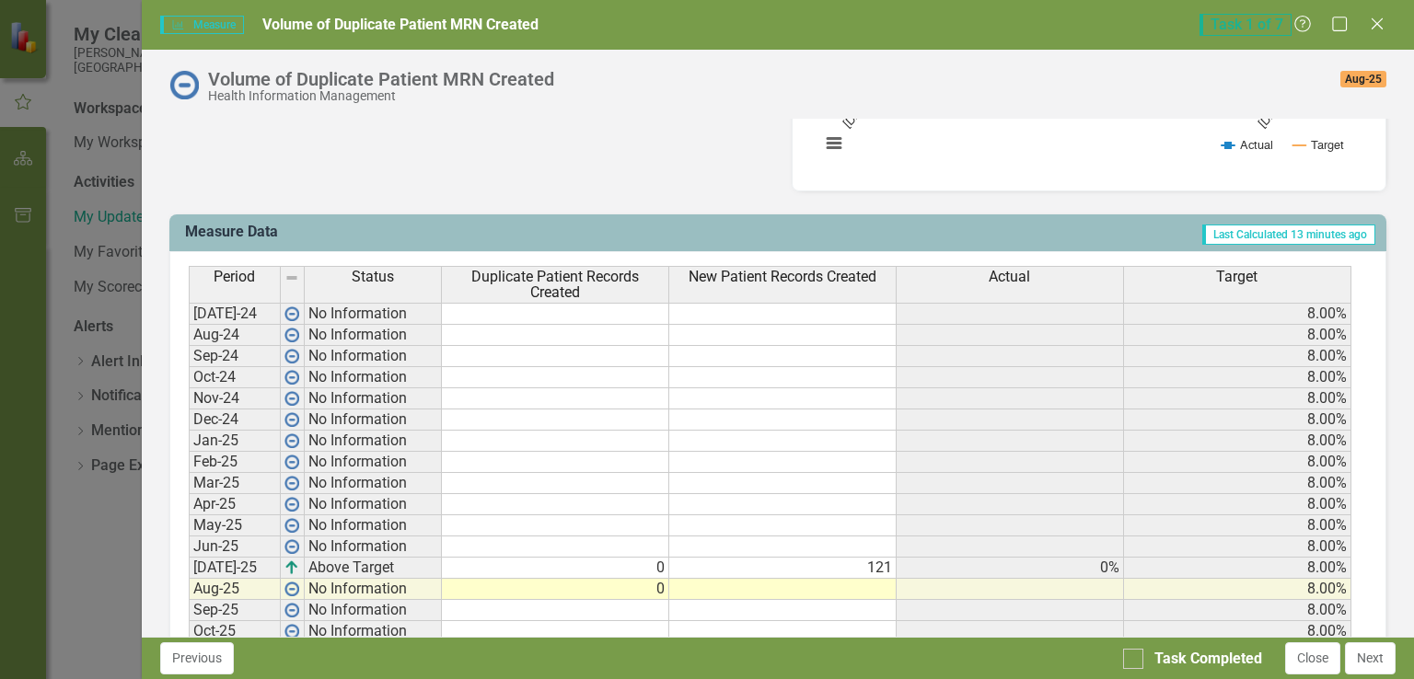
click at [853, 581] on td at bounding box center [782, 589] width 227 height 21
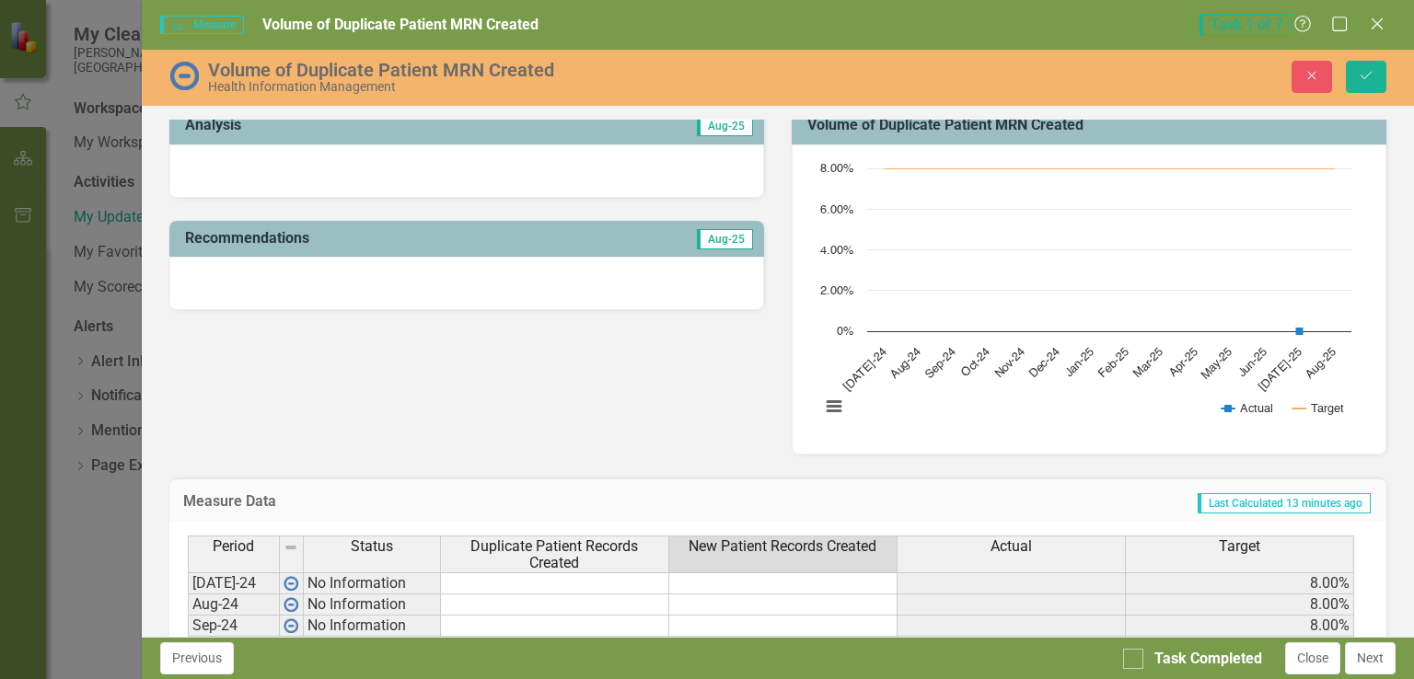
scroll to position [276, 0]
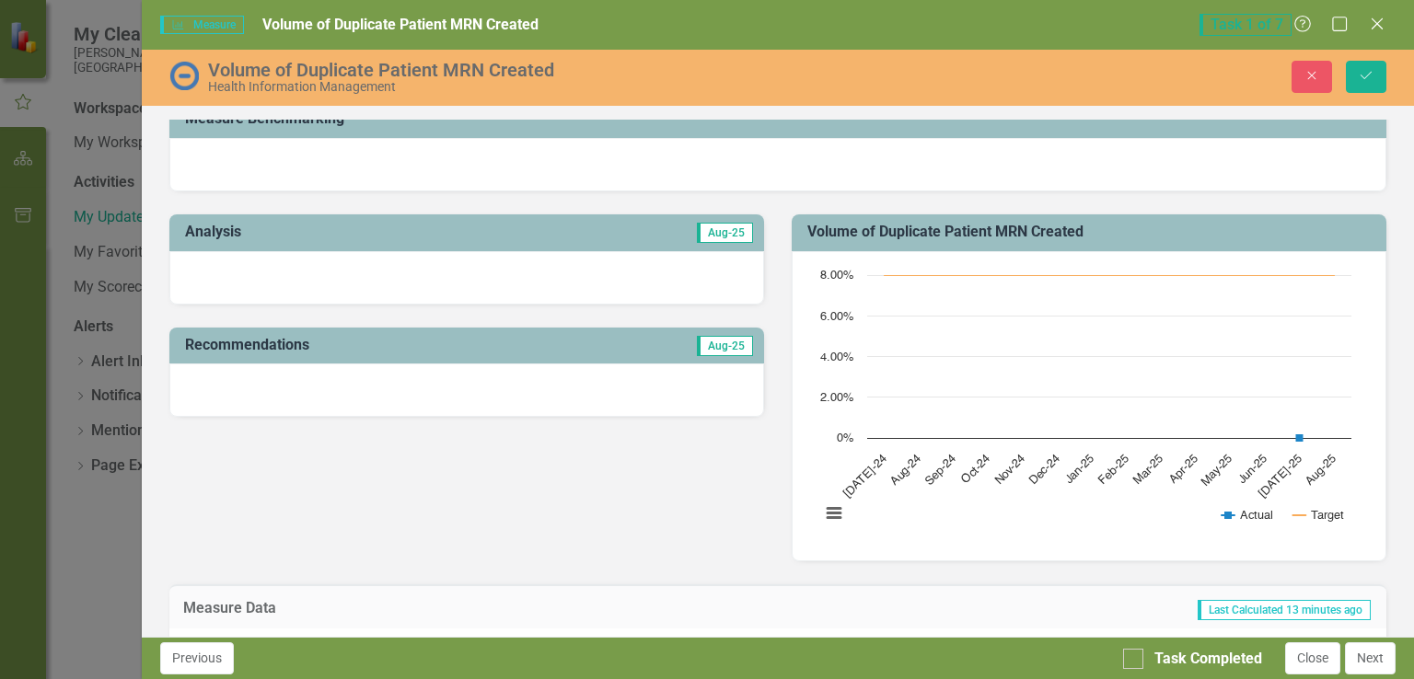
type textarea "106"
click at [506, 285] on div at bounding box center [466, 277] width 595 height 53
click at [561, 275] on div at bounding box center [466, 277] width 595 height 53
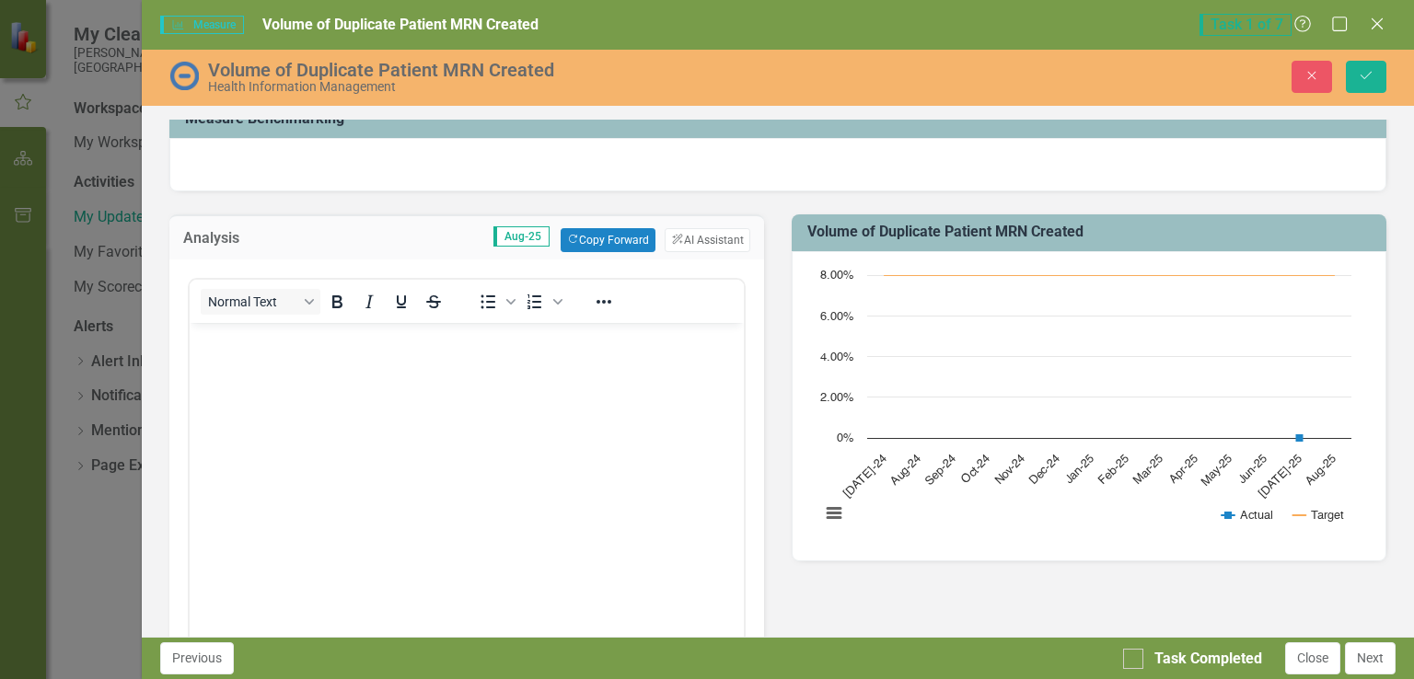
scroll to position [0, 0]
click at [444, 437] on body "Rich Text Area. Press ALT-0 for help." at bounding box center [466, 461] width 554 height 276
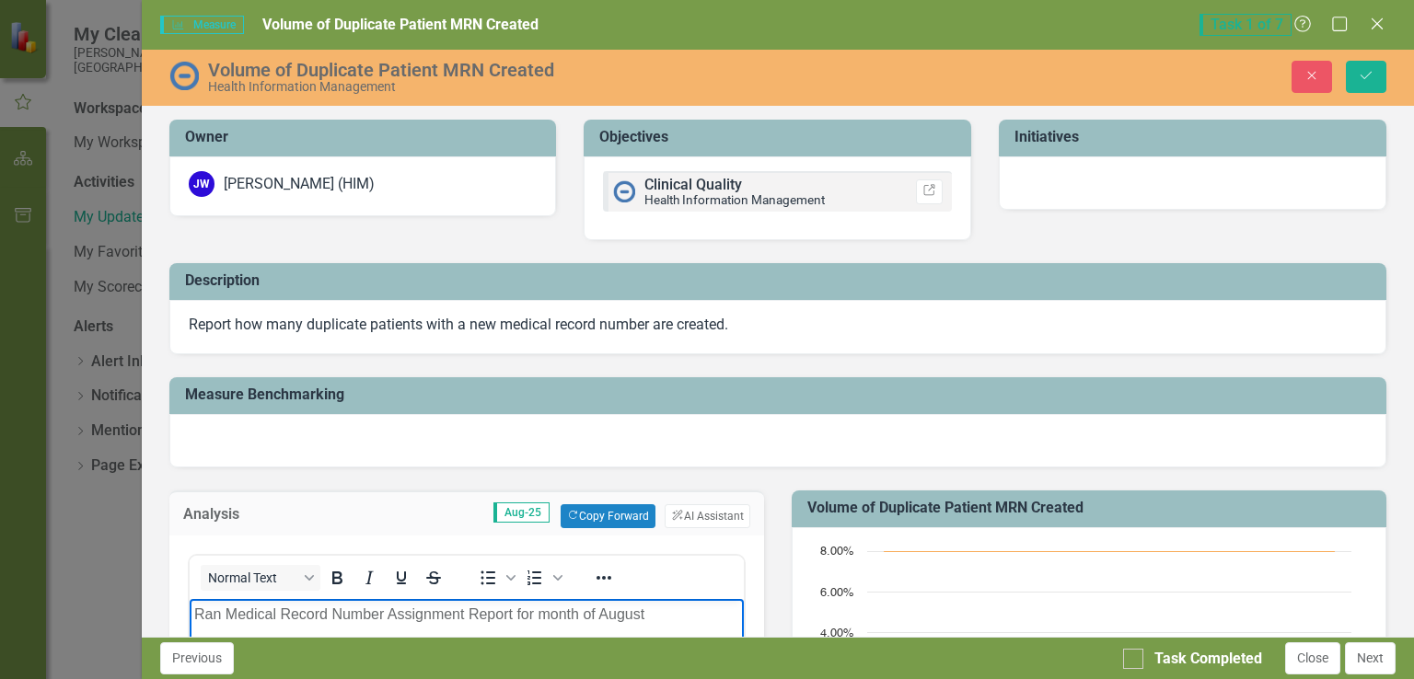
scroll to position [276, 0]
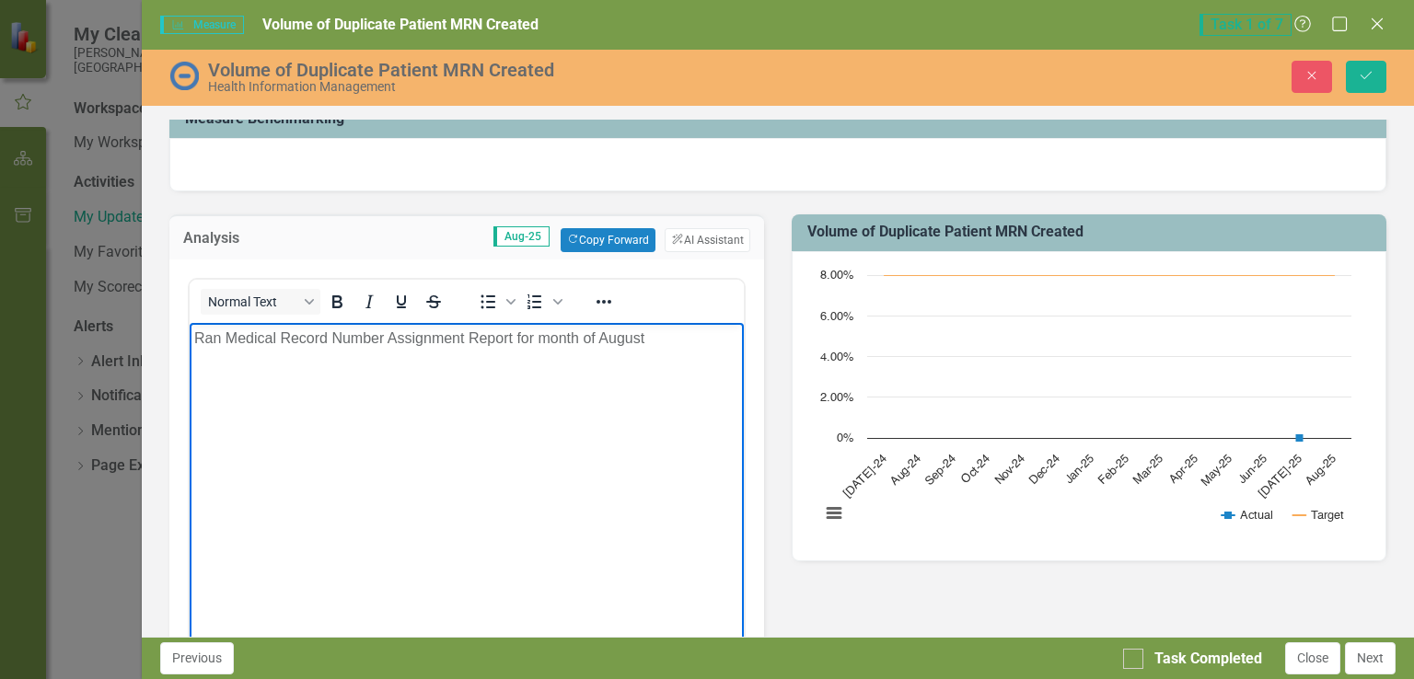
click at [193, 331] on p "Ran Medical Record Number Assignment Report for month of August" at bounding box center [465, 339] width 545 height 22
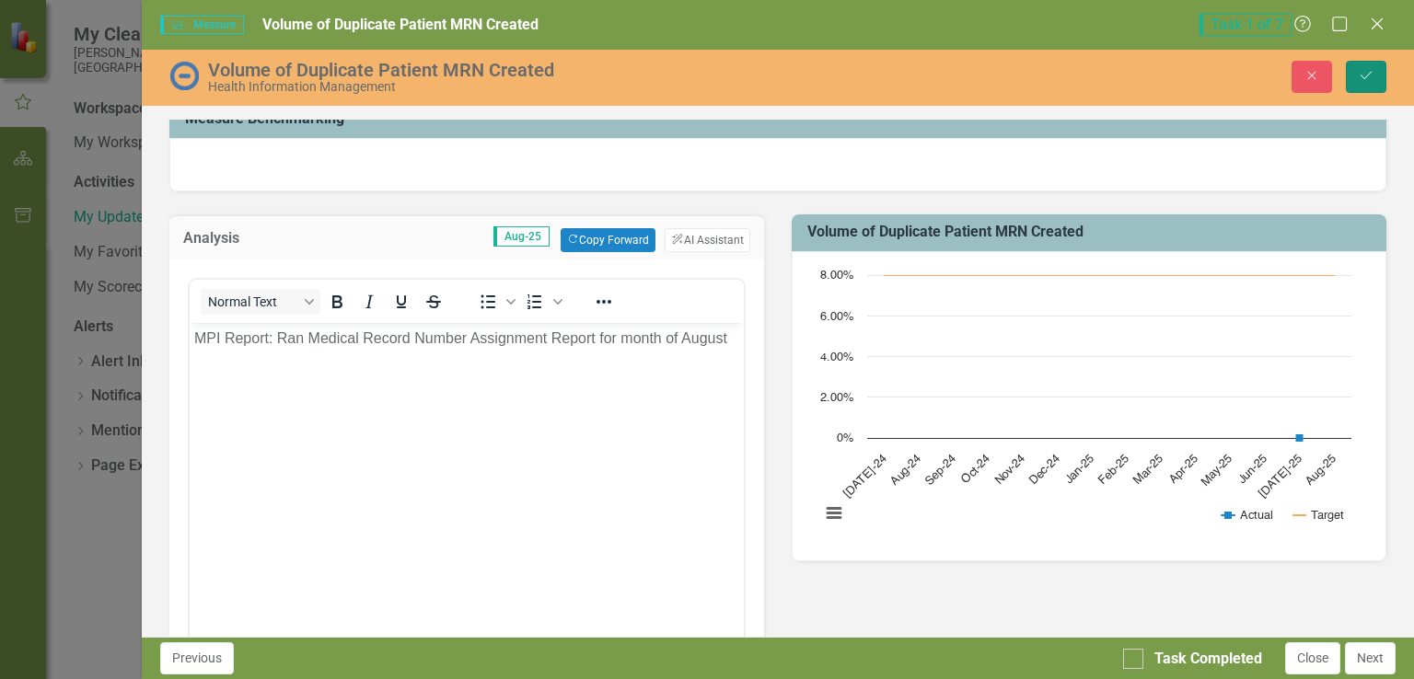
drag, startPoint x: 1364, startPoint y: 76, endPoint x: 1031, endPoint y: 364, distance: 440.0
click at [1364, 75] on icon "Save" at bounding box center [1366, 75] width 17 height 13
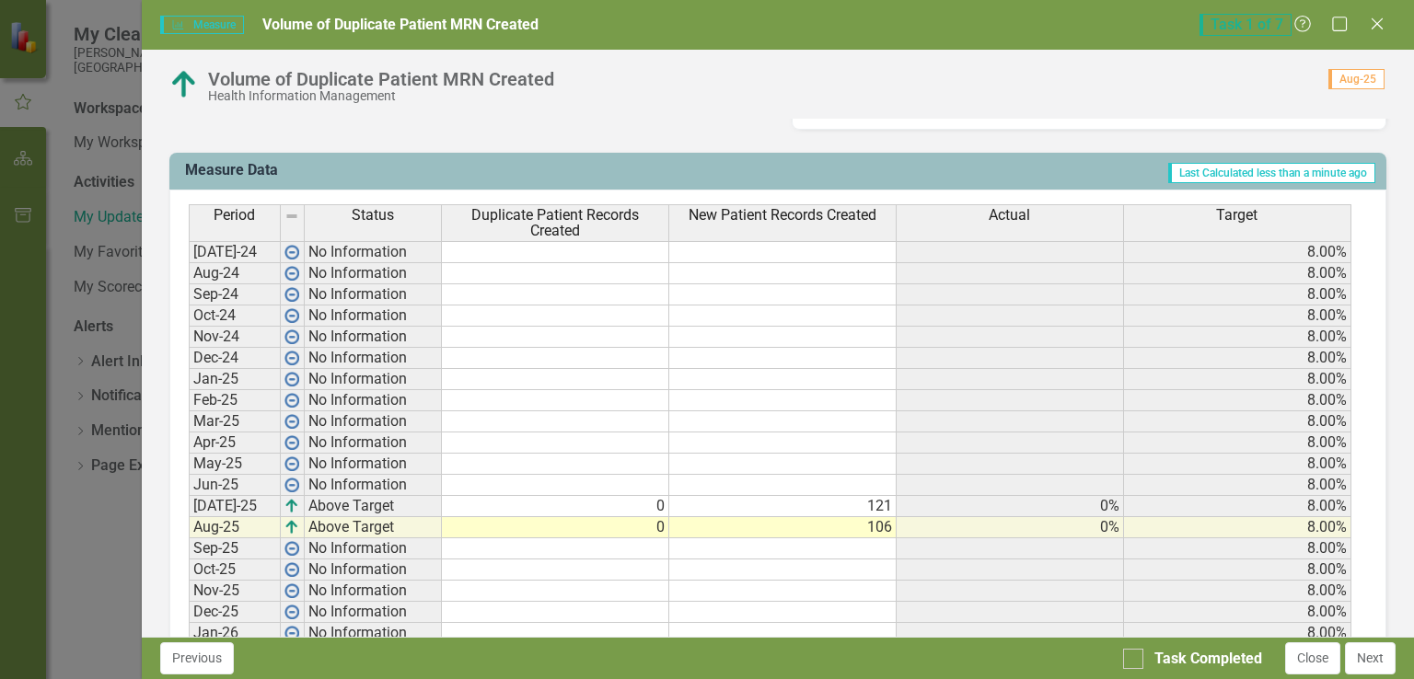
scroll to position [737, 0]
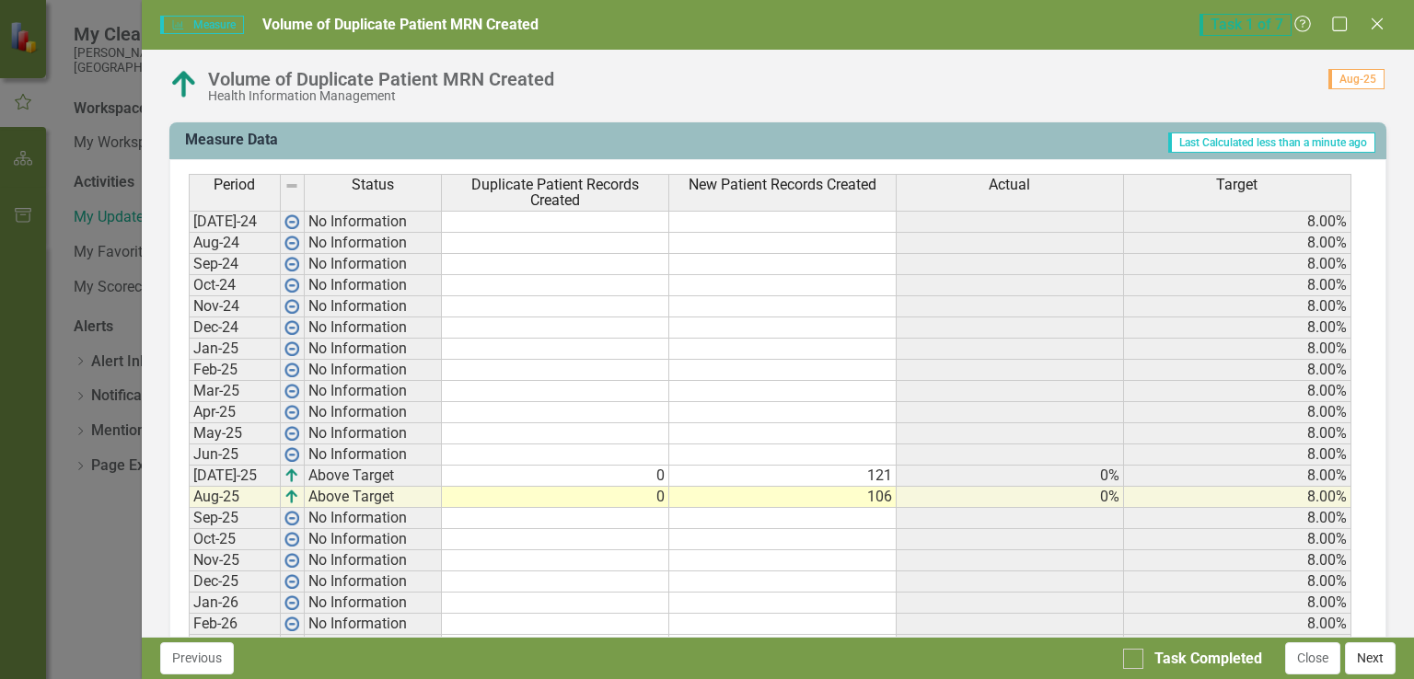
click at [1378, 656] on button "Next" at bounding box center [1370, 659] width 51 height 32
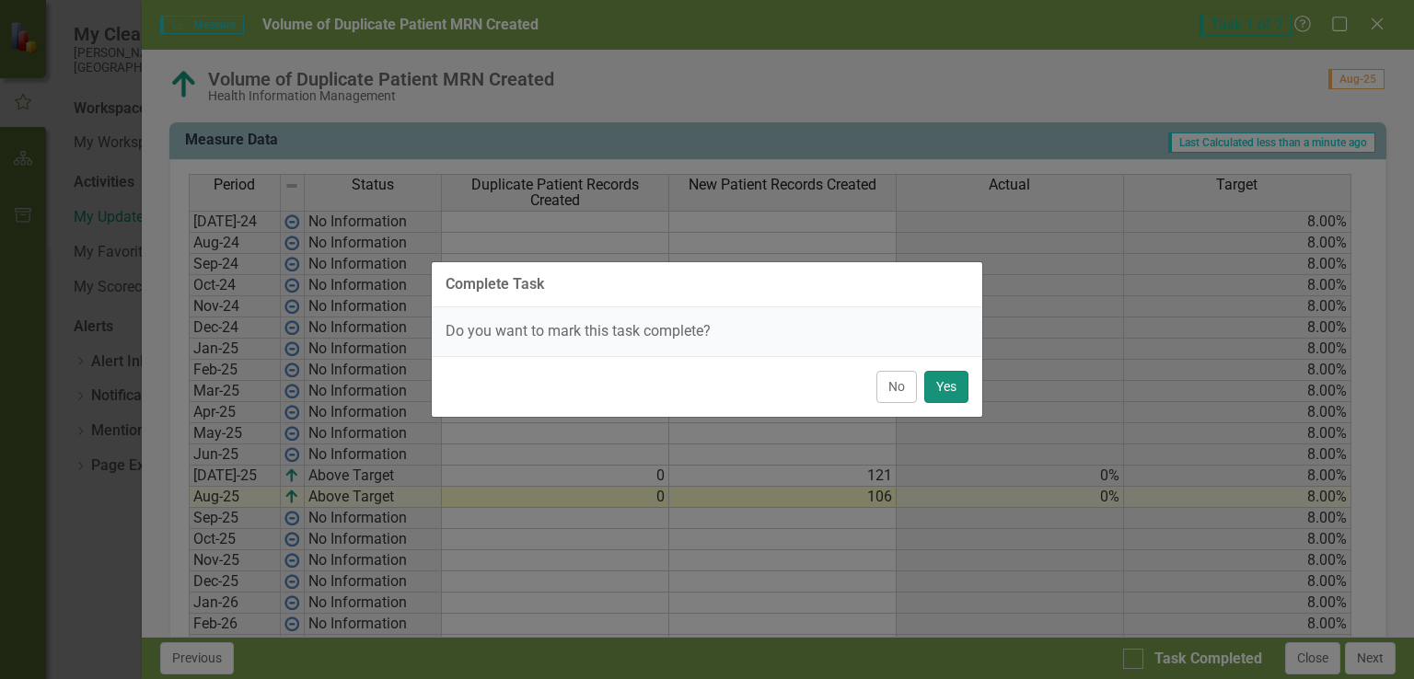
click at [951, 392] on button "Yes" at bounding box center [946, 387] width 44 height 32
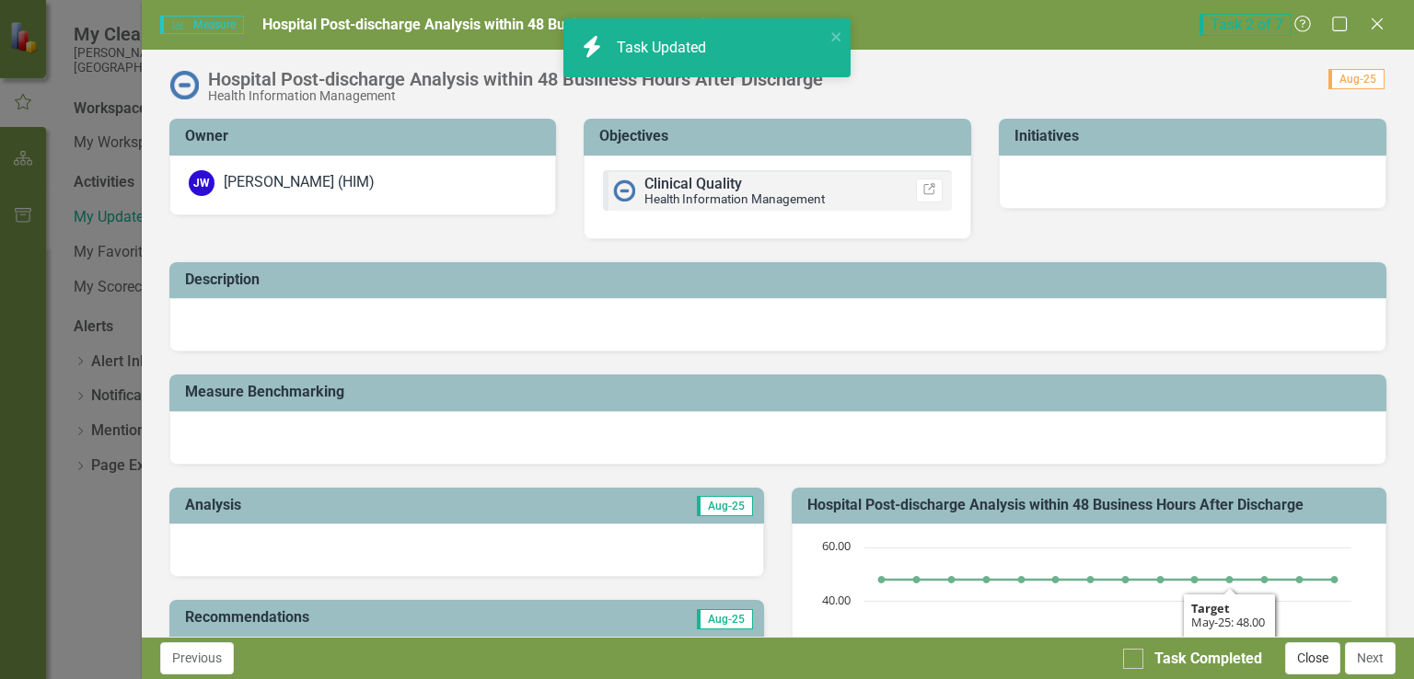
click at [1321, 657] on button "Close" at bounding box center [1312, 659] width 55 height 32
checkbox input "true"
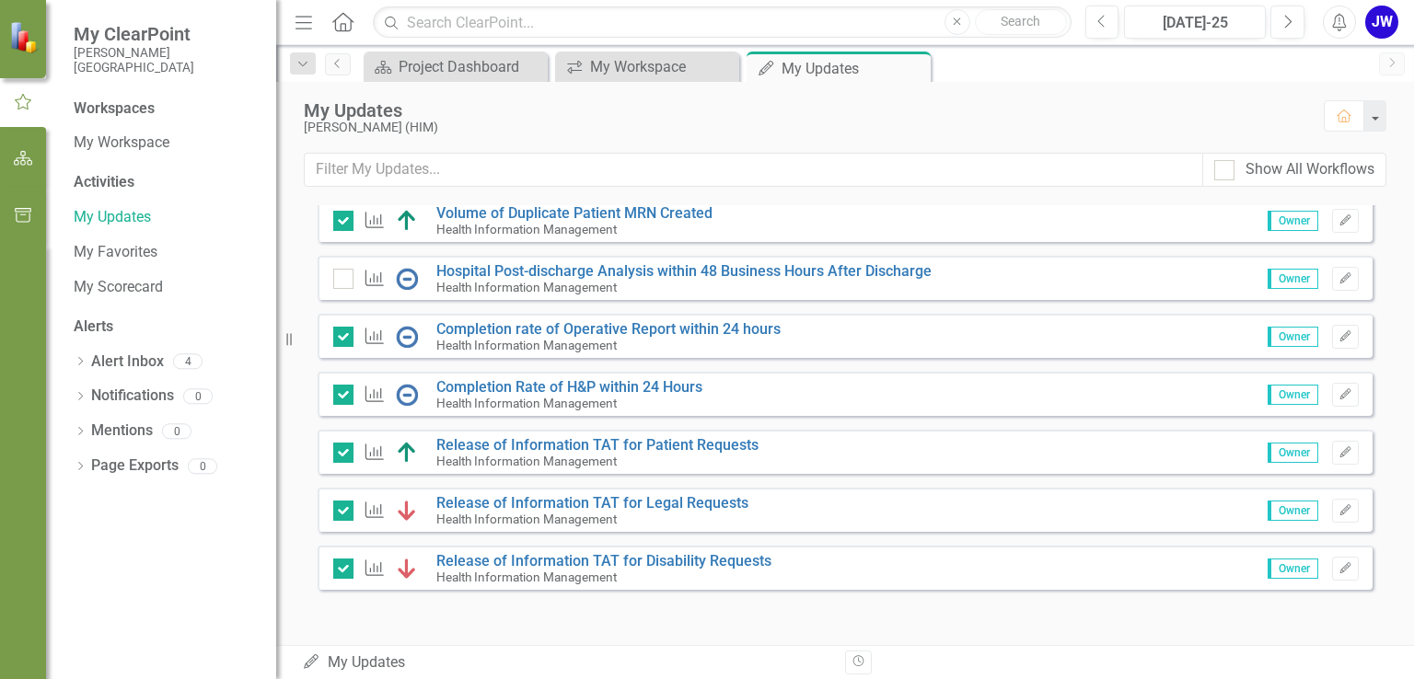
scroll to position [489, 0]
click at [1339, 277] on icon "Edit" at bounding box center [1346, 278] width 14 height 11
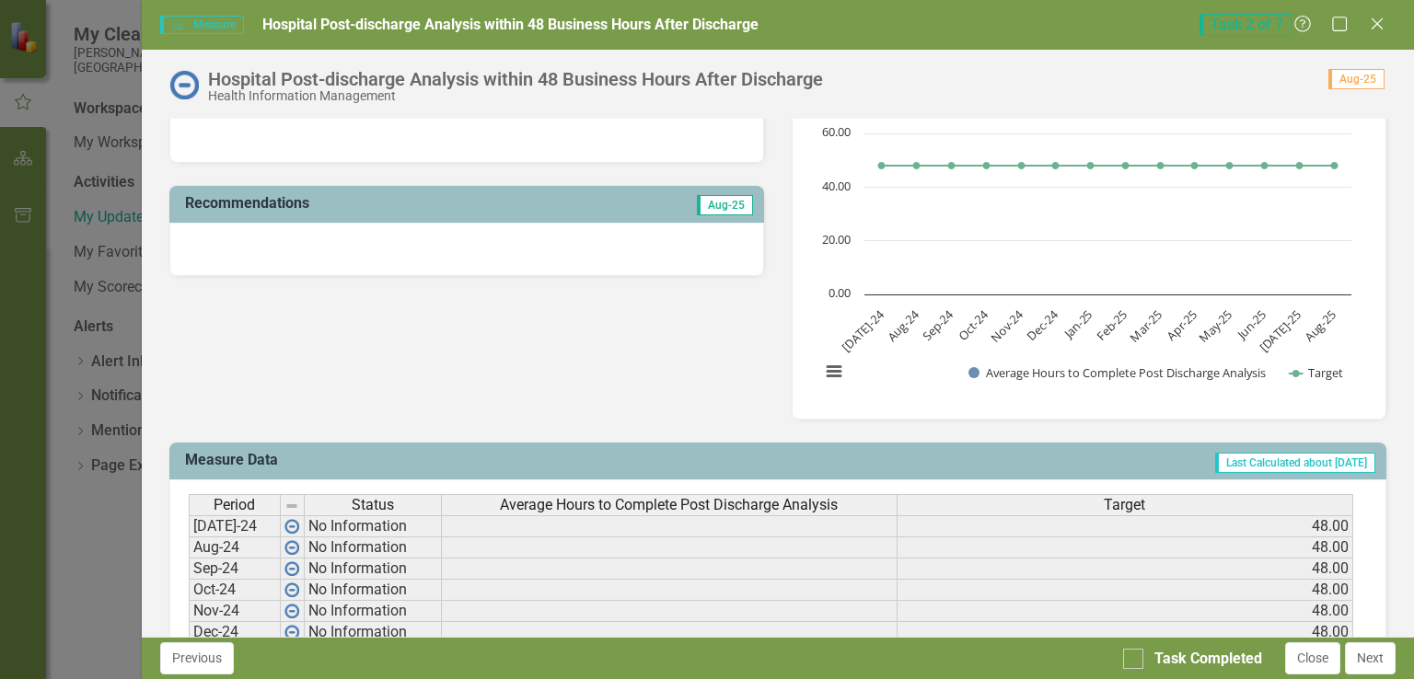
scroll to position [110, 0]
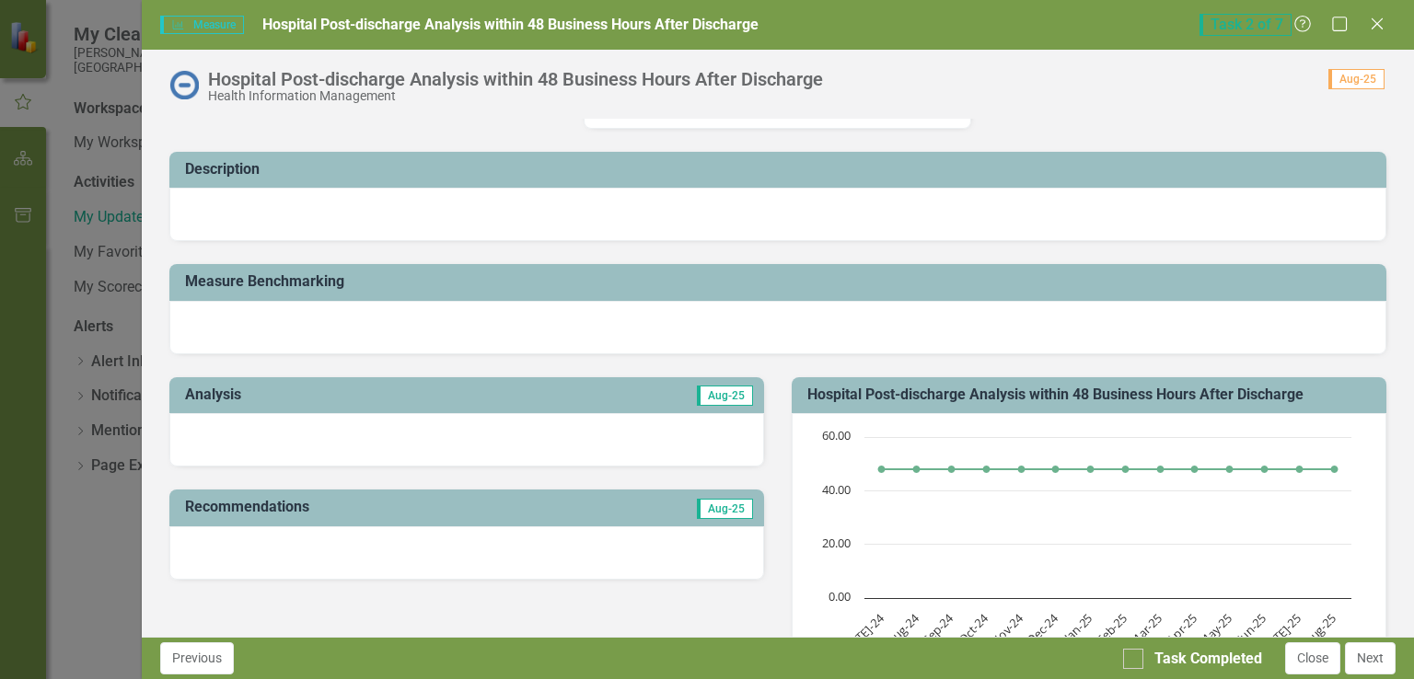
click at [498, 438] on div at bounding box center [466, 439] width 595 height 53
click at [488, 435] on div at bounding box center [466, 439] width 595 height 53
click at [483, 448] on div at bounding box center [466, 439] width 595 height 53
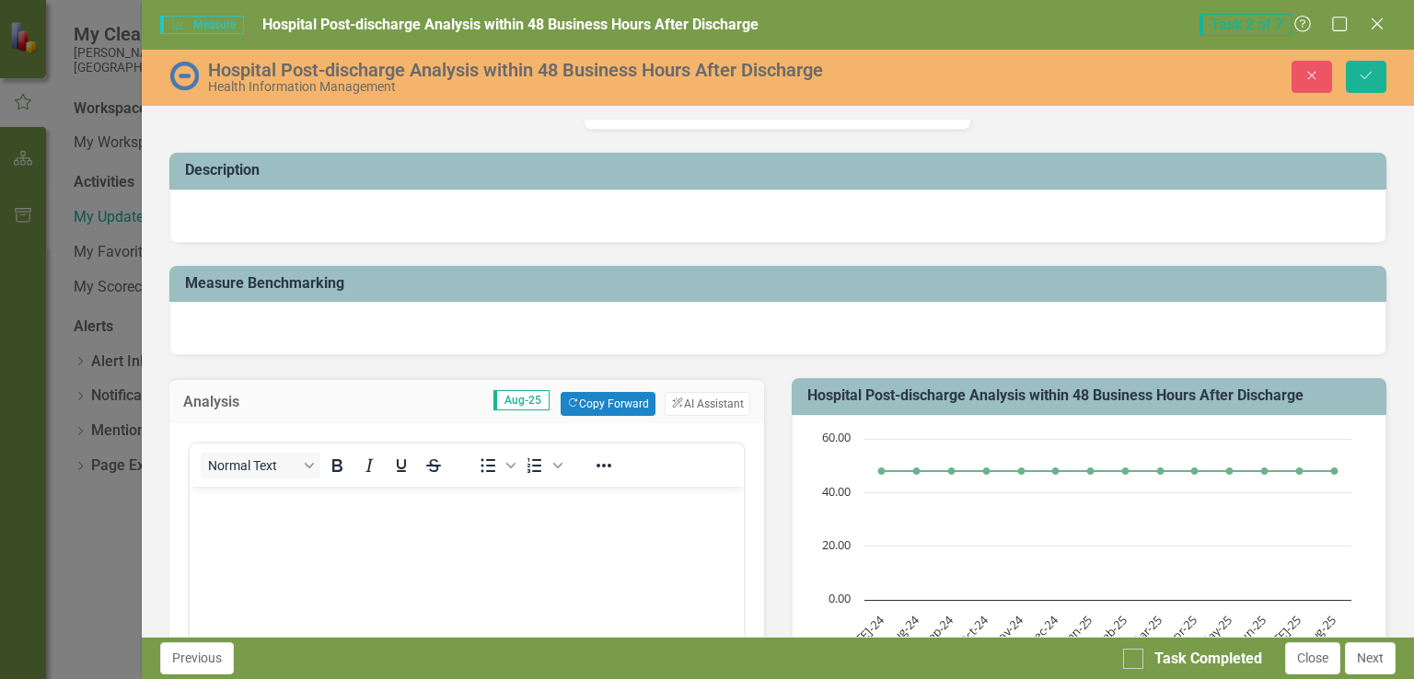
scroll to position [0, 0]
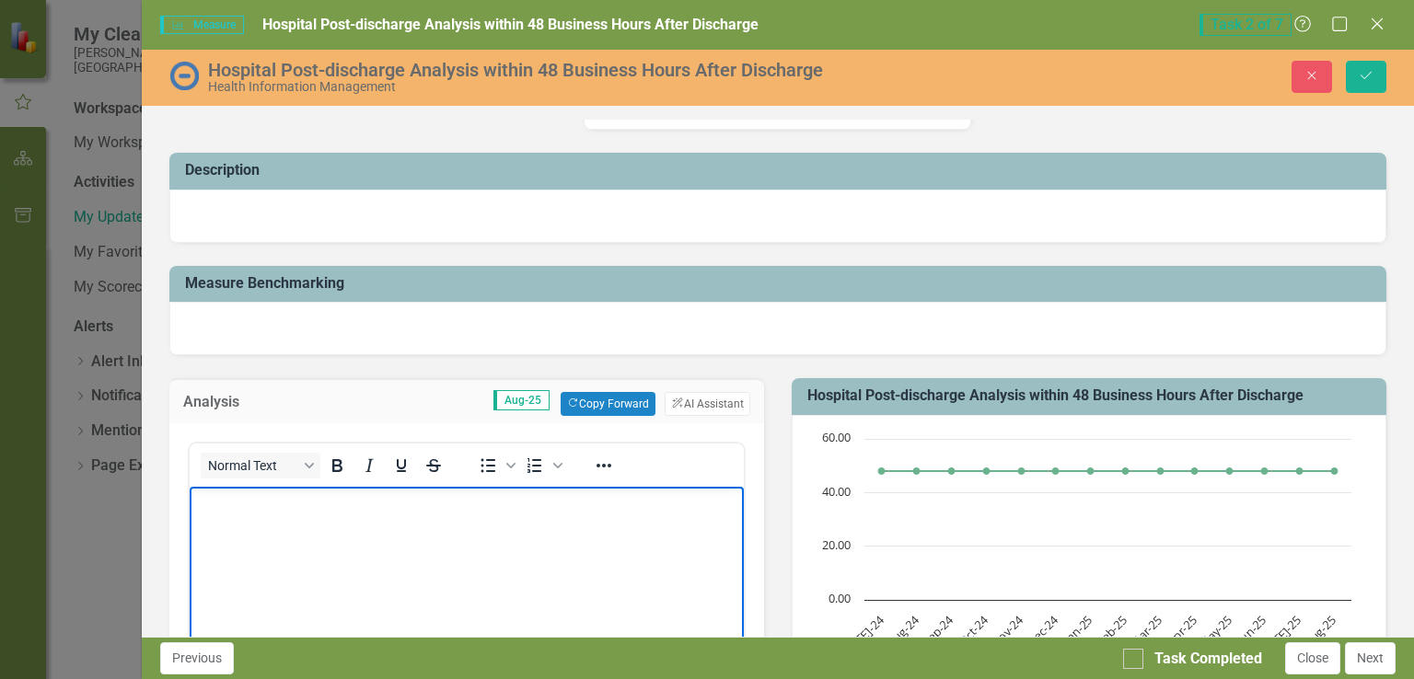
click at [491, 575] on body "Rich Text Area. Press ALT-0 for help." at bounding box center [466, 625] width 554 height 276
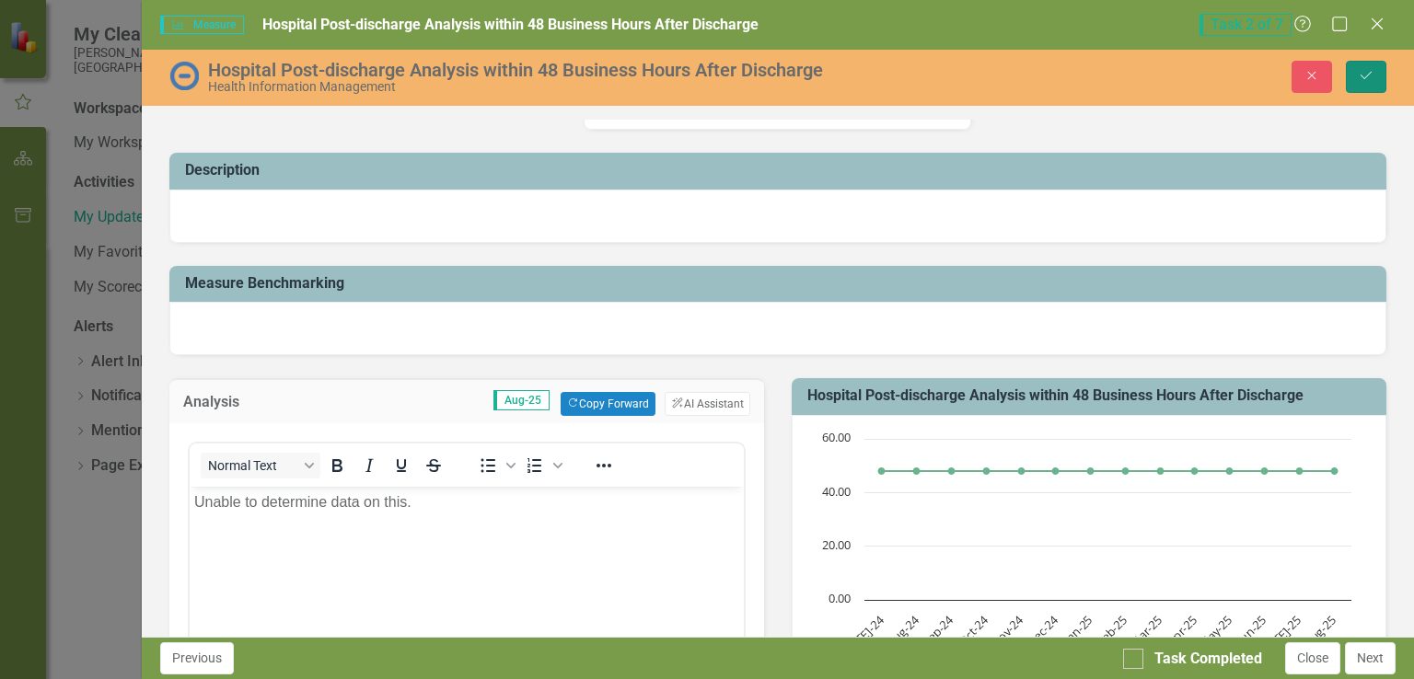
click at [1364, 66] on button "Save" at bounding box center [1366, 77] width 41 height 32
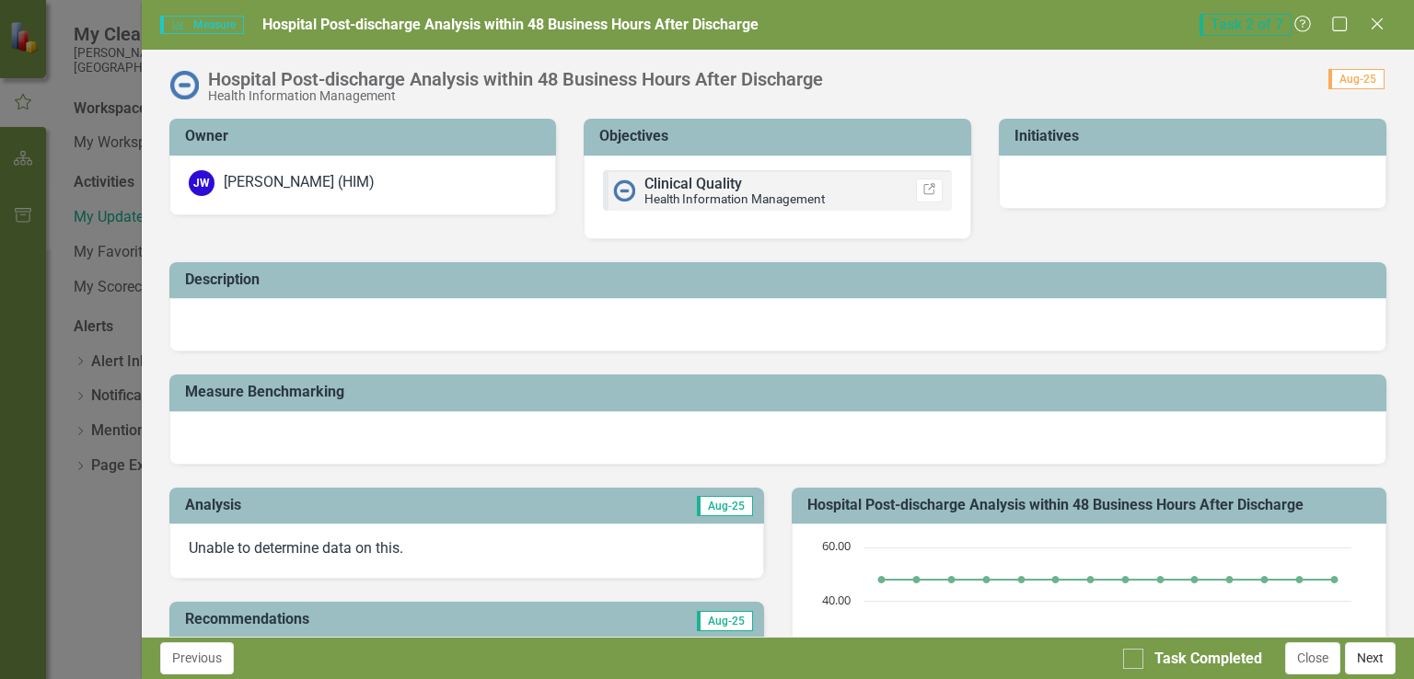
click at [1364, 668] on button "Next" at bounding box center [1370, 659] width 51 height 32
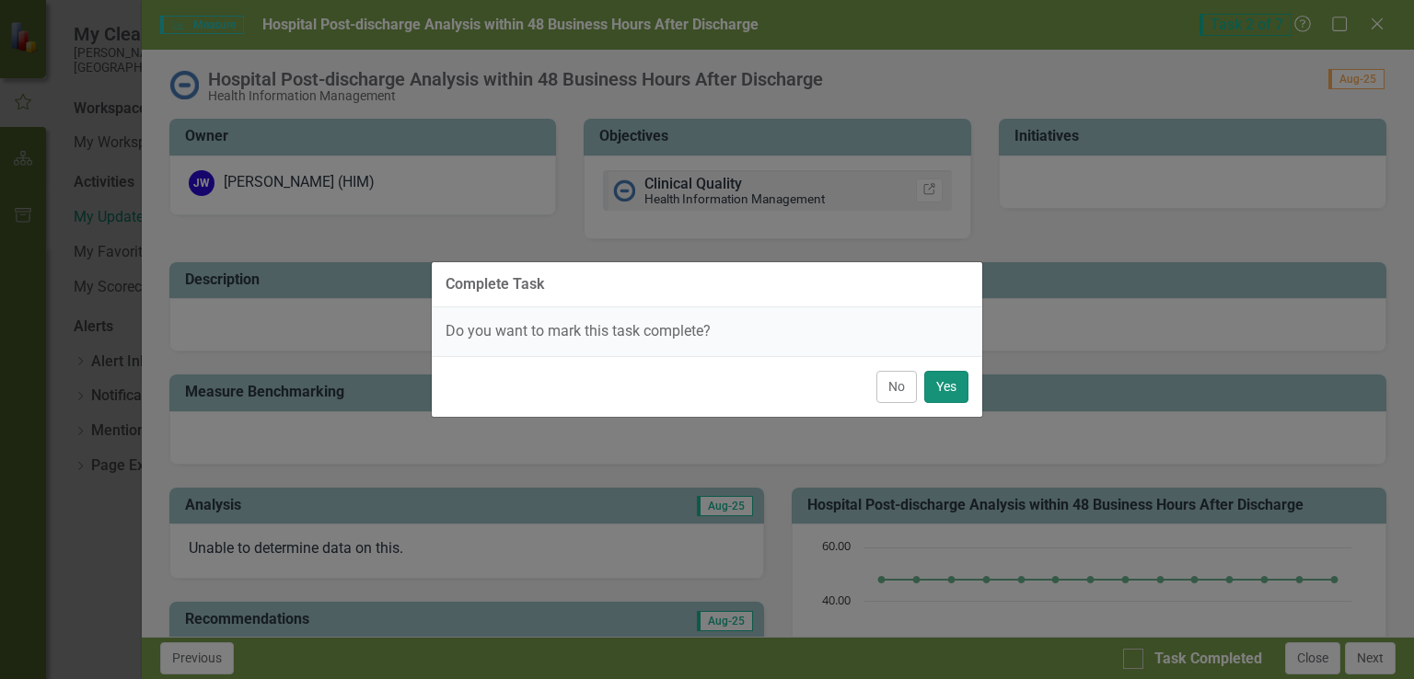
click at [948, 385] on button "Yes" at bounding box center [946, 387] width 44 height 32
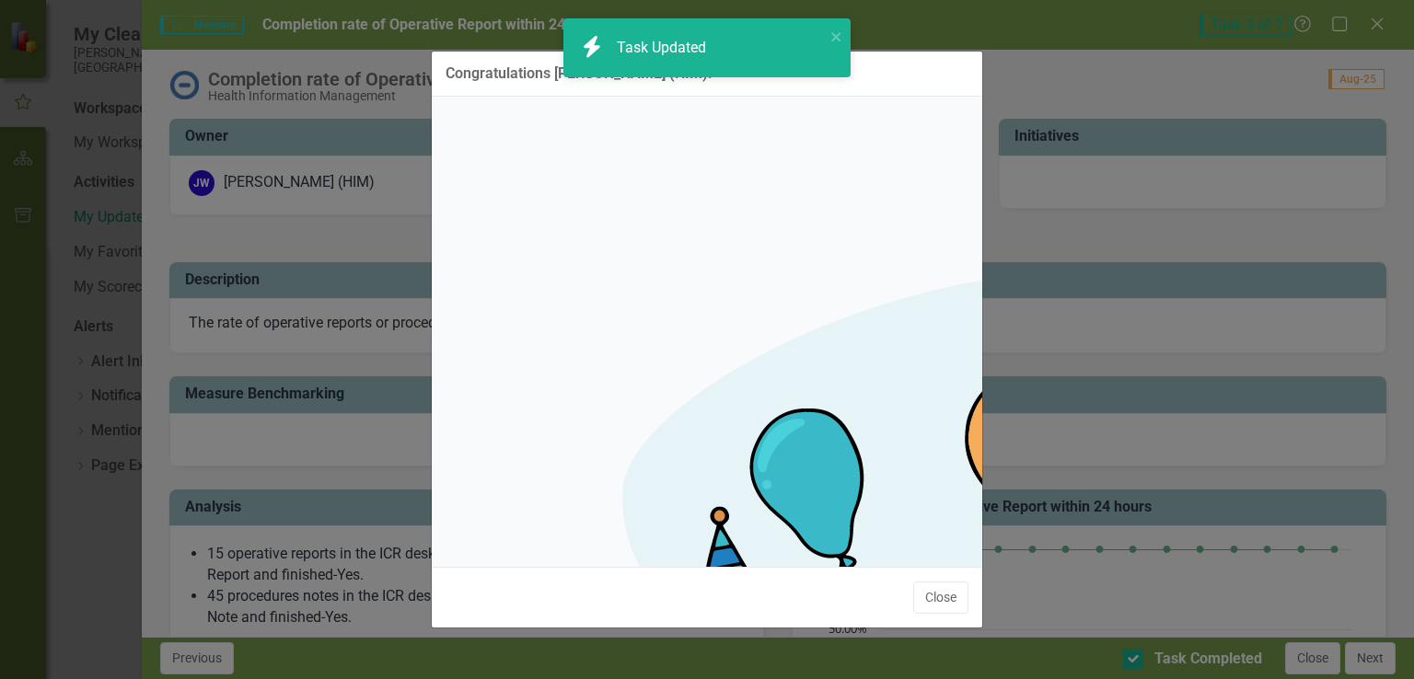
checkbox input "true"
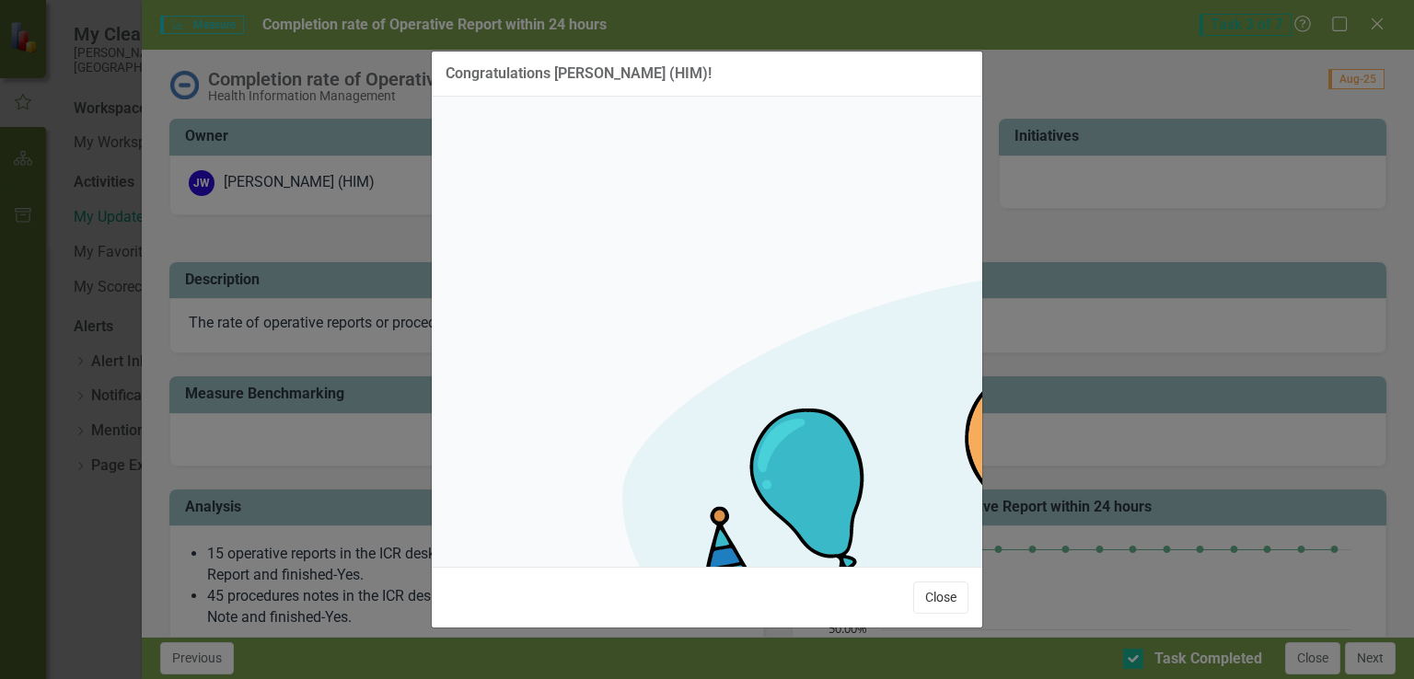
click at [961, 582] on button "Close" at bounding box center [940, 598] width 55 height 32
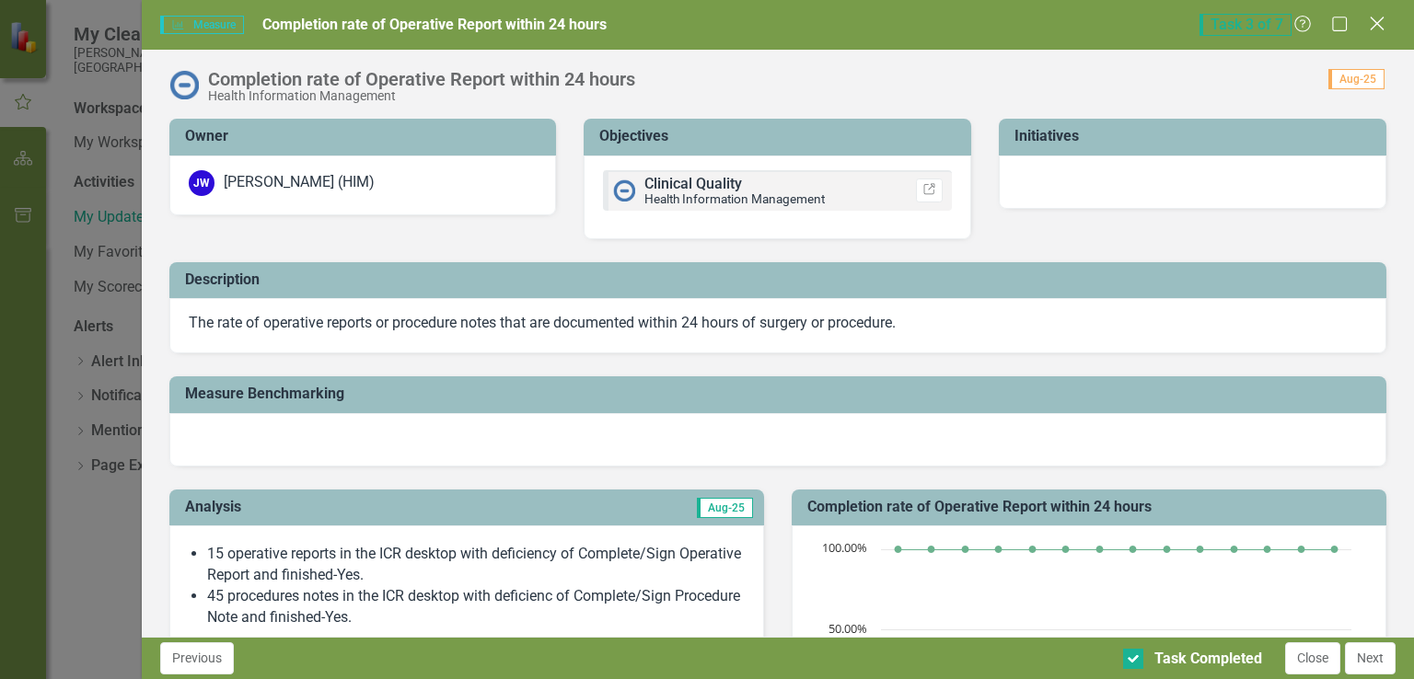
click at [1376, 21] on icon "Close" at bounding box center [1376, 23] width 23 height 17
